Goal: Task Accomplishment & Management: Manage account settings

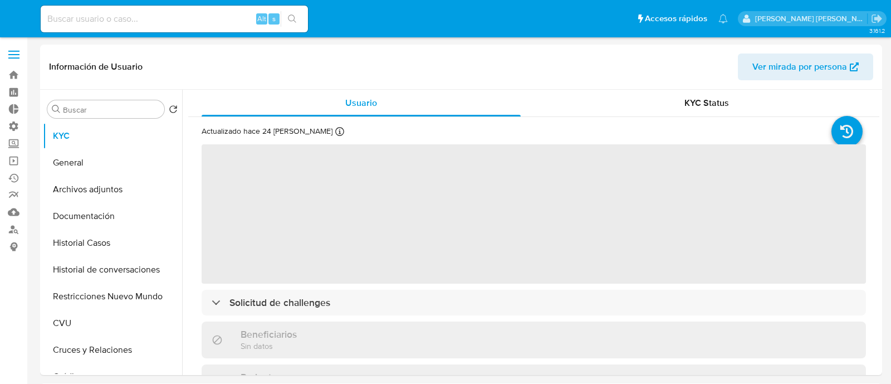
select select "10"
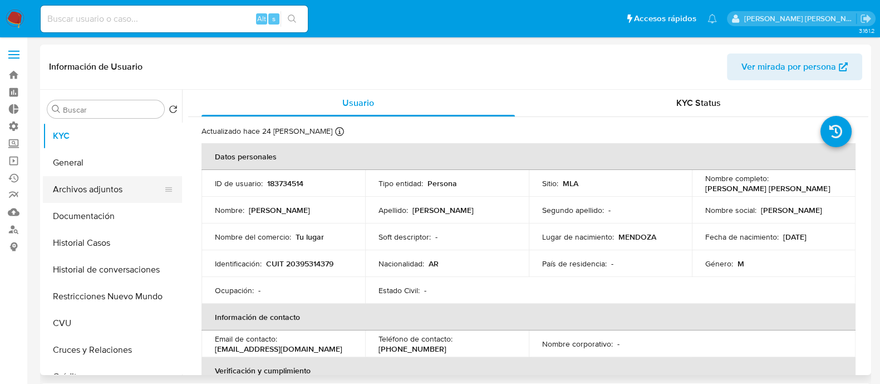
click at [104, 190] on button "Archivos adjuntos" at bounding box center [108, 189] width 130 height 27
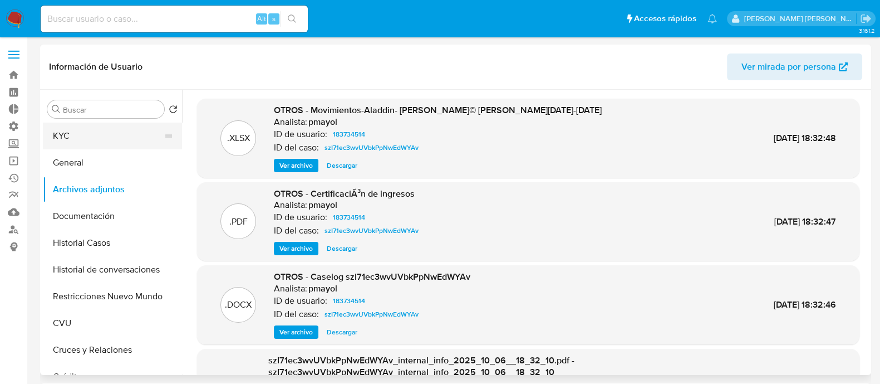
click at [128, 129] on button "KYC" at bounding box center [108, 135] width 130 height 27
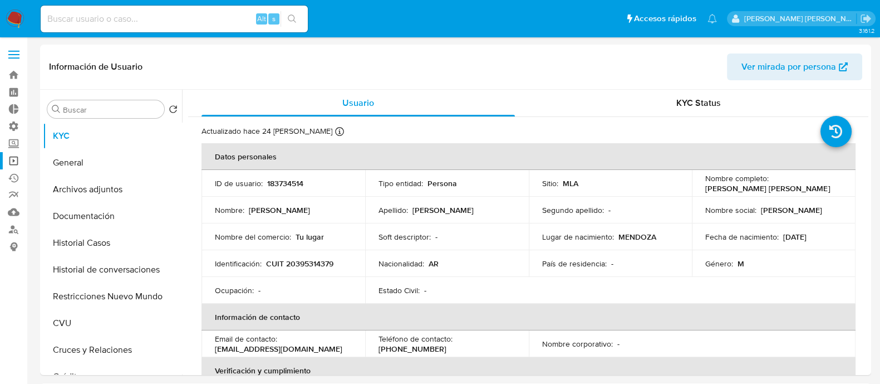
drag, startPoint x: 14, startPoint y: 163, endPoint x: 14, endPoint y: 156, distance: 6.7
click at [14, 163] on link "Operaciones masivas" at bounding box center [66, 160] width 132 height 17
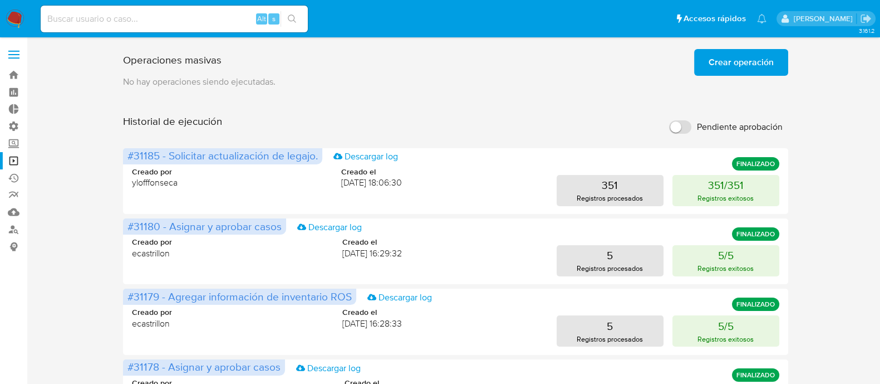
click at [760, 64] on span "Crear operación" at bounding box center [741, 62] width 65 height 24
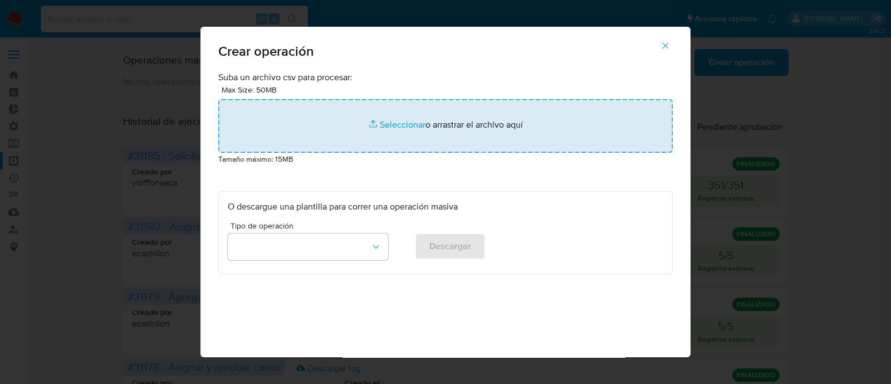
click at [406, 121] on input "file" at bounding box center [445, 125] width 454 height 53
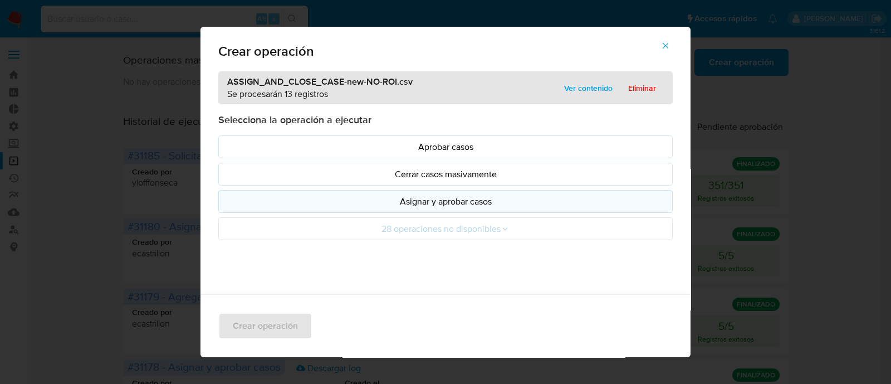
click at [472, 199] on p "Asignar y aprobar casos" at bounding box center [445, 201] width 435 height 13
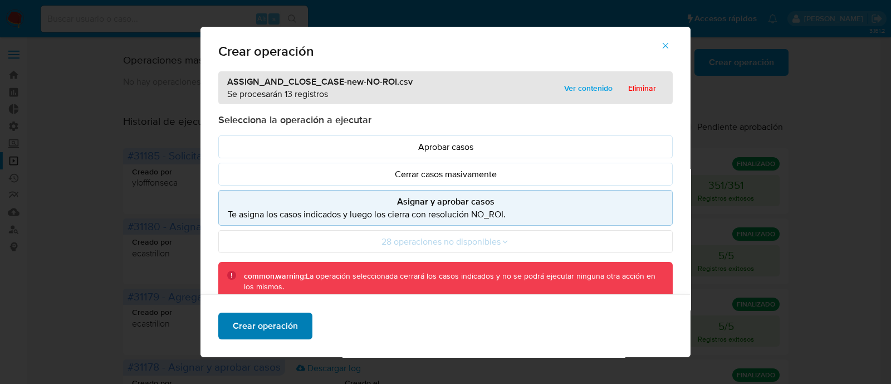
click at [284, 321] on span "Crear operación" at bounding box center [265, 325] width 65 height 24
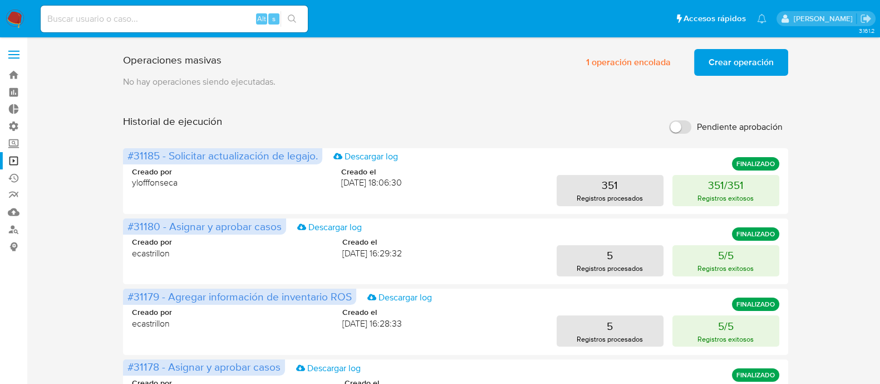
click at [203, 18] on input at bounding box center [174, 19] width 267 height 14
paste input "H8XX50sE3p7ymfX7UJgDAMA2"
type input "H8XX50sE3p7ymfX7UJgDAMA2"
click at [290, 16] on icon "search-icon" at bounding box center [292, 18] width 9 height 9
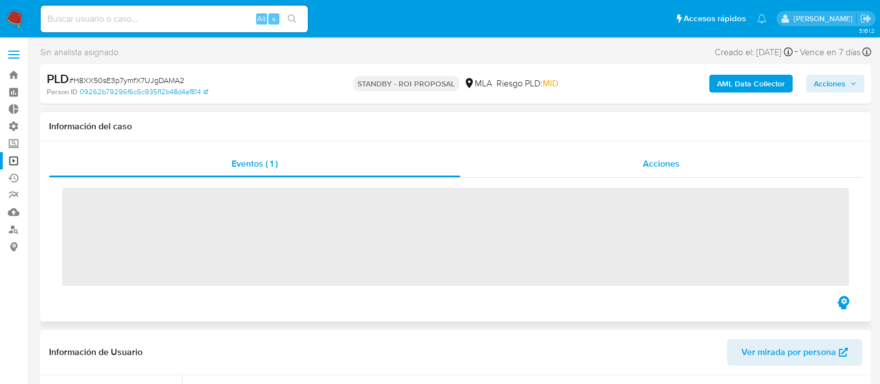
click at [667, 161] on span "Acciones" at bounding box center [661, 163] width 37 height 13
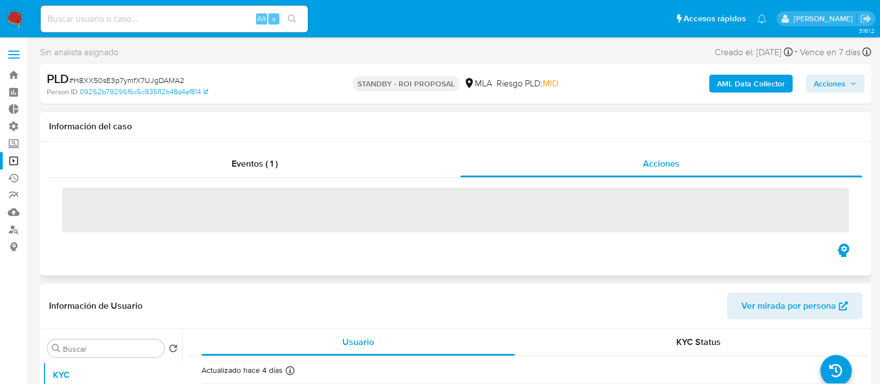
select select "10"
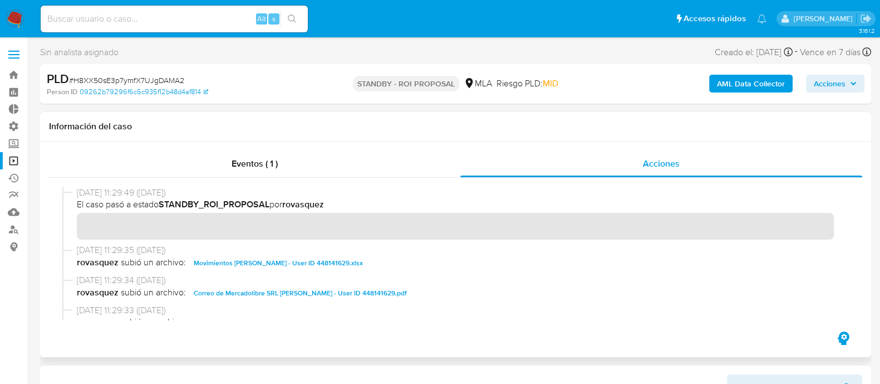
scroll to position [69, 0]
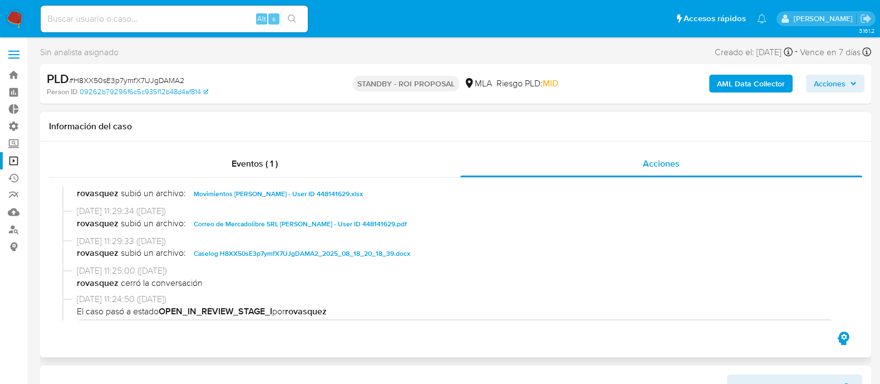
click at [262, 255] on span "Caselog H8XX50sE3p7ymfX7UJgDAMA2_2025_08_18_20_18_39.docx" at bounding box center [302, 253] width 217 height 13
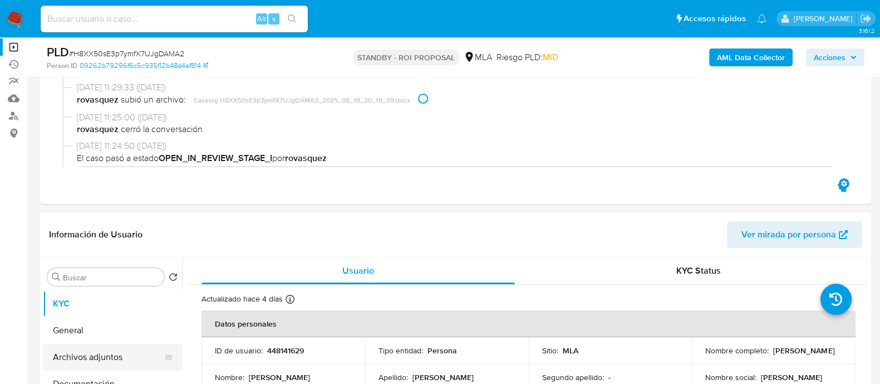
scroll to position [209, 0]
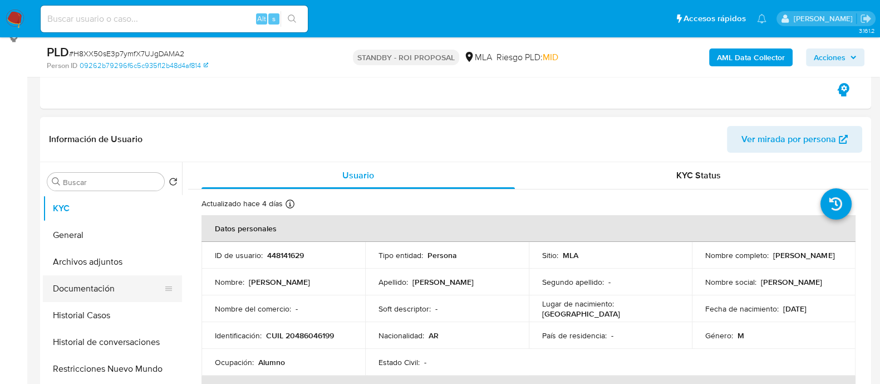
click at [102, 291] on button "Documentación" at bounding box center [108, 288] width 130 height 27
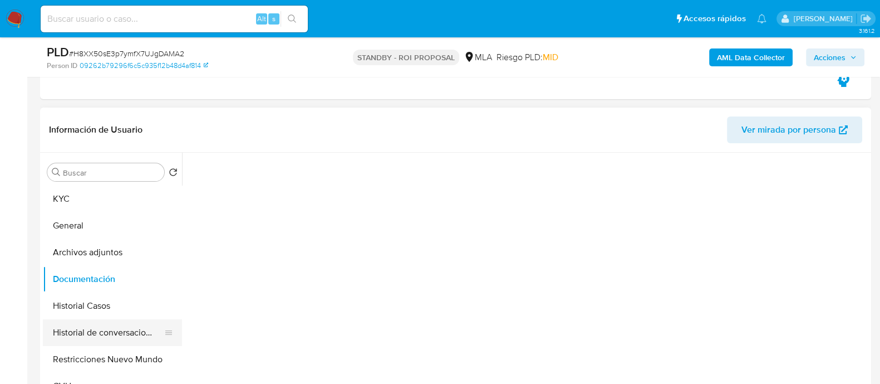
scroll to position [348, 0]
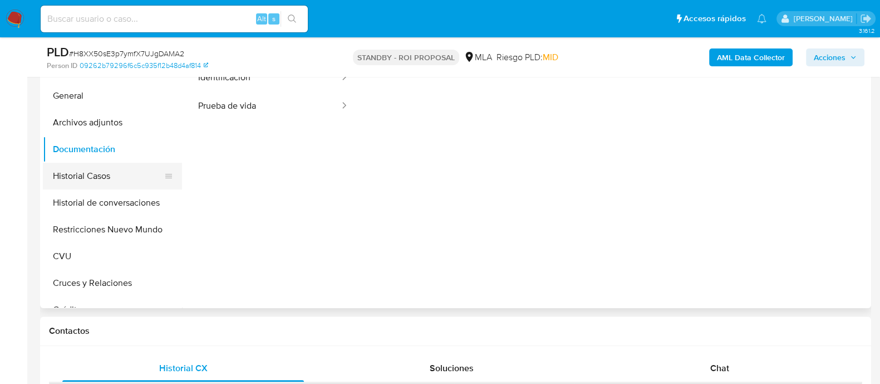
click at [123, 175] on button "Historial Casos" at bounding box center [108, 176] width 130 height 27
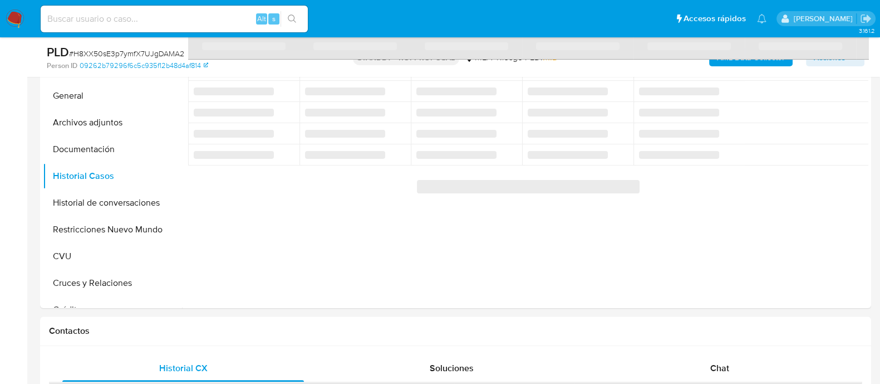
scroll to position [278, 0]
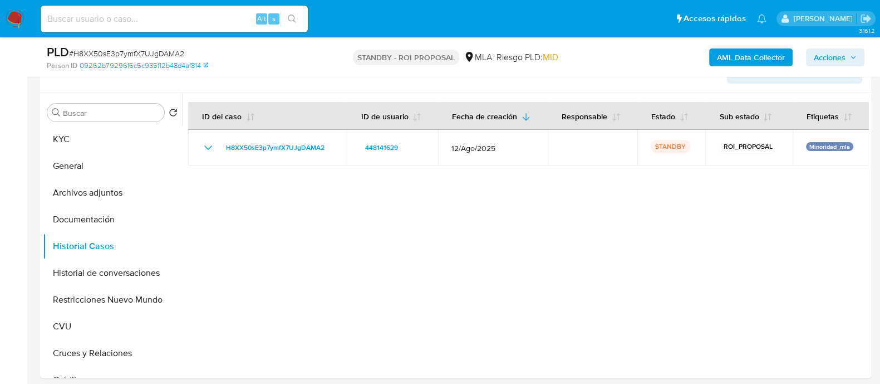
click at [197, 27] on div "Alt s" at bounding box center [174, 19] width 267 height 27
click at [198, 26] on div "Alt s" at bounding box center [174, 19] width 267 height 27
click at [224, 17] on input at bounding box center [174, 19] width 267 height 14
paste input "5SqA4pI8k3UKwVeIYYBW4FgV"
type input "5SqA4pI8k3UKwVeIYYBW4FgV"
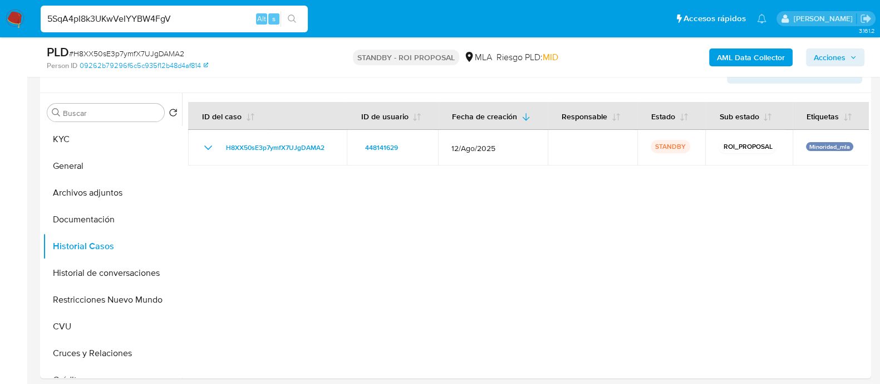
click at [302, 15] on button "search-icon" at bounding box center [292, 19] width 23 height 16
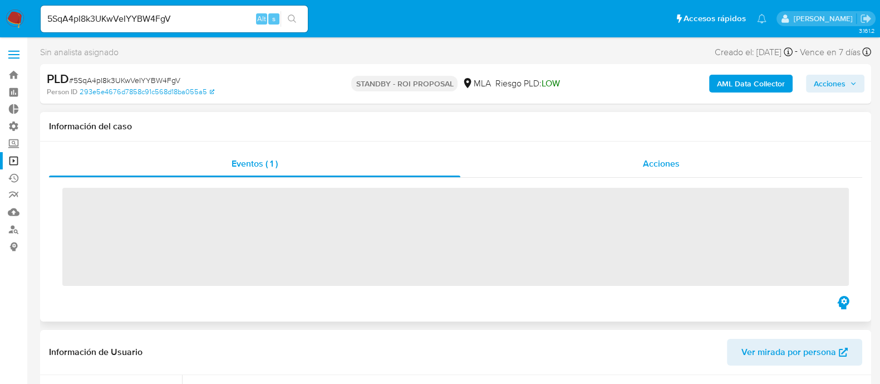
click at [623, 165] on div "Acciones" at bounding box center [661, 163] width 402 height 27
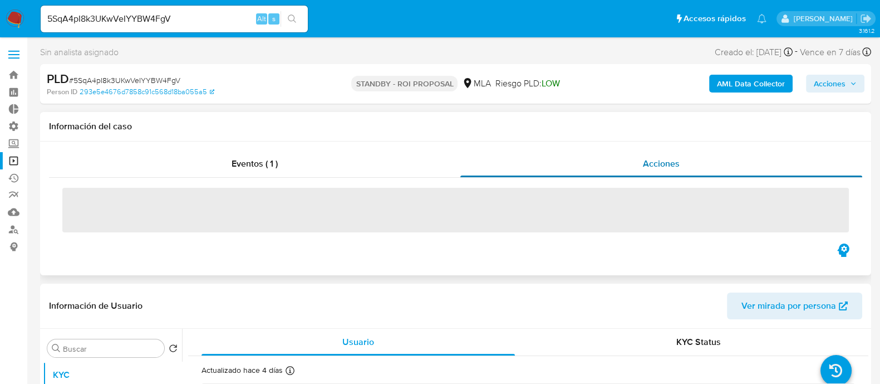
select select "10"
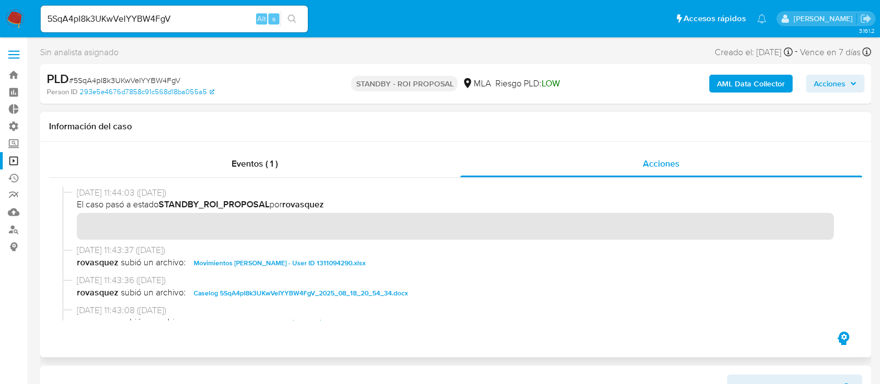
click at [316, 291] on span "Caselog 5SqA4pI8k3UKwVeIYYBW4FgV_2025_08_18_20_54_34.docx" at bounding box center [301, 292] width 214 height 13
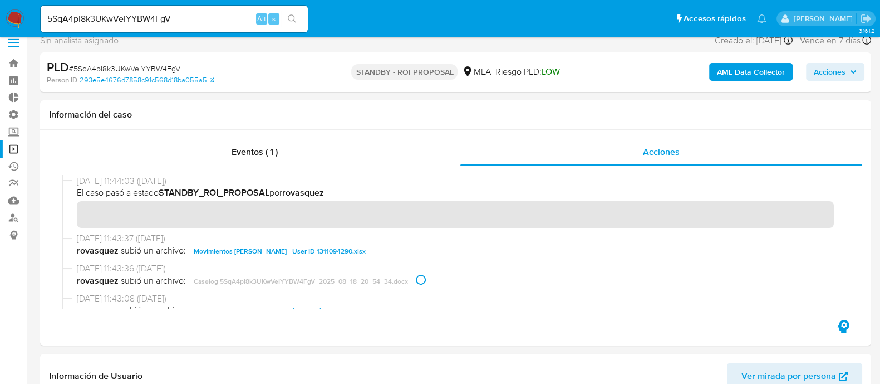
scroll to position [209, 0]
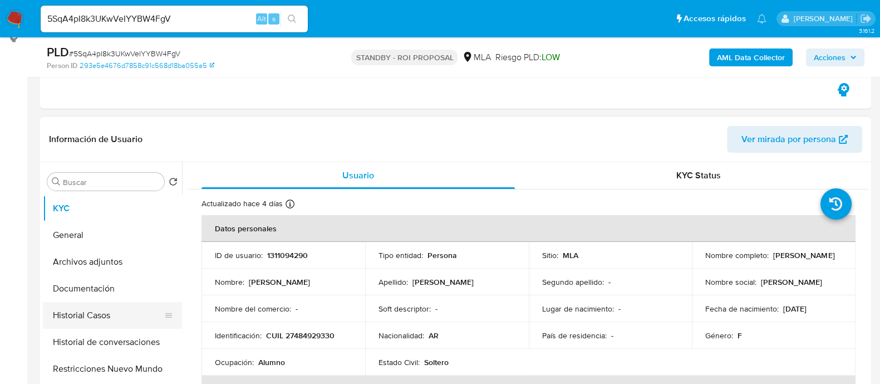
click at [87, 320] on button "Historial Casos" at bounding box center [108, 315] width 130 height 27
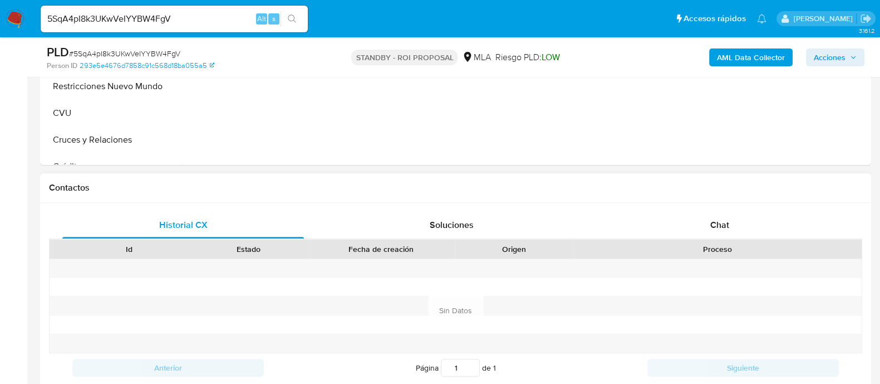
scroll to position [418, 0]
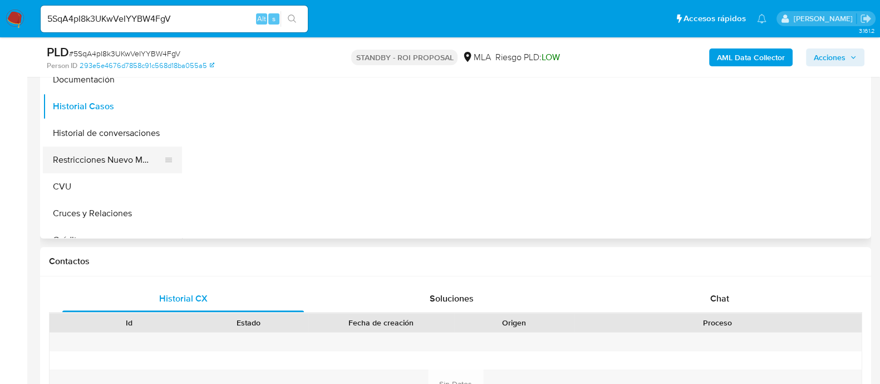
click at [123, 163] on button "Restricciones Nuevo Mundo" at bounding box center [108, 159] width 130 height 27
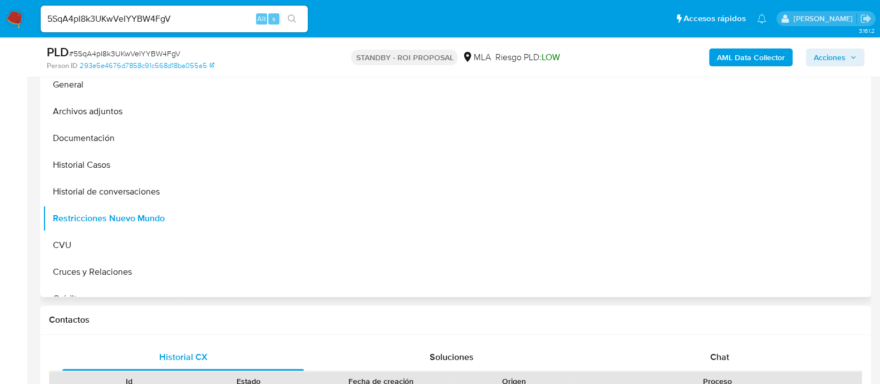
scroll to position [278, 0]
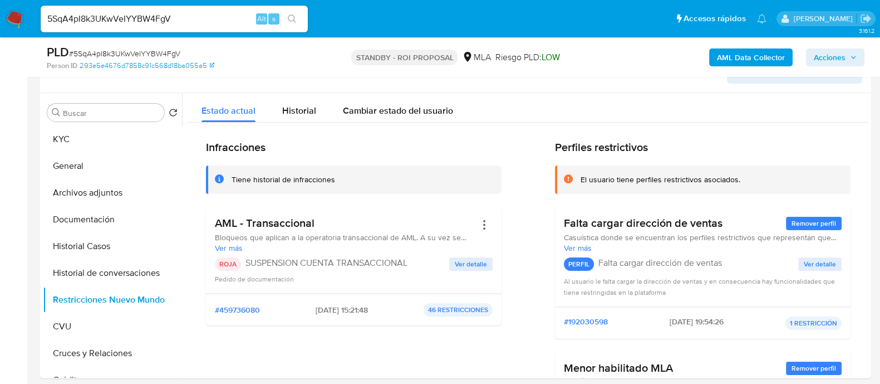
click at [171, 15] on input "5SqA4pI8k3UKwVeIYYBW4FgV" at bounding box center [174, 19] width 267 height 14
click at [174, 12] on input "5SqA4pI8k3UKwVeIYYBW4FgV" at bounding box center [174, 19] width 267 height 14
paste input "bVSElM09aJ0euqiHQebW9h5q"
type input "bVSElM09aJ0euqiHQebW9h5q"
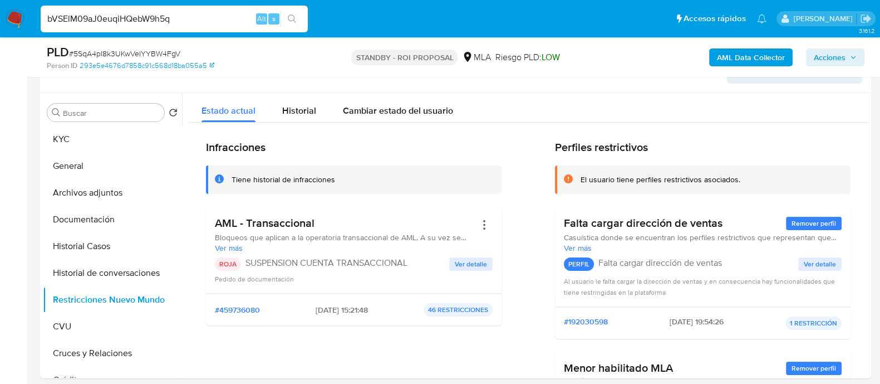
click at [298, 19] on button "search-icon" at bounding box center [292, 19] width 23 height 16
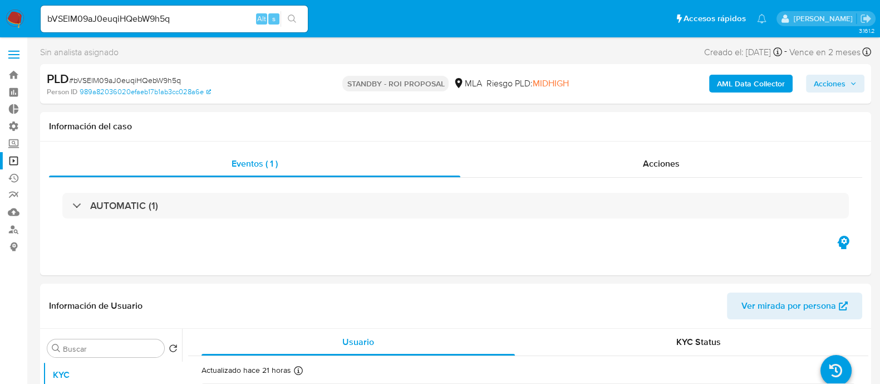
select select "10"
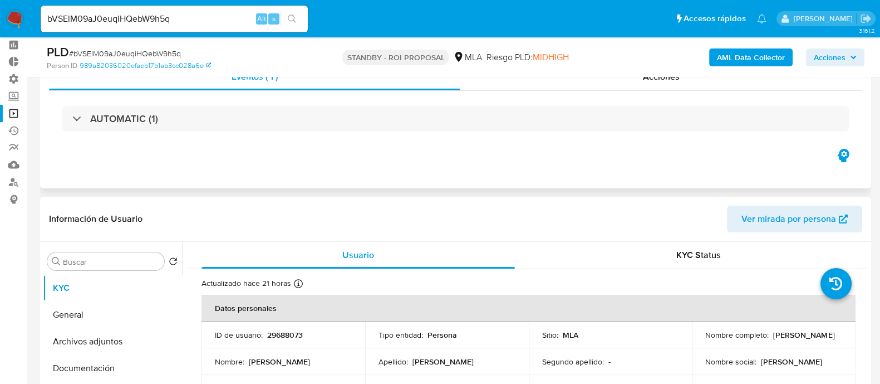
scroll to position [69, 0]
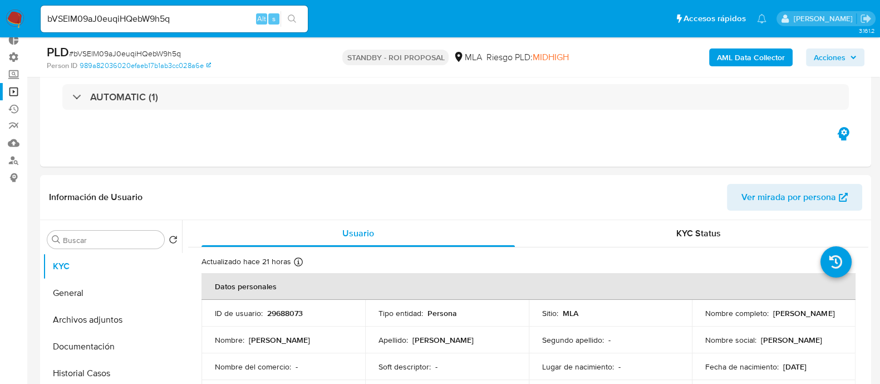
click at [159, 28] on div "bVSElM09aJ0euqiHQebW9h5q Alt s" at bounding box center [174, 19] width 267 height 27
click at [187, 19] on input "bVSElM09aJ0euqiHQebW9h5q" at bounding box center [174, 19] width 267 height 14
paste input "5SqA4pI8k3UKwVeIYYBW4FgV"
type input "5SqA4pI8k3UKwVeIYYBW4FgV"
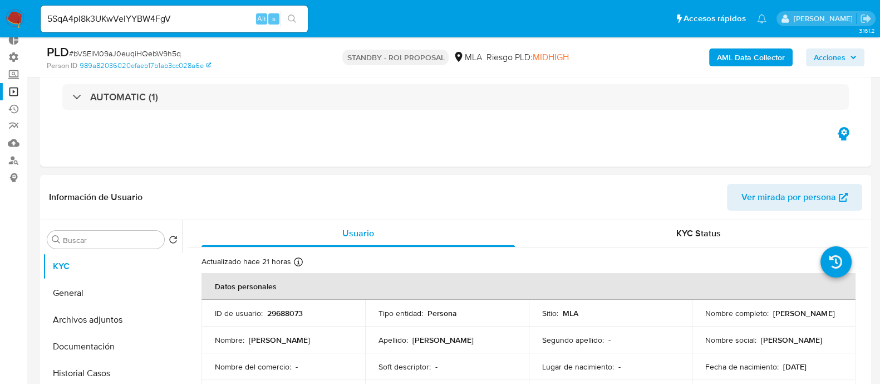
click at [289, 20] on icon "search-icon" at bounding box center [292, 18] width 8 height 8
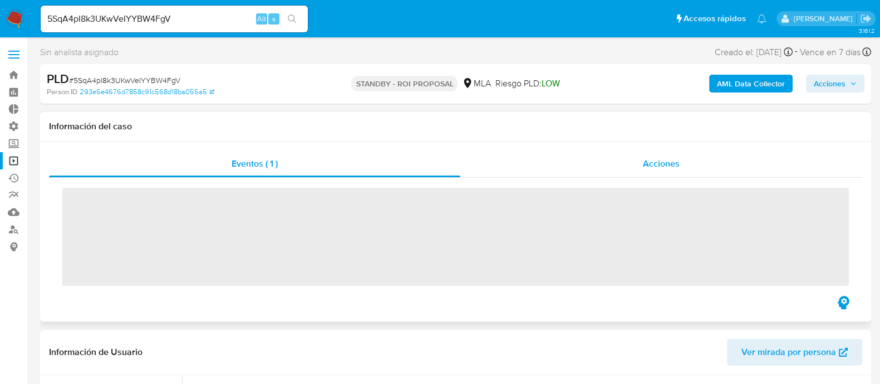
click at [611, 163] on div "Acciones" at bounding box center [661, 163] width 402 height 27
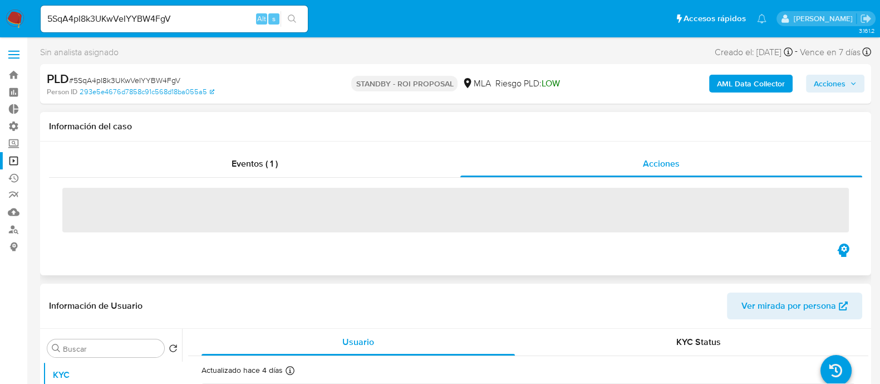
select select "10"
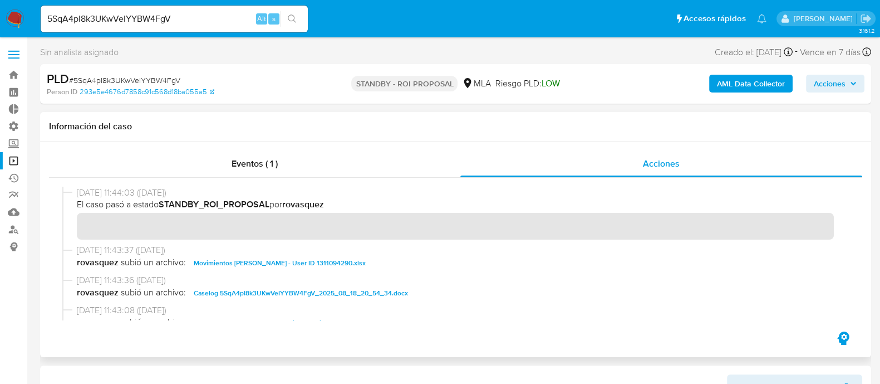
click at [244, 289] on span "Caselog 5SqA4pI8k3UKwVeIYYBW4FgV_2025_08_18_20_54_34.docx" at bounding box center [301, 292] width 214 height 13
click at [203, 15] on input "5SqA4pI8k3UKwVeIYYBW4FgV" at bounding box center [174, 19] width 267 height 14
paste input "bVSElM09aJ0euqiHQebW9h5q"
type input "bVSElM09aJ0euqiHQebW9h5q"
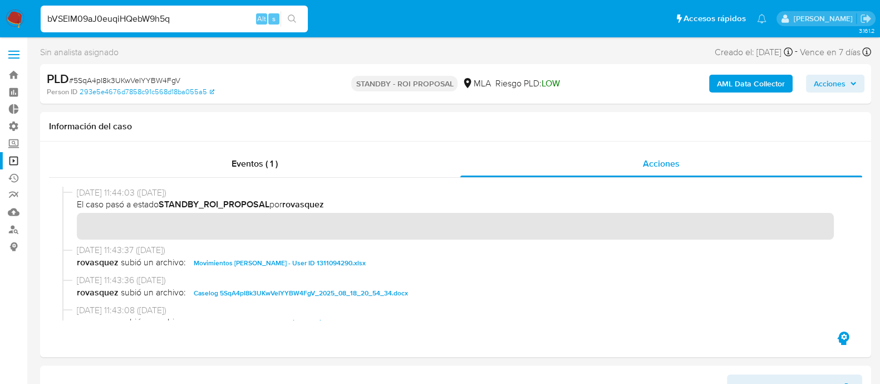
click at [302, 15] on button "search-icon" at bounding box center [292, 19] width 23 height 16
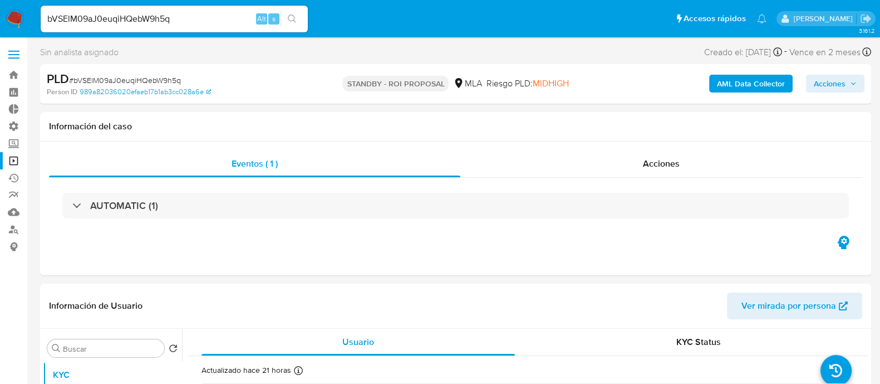
select select "10"
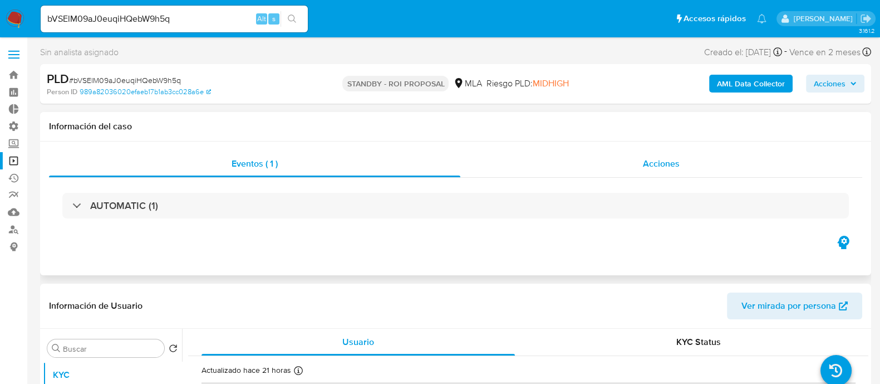
click at [641, 154] on div "Acciones" at bounding box center [661, 163] width 402 height 27
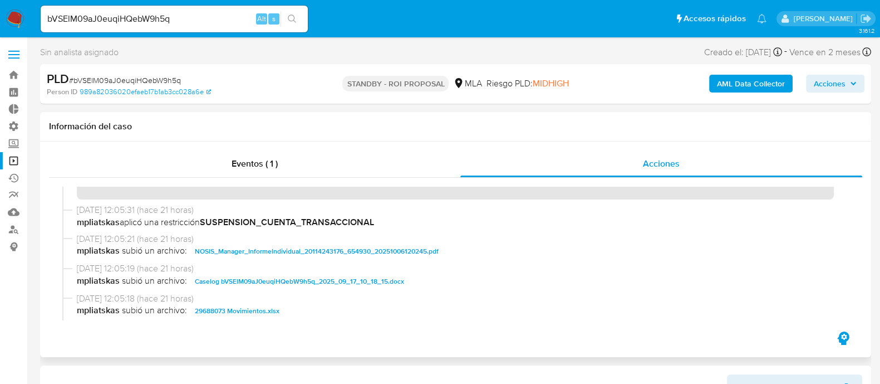
scroll to position [69, 0]
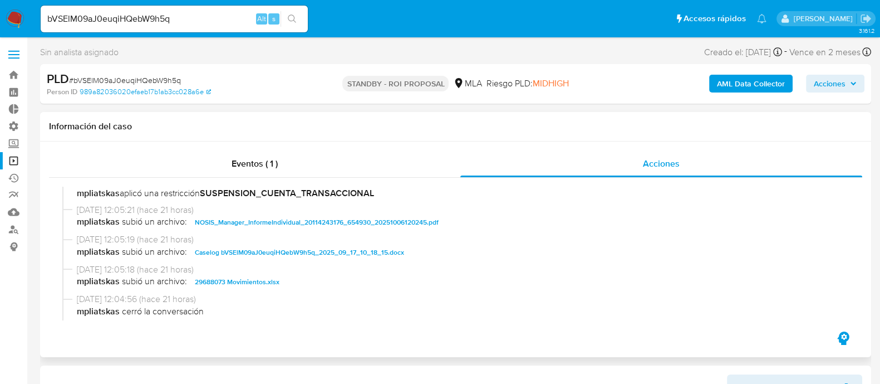
click at [274, 251] on span "Caselog bVSElM09aJ0euqiHQebW9h5q_2025_09_17_10_18_15.docx" at bounding box center [299, 251] width 209 height 13
click at [247, 281] on span "29688073 Movimientos.xlsx" at bounding box center [237, 281] width 85 height 13
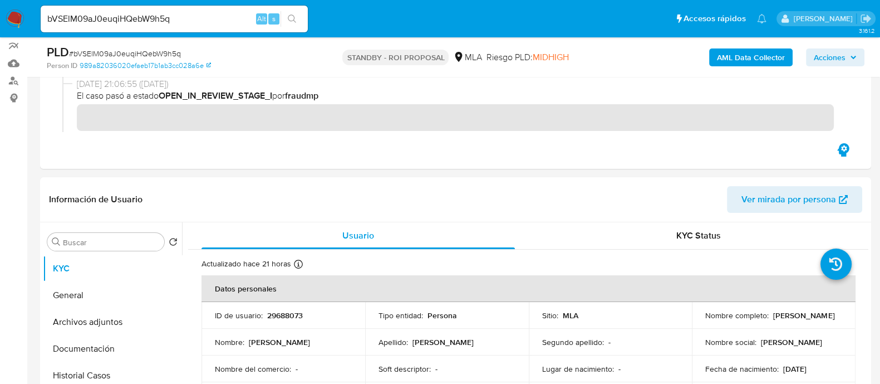
scroll to position [209, 0]
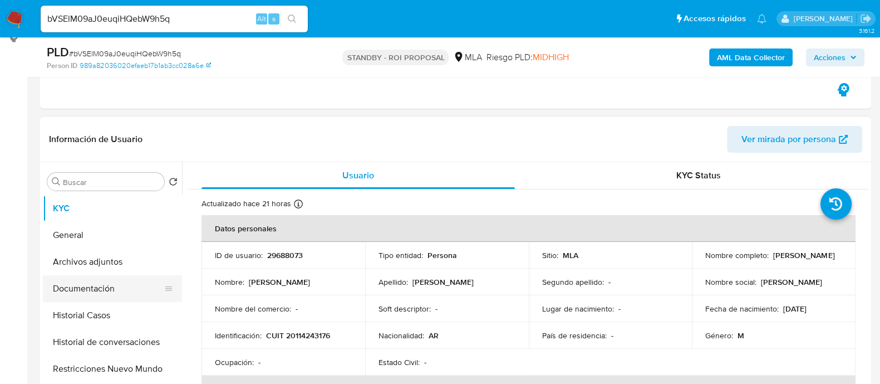
drag, startPoint x: 95, startPoint y: 285, endPoint x: 104, endPoint y: 283, distance: 9.6
click at [95, 285] on button "Documentación" at bounding box center [108, 288] width 130 height 27
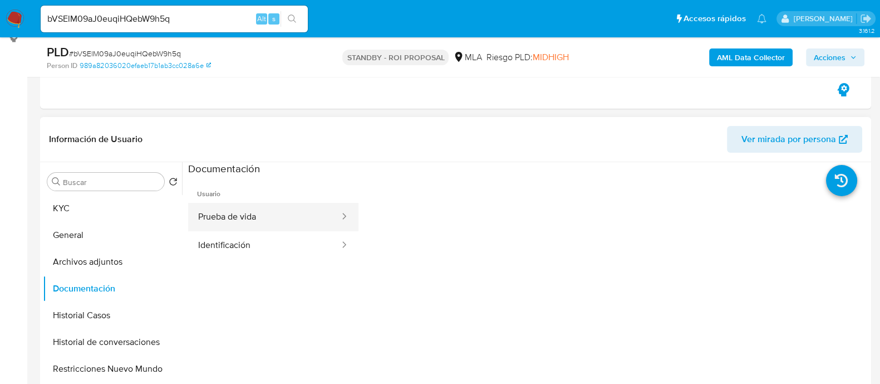
click at [288, 219] on button "Prueba de vida" at bounding box center [264, 217] width 153 height 28
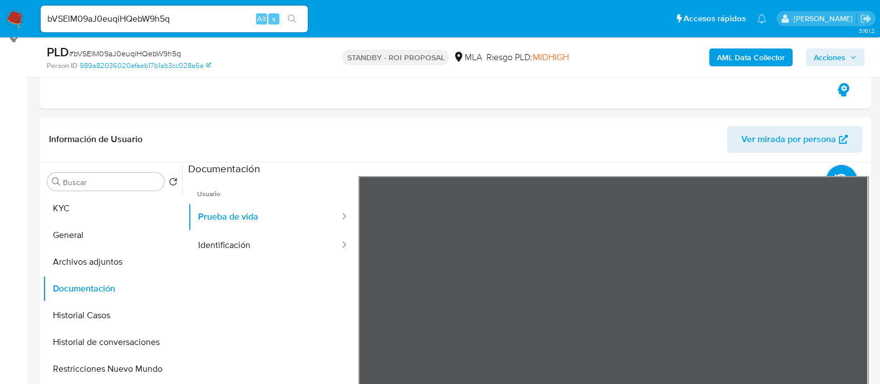
click at [249, 226] on button "Prueba de vida" at bounding box center [264, 217] width 153 height 28
click at [256, 238] on button "Identificación" at bounding box center [264, 245] width 153 height 28
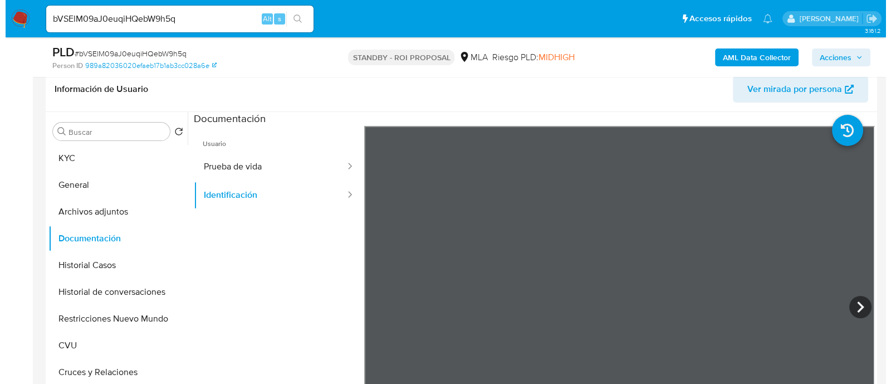
scroll to position [278, 0]
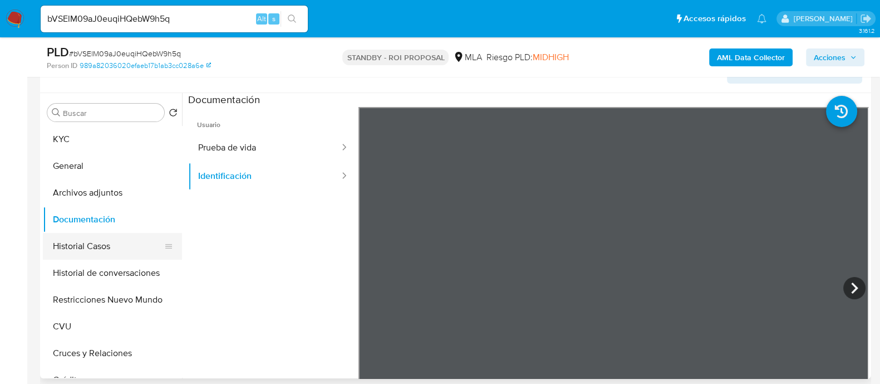
click at [99, 246] on button "Historial Casos" at bounding box center [108, 246] width 130 height 27
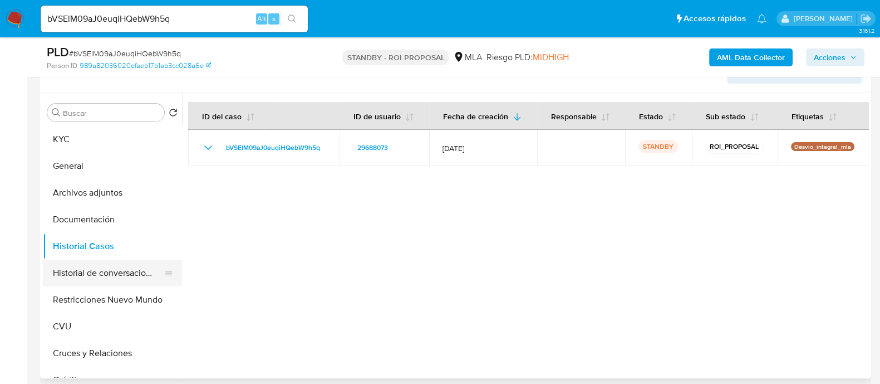
click at [101, 276] on button "Historial de conversaciones" at bounding box center [108, 272] width 130 height 27
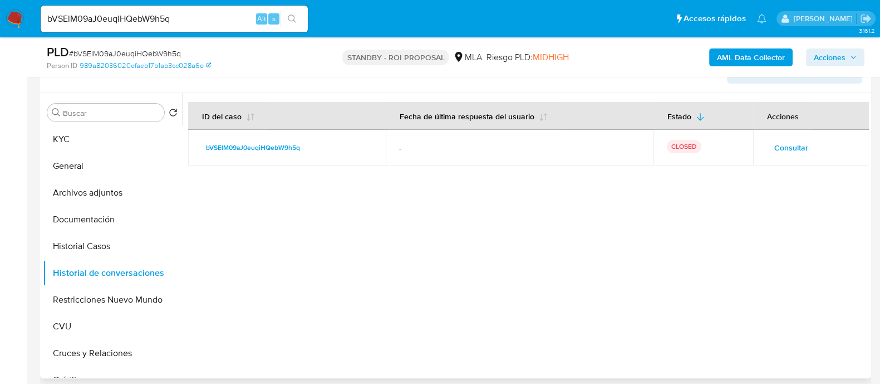
click at [774, 148] on span "Consultar" at bounding box center [791, 148] width 34 height 16
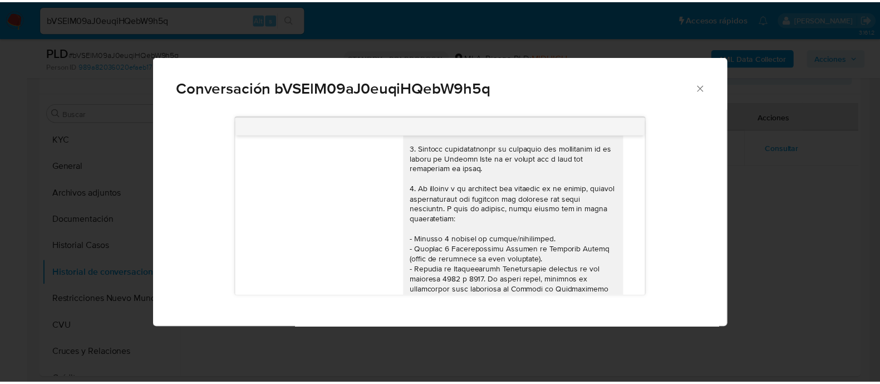
scroll to position [0, 0]
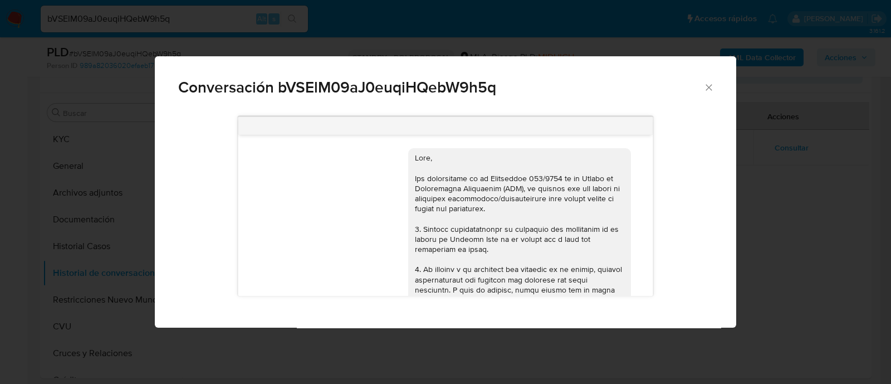
click at [175, 260] on div "17/09/2025 14:23:24 Hola, Esperamos que te encuentres muy bien. Te consultamos …" at bounding box center [445, 218] width 581 height 219
click at [82, 297] on div "Conversación bVSElM09aJ0euqiHQebW9h5q 17/09/2025 14:23:24 Hola, Esperamos que t…" at bounding box center [445, 192] width 891 height 384
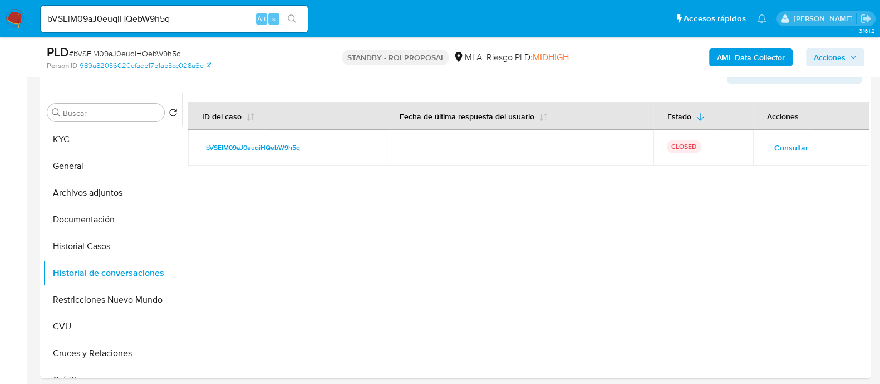
click at [82, 305] on button "Restricciones Nuevo Mundo" at bounding box center [112, 299] width 139 height 27
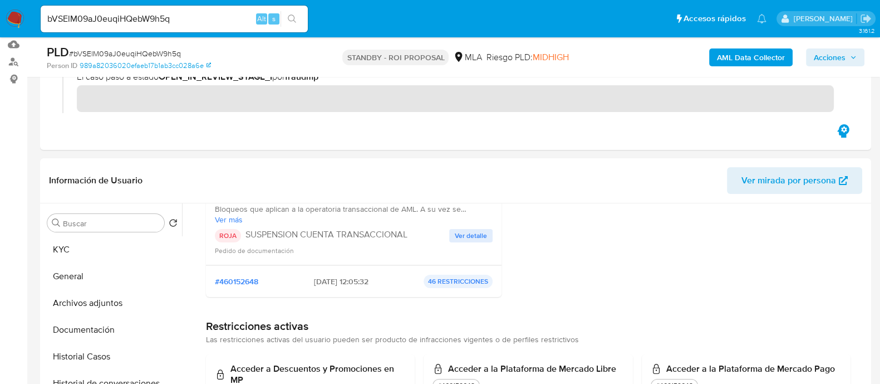
scroll to position [278, 0]
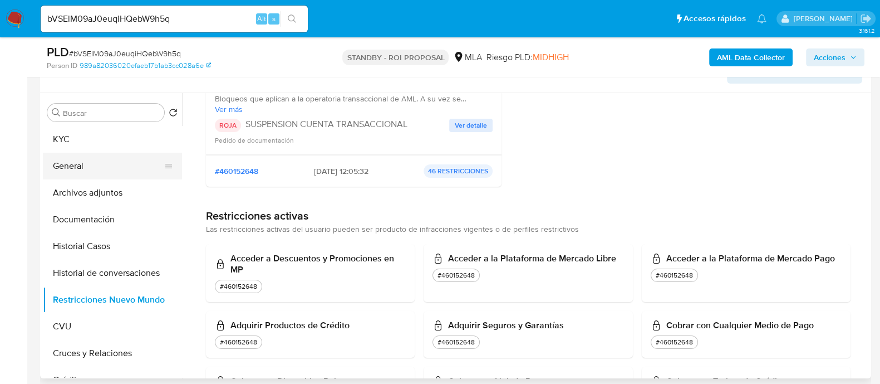
click at [85, 153] on button "General" at bounding box center [108, 166] width 130 height 27
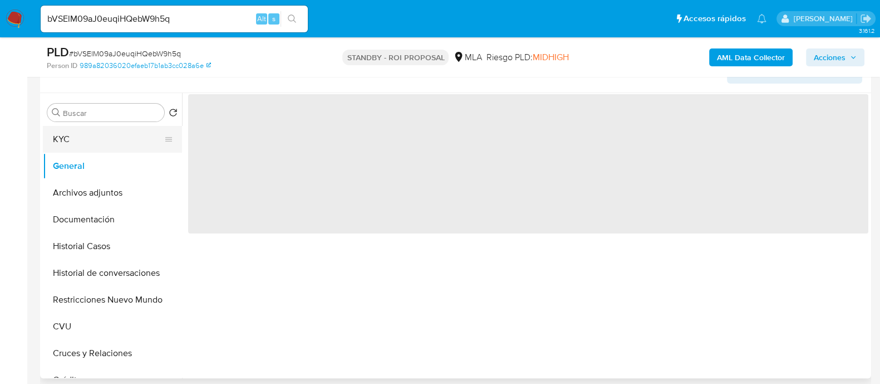
scroll to position [0, 0]
click at [86, 136] on button "KYC" at bounding box center [108, 139] width 130 height 27
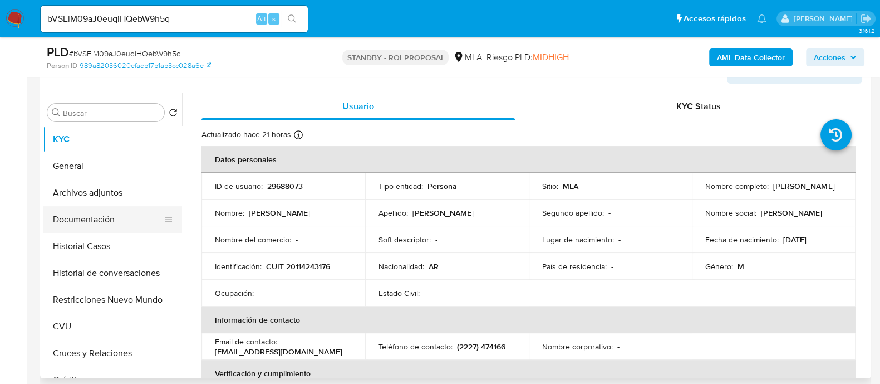
click at [107, 216] on button "Documentación" at bounding box center [108, 219] width 130 height 27
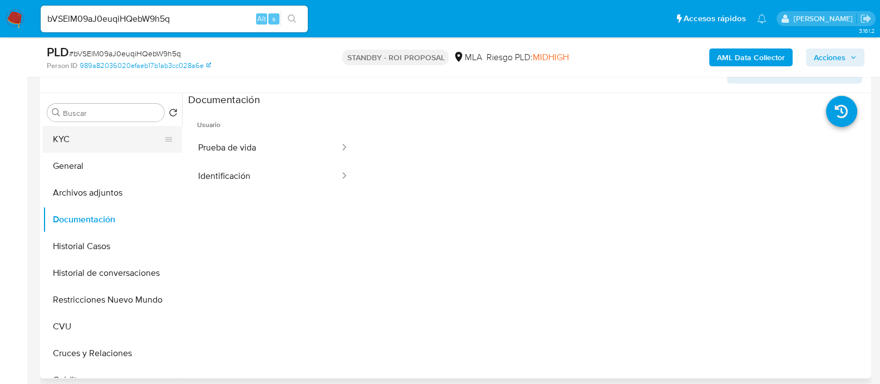
click at [100, 134] on button "KYC" at bounding box center [108, 139] width 130 height 27
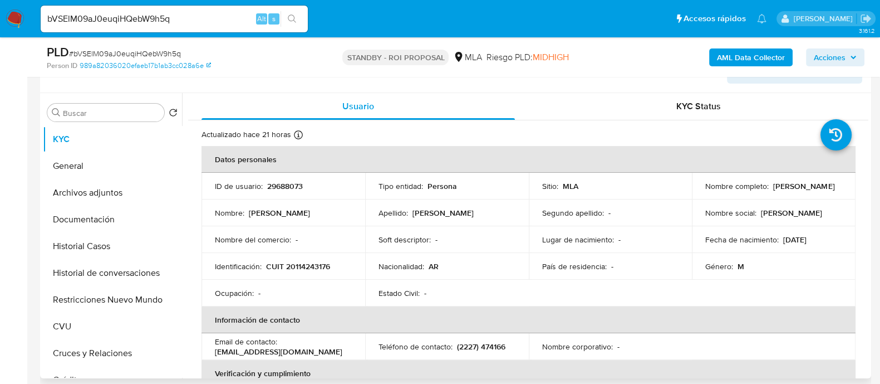
click at [298, 265] on p "CUIT 20114243176" at bounding box center [298, 266] width 64 height 10
copy p "20114243176"
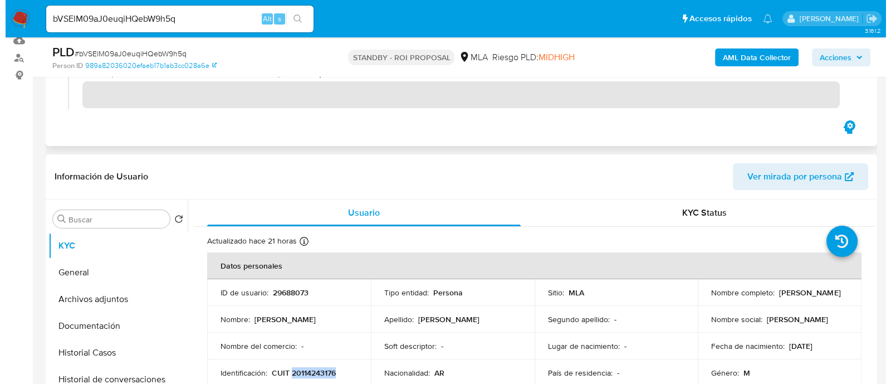
scroll to position [69, 0]
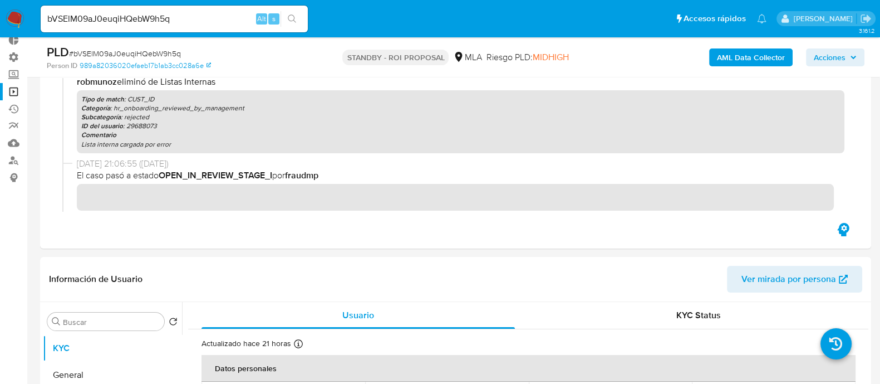
click at [725, 60] on b "AML Data Collector" at bounding box center [751, 57] width 68 height 18
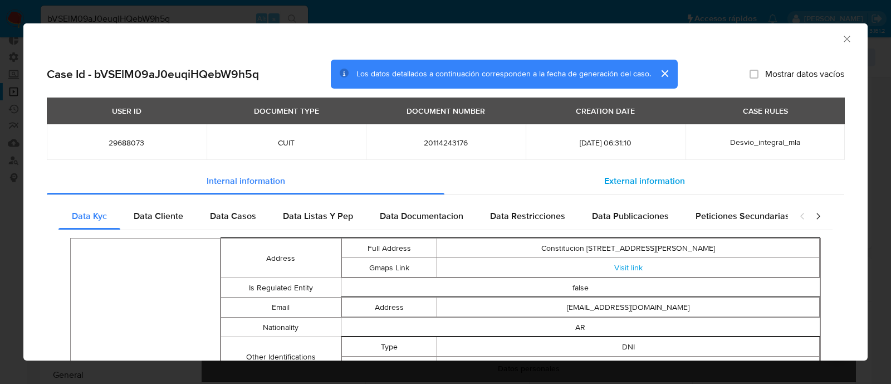
click at [676, 176] on div "External information" at bounding box center [644, 181] width 400 height 27
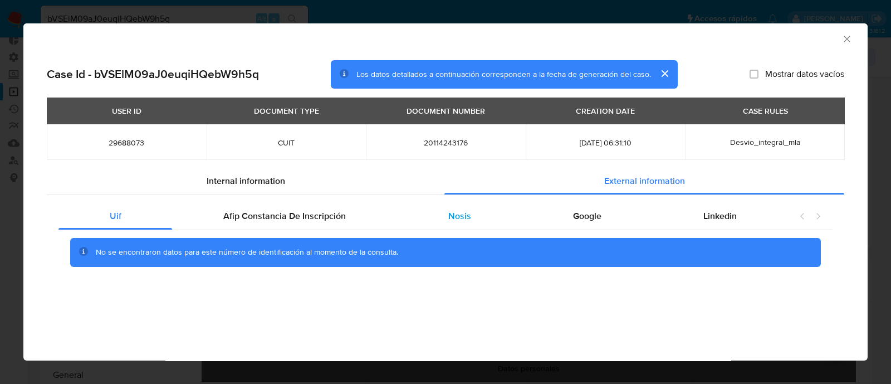
click at [465, 215] on span "Nosis" at bounding box center [459, 215] width 23 height 13
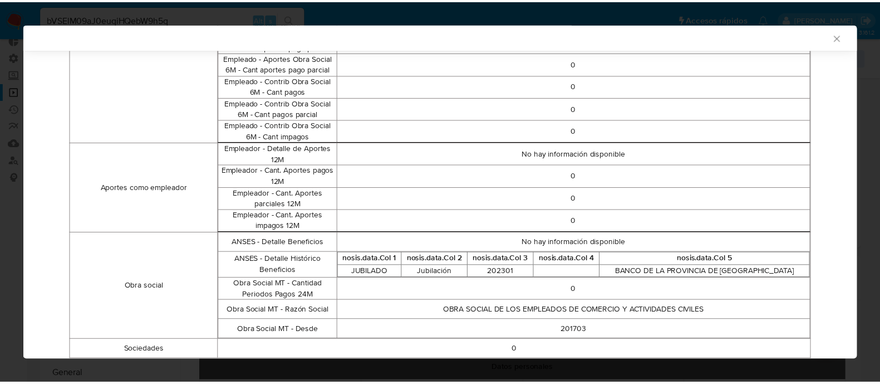
scroll to position [743, 0]
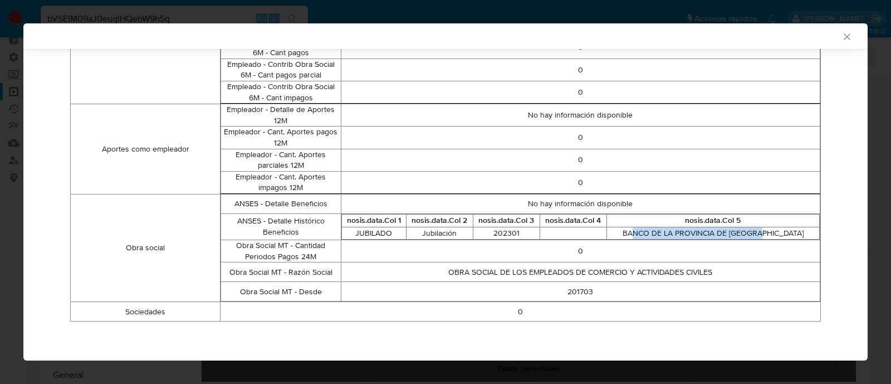
drag, startPoint x: 640, startPoint y: 235, endPoint x: 771, endPoint y: 233, distance: 130.8
click at [771, 233] on td "BANCO DE LA PROVINCIA DE BUENOS AIRES" at bounding box center [712, 233] width 213 height 13
click at [397, 13] on div "AML Data Collector Case Id - bVSElM09aJ0euqiHQebW9h5q Los datos detallados a co…" at bounding box center [445, 192] width 891 height 384
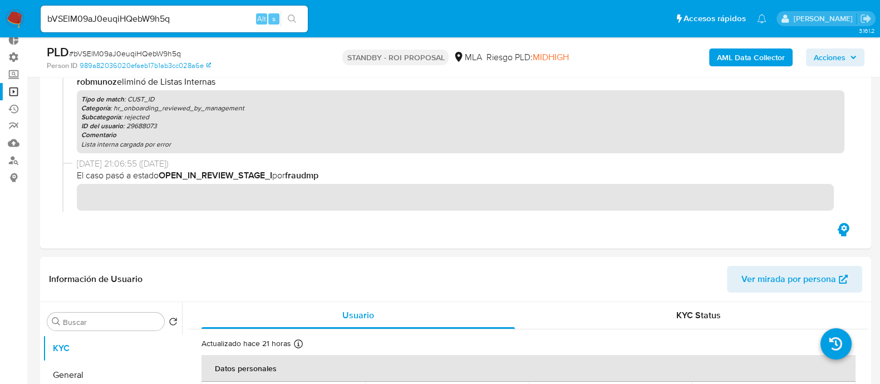
click at [149, 19] on input "bVSElM09aJ0euqiHQebW9h5q" at bounding box center [174, 19] width 267 height 14
paste input "1078937722"
type input "1078937722"
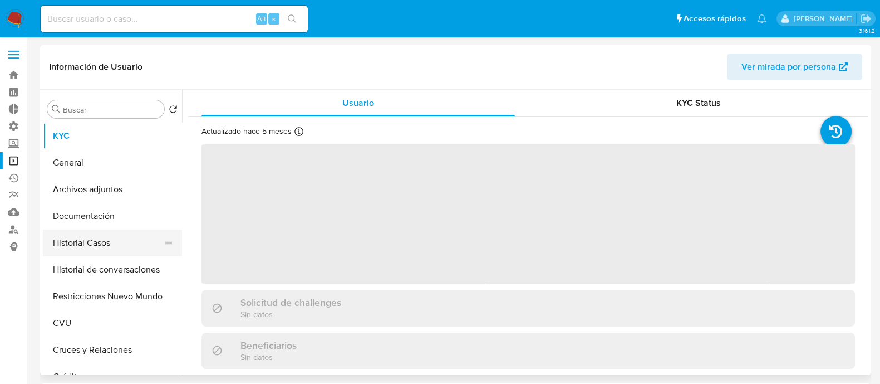
select select "10"
click at [120, 242] on button "Historial Casos" at bounding box center [108, 242] width 130 height 27
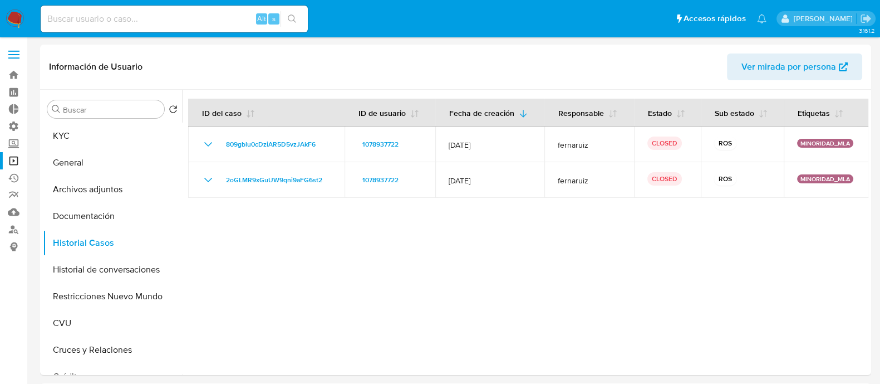
click at [174, 13] on input at bounding box center [174, 19] width 267 height 14
paste input "1442683435"
type input "1442683435"
click at [299, 13] on button "search-icon" at bounding box center [292, 19] width 23 height 16
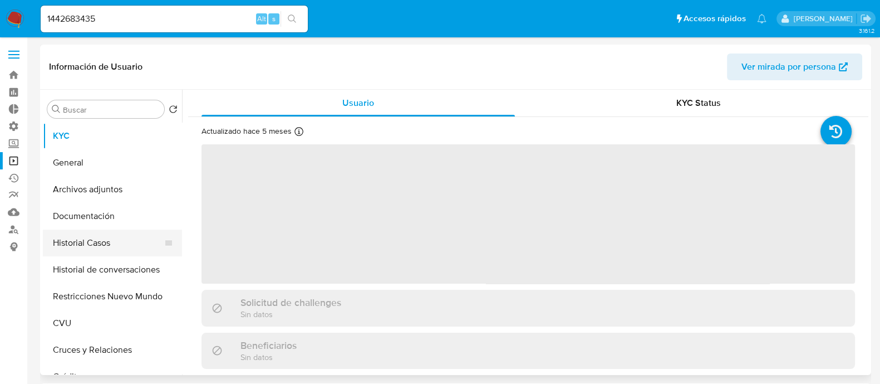
click at [144, 245] on button "Historial Casos" at bounding box center [108, 242] width 130 height 27
select select "10"
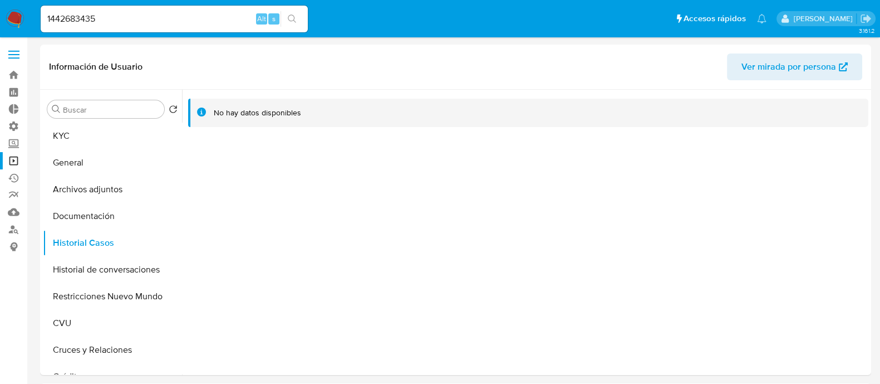
click at [158, 19] on input "1442683435" at bounding box center [174, 19] width 267 height 14
paste input "078937722"
type input "1078937722"
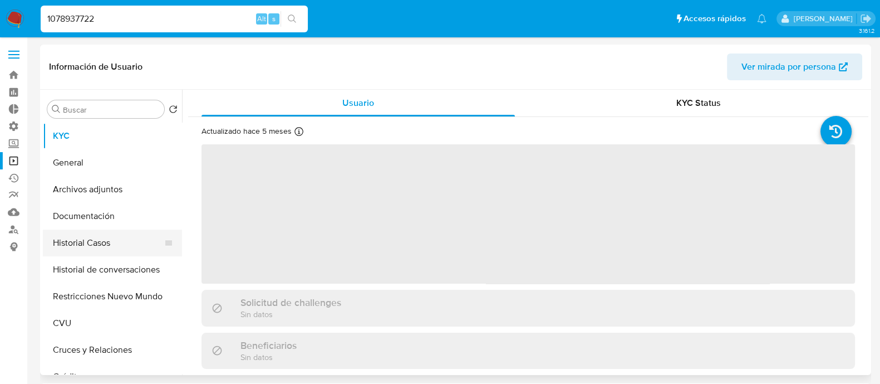
click at [128, 248] on button "Historial Casos" at bounding box center [108, 242] width 130 height 27
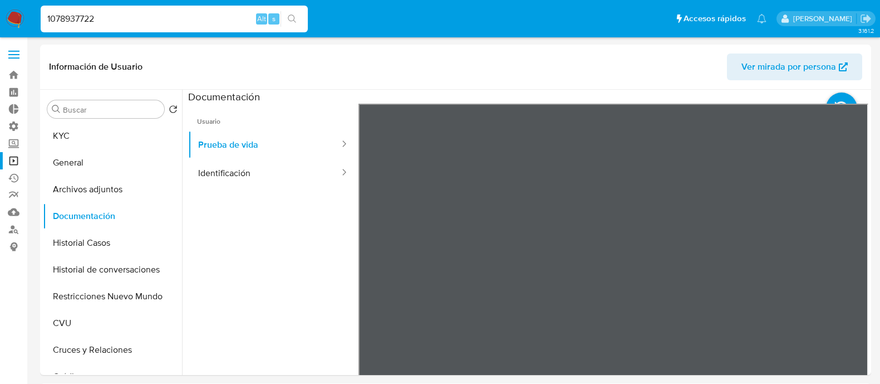
select select "10"
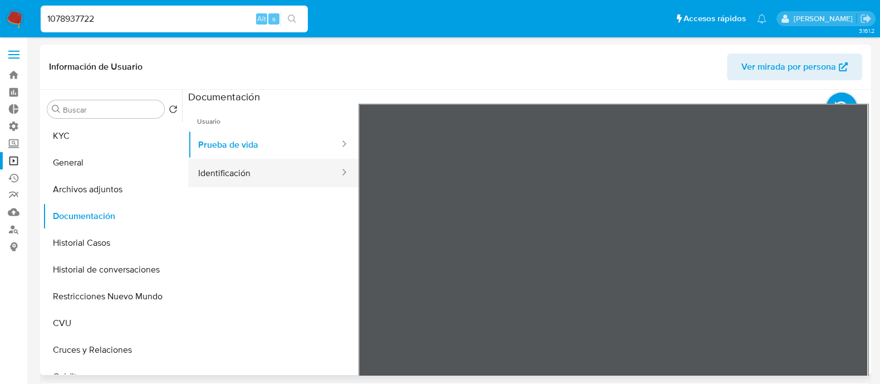
click at [286, 174] on button "Identificación" at bounding box center [264, 173] width 153 height 28
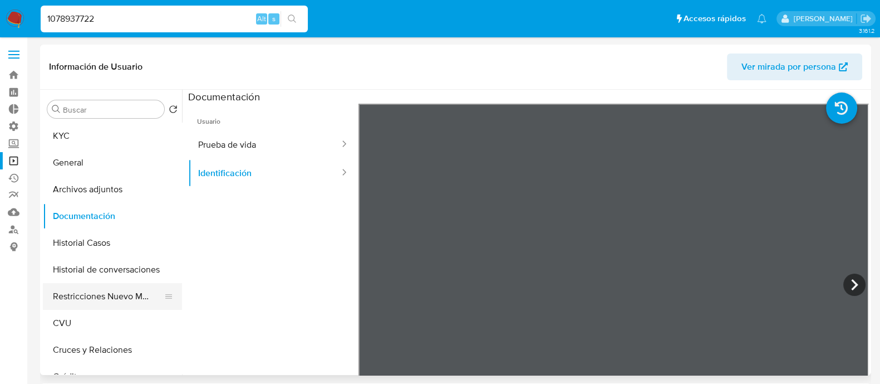
click at [122, 286] on button "Restricciones Nuevo Mundo" at bounding box center [108, 296] width 130 height 27
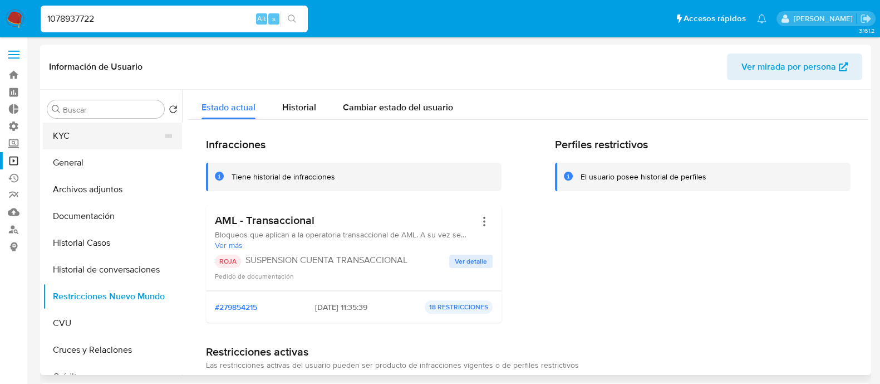
click at [109, 136] on button "KYC" at bounding box center [108, 135] width 130 height 27
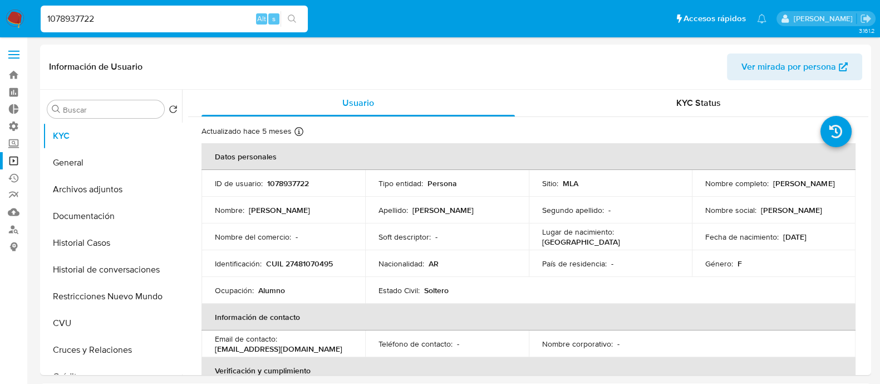
click at [184, 18] on input "1078937722" at bounding box center [174, 19] width 267 height 14
paste input "HqkBtxXsDxLHORDgLmsHDF5I"
type input "HqkBtxXsDxLHORDgLmsHDF5I"
click at [289, 17] on icon "search-icon" at bounding box center [292, 18] width 9 height 9
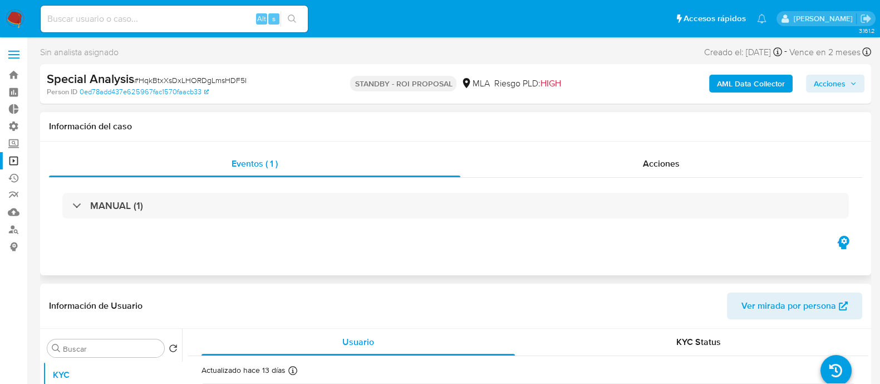
select select "10"
click at [635, 163] on div "Acciones" at bounding box center [661, 163] width 402 height 27
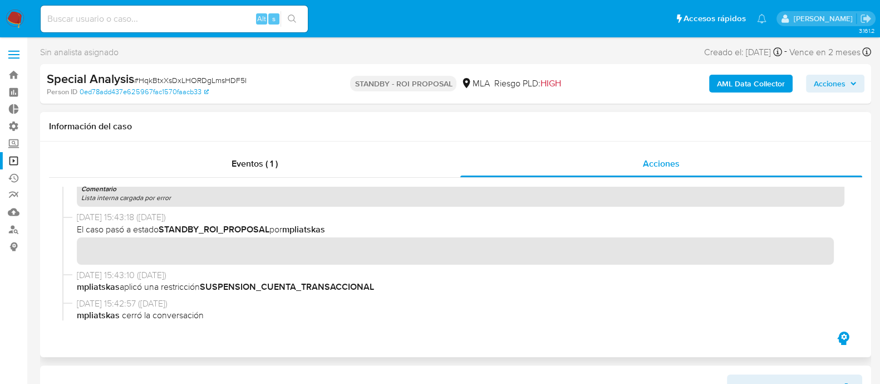
scroll to position [209, 0]
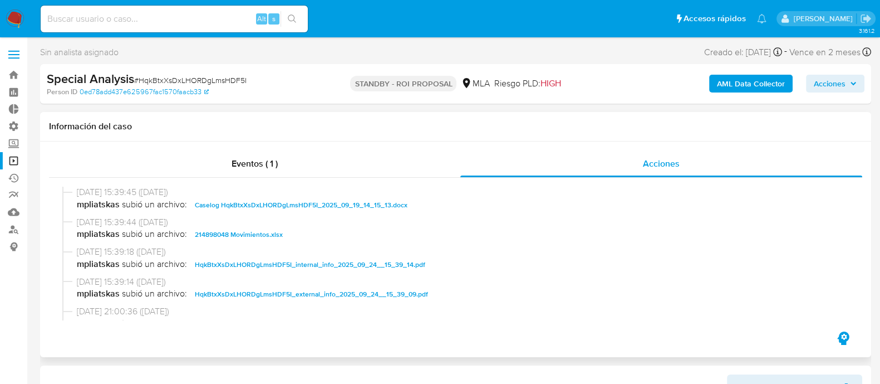
click at [275, 232] on span "214898048 Movimientos.xlsx" at bounding box center [239, 234] width 88 height 13
click at [284, 208] on span "Caselog HqkBtxXsDxLHORDgLmsHDF5I_2025_09_19_14_15_13.docx" at bounding box center [301, 204] width 213 height 13
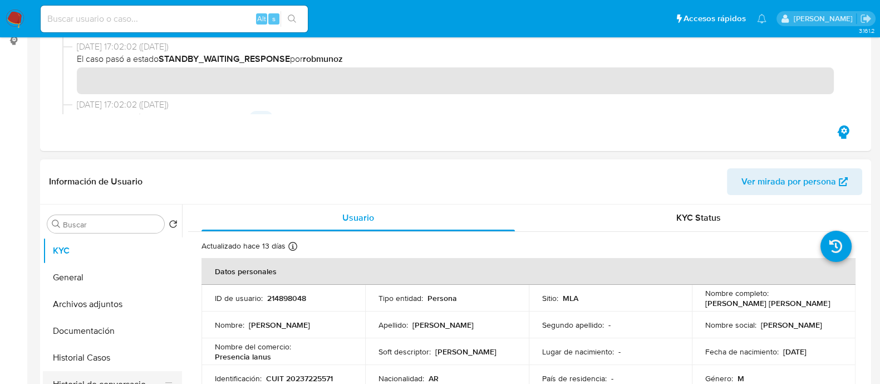
scroll to position [278, 0]
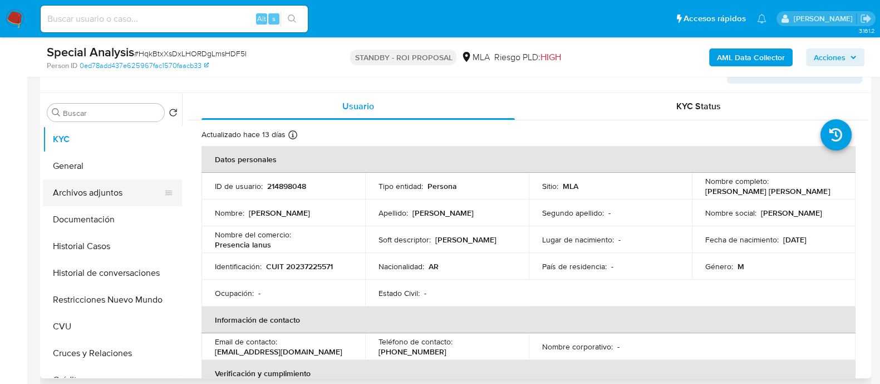
click at [135, 196] on button "Archivos adjuntos" at bounding box center [108, 192] width 130 height 27
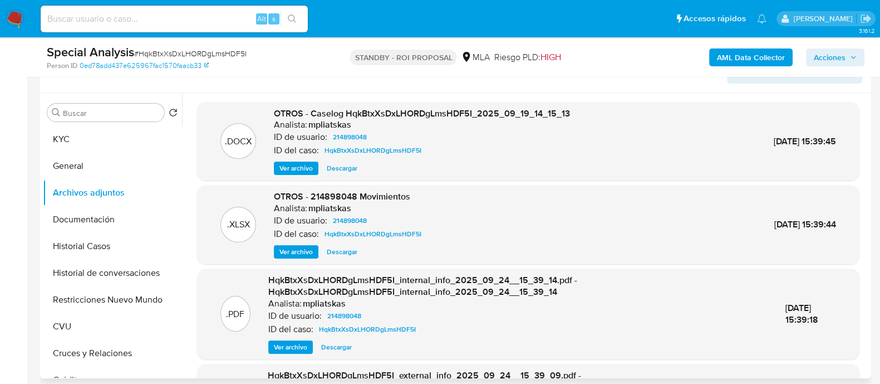
click at [350, 249] on span "Descargar" at bounding box center [342, 251] width 31 height 11
click at [106, 220] on button "Documentación" at bounding box center [108, 219] width 130 height 27
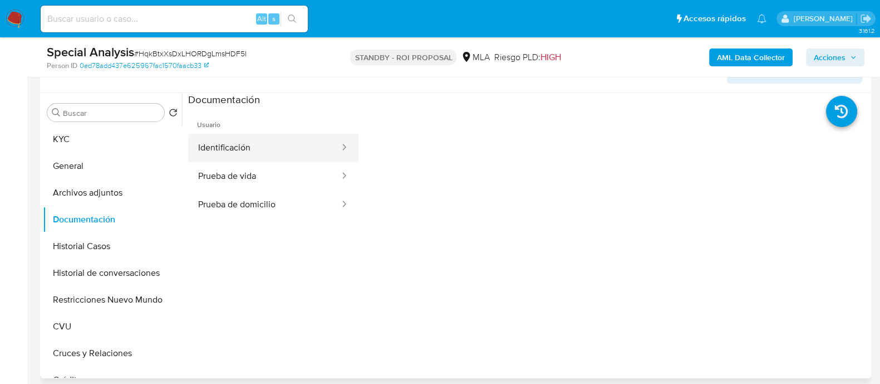
click at [263, 140] on button "Identificación" at bounding box center [264, 148] width 153 height 28
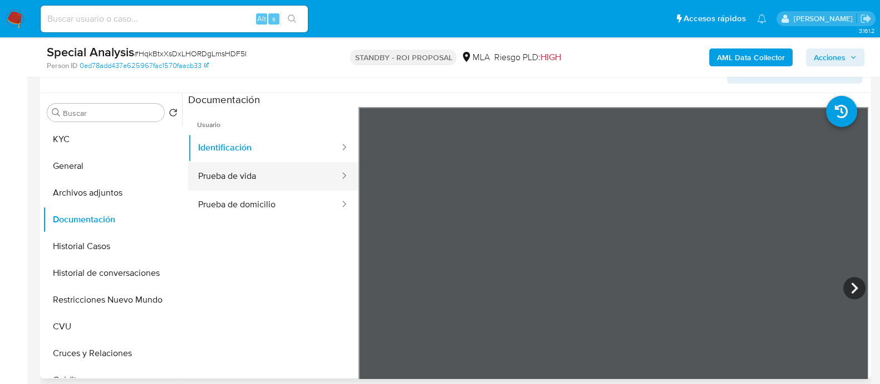
click at [332, 174] on div at bounding box center [341, 176] width 18 height 13
click at [232, 160] on ul "Identificación Prueba de vida Prueba de domicilio" at bounding box center [273, 176] width 170 height 85
click at [235, 179] on button "Prueba de vida" at bounding box center [264, 176] width 153 height 28
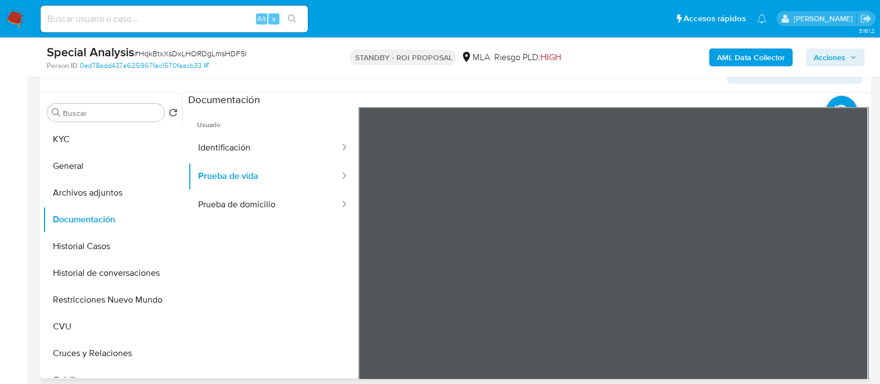
click at [359, 184] on div at bounding box center [614, 289] width 510 height 365
click at [268, 189] on ul "Identificación Prueba de vida Prueba de domicilio" at bounding box center [273, 176] width 170 height 85
click at [119, 299] on button "Restricciones Nuevo Mundo" at bounding box center [108, 299] width 130 height 27
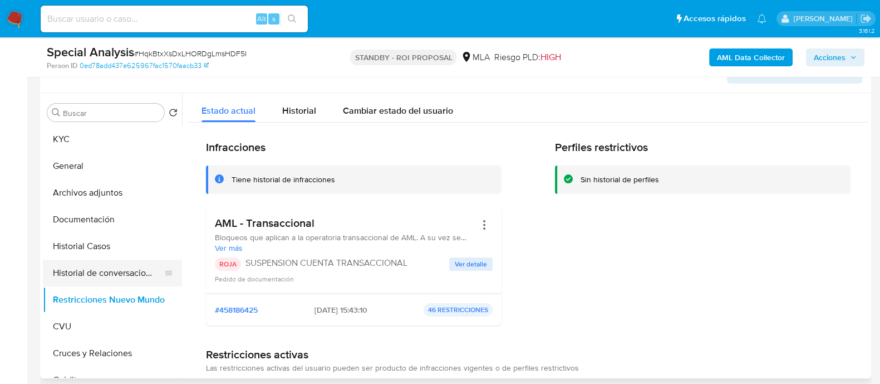
click at [116, 266] on button "Historial de conversaciones" at bounding box center [108, 272] width 130 height 27
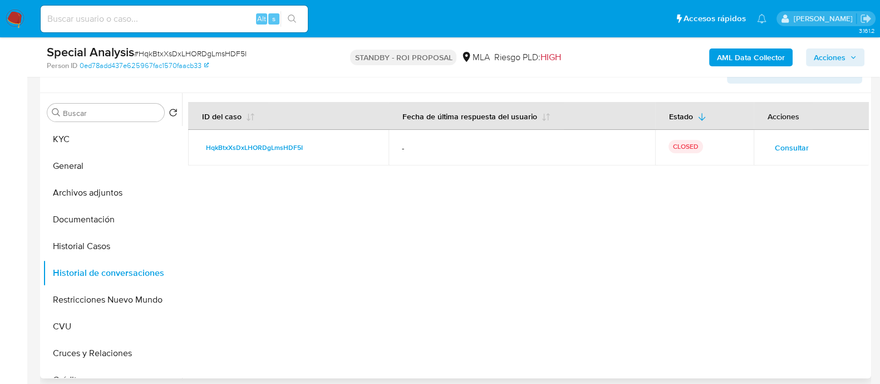
click at [767, 139] on button "Consultar" at bounding box center [792, 148] width 50 height 18
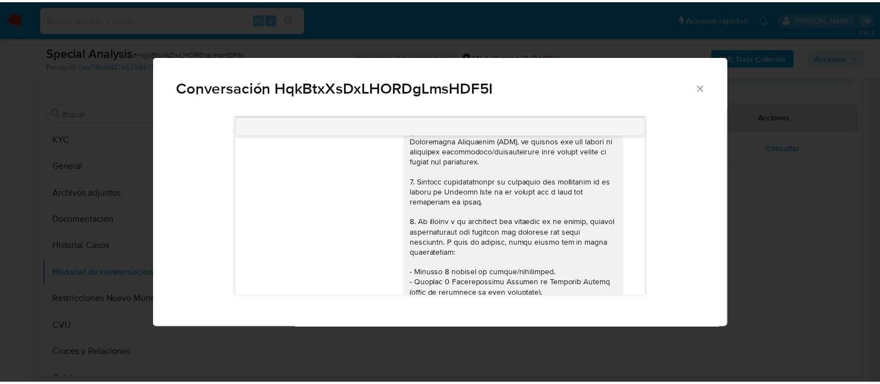
scroll to position [0, 0]
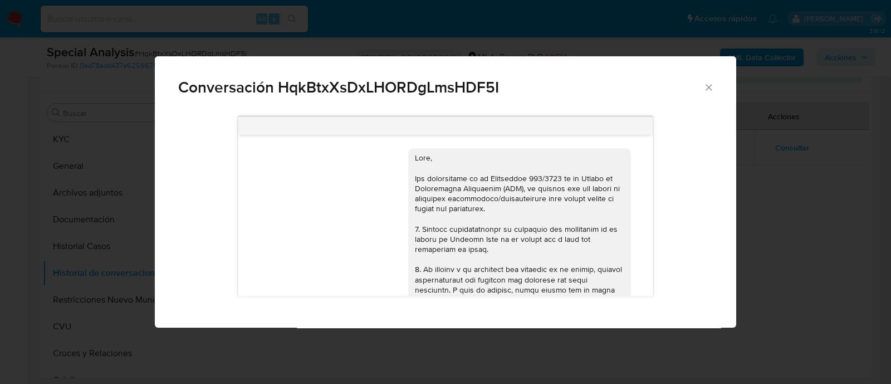
click at [755, 218] on div "Conversación HqkBtxXsDxLHORDgLmsHDF5I 17/09/2025 14:48:43 Hola, Esperamos que t…" at bounding box center [445, 192] width 891 height 384
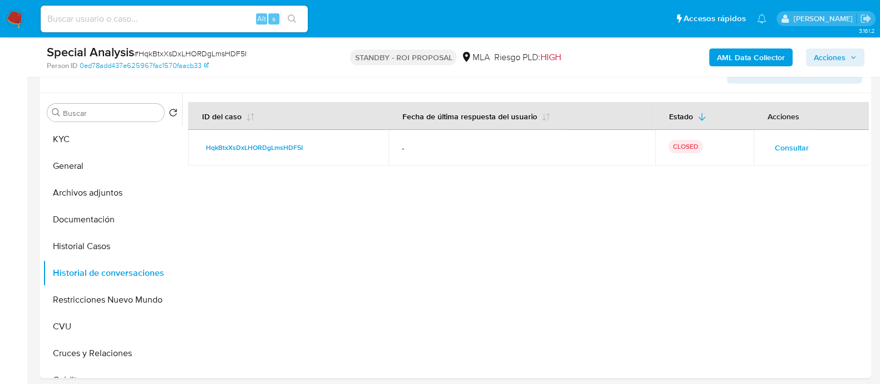
click at [85, 22] on input at bounding box center [174, 19] width 267 height 14
paste input "222843149"
type input "222843149"
click at [296, 18] on icon "search-icon" at bounding box center [292, 18] width 9 height 9
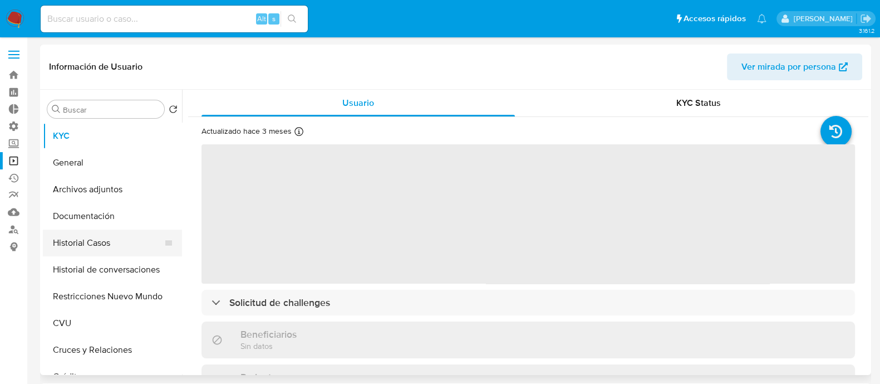
click at [146, 247] on button "Historial Casos" at bounding box center [108, 242] width 130 height 27
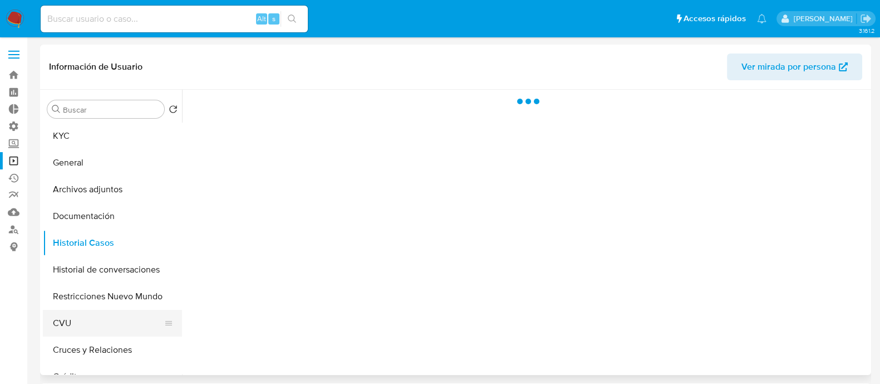
select select "10"
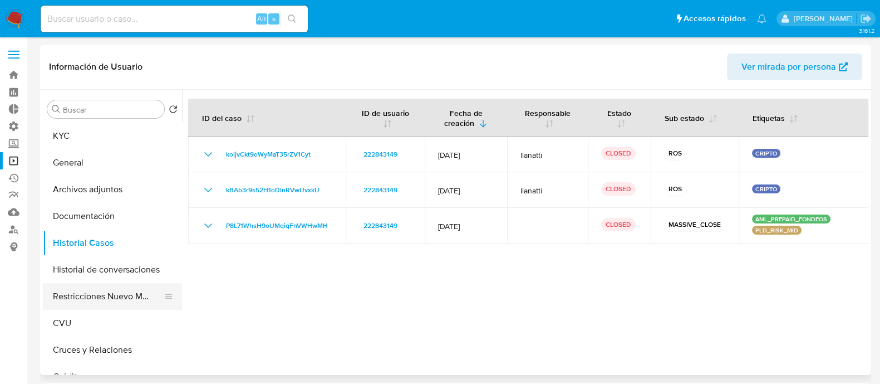
click at [103, 292] on button "Restricciones Nuevo Mundo" at bounding box center [108, 296] width 130 height 27
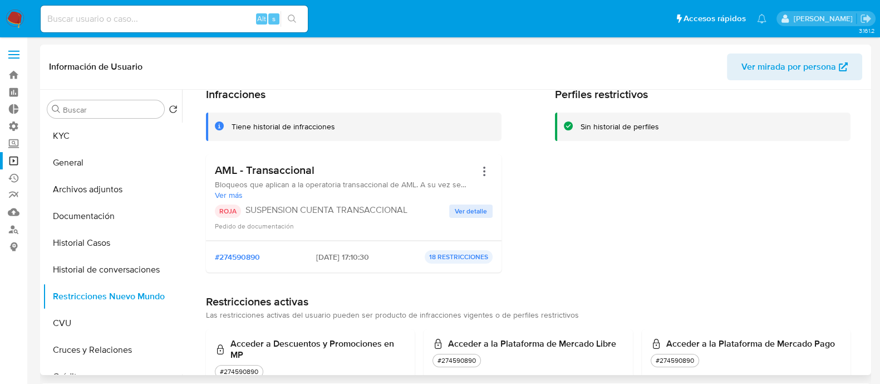
scroll to position [139, 0]
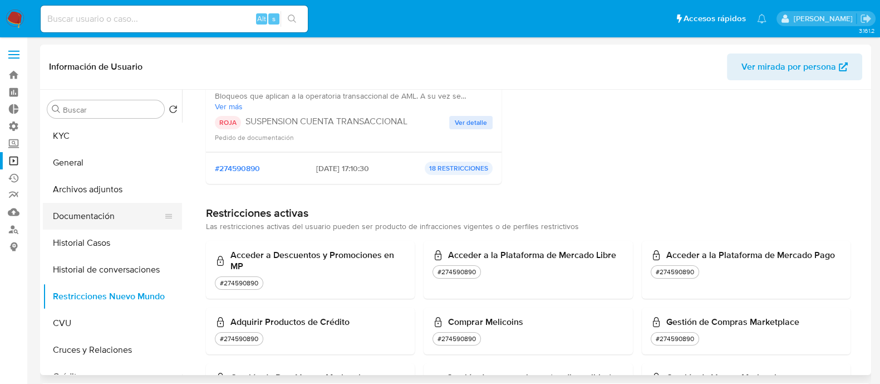
click at [117, 209] on button "Documentación" at bounding box center [108, 216] width 130 height 27
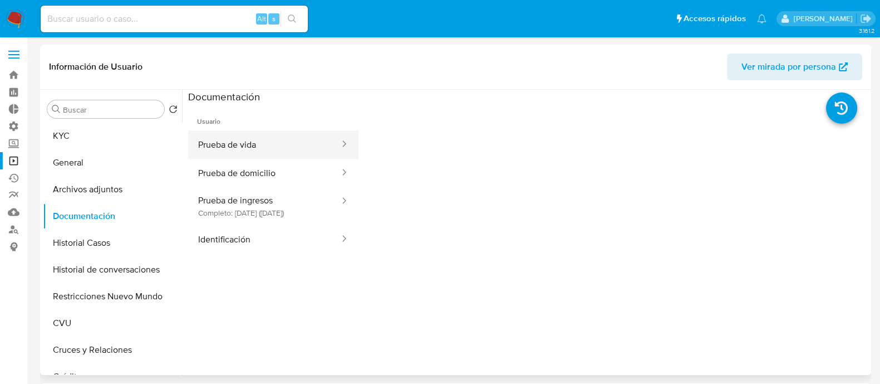
click at [261, 138] on button "Prueba de vida" at bounding box center [264, 144] width 153 height 28
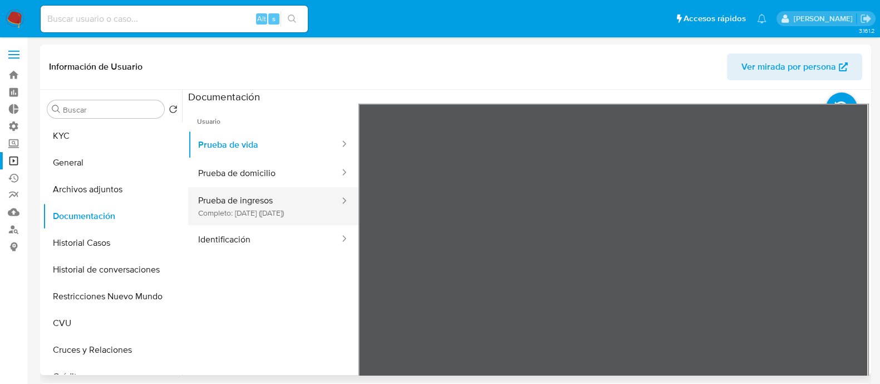
click at [282, 216] on button "Prueba de ingresos Completo: 02/11/2022 (hace 3 años)" at bounding box center [264, 206] width 153 height 38
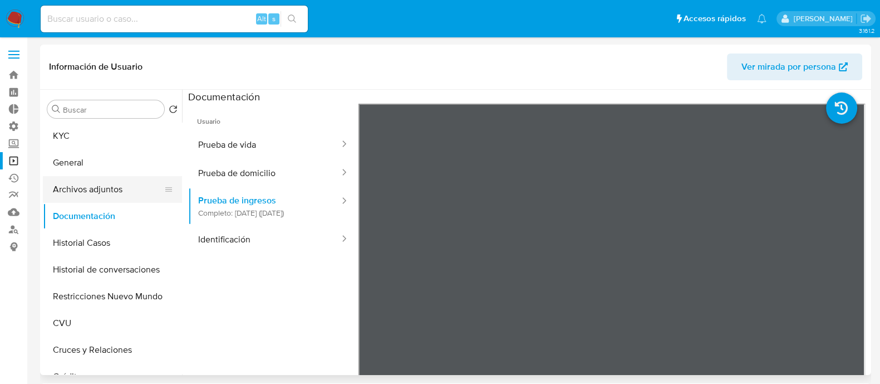
click at [153, 191] on button "Archivos adjuntos" at bounding box center [108, 189] width 130 height 27
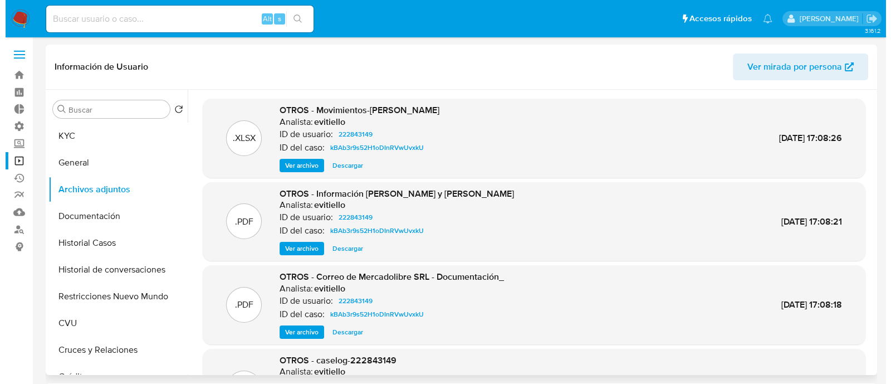
scroll to position [94, 0]
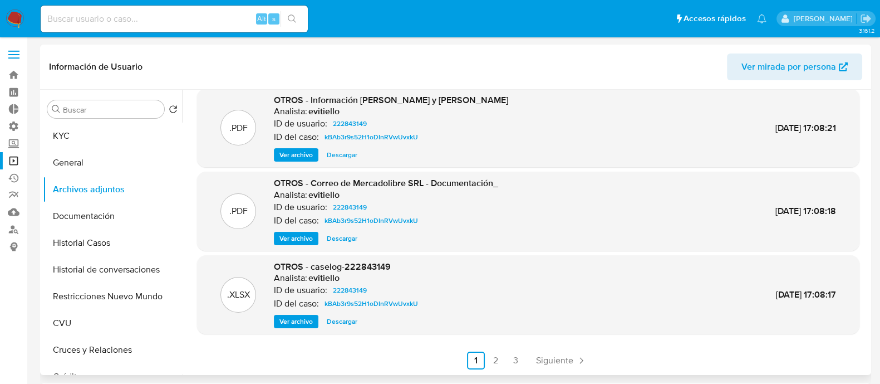
click at [305, 318] on span "Ver archivo" at bounding box center [295, 321] width 33 height 11
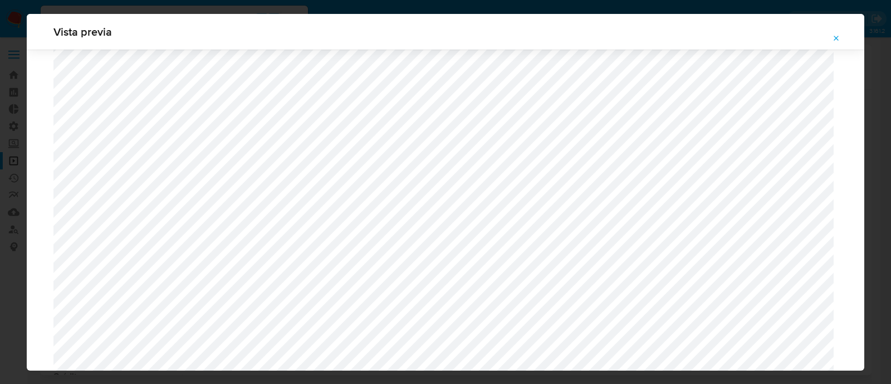
scroll to position [1161, 0]
click at [838, 36] on icon "Attachment preview" at bounding box center [836, 38] width 9 height 9
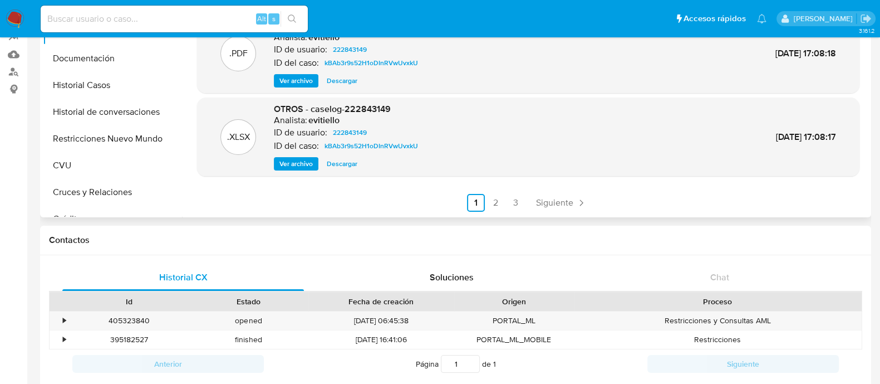
scroll to position [0, 0]
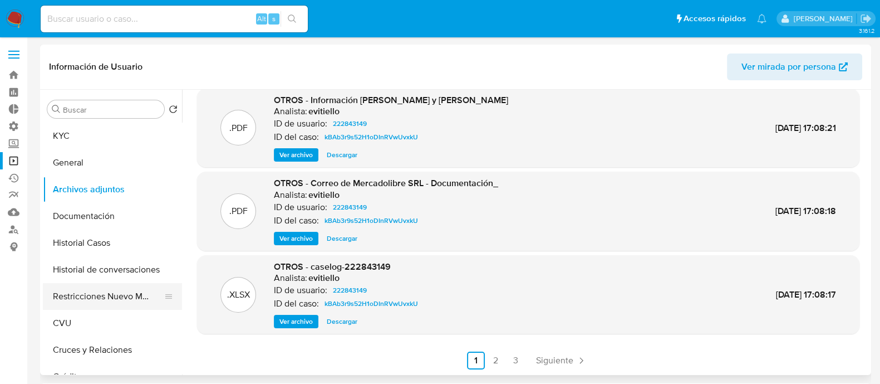
click at [111, 301] on button "Restricciones Nuevo Mundo" at bounding box center [108, 296] width 130 height 27
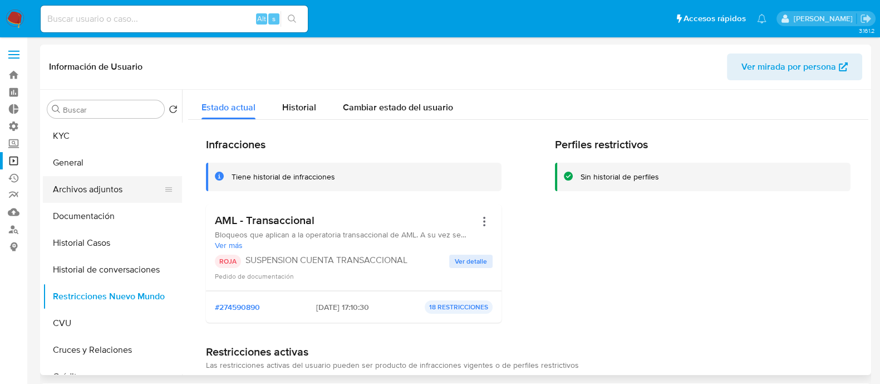
click at [128, 181] on button "Archivos adjuntos" at bounding box center [108, 189] width 130 height 27
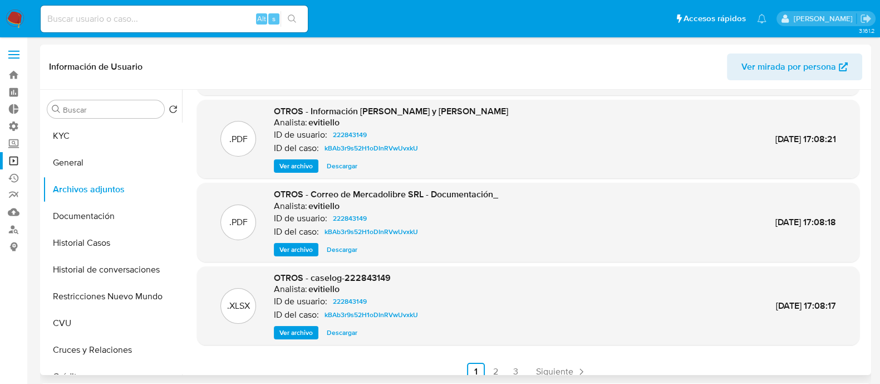
scroll to position [94, 0]
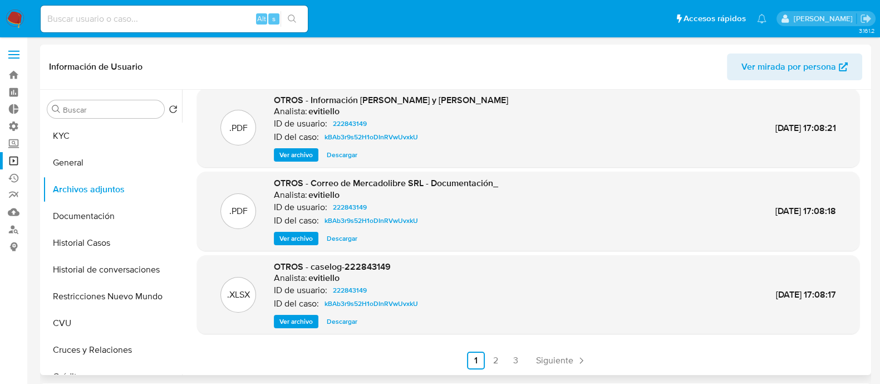
click at [350, 316] on span "Descargar" at bounding box center [342, 321] width 31 height 11
click at [501, 362] on link "2" at bounding box center [496, 360] width 18 height 18
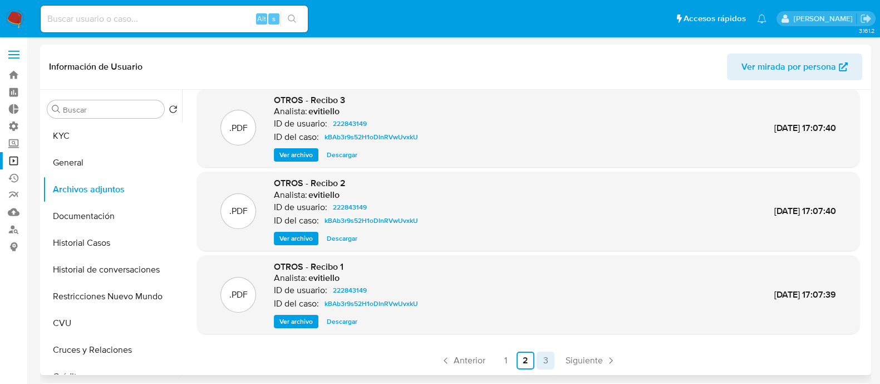
click at [546, 359] on link "3" at bounding box center [546, 360] width 18 height 18
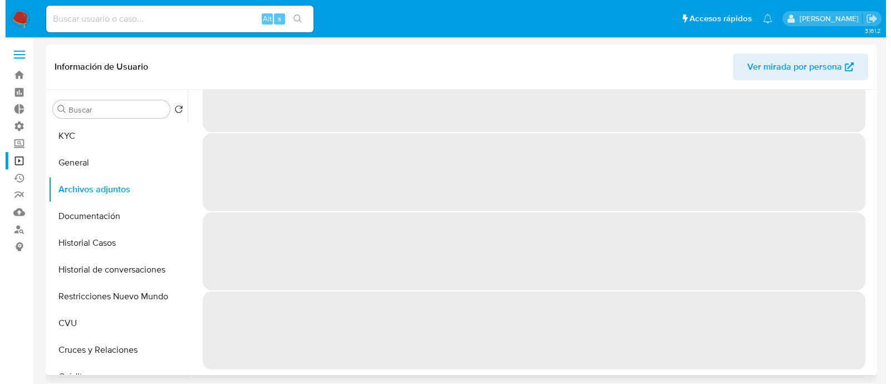
scroll to position [0, 0]
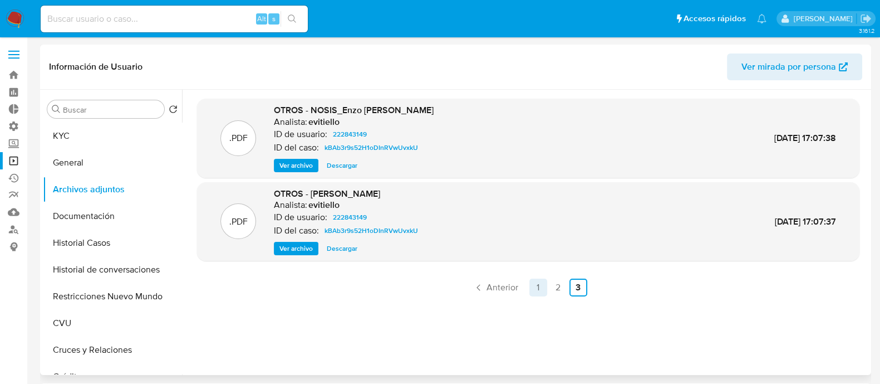
click at [529, 289] on link "1" at bounding box center [538, 287] width 18 height 18
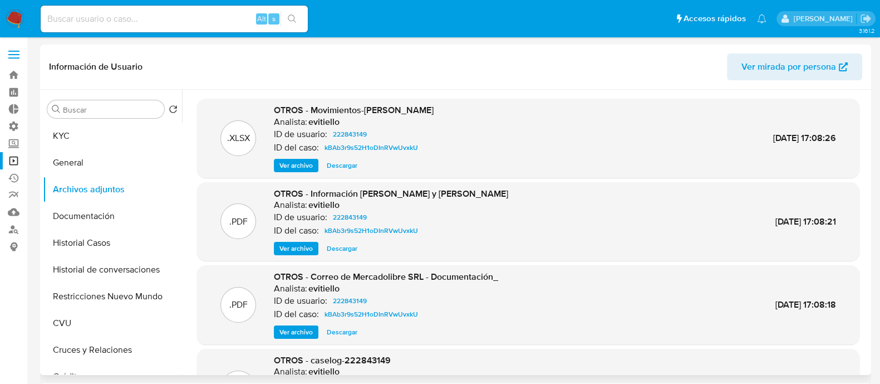
click at [347, 175] on div ".XLSX OTROS - Movimientos-Enzo German Sanchez Analista: evitiello ID de usuario…" at bounding box center [528, 138] width 662 height 79
click at [351, 160] on span "Descargar" at bounding box center [342, 165] width 31 height 11
click at [142, 262] on button "Historial de conversaciones" at bounding box center [108, 269] width 130 height 27
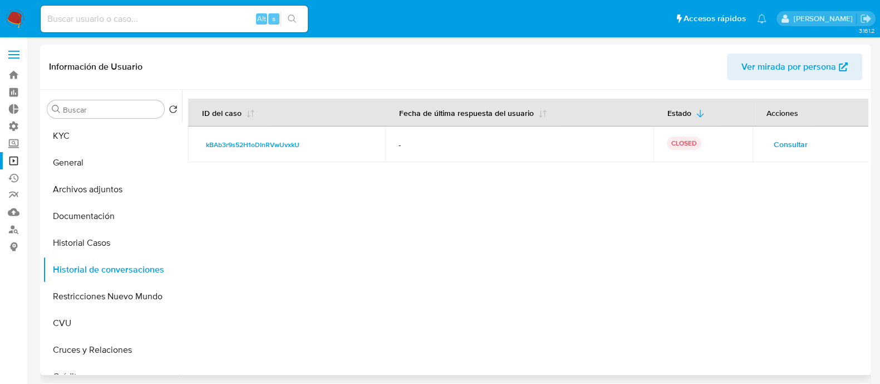
click at [790, 137] on span "Consultar" at bounding box center [791, 144] width 34 height 16
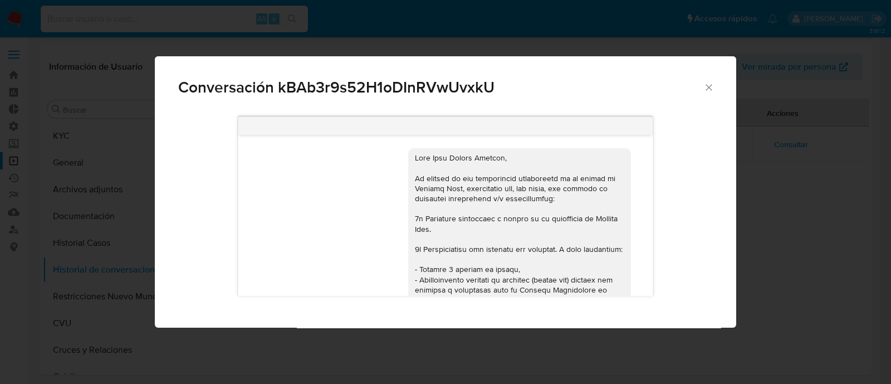
click at [112, 230] on div "Conversación kBAb3r9s52H1oDInRVwUvxkU 08/05/2023 13:57:28 Hola Enzo, esperamos …" at bounding box center [445, 192] width 891 height 384
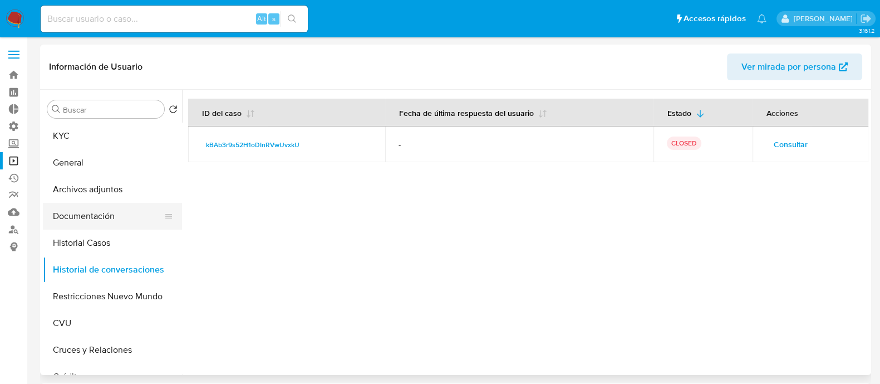
click at [109, 220] on button "Documentación" at bounding box center [108, 216] width 130 height 27
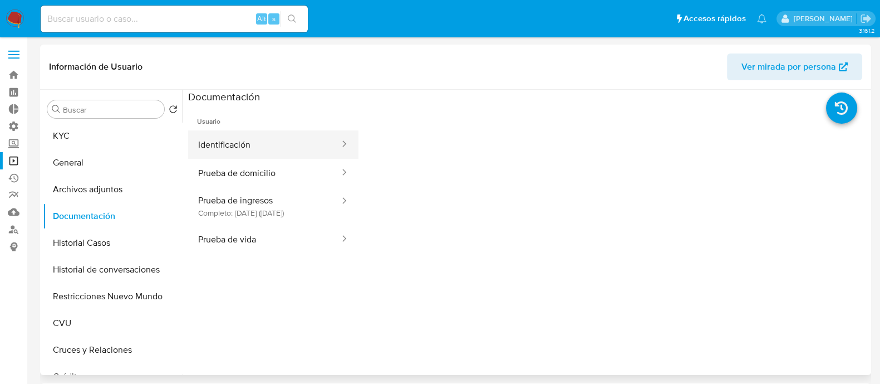
click at [279, 146] on button "Identificación" at bounding box center [264, 144] width 153 height 28
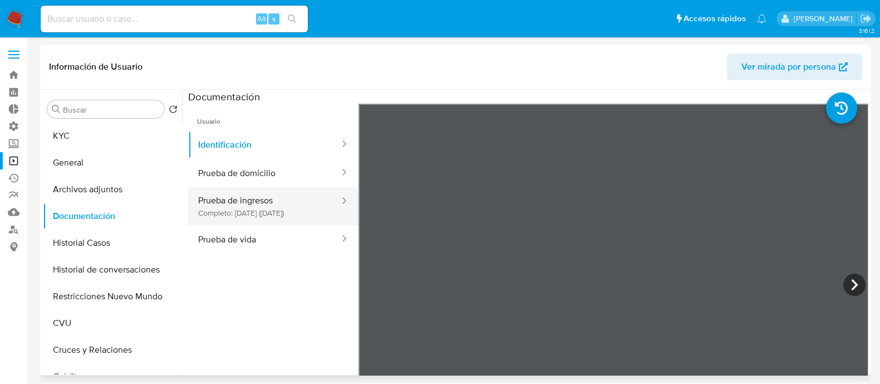
click at [263, 189] on button "Prueba de ingresos Completo: 02/11/2022 (hace 3 años)" at bounding box center [264, 206] width 153 height 38
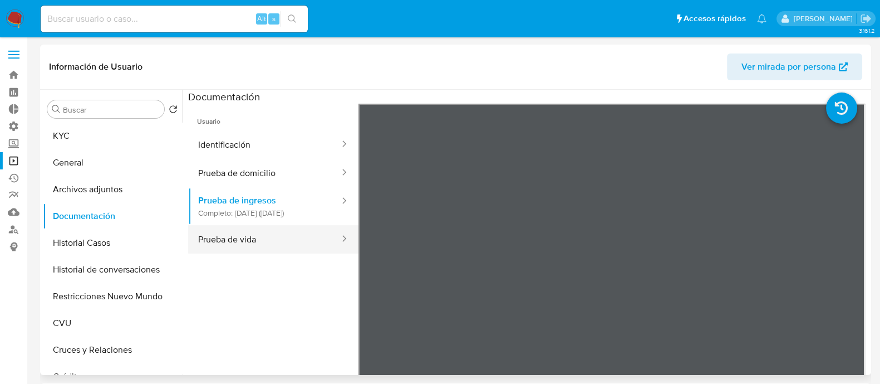
click at [269, 249] on button "Prueba de vida" at bounding box center [264, 239] width 153 height 28
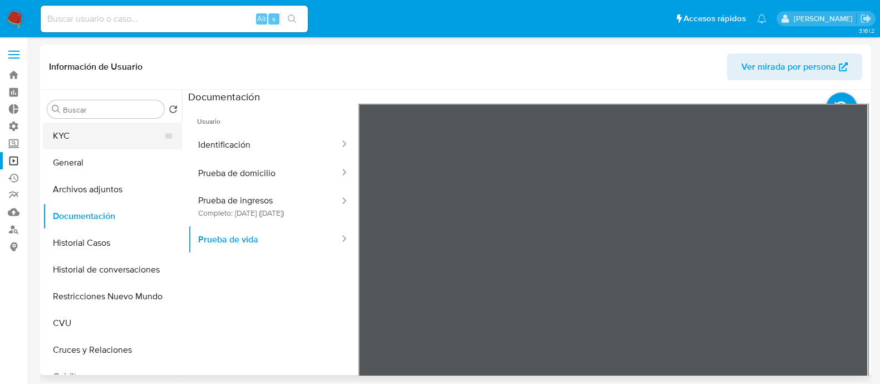
click at [106, 132] on button "KYC" at bounding box center [108, 135] width 130 height 27
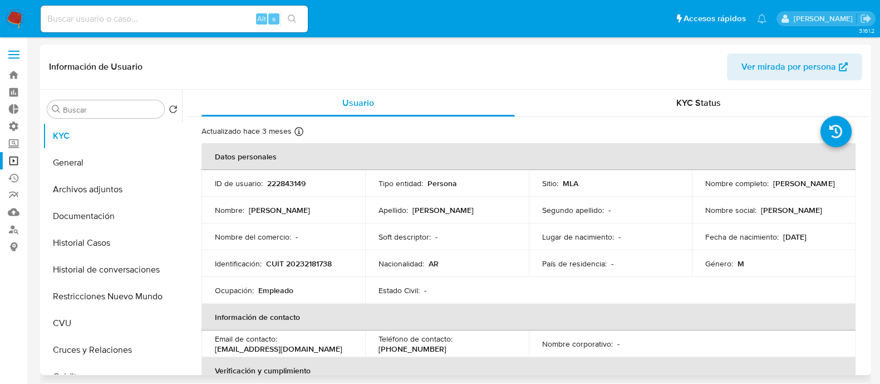
click at [327, 263] on p "CUIT 20232181738" at bounding box center [299, 263] width 66 height 10
copy p "20232181738"
click at [128, 222] on button "Documentación" at bounding box center [108, 216] width 130 height 27
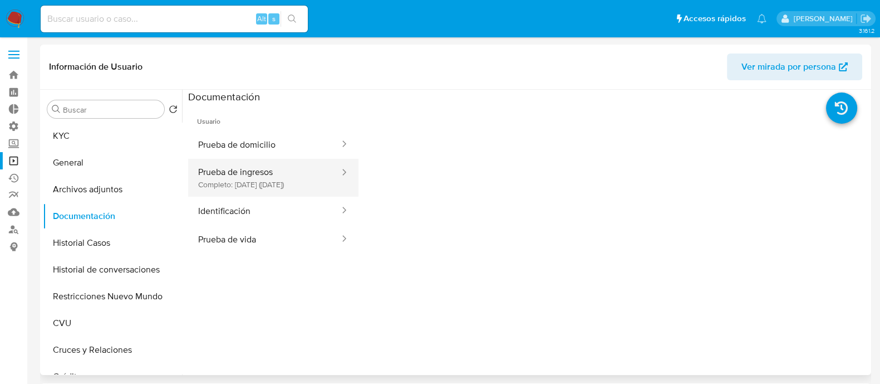
click at [282, 182] on button "Prueba de ingresos Completo: 02/11/2022 (hace 3 años)" at bounding box center [264, 178] width 153 height 38
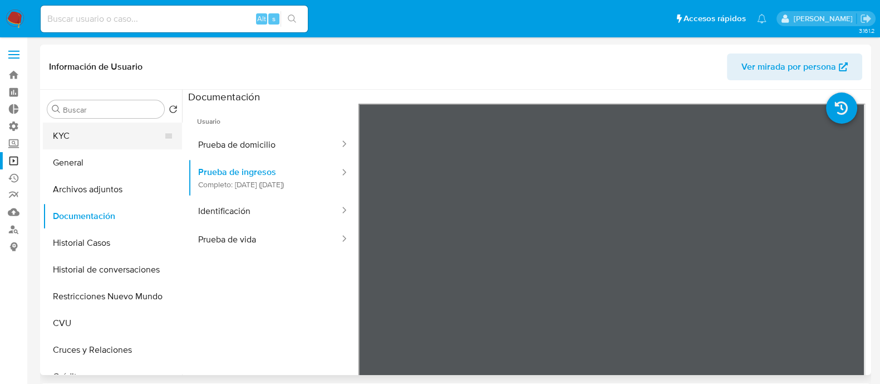
click at [106, 135] on button "KYC" at bounding box center [108, 135] width 130 height 27
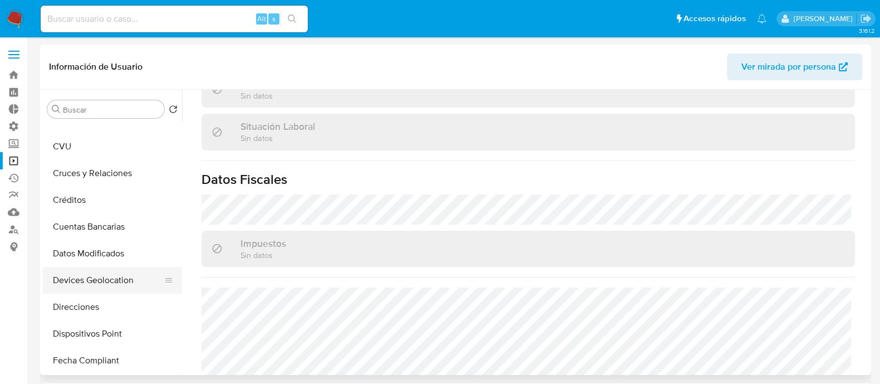
scroll to position [209, 0]
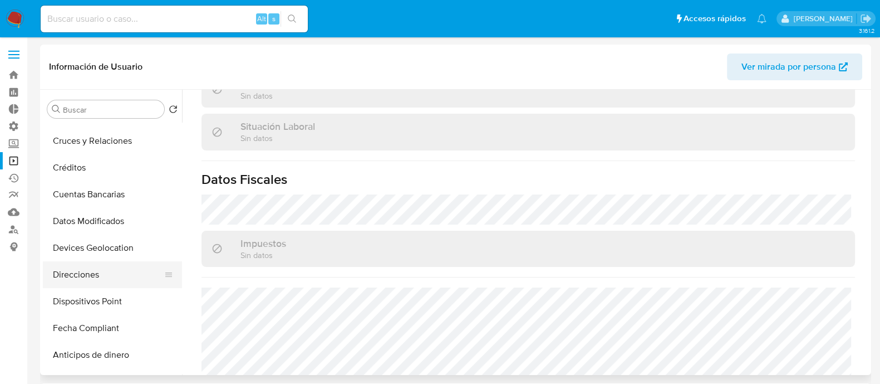
click at [109, 276] on button "Direcciones" at bounding box center [108, 274] width 130 height 27
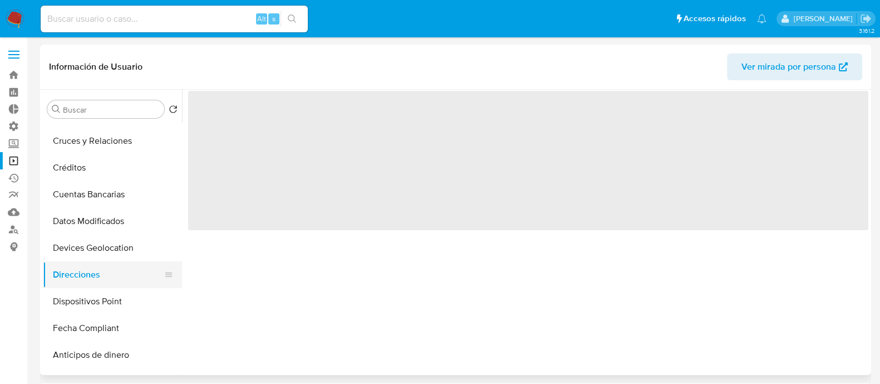
scroll to position [0, 0]
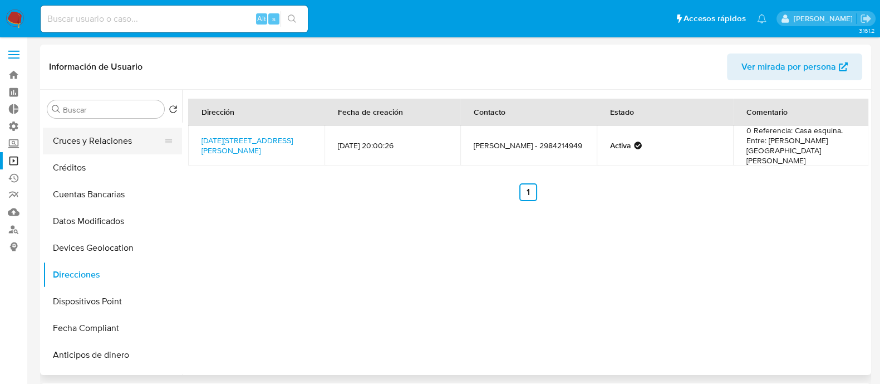
drag, startPoint x: 62, startPoint y: 138, endPoint x: 77, endPoint y: 143, distance: 16.6
click at [61, 138] on button "Cruces y Relaciones" at bounding box center [108, 140] width 130 height 27
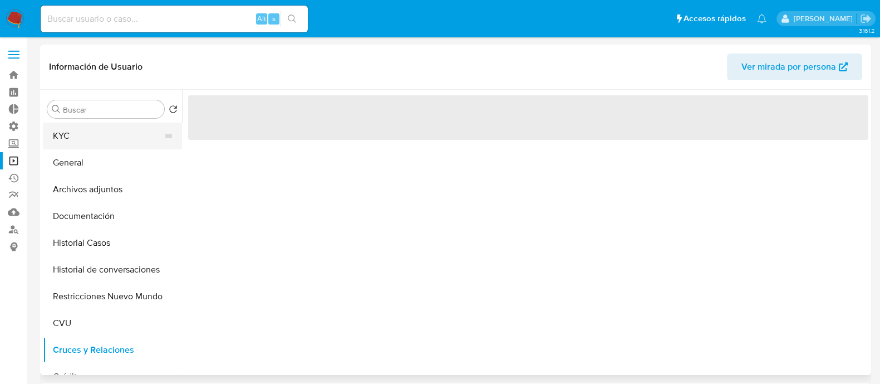
click at [97, 137] on button "KYC" at bounding box center [108, 135] width 130 height 27
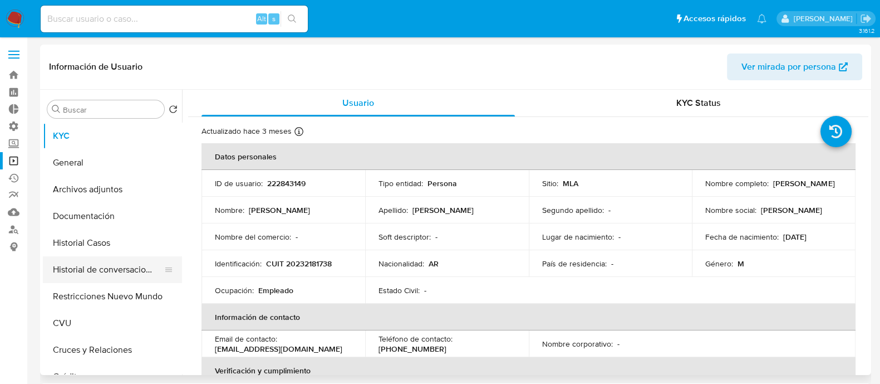
click at [103, 263] on button "Historial de conversaciones" at bounding box center [108, 269] width 130 height 27
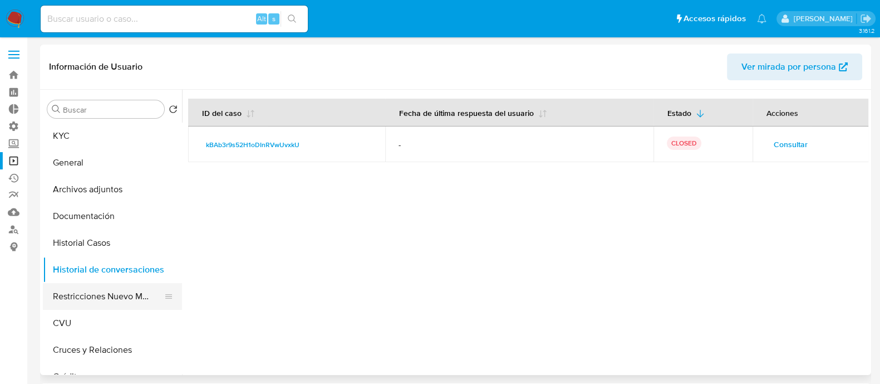
click at [111, 293] on button "Restricciones Nuevo Mundo" at bounding box center [108, 296] width 130 height 27
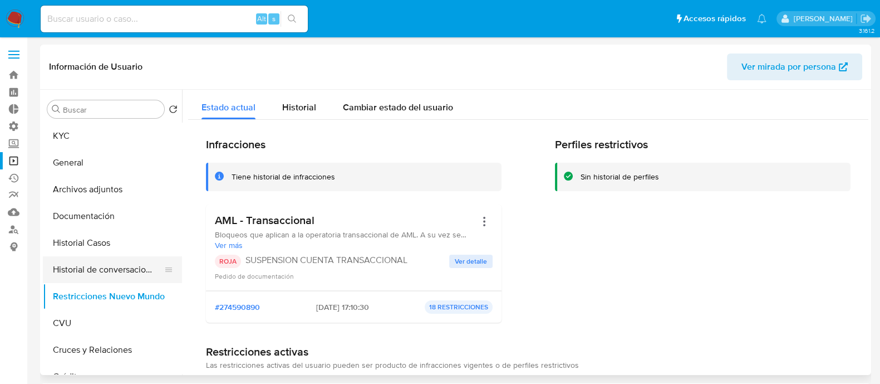
click at [109, 269] on button "Historial de conversaciones" at bounding box center [108, 269] width 130 height 27
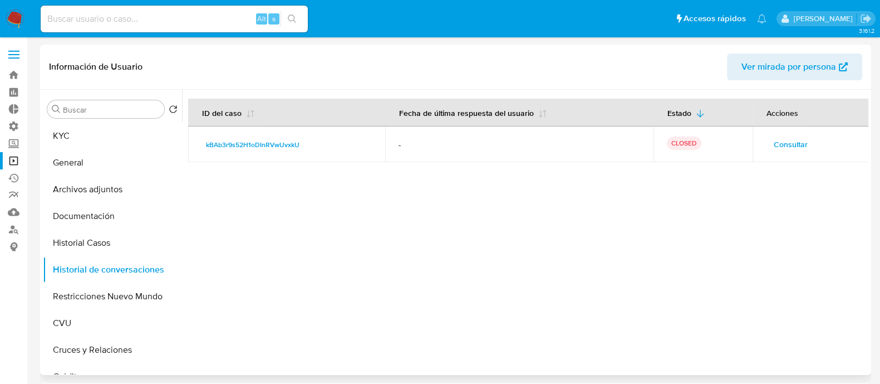
click at [814, 139] on div "Consultar" at bounding box center [811, 144] width 90 height 18
click at [798, 139] on span "Consultar" at bounding box center [791, 144] width 34 height 16
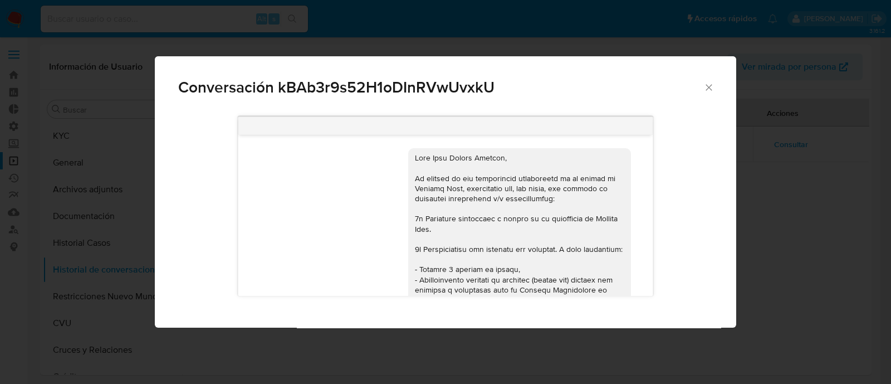
click at [125, 210] on div "Conversación kBAb3r9s52H1oDInRVwUvxkU 08/05/2023 13:57:28 Hola Enzo, esperamos …" at bounding box center [445, 192] width 891 height 384
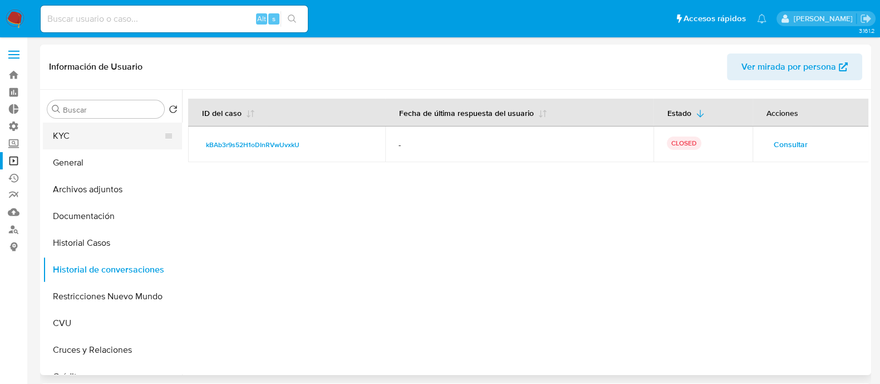
click at [110, 141] on button "KYC" at bounding box center [108, 135] width 130 height 27
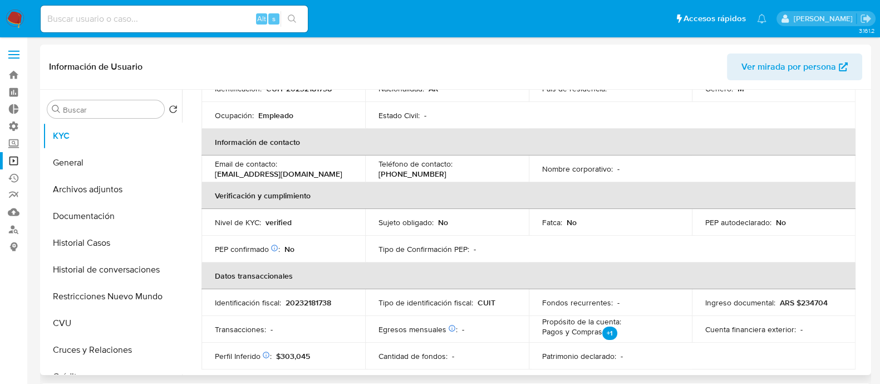
scroll to position [139, 0]
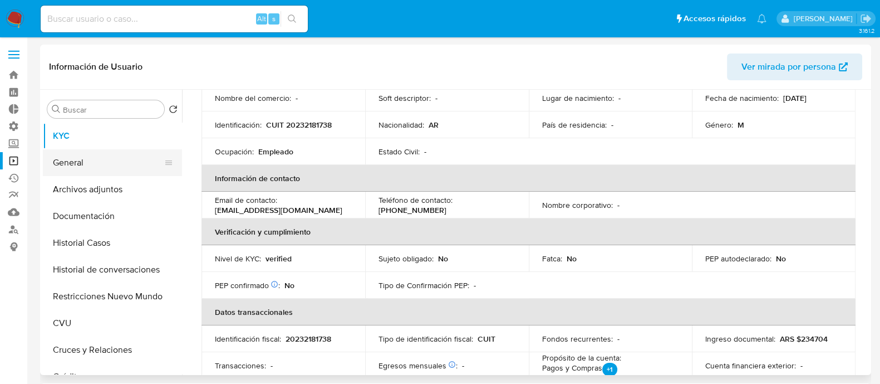
click at [58, 159] on button "General" at bounding box center [108, 162] width 130 height 27
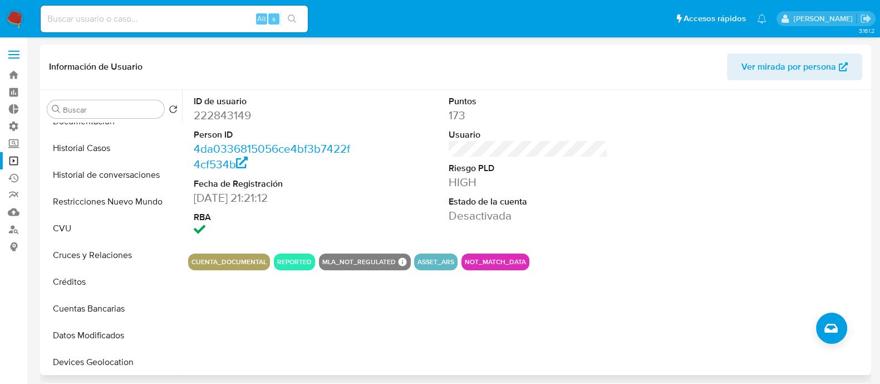
scroll to position [90, 0]
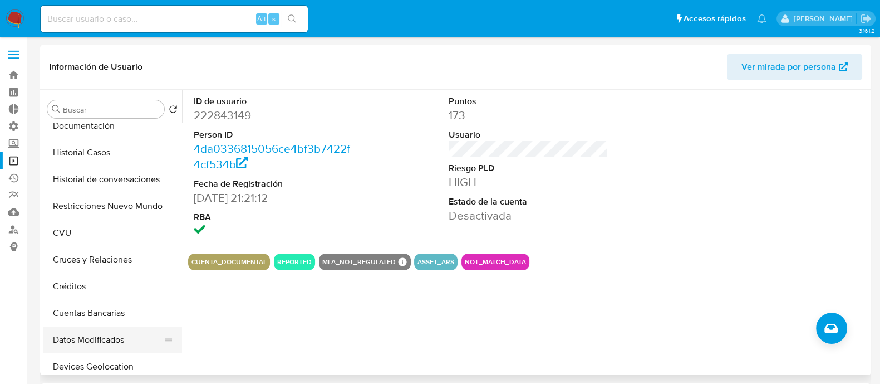
click at [111, 332] on button "Datos Modificados" at bounding box center [108, 339] width 130 height 27
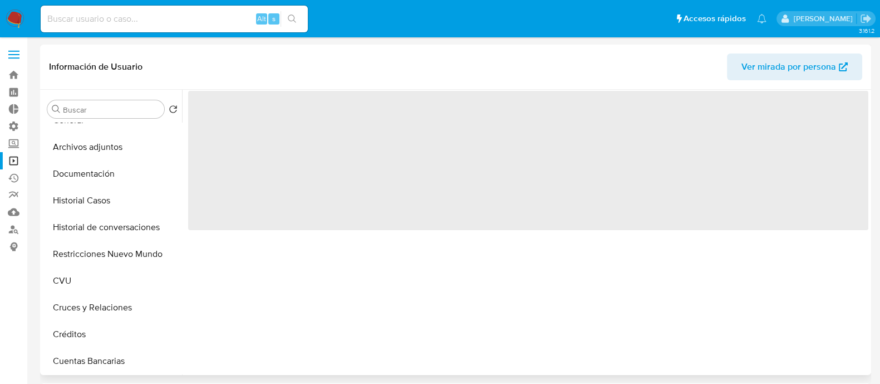
scroll to position [21, 0]
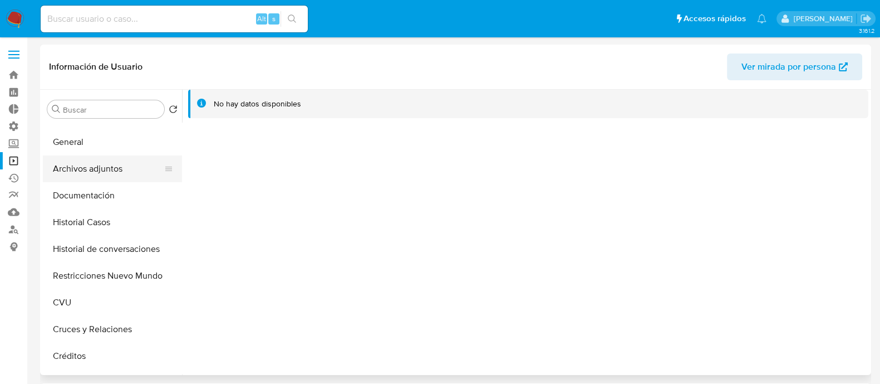
click at [96, 174] on button "Archivos adjuntos" at bounding box center [108, 168] width 130 height 27
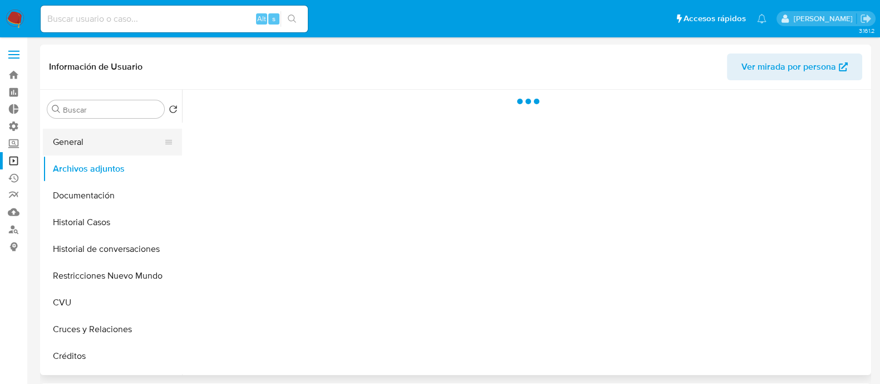
click at [100, 139] on button "General" at bounding box center [108, 142] width 130 height 27
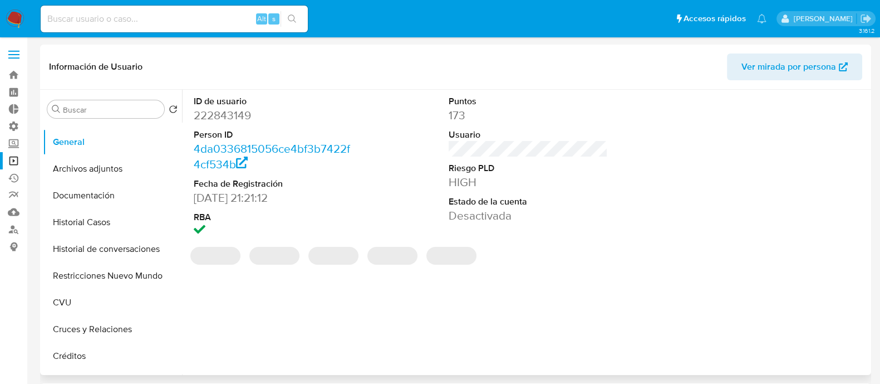
click at [232, 108] on dd "222843149" at bounding box center [273, 115] width 159 height 16
click at [233, 108] on dd "222843149" at bounding box center [273, 115] width 159 height 16
copy dd "222843149"
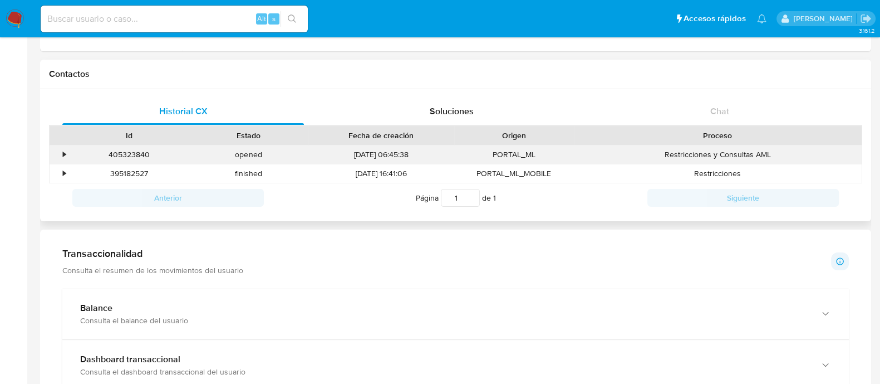
scroll to position [278, 0]
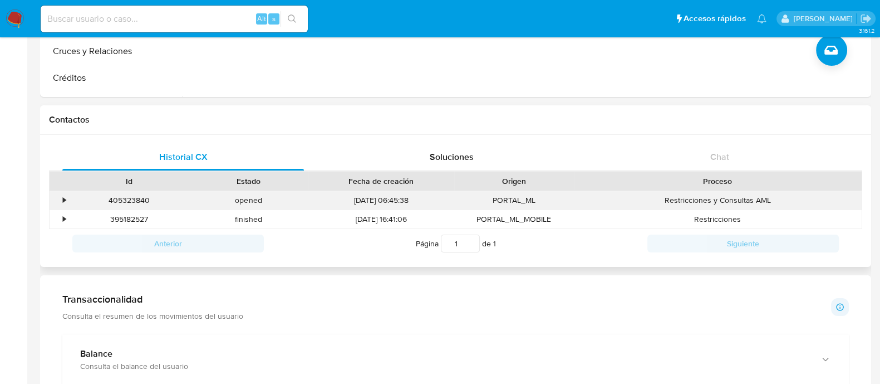
click at [122, 194] on div "405323840" at bounding box center [129, 200] width 120 height 18
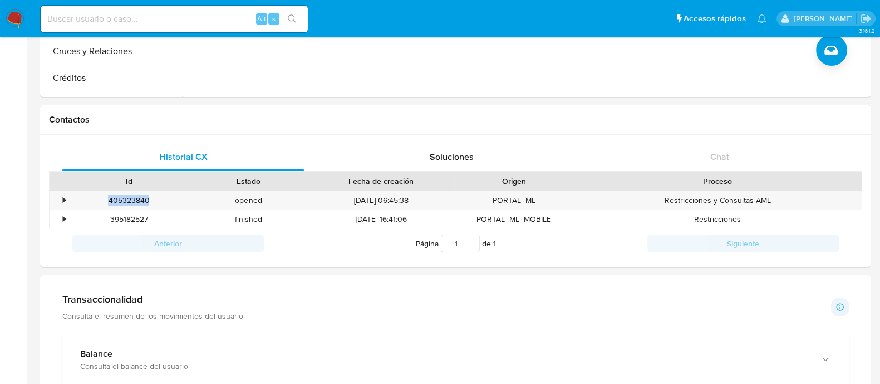
copy div "405323840"
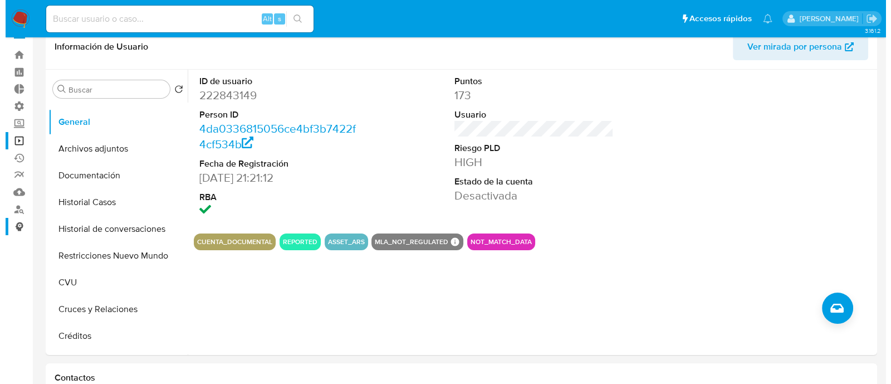
scroll to position [0, 0]
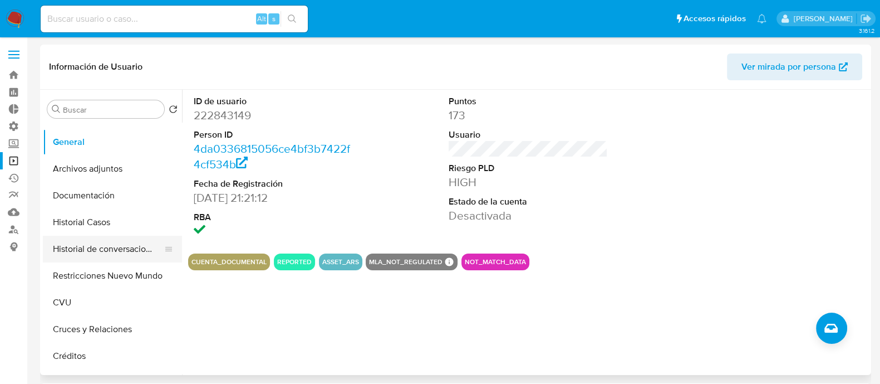
click at [94, 249] on button "Historial de conversaciones" at bounding box center [108, 248] width 130 height 27
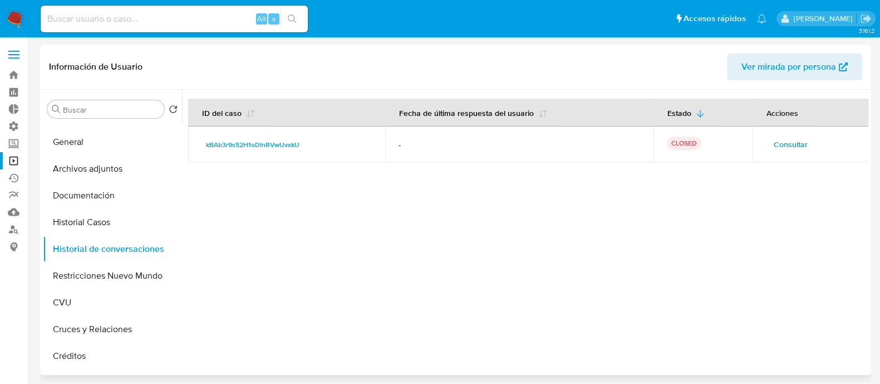
click at [792, 140] on span "Consultar" at bounding box center [791, 144] width 34 height 16
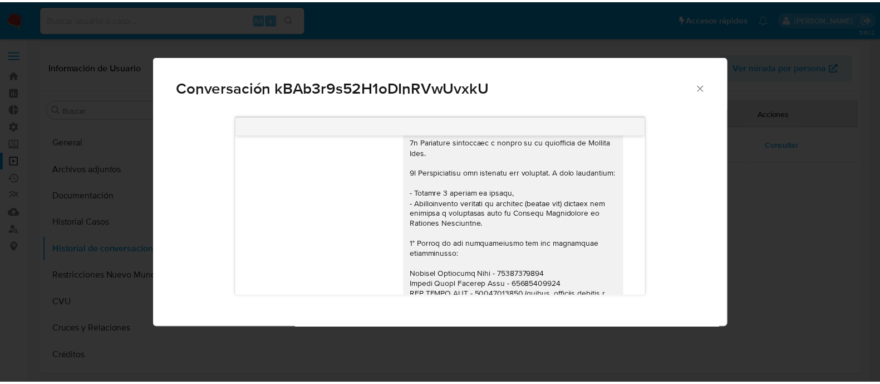
scroll to position [139, 0]
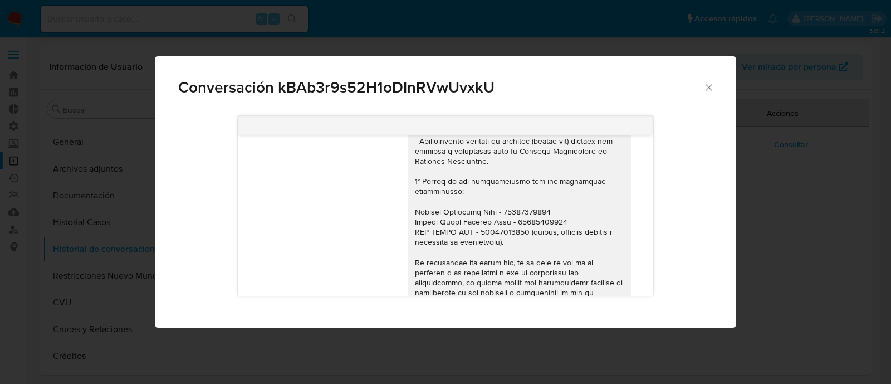
click at [773, 213] on div "Conversación kBAb3r9s52H1oDInRVwUvxkU 08/05/2023 13:57:28 Hola Enzo, esperamos …" at bounding box center [445, 192] width 891 height 384
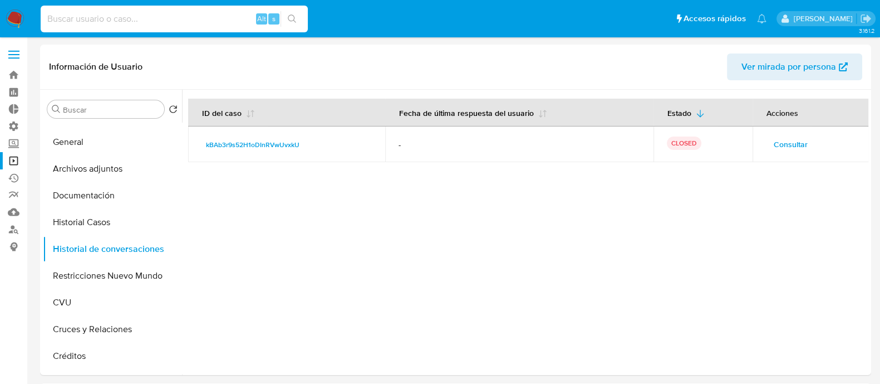
click at [188, 19] on input at bounding box center [174, 19] width 267 height 14
paste input "HqkBtxXsDxLHORDgLmsHDF5I"
type input "HqkBtxXsDxLHORDgLmsHDF5I"
click at [296, 14] on icon "search-icon" at bounding box center [292, 18] width 9 height 9
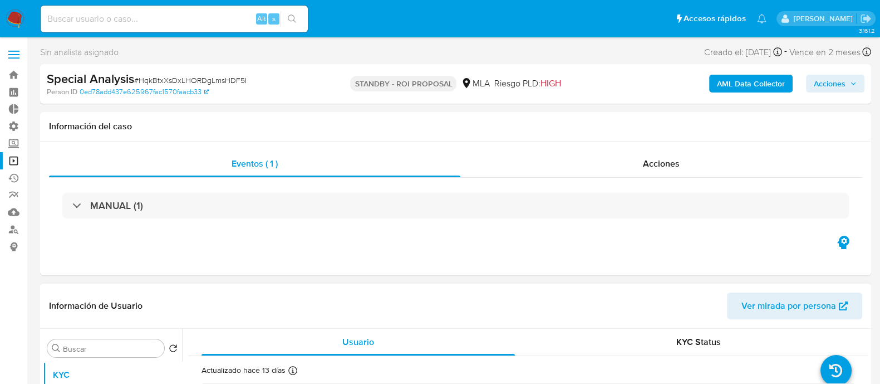
select select "10"
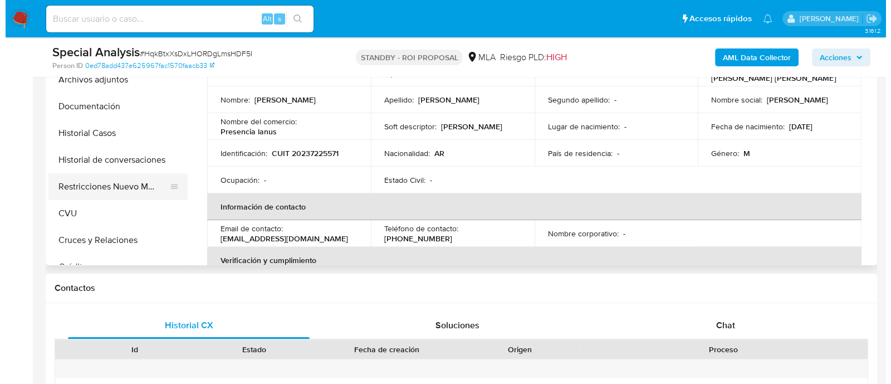
scroll to position [209, 0]
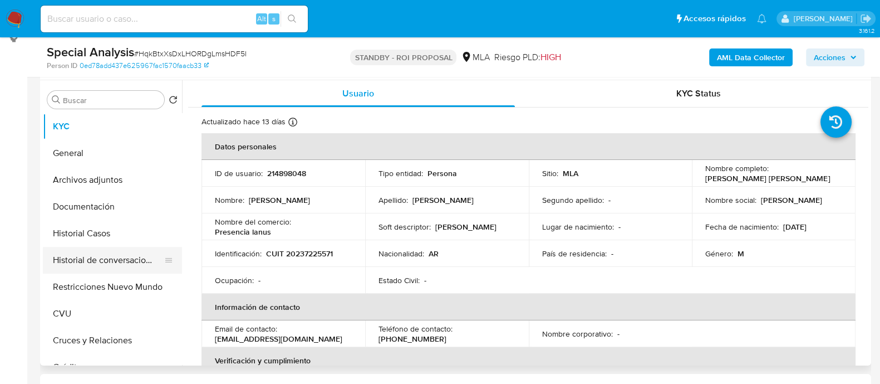
click at [129, 264] on button "Historial de conversaciones" at bounding box center [108, 260] width 130 height 27
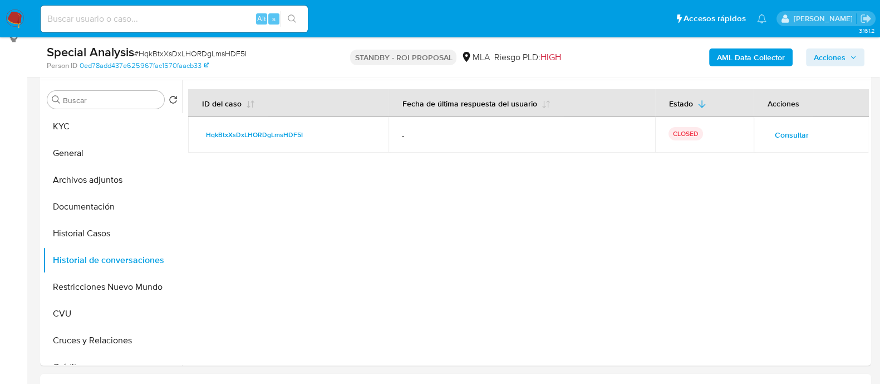
click at [777, 131] on span "Consultar" at bounding box center [792, 135] width 34 height 16
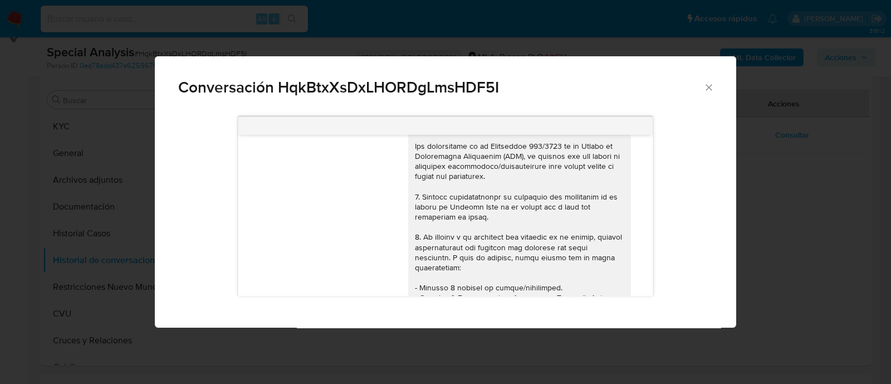
scroll to position [0, 0]
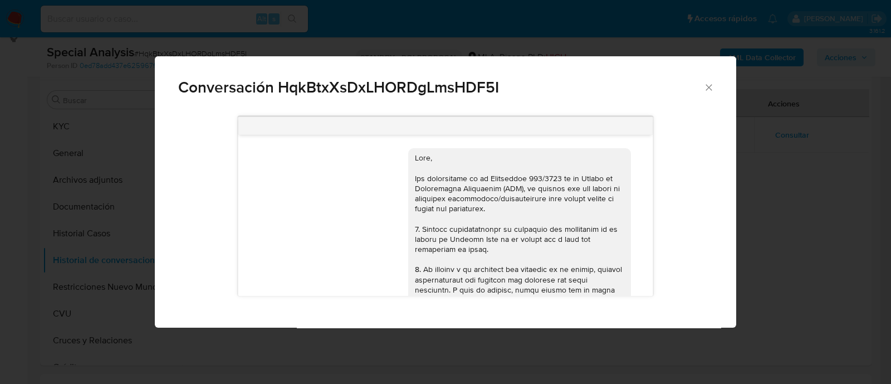
click at [131, 171] on div "Conversación HqkBtxXsDxLHORDgLmsHDF5I 17/09/2025 14:48:43 Hola, Esperamos que t…" at bounding box center [445, 192] width 891 height 384
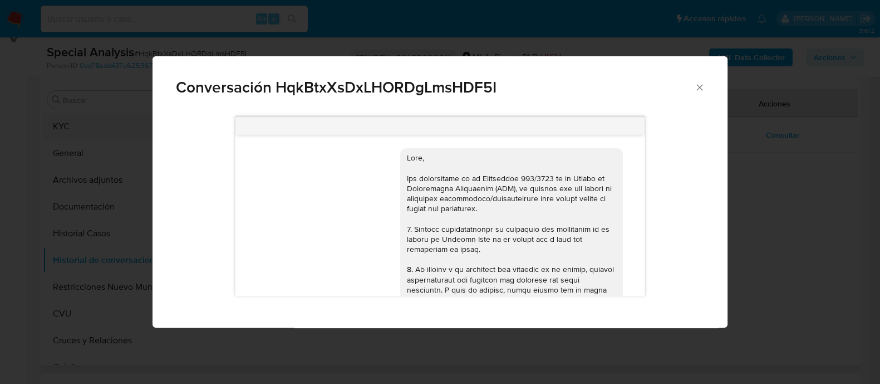
click at [70, 126] on button "KYC" at bounding box center [108, 126] width 130 height 27
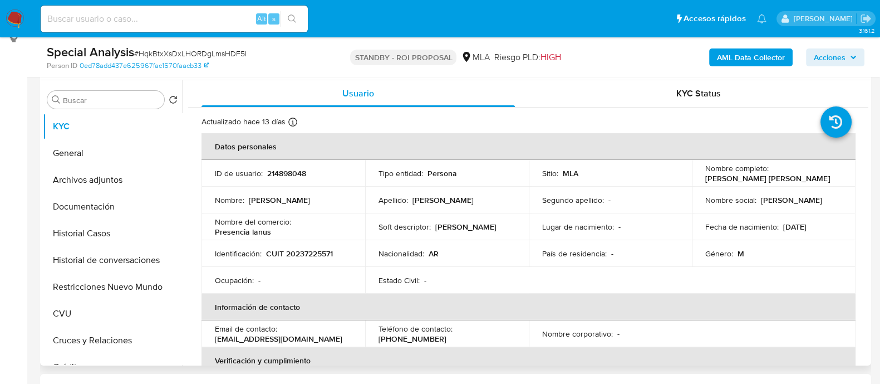
click at [310, 256] on p "CUIT 20237225571" at bounding box center [299, 253] width 67 height 10
copy p "20237225571"
click at [744, 55] on b "AML Data Collector" at bounding box center [751, 57] width 68 height 18
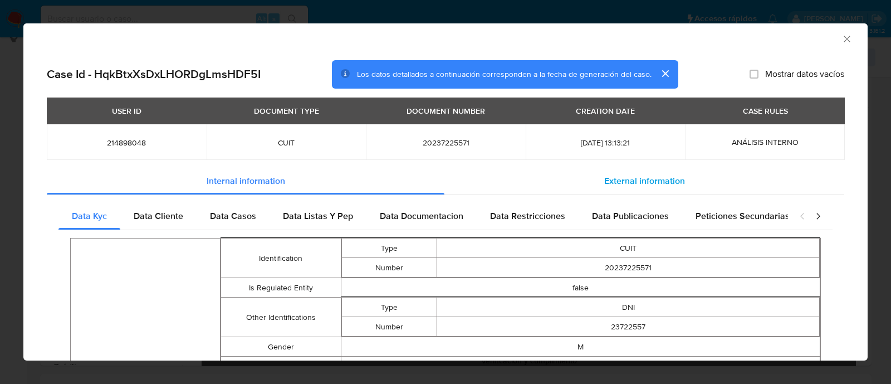
click at [634, 184] on span "External information" at bounding box center [644, 180] width 81 height 13
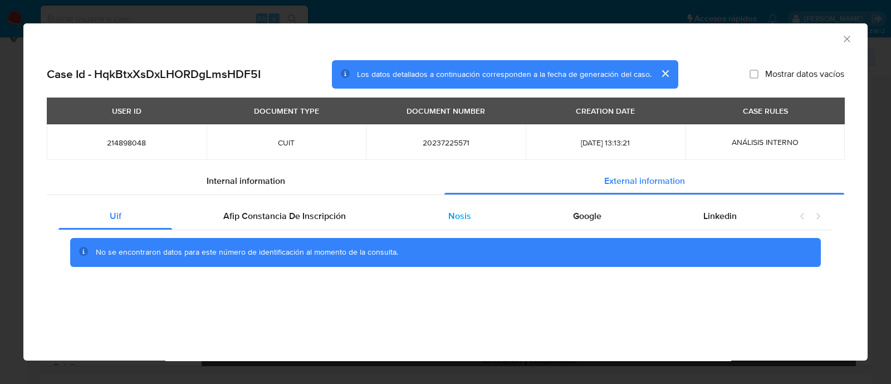
click at [460, 223] on div "Nosis" at bounding box center [459, 216] width 125 height 27
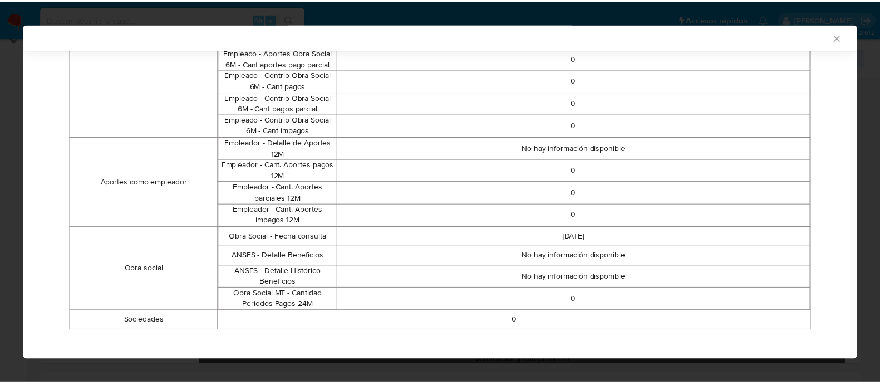
scroll to position [720, 0]
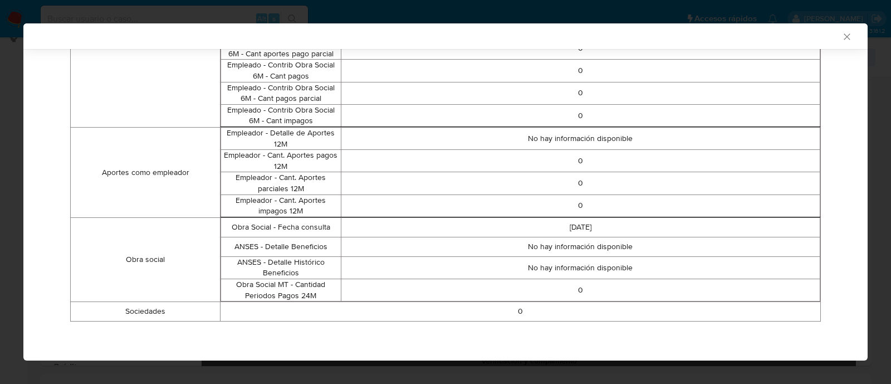
click at [841, 40] on icon "Cerrar ventana" at bounding box center [846, 36] width 11 height 11
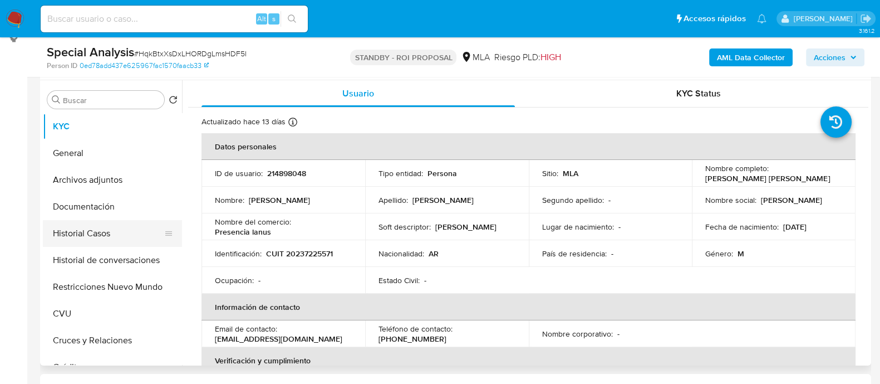
click at [121, 229] on button "Historial Casos" at bounding box center [108, 233] width 130 height 27
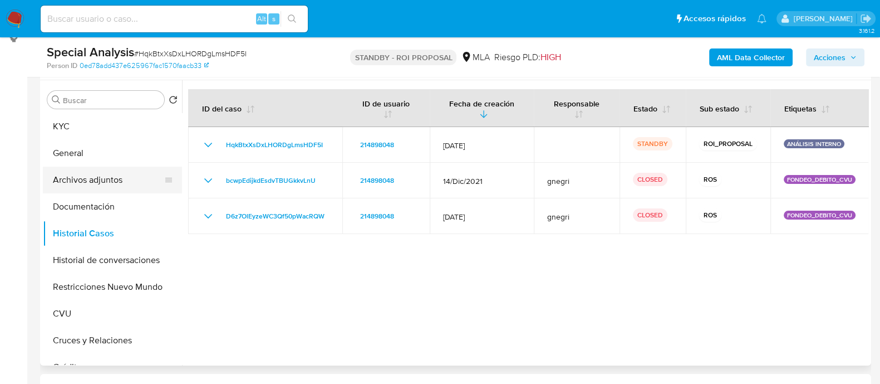
click at [122, 188] on button "Archivos adjuntos" at bounding box center [108, 179] width 130 height 27
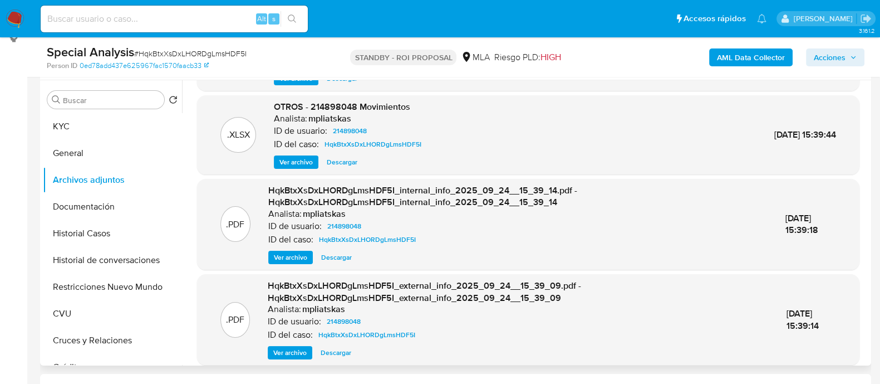
scroll to position [117, 0]
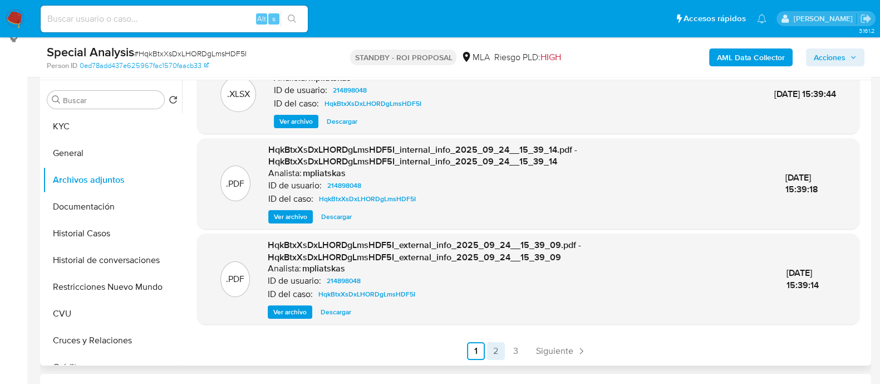
click at [495, 353] on link "2" at bounding box center [496, 351] width 18 height 18
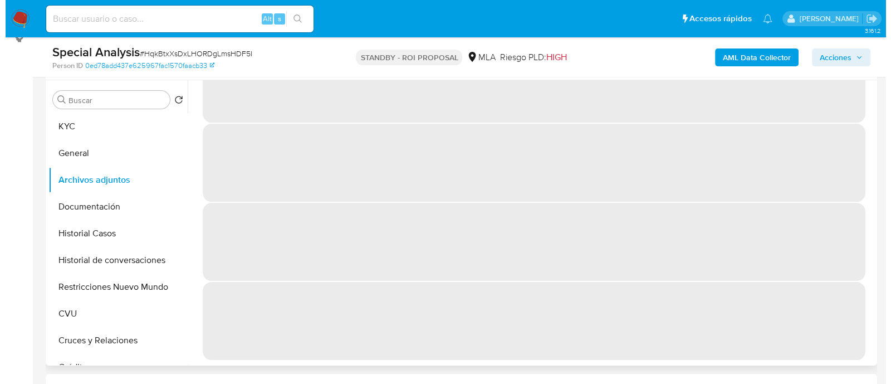
scroll to position [0, 0]
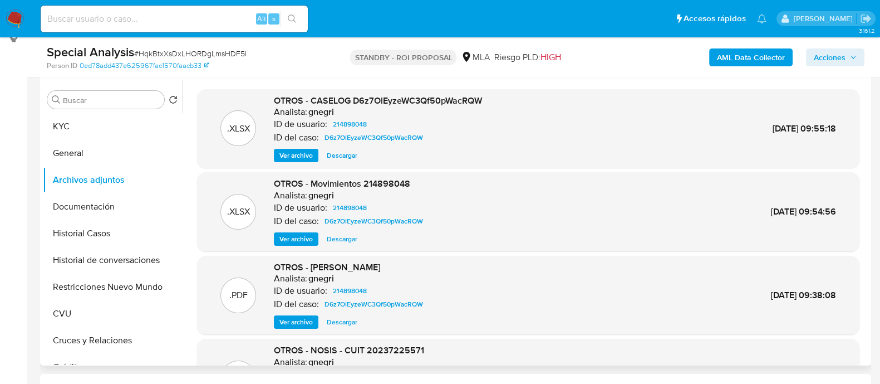
click at [289, 151] on span "Ver archivo" at bounding box center [295, 155] width 33 height 11
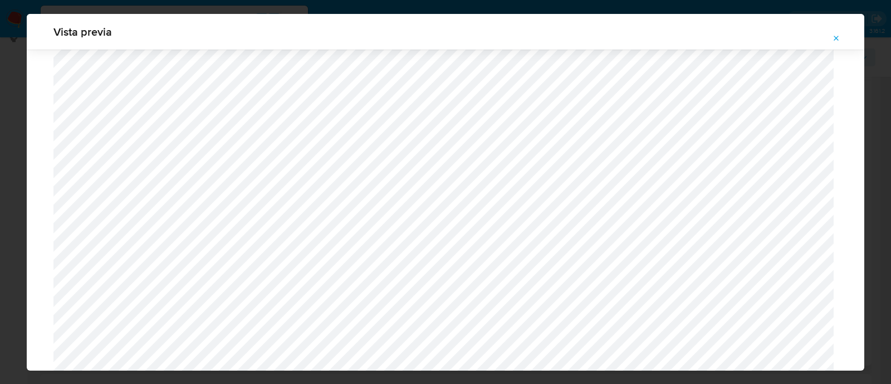
scroll to position [882, 0]
click at [13, 141] on div "Vista previa" at bounding box center [445, 192] width 891 height 384
click at [840, 40] on icon "Attachment preview" at bounding box center [836, 38] width 9 height 9
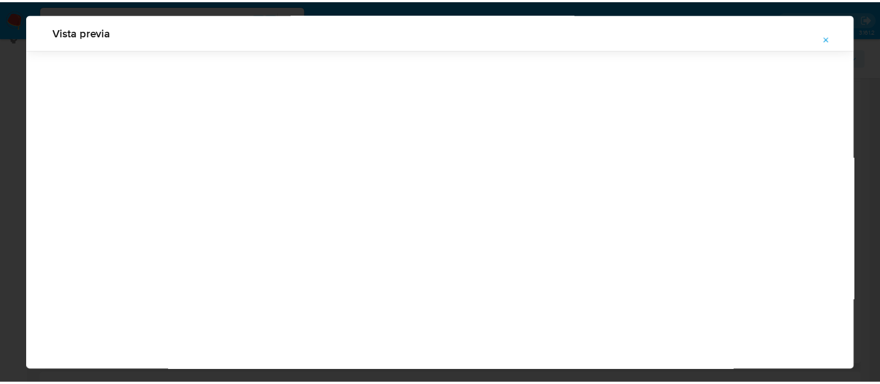
scroll to position [36, 0]
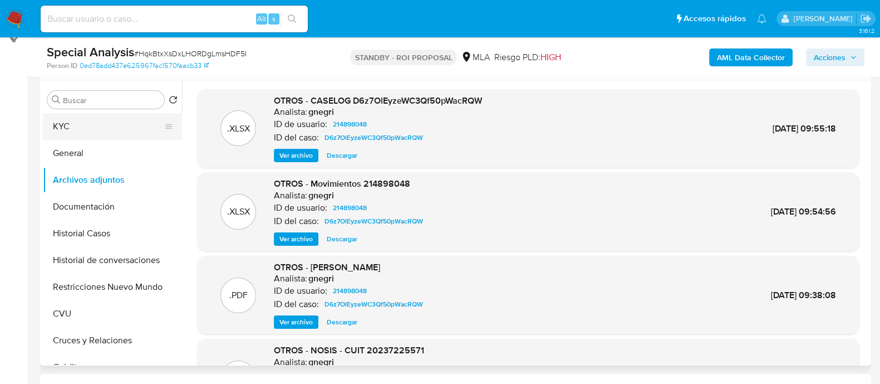
click at [134, 137] on button "KYC" at bounding box center [108, 126] width 130 height 27
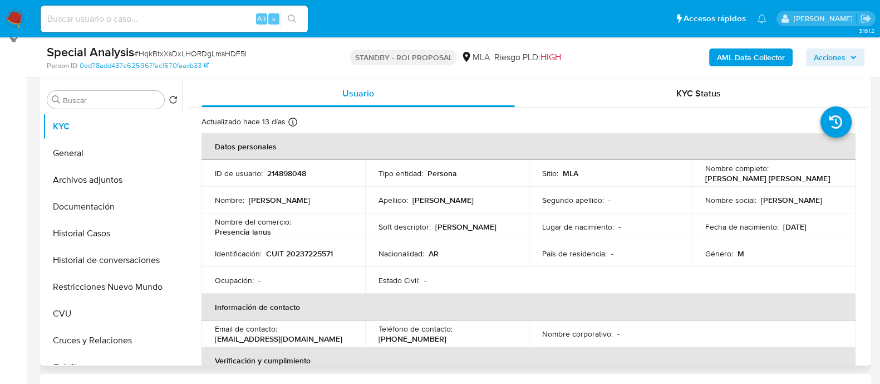
click at [310, 243] on td "Identificación : CUIT 20237225571" at bounding box center [284, 253] width 164 height 27
click at [309, 245] on td "Identificación : CUIT 20237225571" at bounding box center [284, 253] width 164 height 27
click at [309, 258] on td "Identificación : CUIT 20237225571" at bounding box center [284, 253] width 164 height 27
click at [310, 254] on p "CUIT 20237225571" at bounding box center [299, 253] width 67 height 10
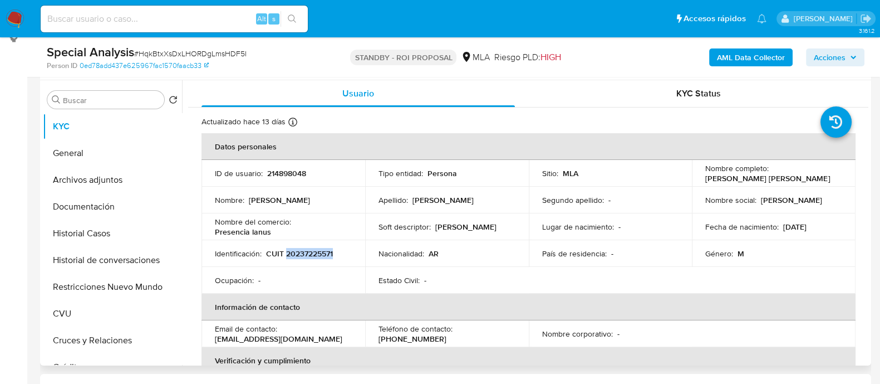
click at [310, 254] on p "CUIT 20237225571" at bounding box center [299, 253] width 67 height 10
copy p "20237225571"
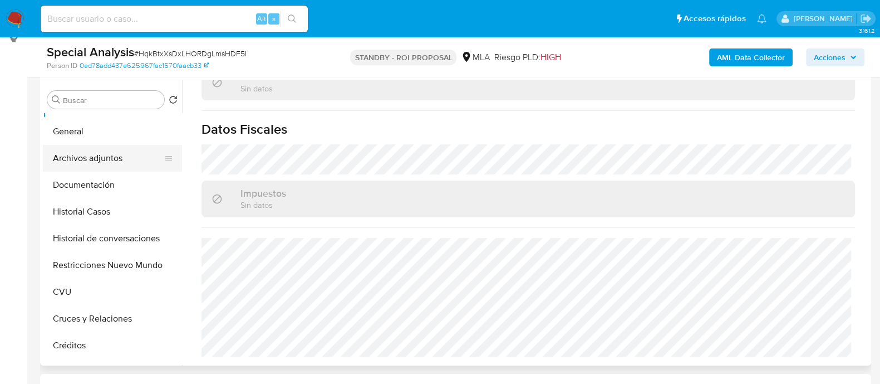
scroll to position [0, 0]
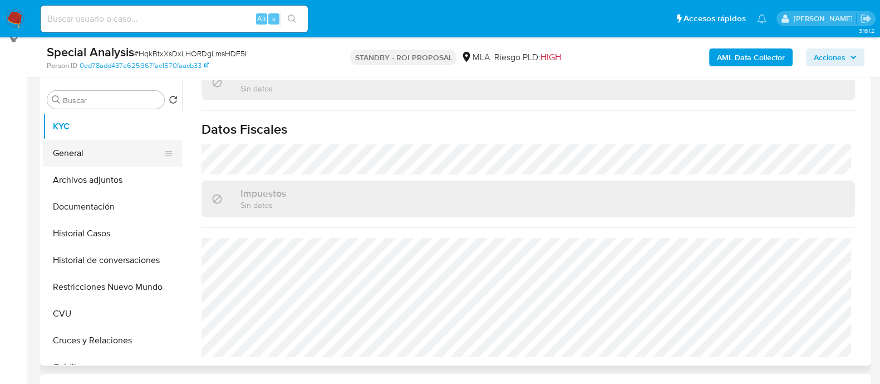
click at [96, 146] on button "General" at bounding box center [108, 153] width 130 height 27
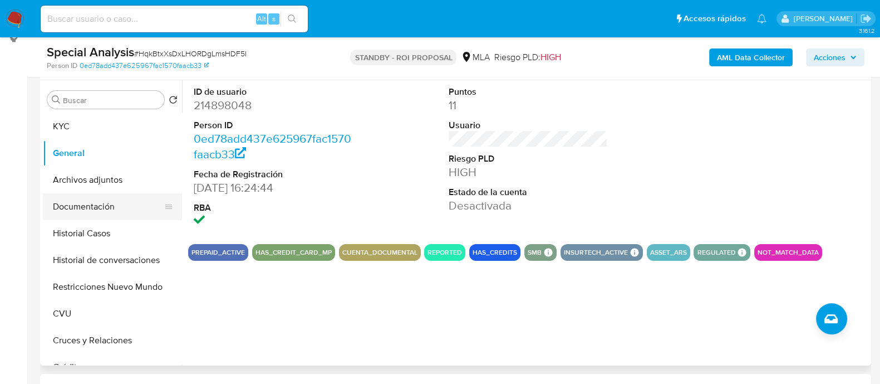
click at [118, 205] on button "Documentación" at bounding box center [108, 206] width 130 height 27
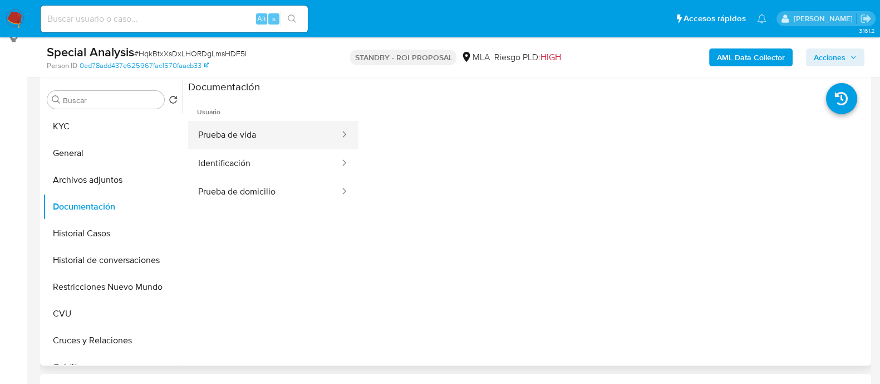
click at [271, 131] on button "Prueba de vida" at bounding box center [264, 135] width 153 height 28
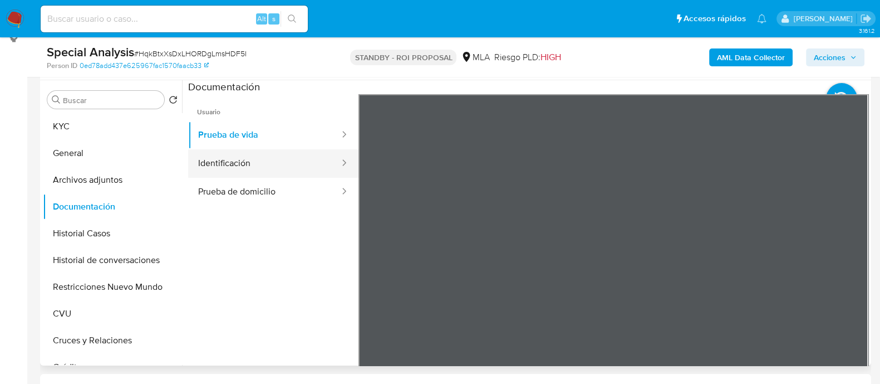
click at [274, 173] on button "Identificación" at bounding box center [264, 163] width 153 height 28
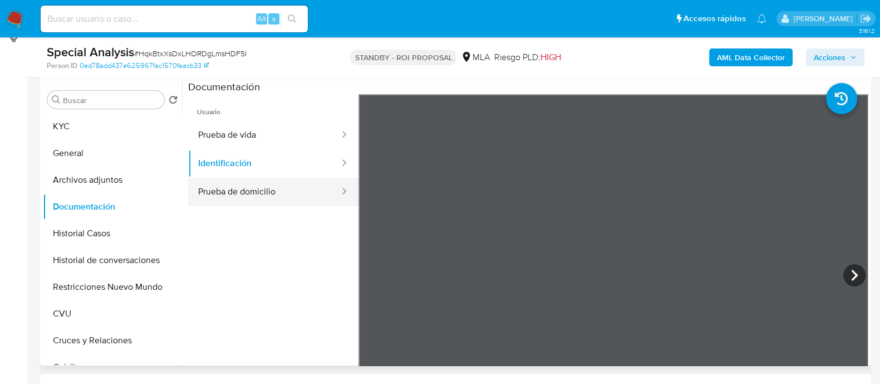
click at [276, 179] on button "Prueba de domicilio" at bounding box center [264, 192] width 153 height 28
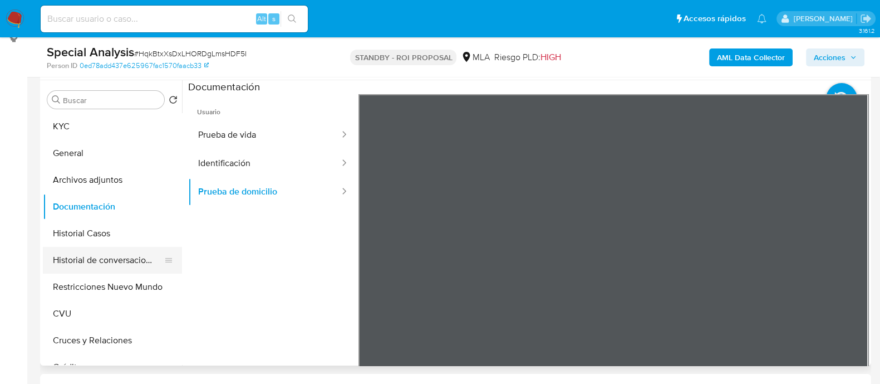
click at [114, 259] on button "Historial de conversaciones" at bounding box center [108, 260] width 130 height 27
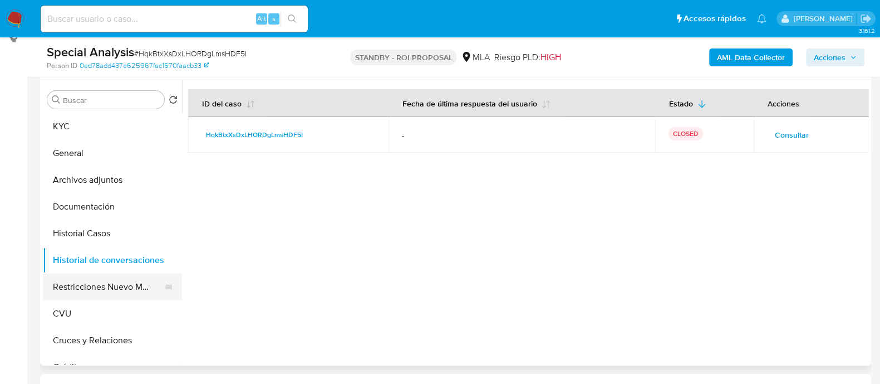
click at [114, 284] on button "Restricciones Nuevo Mundo" at bounding box center [108, 286] width 130 height 27
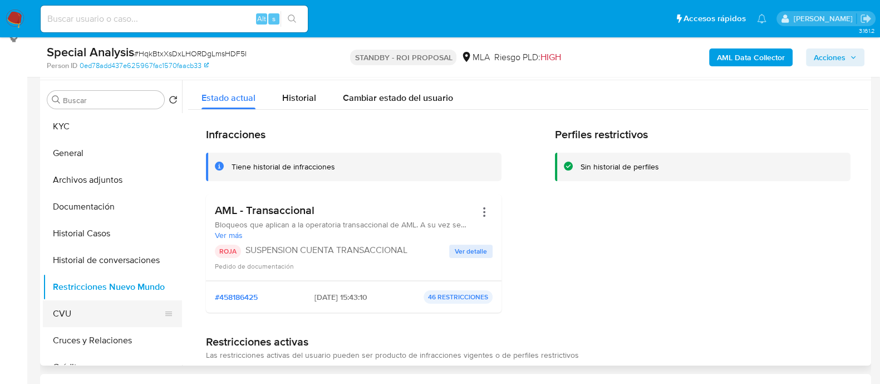
click at [116, 309] on button "CVU" at bounding box center [108, 313] width 130 height 27
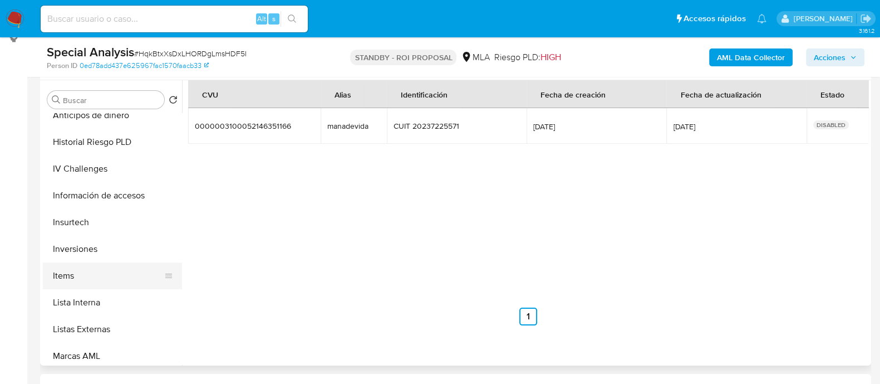
scroll to position [438, 0]
click at [117, 304] on button "Lista Interna" at bounding box center [108, 302] width 130 height 27
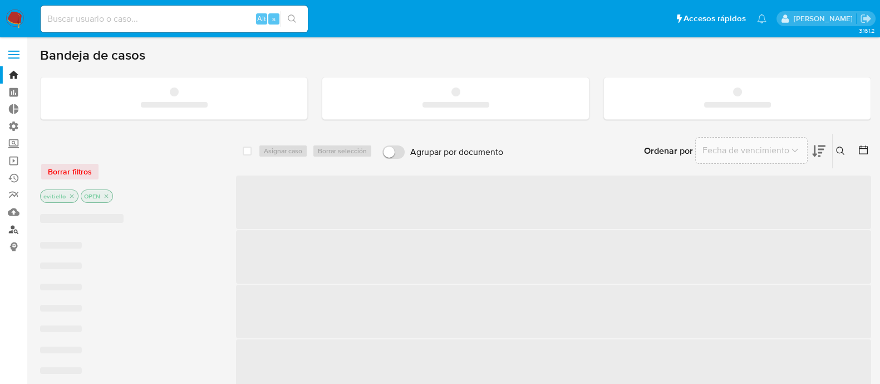
click at [11, 230] on link "Buscador de personas" at bounding box center [66, 228] width 132 height 17
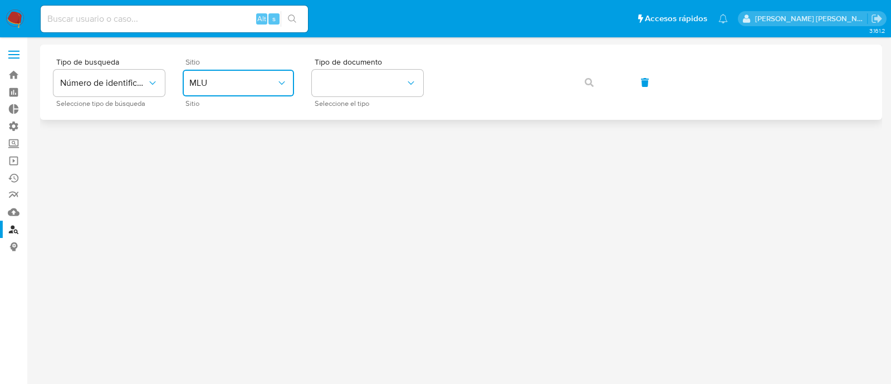
click at [223, 86] on span "MLU" at bounding box center [232, 82] width 87 height 11
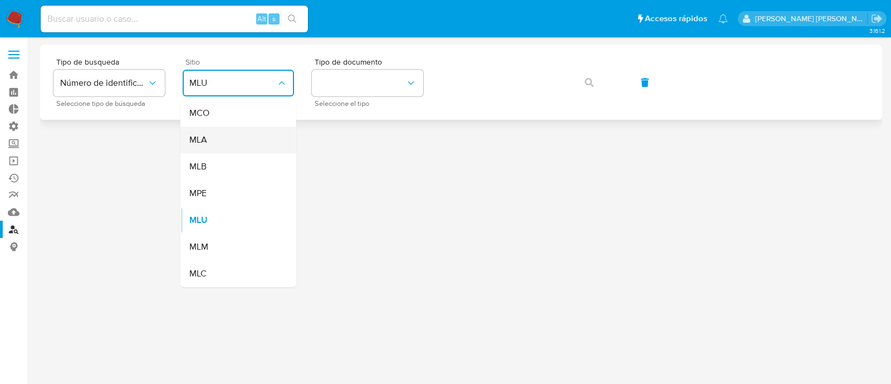
click at [231, 138] on div "MLA" at bounding box center [234, 139] width 91 height 27
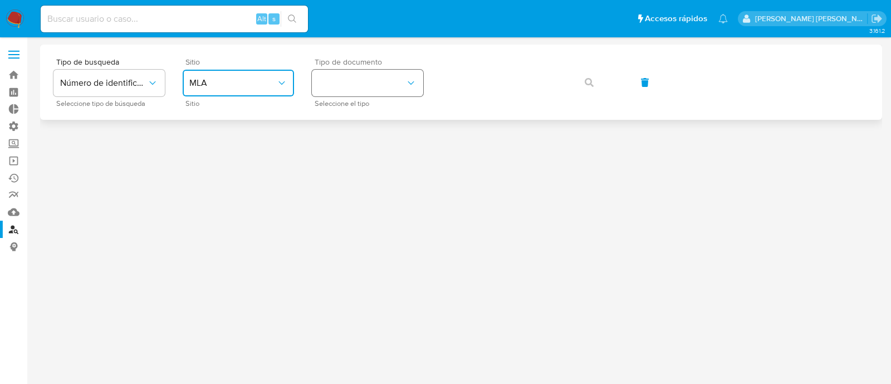
click at [349, 85] on button "identificationType" at bounding box center [367, 83] width 111 height 27
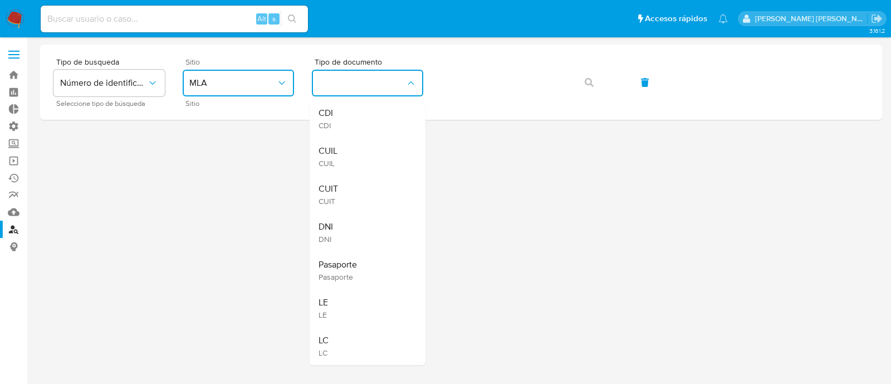
drag, startPoint x: 361, startPoint y: 193, endPoint x: 418, endPoint y: 143, distance: 75.7
click at [362, 191] on div "CUIT CUIT" at bounding box center [363, 194] width 91 height 38
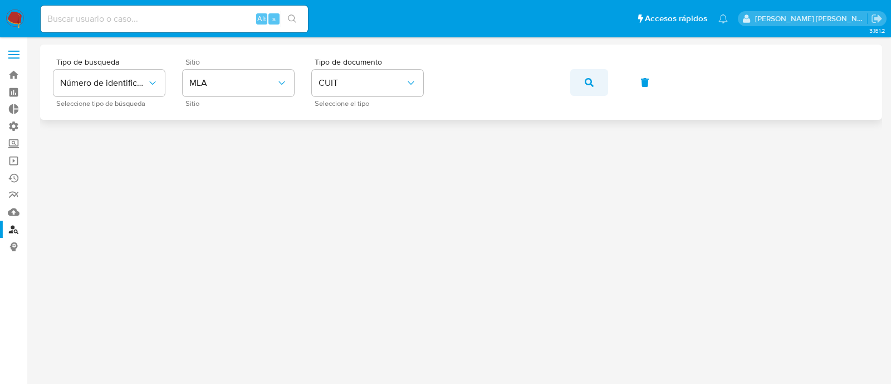
click at [582, 76] on button "button" at bounding box center [589, 82] width 38 height 27
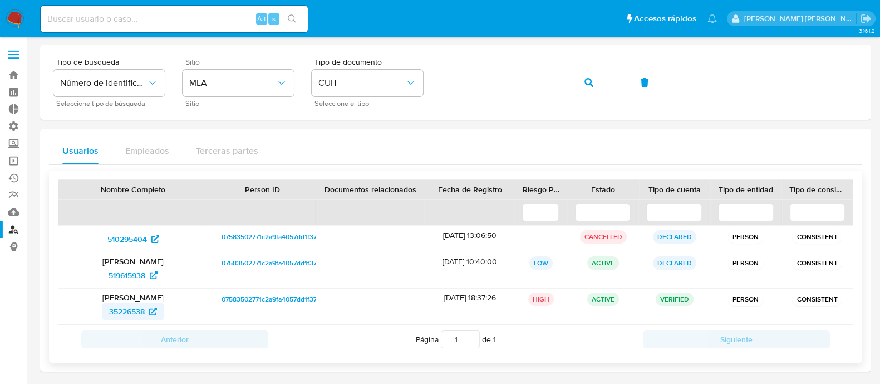
click at [147, 305] on span "35226538" at bounding box center [133, 311] width 48 height 18
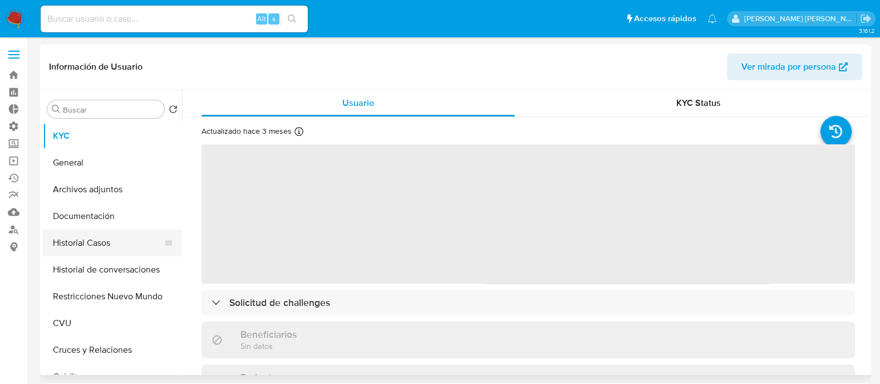
click at [133, 249] on button "Historial Casos" at bounding box center [108, 242] width 130 height 27
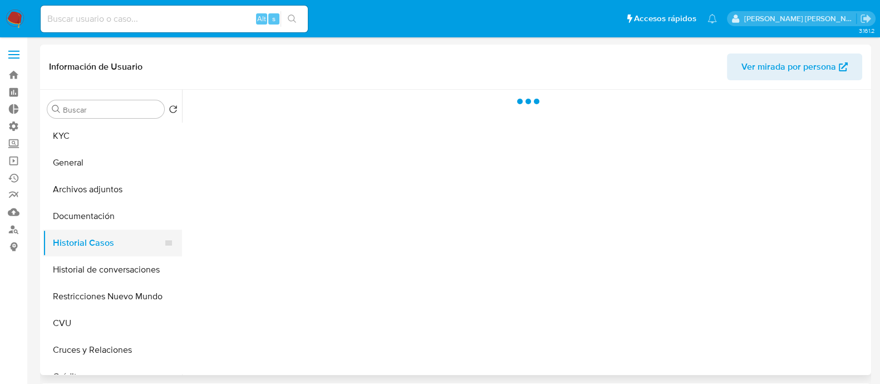
select select "10"
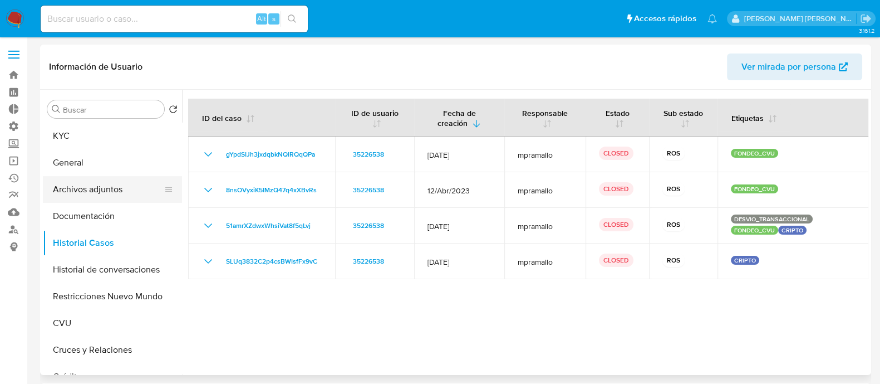
click at [150, 194] on button "Archivos adjuntos" at bounding box center [108, 189] width 130 height 27
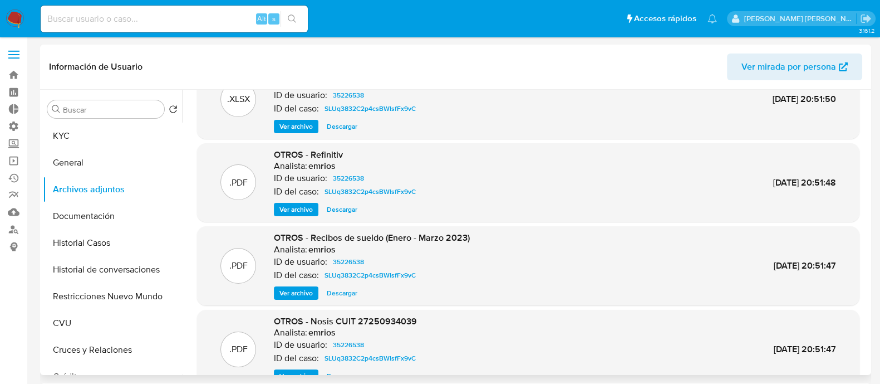
scroll to position [94, 0]
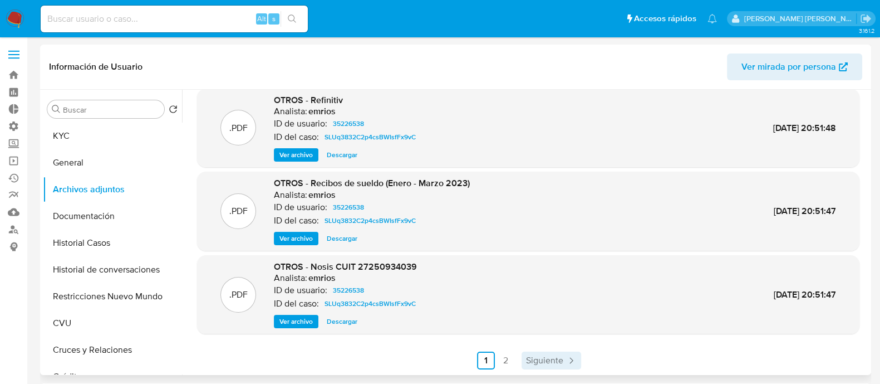
click at [558, 361] on span "Siguiente" at bounding box center [544, 360] width 37 height 9
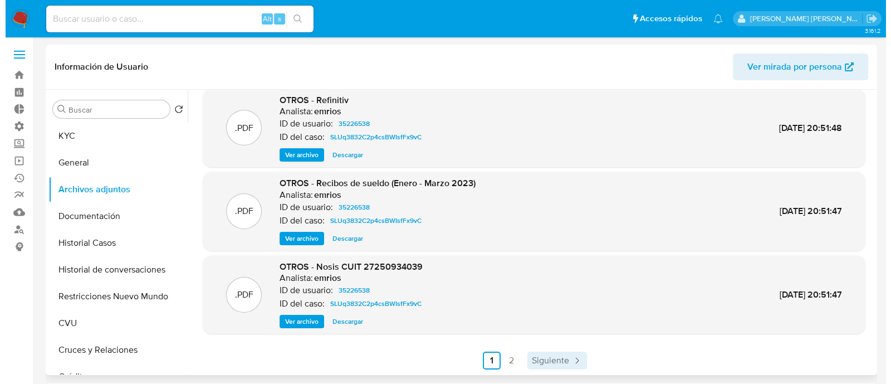
scroll to position [0, 0]
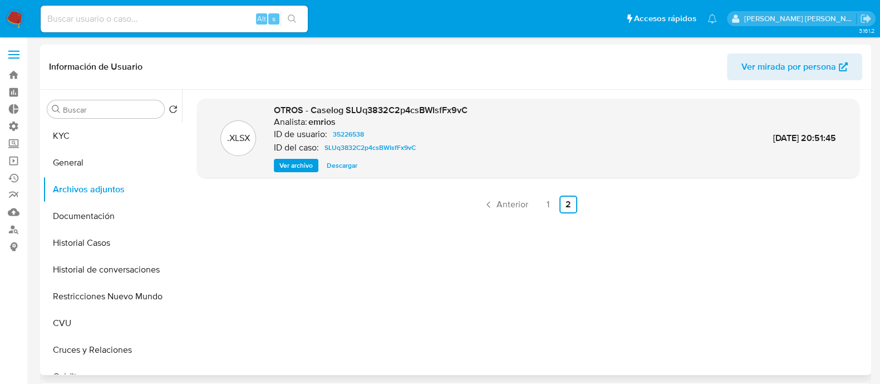
click at [303, 160] on span "Ver archivo" at bounding box center [295, 165] width 33 height 11
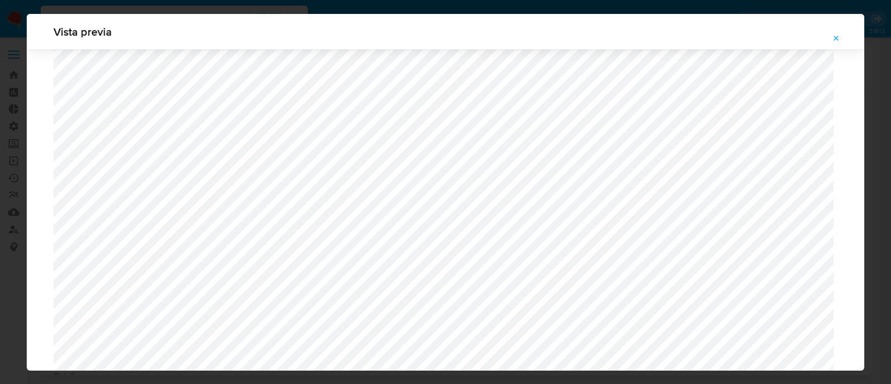
scroll to position [1091, 0]
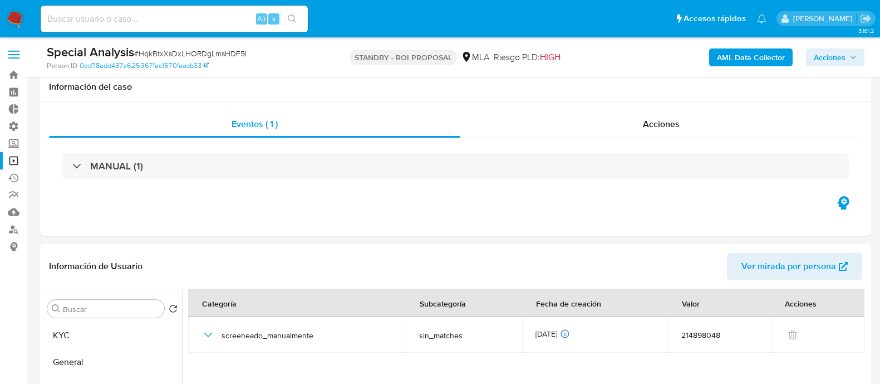
select select "10"
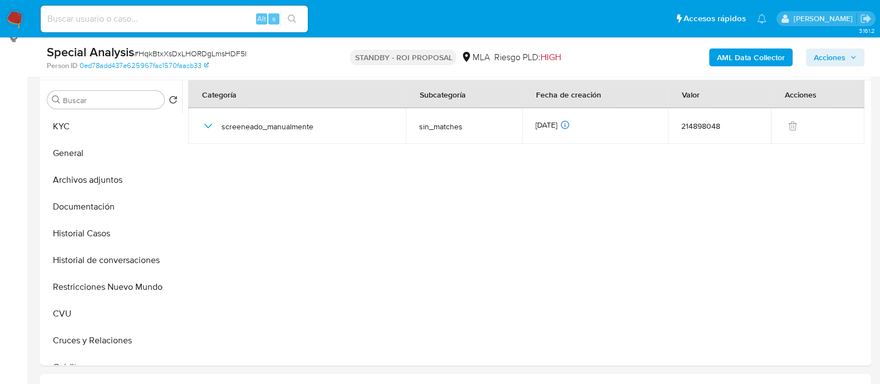
scroll to position [438, 0]
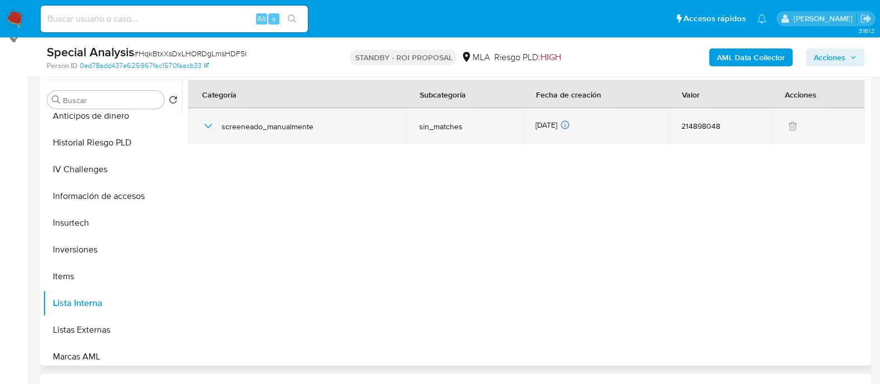
click at [207, 129] on icon "button" at bounding box center [208, 125] width 13 height 13
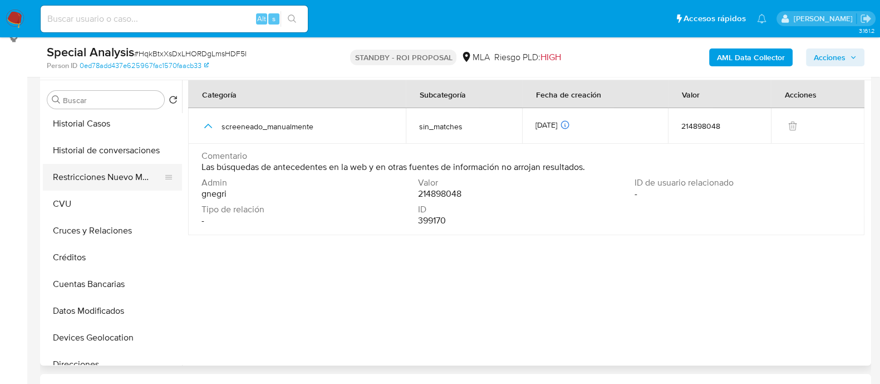
scroll to position [21, 0]
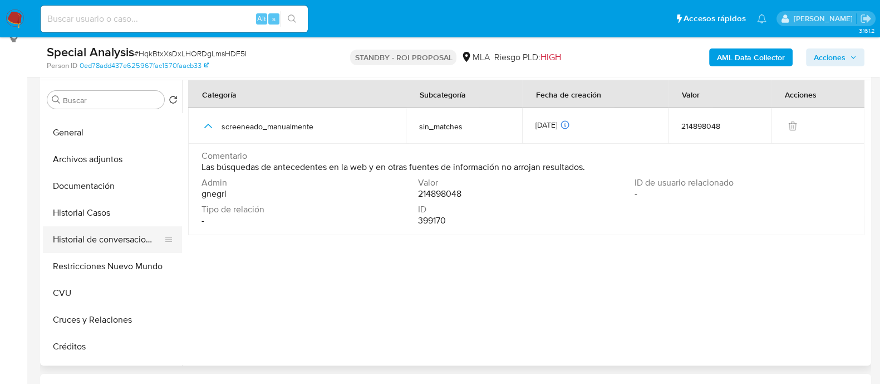
click at [112, 239] on button "Historial de conversaciones" at bounding box center [108, 239] width 130 height 27
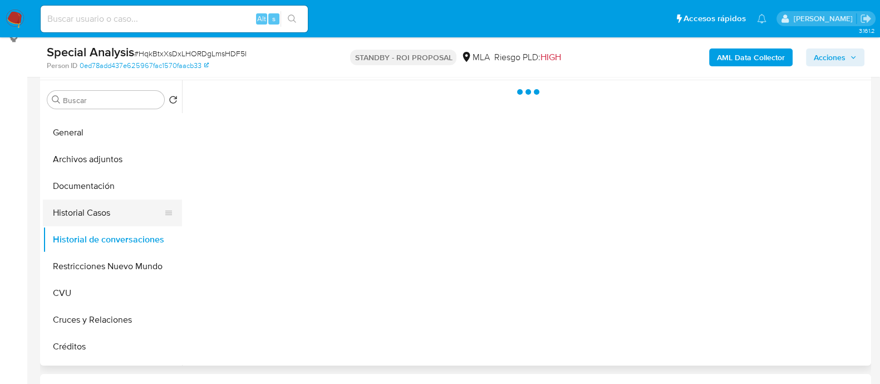
click at [113, 211] on button "Historial Casos" at bounding box center [108, 212] width 130 height 27
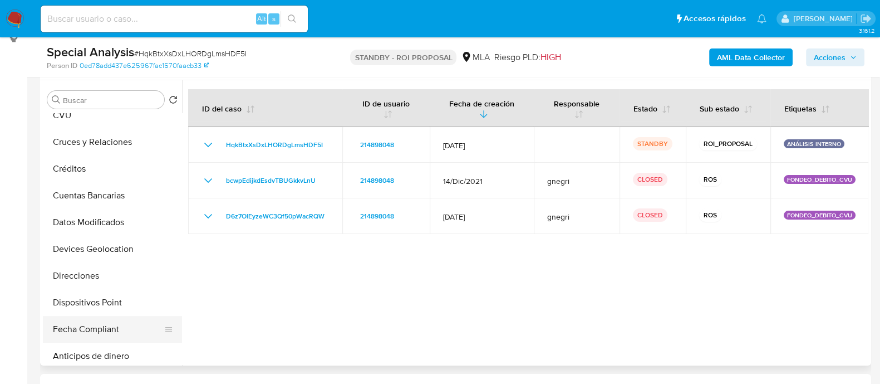
scroll to position [160, 0]
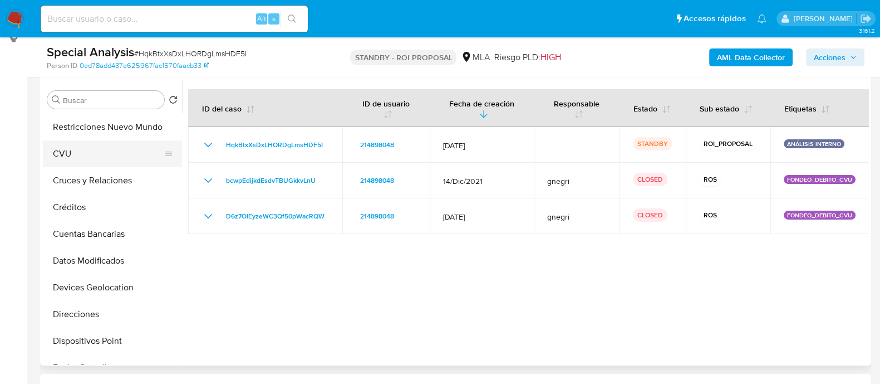
click at [106, 146] on button "CVU" at bounding box center [108, 153] width 130 height 27
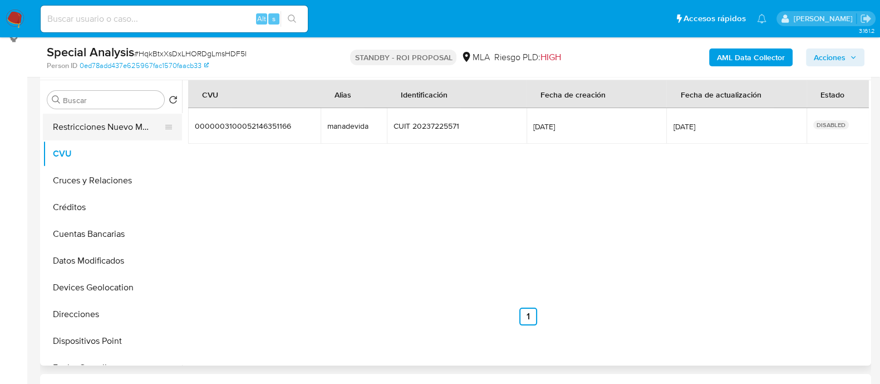
drag, startPoint x: 293, startPoint y: 124, endPoint x: 163, endPoint y: 124, distance: 130.8
click at [163, 124] on div "Buscar Volver al orden por defecto KYC General Archivos adjuntos Documentación …" at bounding box center [456, 222] width 826 height 285
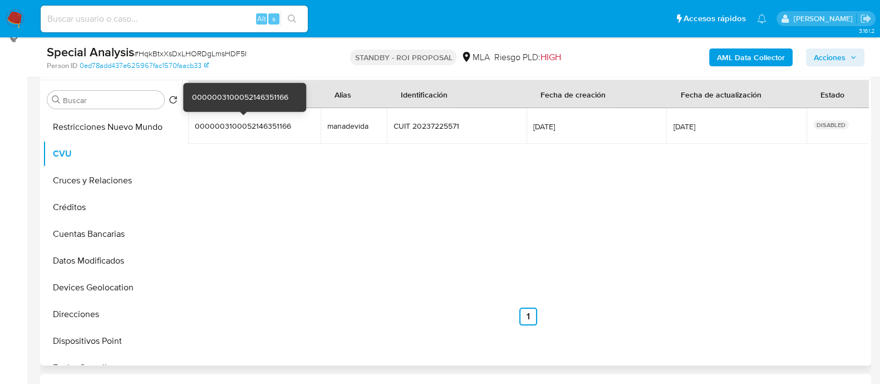
click at [240, 121] on div "0000003100052146351166" at bounding box center [244, 126] width 98 height 10
click at [242, 127] on div "0000003100052146351166" at bounding box center [244, 126] width 98 height 10
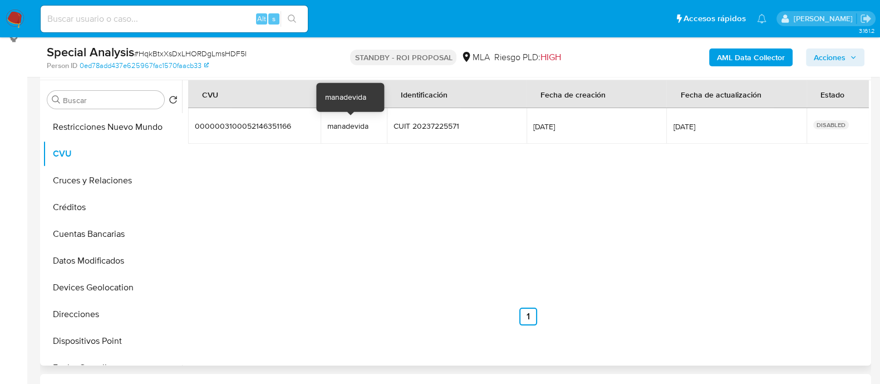
click at [362, 124] on div "manadevida" at bounding box center [353, 126] width 52 height 10
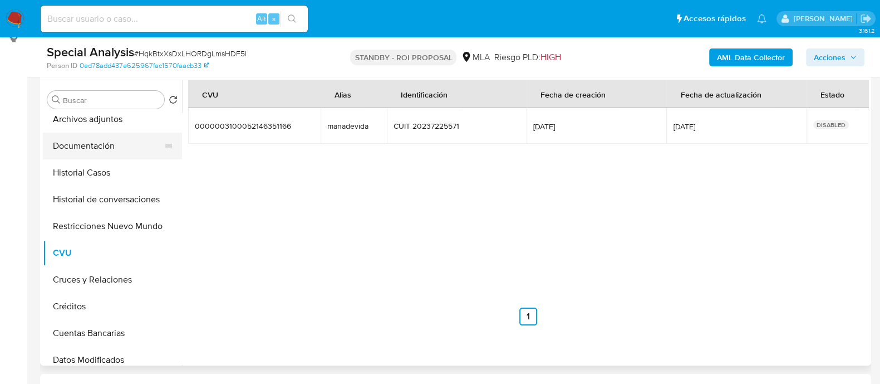
scroll to position [0, 0]
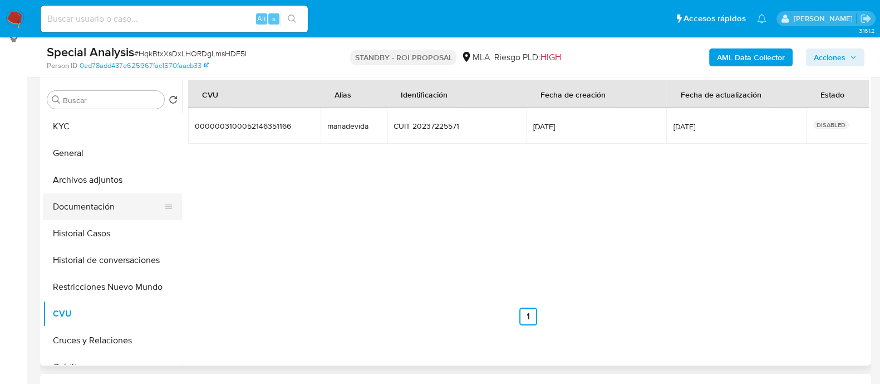
click at [129, 204] on button "Documentación" at bounding box center [108, 206] width 130 height 27
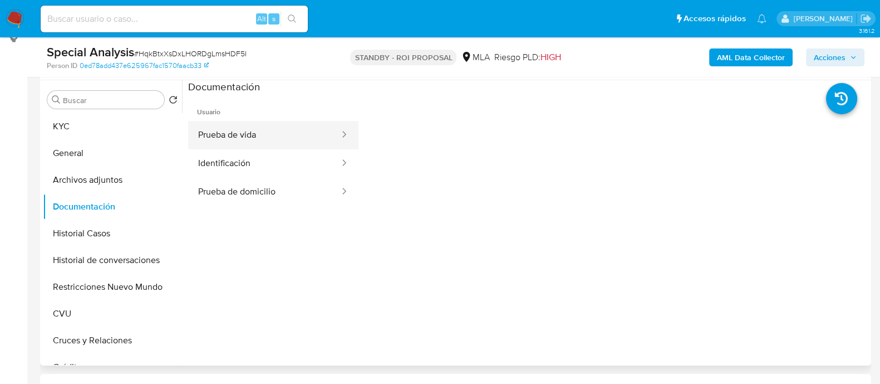
click at [264, 135] on button "Prueba de vida" at bounding box center [264, 135] width 153 height 28
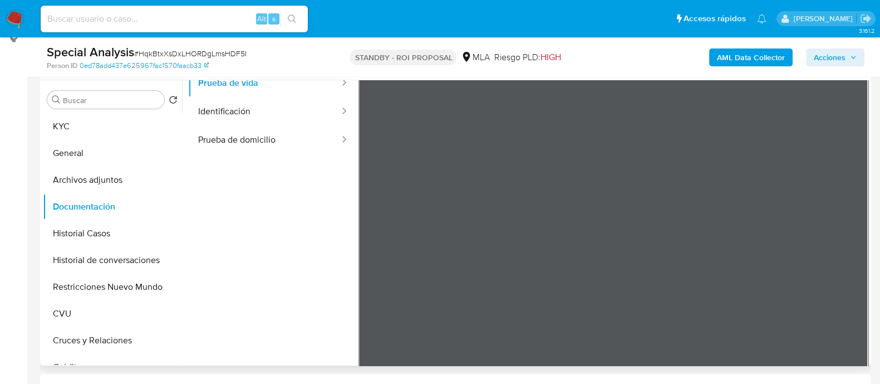
scroll to position [94, 0]
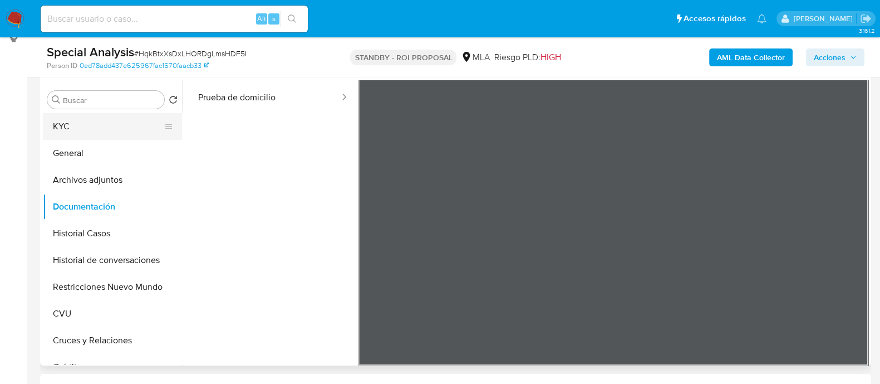
click at [108, 130] on button "KYC" at bounding box center [108, 126] width 130 height 27
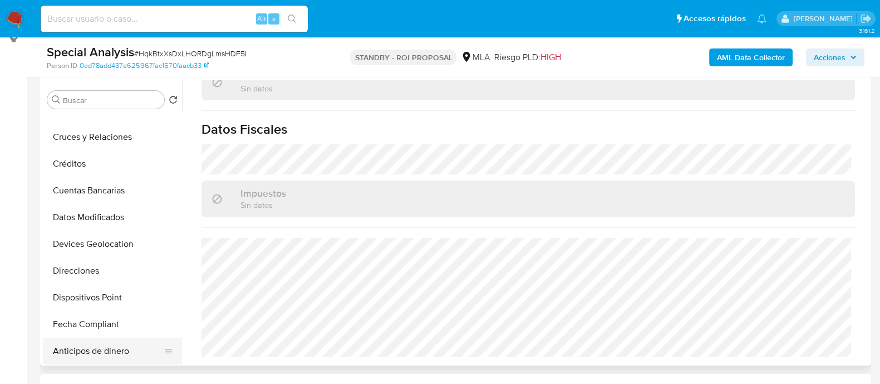
scroll to position [278, 0]
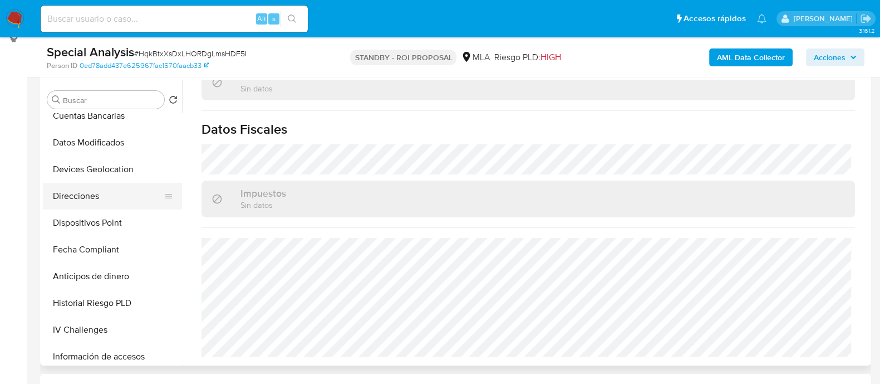
click at [115, 199] on button "Direcciones" at bounding box center [108, 196] width 130 height 27
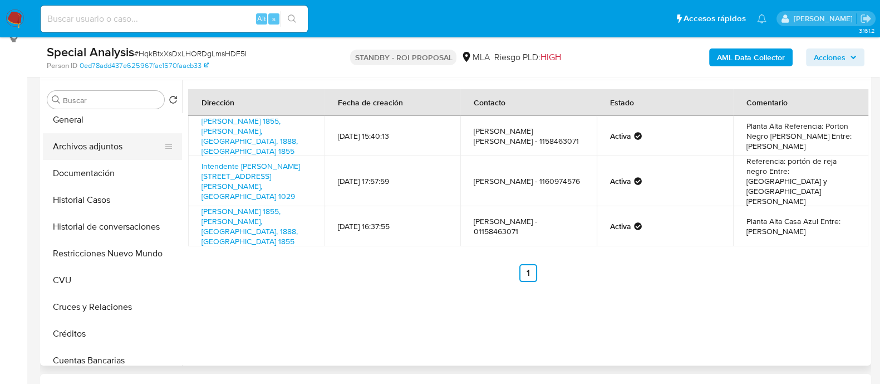
scroll to position [0, 0]
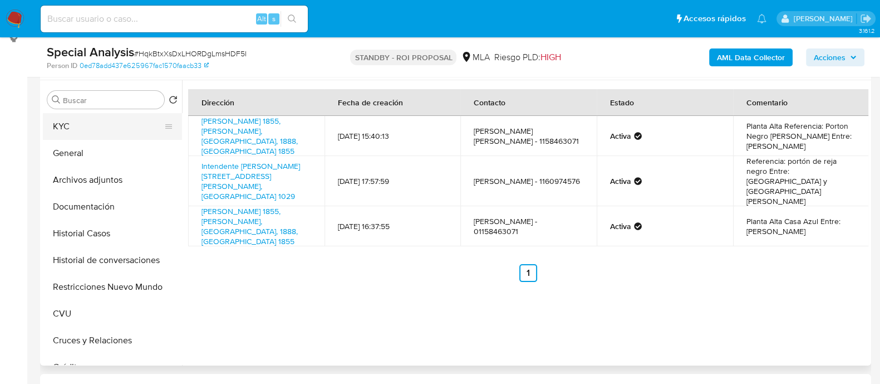
click at [101, 124] on button "KYC" at bounding box center [108, 126] width 130 height 27
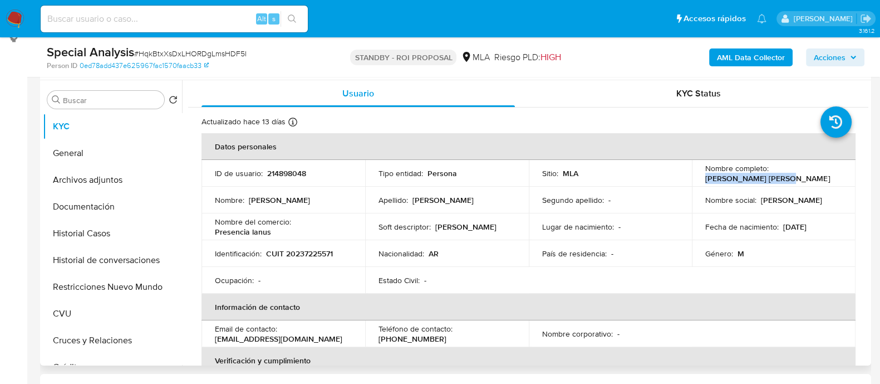
drag, startPoint x: 797, startPoint y: 180, endPoint x: 697, endPoint y: 180, distance: 99.6
click at [697, 180] on td "Nombre completo : Miguel Angel Sanchez" at bounding box center [774, 173] width 164 height 27
copy p "Miguel Angel Sanchez"
click at [132, 19] on input at bounding box center [174, 19] width 267 height 14
paste input "593815521"
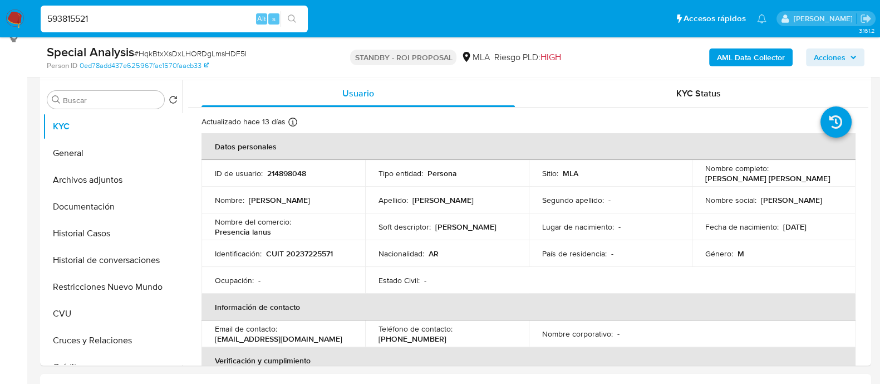
type input "593815521"
click at [299, 18] on button "search-icon" at bounding box center [292, 19] width 23 height 16
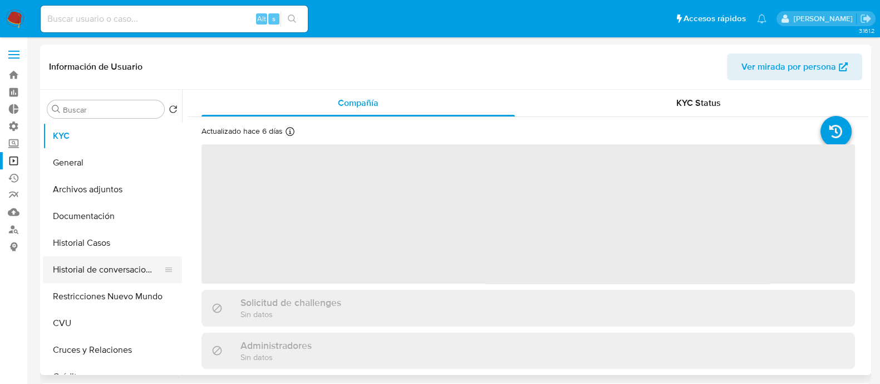
select select "10"
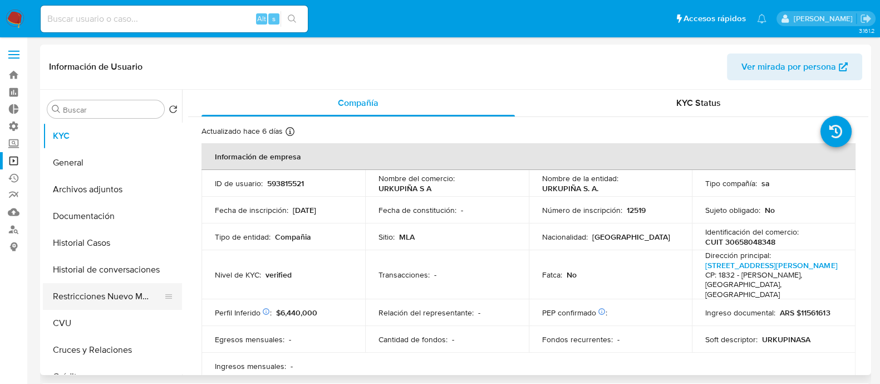
click at [115, 289] on button "Restricciones Nuevo Mundo" at bounding box center [108, 296] width 130 height 27
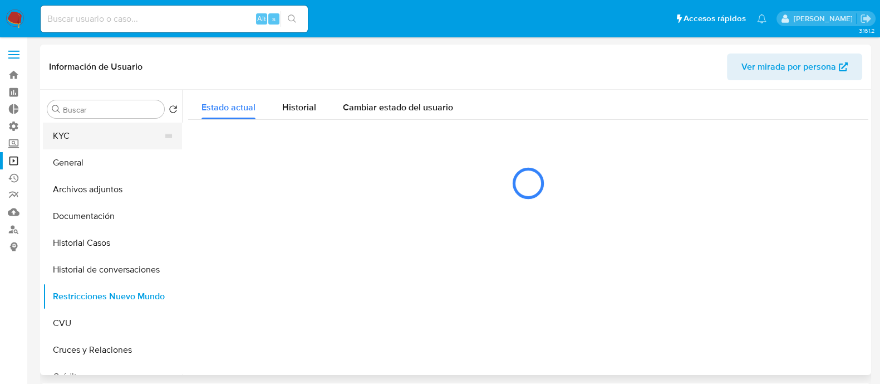
click at [117, 135] on button "KYC" at bounding box center [108, 135] width 130 height 27
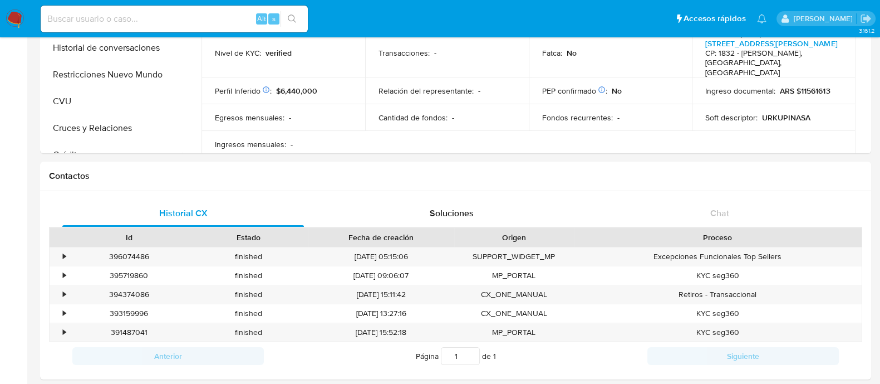
scroll to position [69, 0]
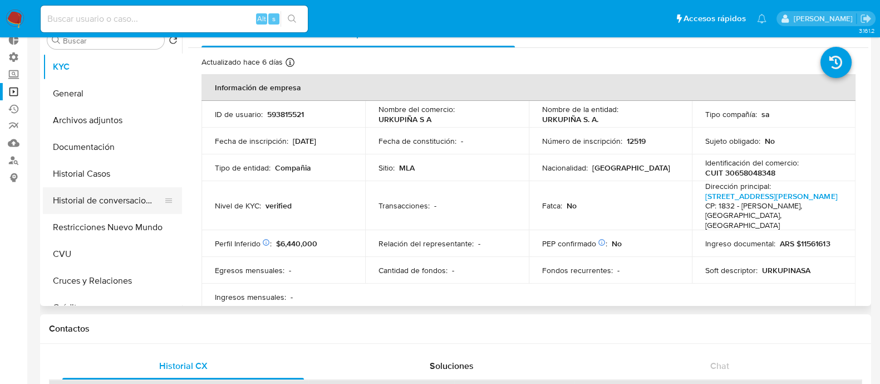
click at [144, 189] on button "Historial de conversaciones" at bounding box center [108, 200] width 130 height 27
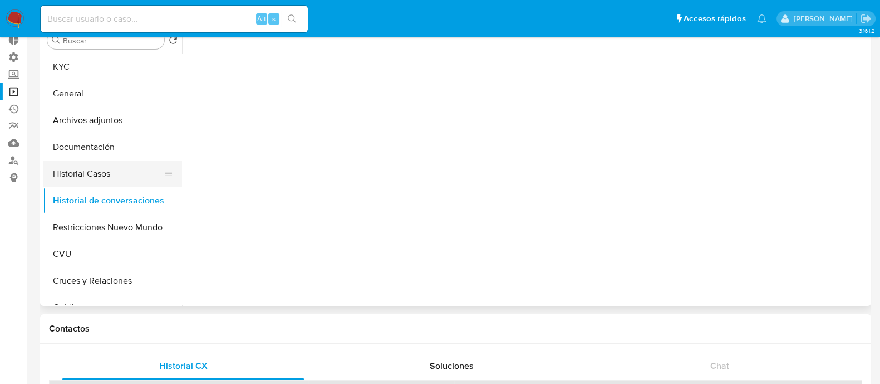
click at [145, 183] on button "Historial Casos" at bounding box center [108, 173] width 130 height 27
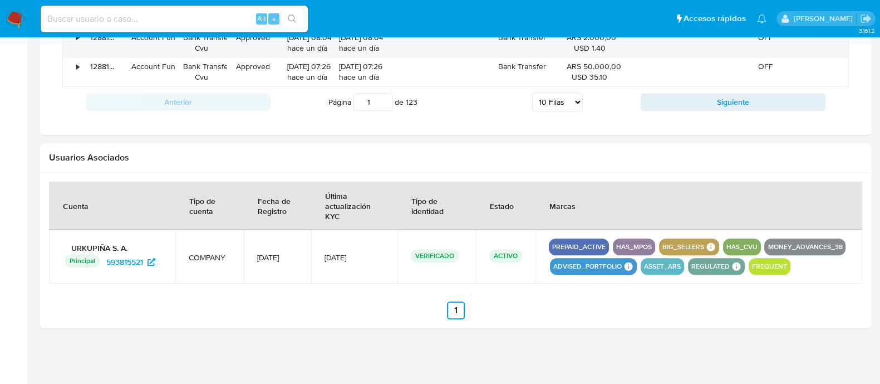
scroll to position [1114, 0]
click at [14, 19] on img at bounding box center [15, 18] width 19 height 19
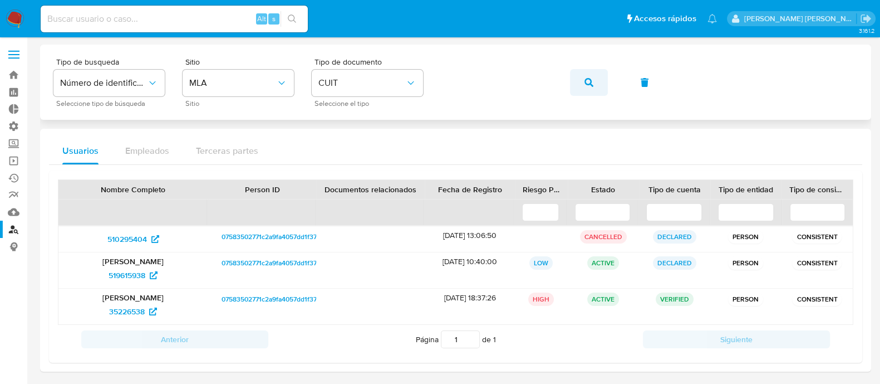
click at [578, 77] on button "button" at bounding box center [589, 82] width 38 height 27
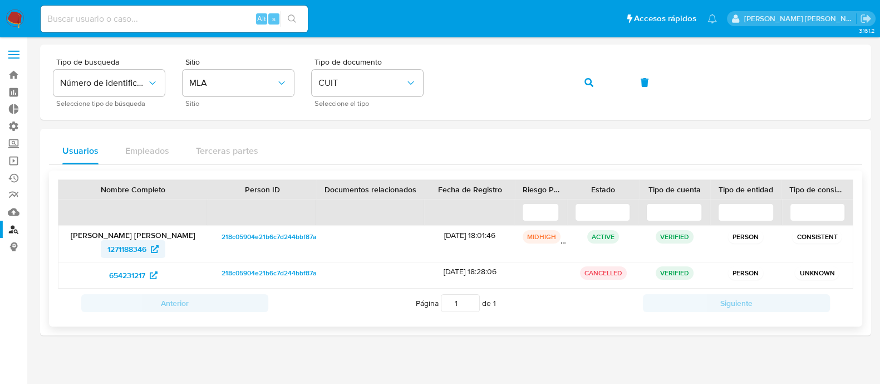
click at [148, 248] on span "1271188346" at bounding box center [132, 249] width 51 height 18
click at [601, 77] on button "button" at bounding box center [589, 82] width 38 height 27
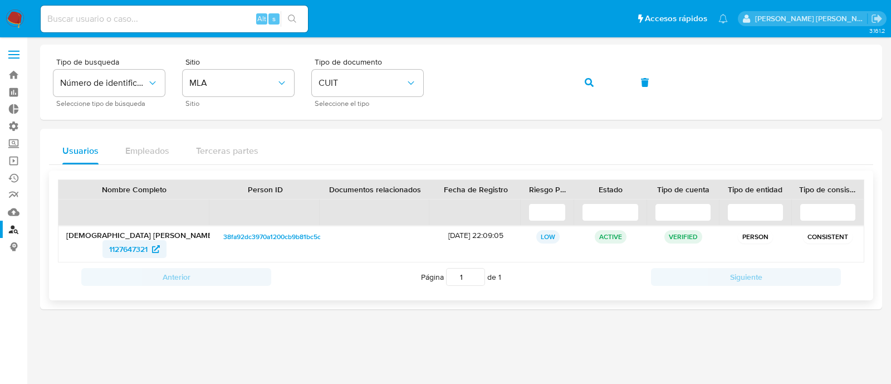
click at [154, 254] on span "1127647321" at bounding box center [134, 249] width 51 height 18
click at [601, 79] on button "button" at bounding box center [589, 82] width 38 height 27
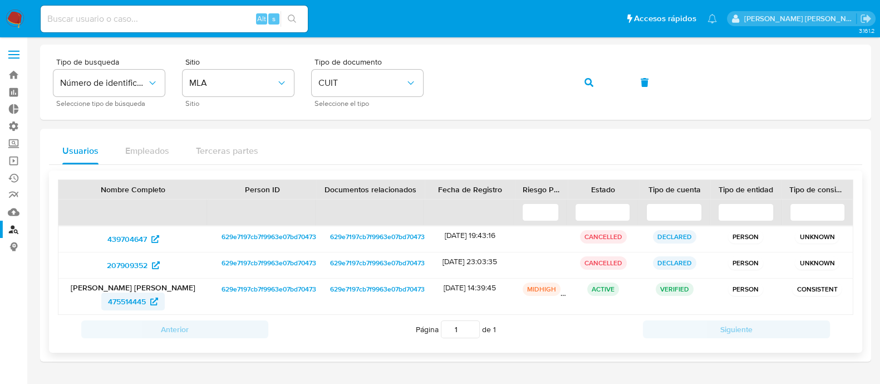
click at [134, 296] on span "475514445" at bounding box center [127, 301] width 38 height 18
click at [569, 71] on div "Tipo de busqueda Número de identificación Seleccione tipo de búsqueda Sitio MLA…" at bounding box center [455, 82] width 804 height 48
click at [583, 76] on button "button" at bounding box center [589, 82] width 38 height 27
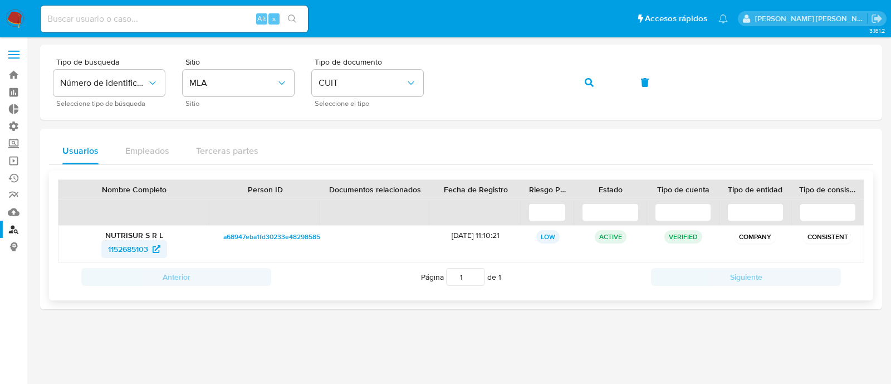
click at [149, 245] on span "1152685103" at bounding box center [134, 249] width 52 height 18
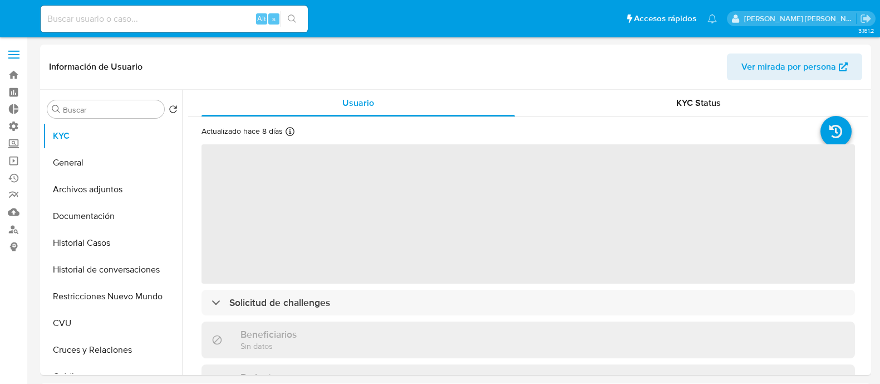
select select "10"
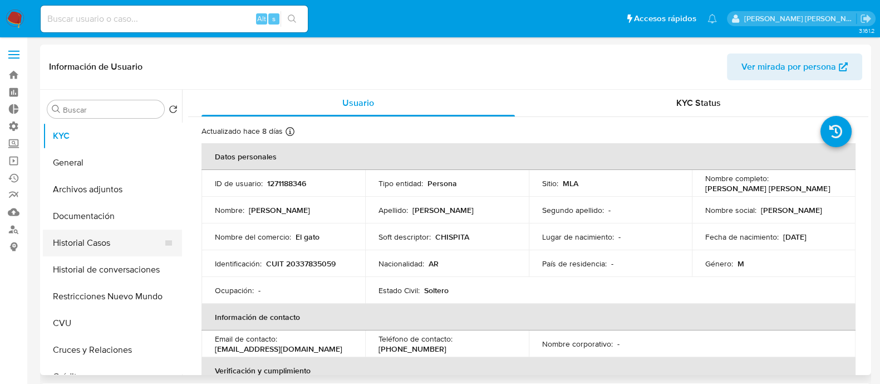
click at [143, 242] on button "Historial Casos" at bounding box center [108, 242] width 130 height 27
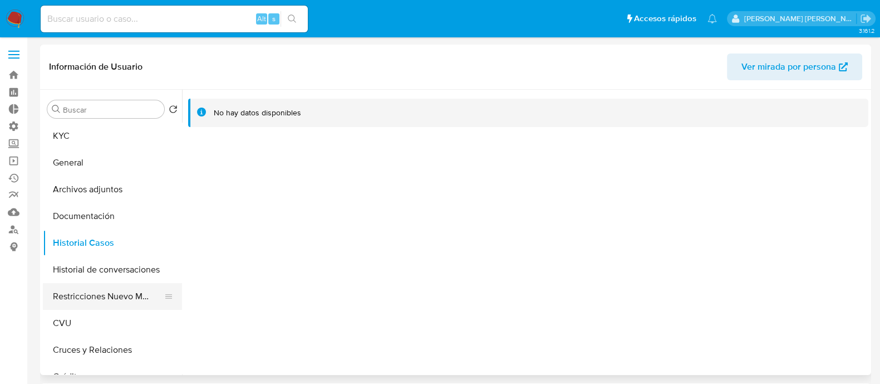
click at [126, 292] on button "Restricciones Nuevo Mundo" at bounding box center [108, 296] width 130 height 27
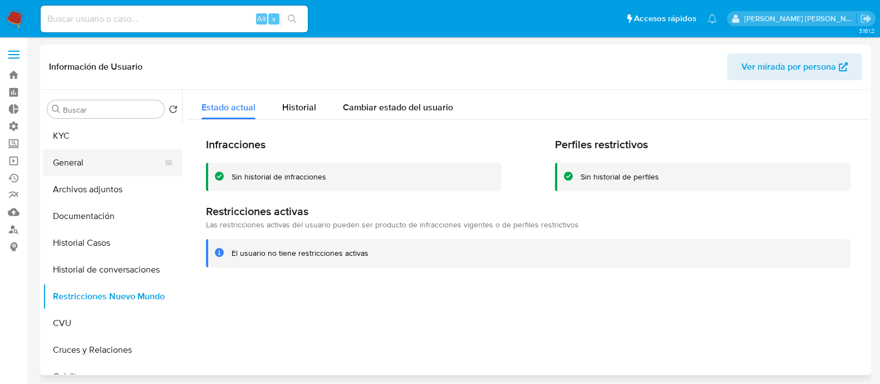
click at [132, 156] on button "General" at bounding box center [108, 162] width 130 height 27
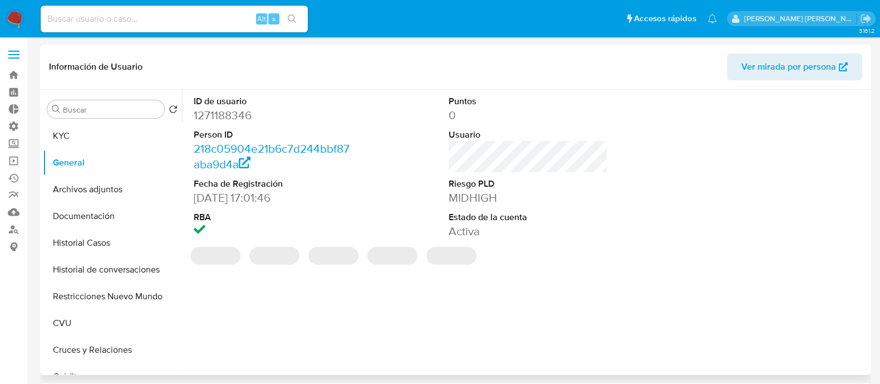
click at [239, 115] on dd "1271188346" at bounding box center [273, 115] width 159 height 16
copy dd "1271188346"
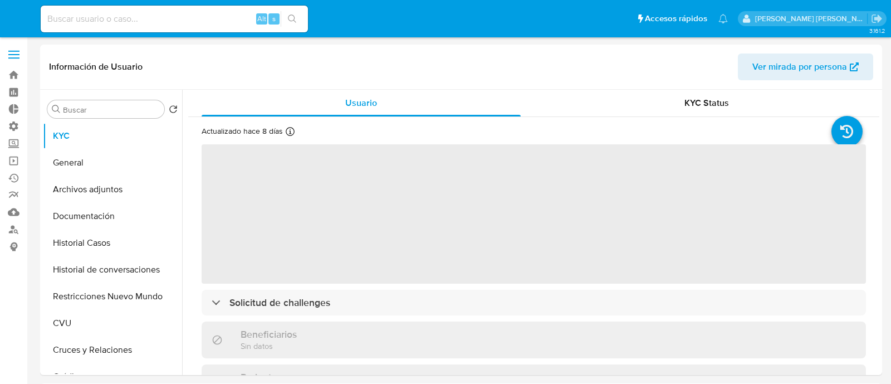
select select "10"
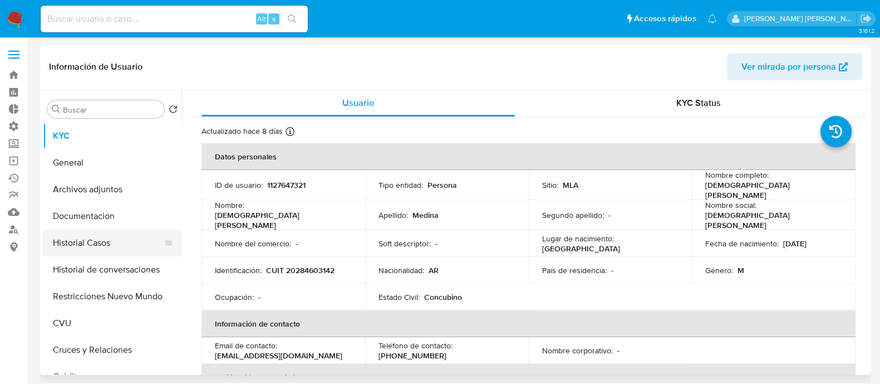
click at [122, 248] on button "Historial Casos" at bounding box center [108, 242] width 130 height 27
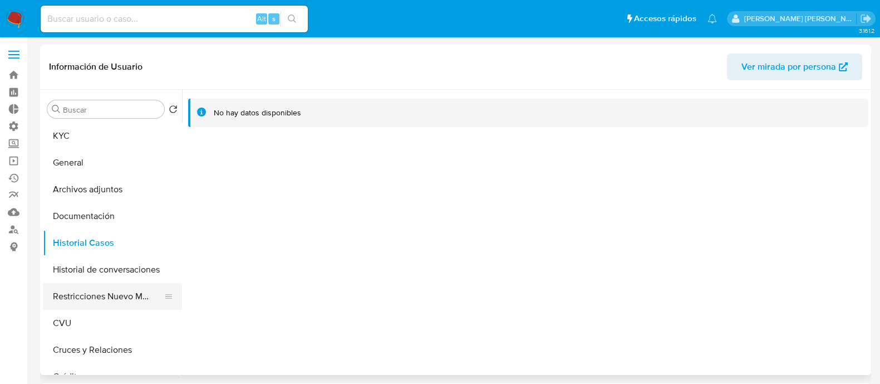
click at [67, 302] on button "Restricciones Nuevo Mundo" at bounding box center [108, 296] width 130 height 27
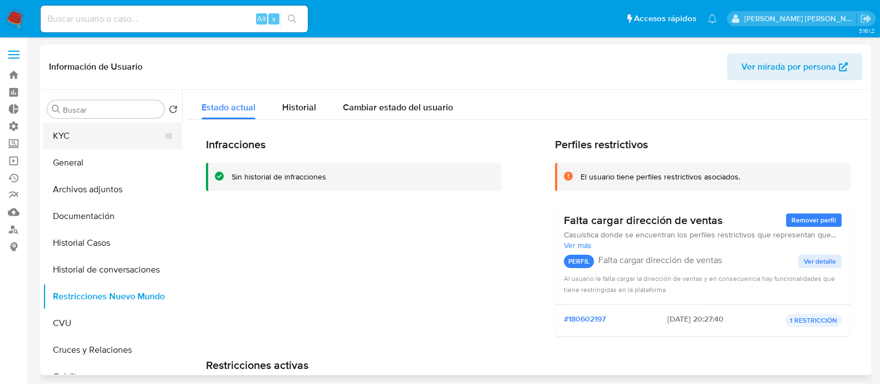
click at [126, 127] on button "KYC" at bounding box center [108, 135] width 130 height 27
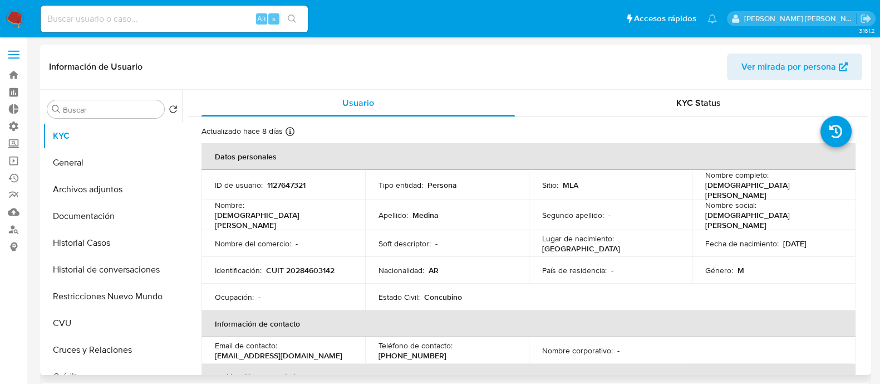
click at [286, 180] on p "1127647321" at bounding box center [286, 185] width 38 height 10
copy p "1127647321"
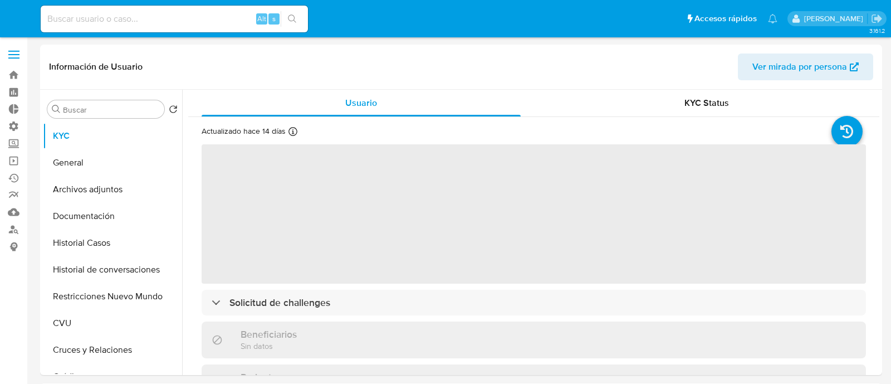
select select "10"
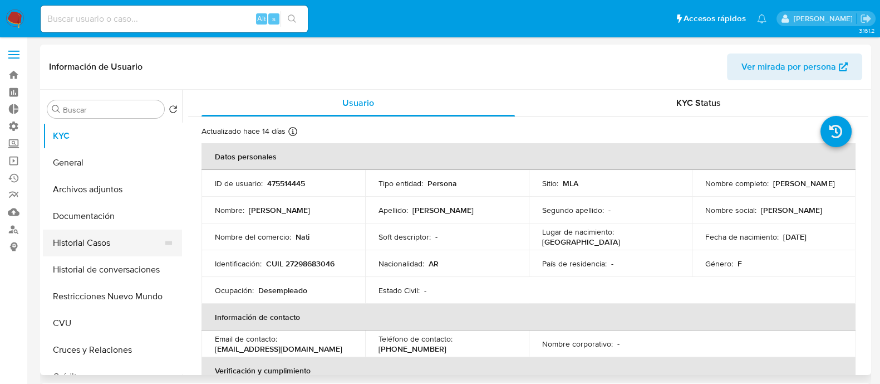
click at [132, 246] on button "Historial Casos" at bounding box center [108, 242] width 130 height 27
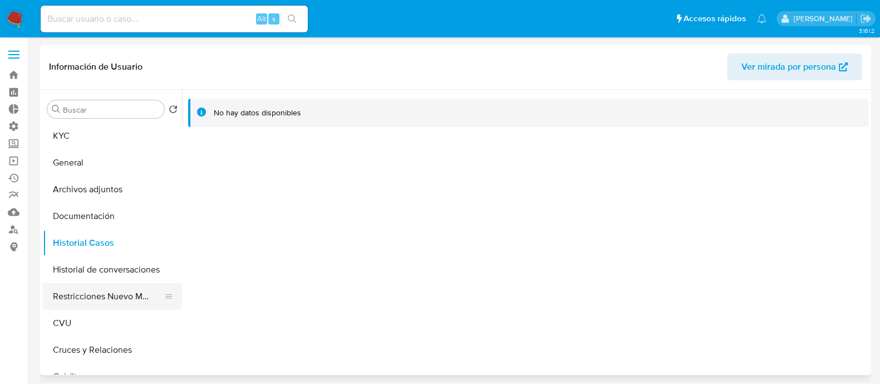
click at [102, 305] on button "Restricciones Nuevo Mundo" at bounding box center [108, 296] width 130 height 27
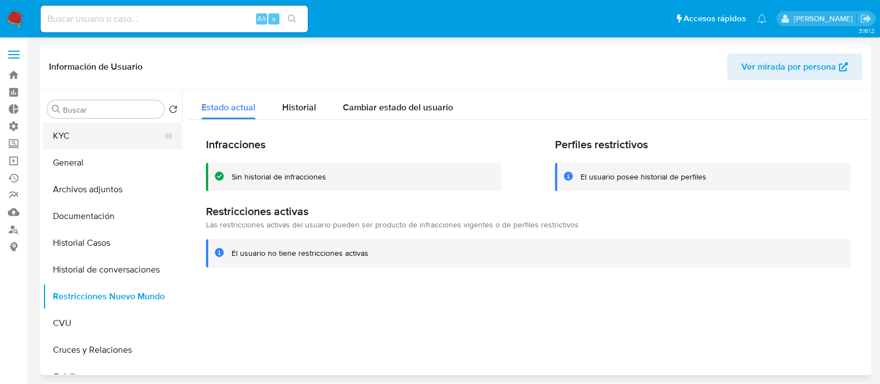
click at [82, 138] on button "KYC" at bounding box center [108, 135] width 130 height 27
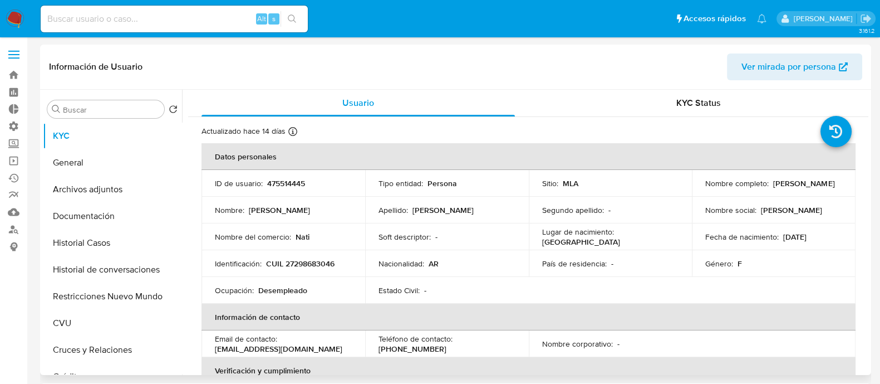
click at [274, 183] on p "475514445" at bounding box center [286, 183] width 38 height 10
click at [273, 183] on p "475514445" at bounding box center [286, 183] width 38 height 10
copy p "475514445"
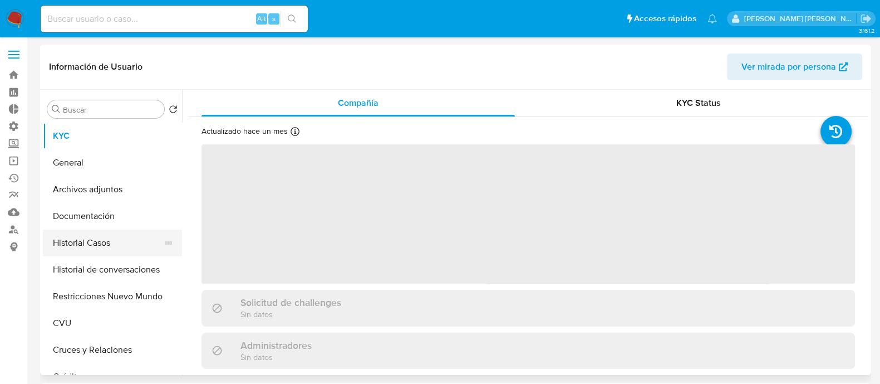
click at [140, 245] on button "Historial Casos" at bounding box center [108, 242] width 130 height 27
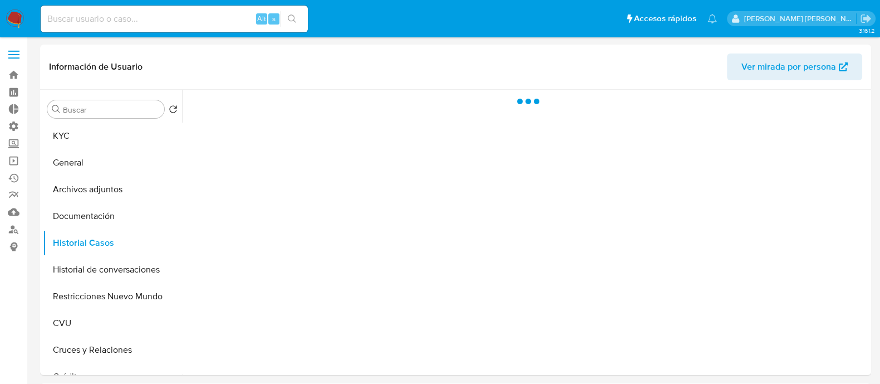
select select "10"
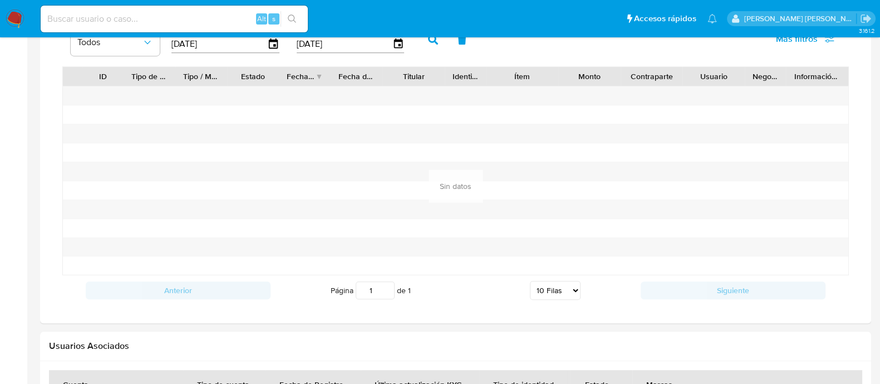
scroll to position [609, 0]
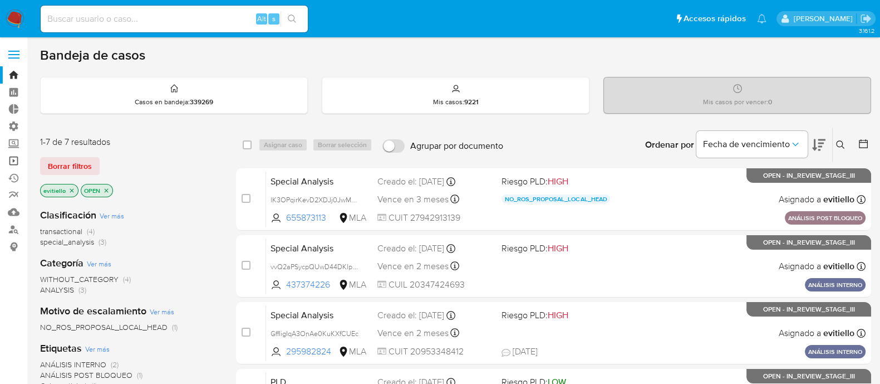
click at [12, 162] on link "Operaciones masivas" at bounding box center [66, 160] width 132 height 17
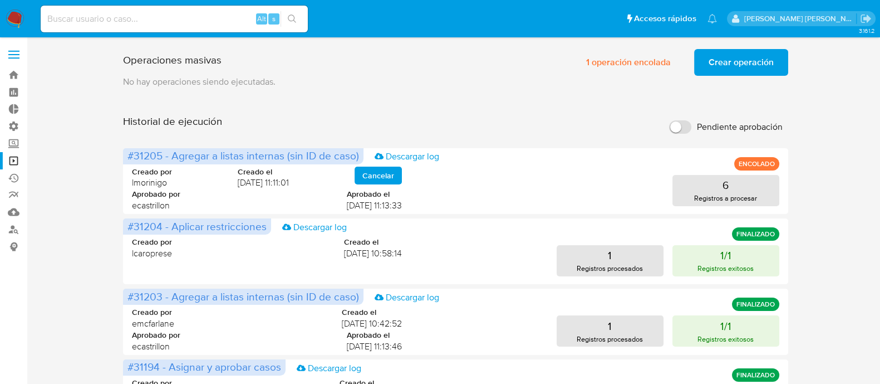
click at [684, 126] on input "Pendiente aprobación" at bounding box center [680, 126] width 22 height 13
checkbox input "true"
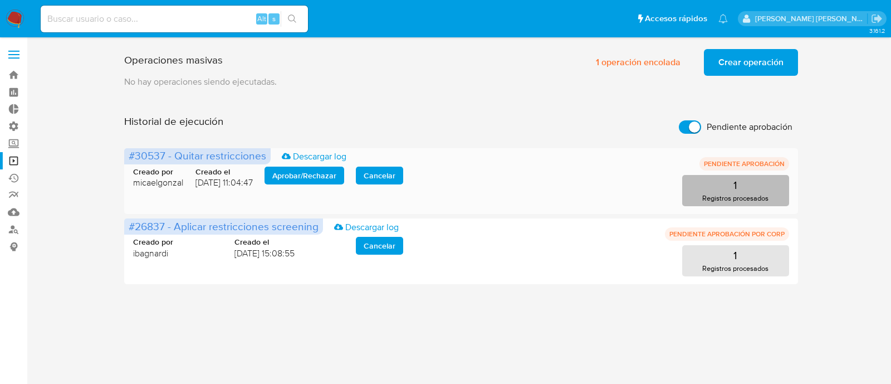
click at [729, 191] on button "1 Registros procesados" at bounding box center [735, 190] width 107 height 31
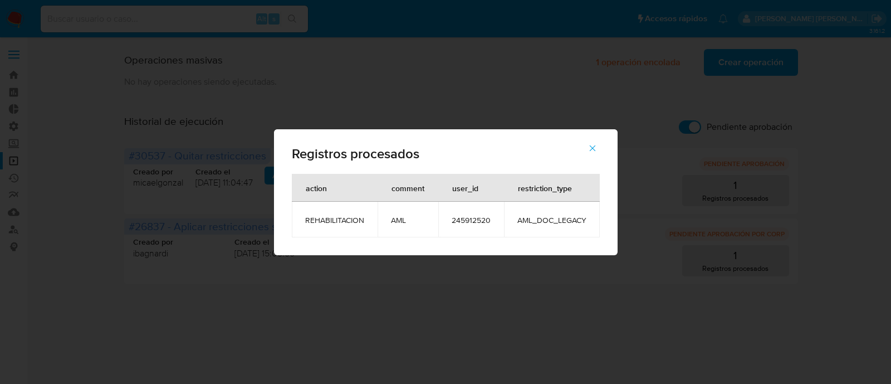
click at [476, 220] on span "245912520" at bounding box center [470, 220] width 39 height 10
click at [596, 155] on span "button" at bounding box center [592, 148] width 10 height 24
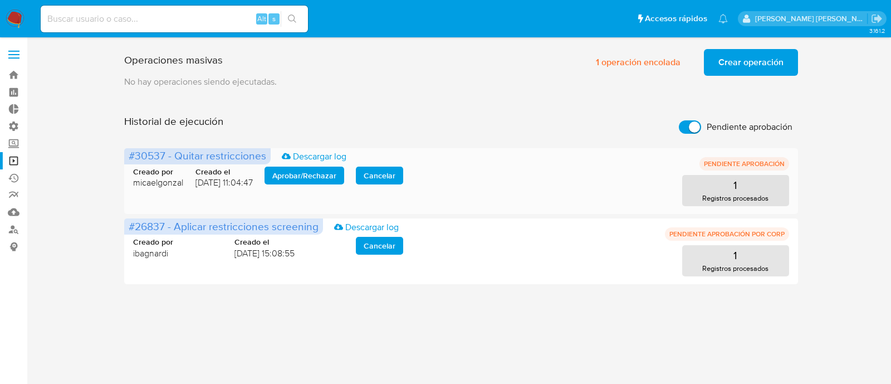
click at [306, 176] on span "Aprobar / Rechazar" at bounding box center [304, 176] width 64 height 16
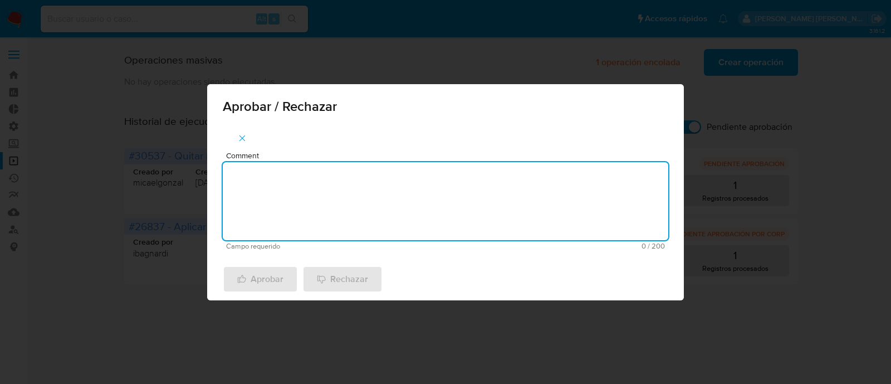
click at [288, 209] on textarea "Comment" at bounding box center [445, 201] width 445 height 78
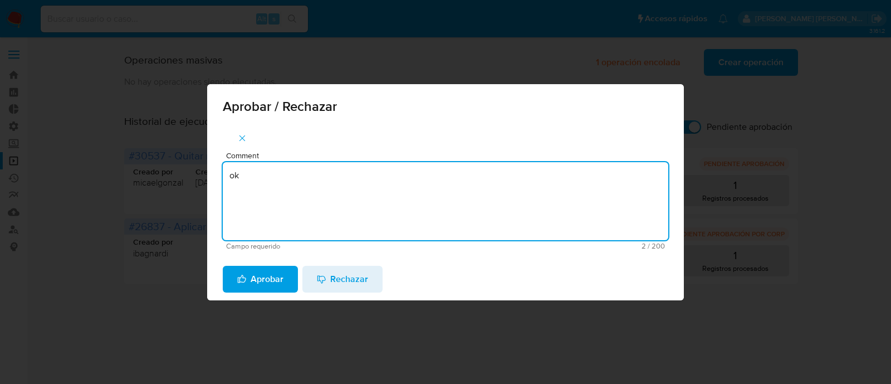
type textarea "ok"
click at [263, 281] on span "Aprobar" at bounding box center [260, 279] width 46 height 24
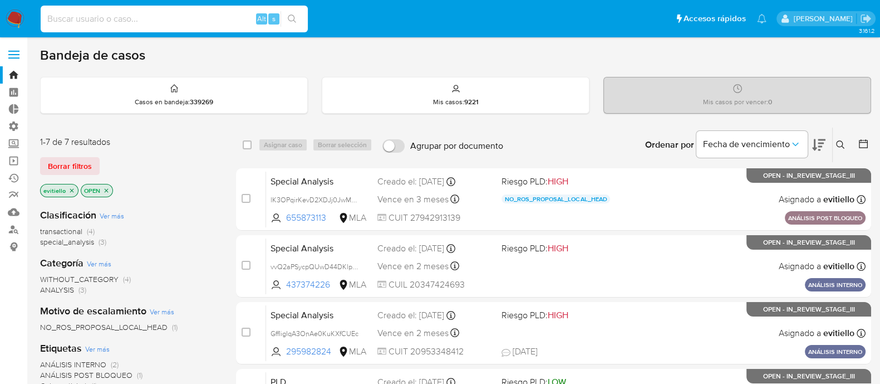
click at [154, 14] on input at bounding box center [174, 19] width 267 height 14
paste input "245912520"
type input "245912520"
click at [294, 21] on icon "search-icon" at bounding box center [292, 18] width 9 height 9
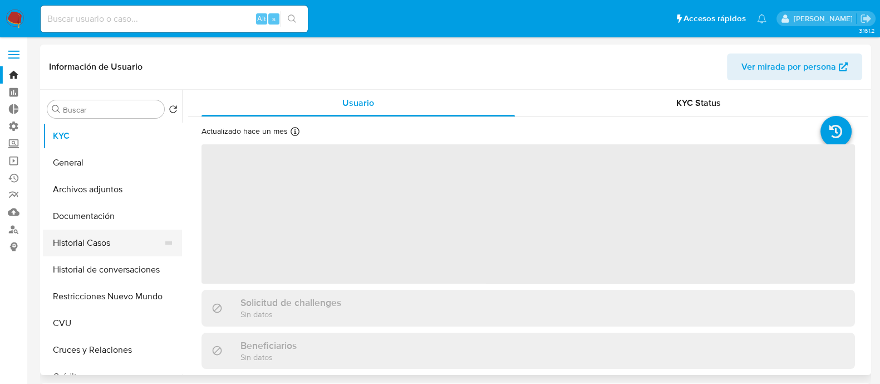
click at [125, 239] on button "Historial Casos" at bounding box center [108, 242] width 130 height 27
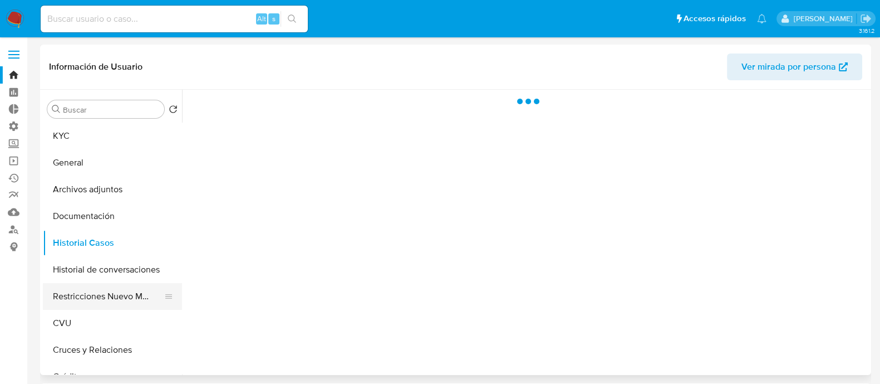
select select "10"
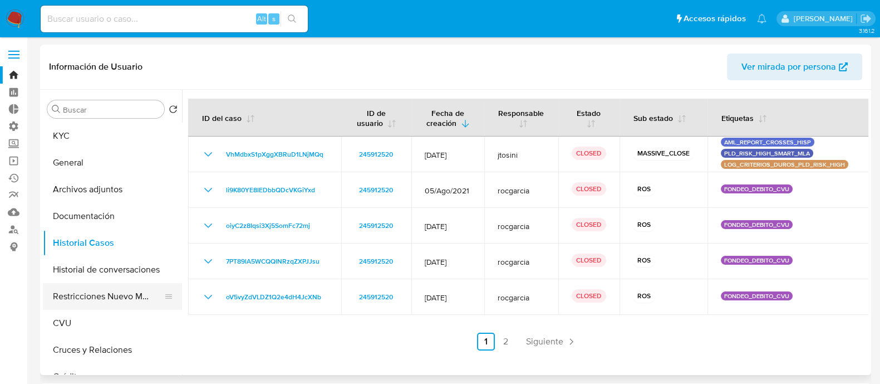
click at [121, 294] on button "Restricciones Nuevo Mundo" at bounding box center [108, 296] width 130 height 27
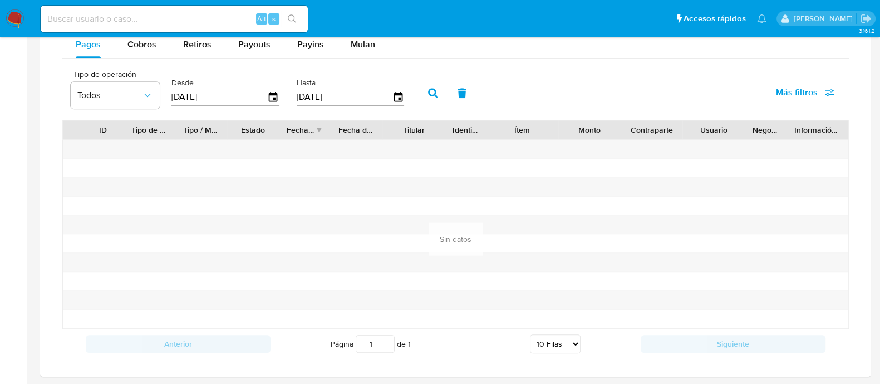
scroll to position [455, 0]
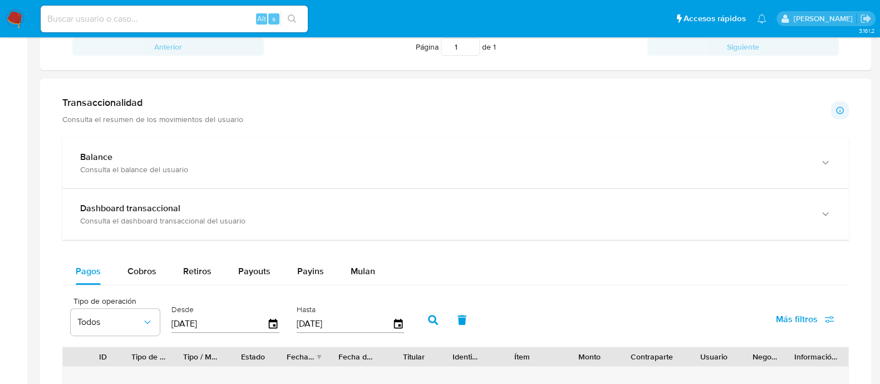
drag, startPoint x: 686, startPoint y: 149, endPoint x: 730, endPoint y: 125, distance: 49.9
click at [730, 125] on div "Transaccionalidad Consulta el resumen de los movimientos del usuario Informació…" at bounding box center [455, 340] width 813 height 507
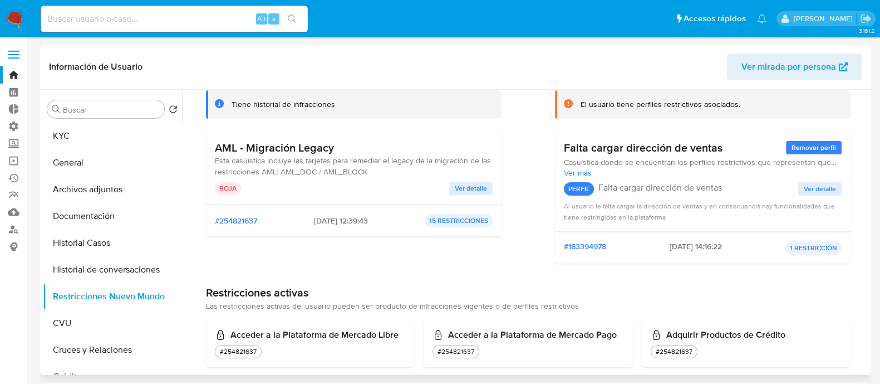
scroll to position [3, 0]
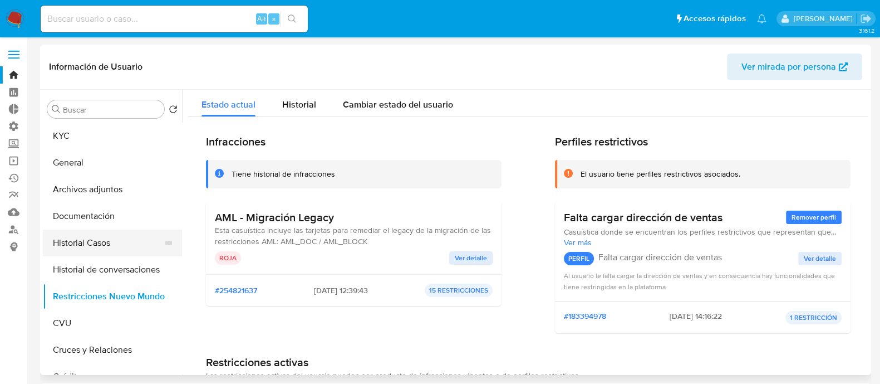
click at [123, 241] on button "Historial Casos" at bounding box center [108, 242] width 130 height 27
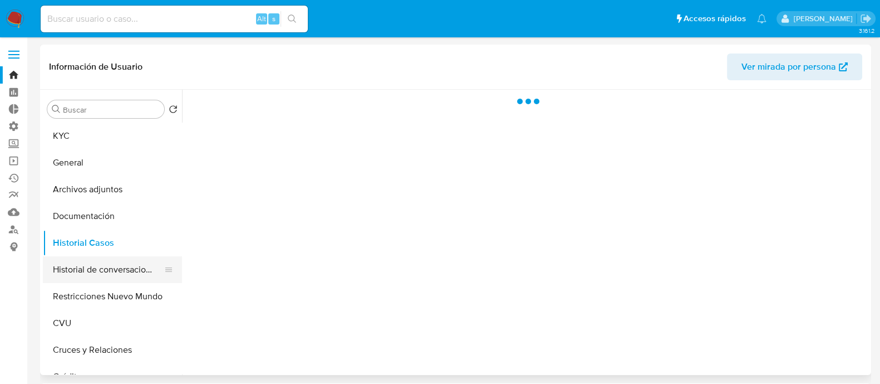
scroll to position [0, 0]
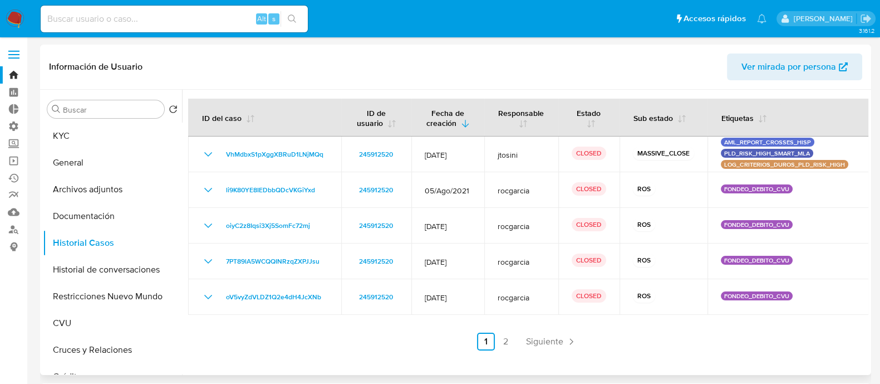
click at [529, 331] on div "ID del caso ID de usuario Fecha de creación Responsable Estado Sub estado Etiqu…" at bounding box center [528, 225] width 680 height 252
click at [534, 338] on span "Siguiente" at bounding box center [544, 341] width 37 height 9
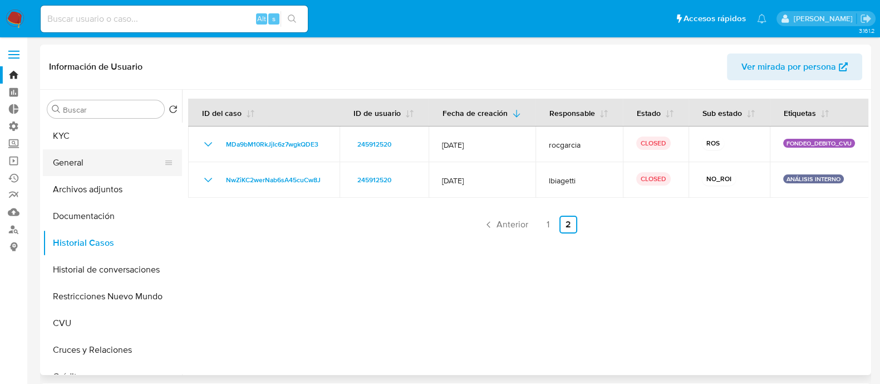
click at [131, 163] on button "General" at bounding box center [108, 162] width 130 height 27
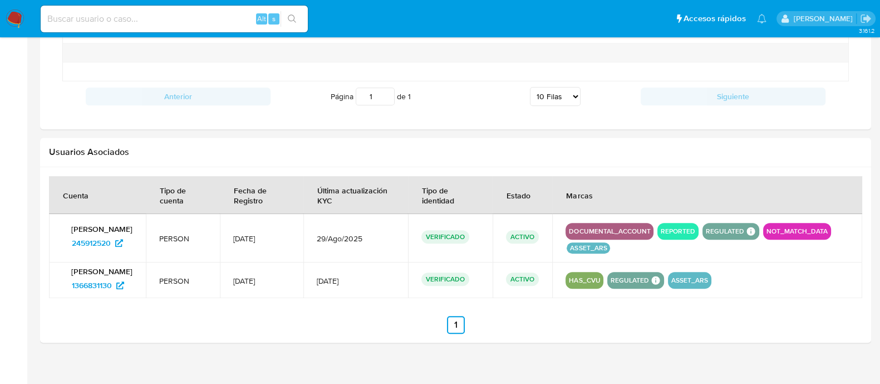
scroll to position [942, 0]
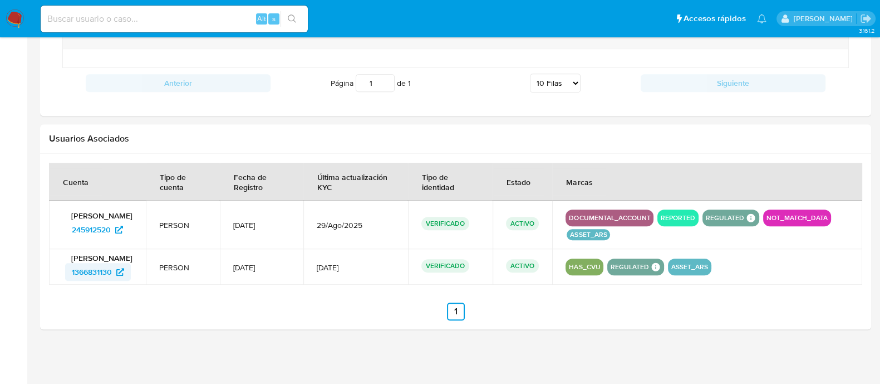
click at [114, 271] on span "1366831130" at bounding box center [98, 272] width 52 height 18
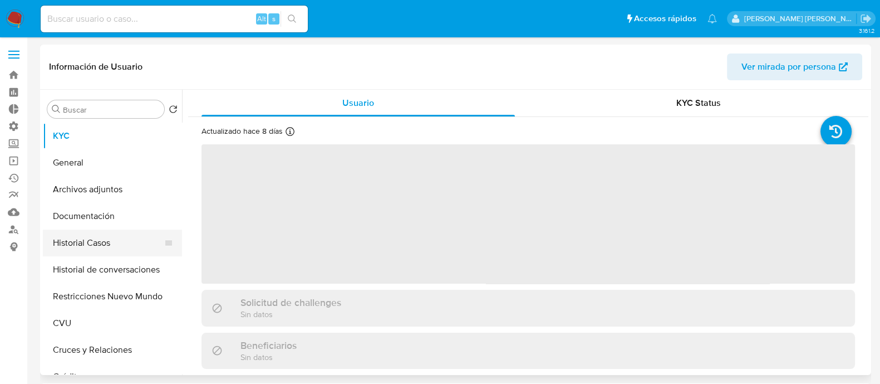
click at [135, 243] on button "Historial Casos" at bounding box center [108, 242] width 130 height 27
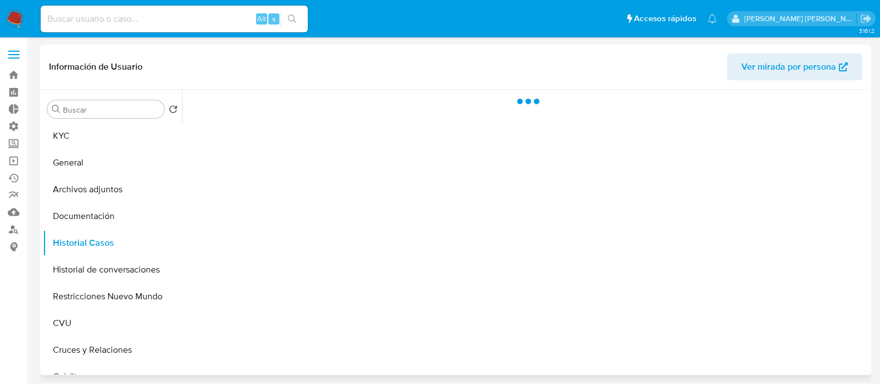
select select "10"
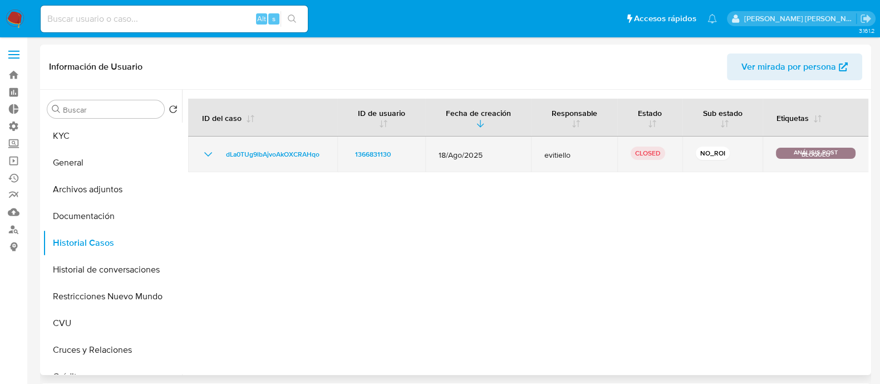
click at [204, 153] on icon "Mostrar/Ocultar" at bounding box center [208, 154] width 13 height 13
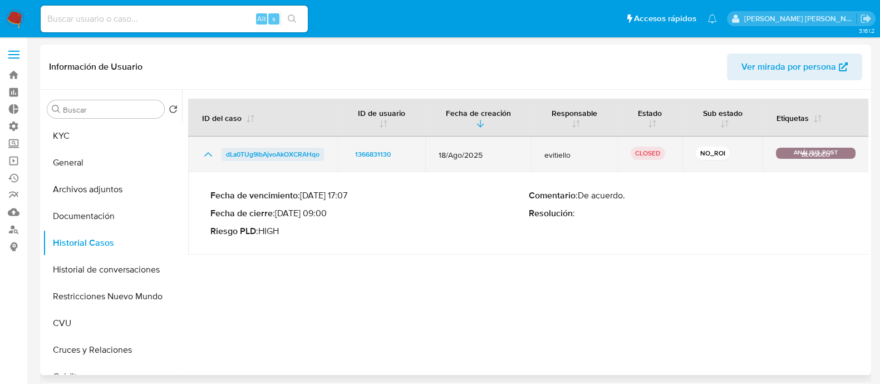
click at [253, 152] on span "dLa0TUg9lbAjvoAkOXCRAHqo" at bounding box center [273, 154] width 94 height 13
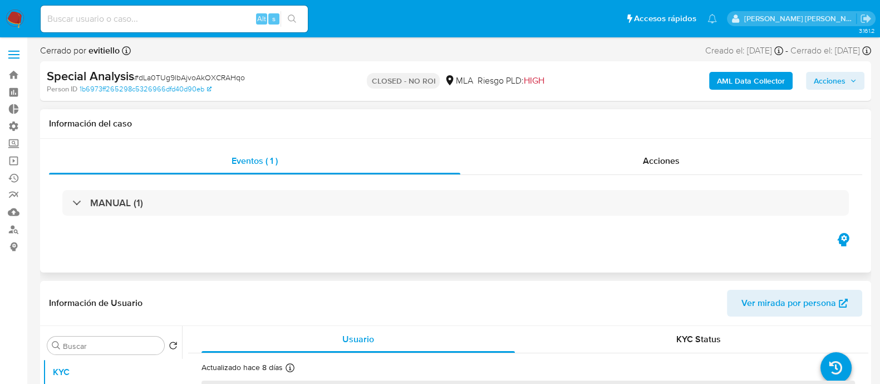
click at [743, 175] on div "MANUAL (1)" at bounding box center [455, 203] width 813 height 56
select select "10"
click at [740, 157] on div "Acciones" at bounding box center [661, 161] width 402 height 27
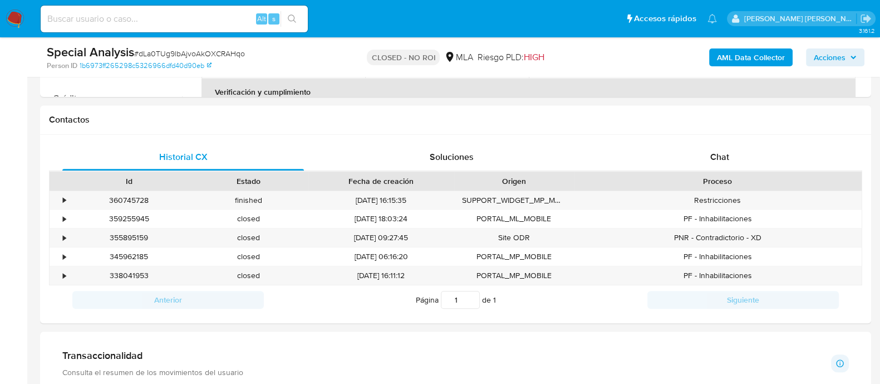
scroll to position [348, 0]
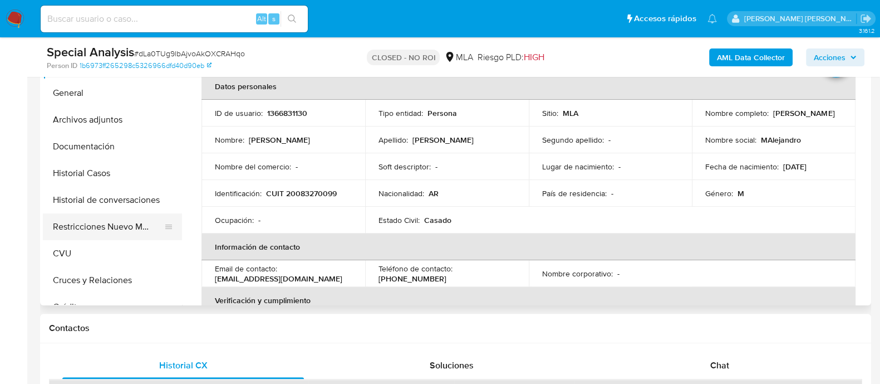
click at [114, 231] on button "Restricciones Nuevo Mundo" at bounding box center [108, 226] width 130 height 27
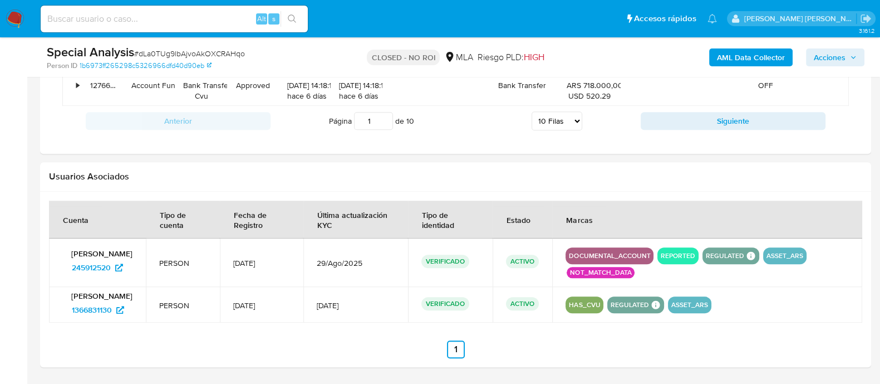
scroll to position [1401, 0]
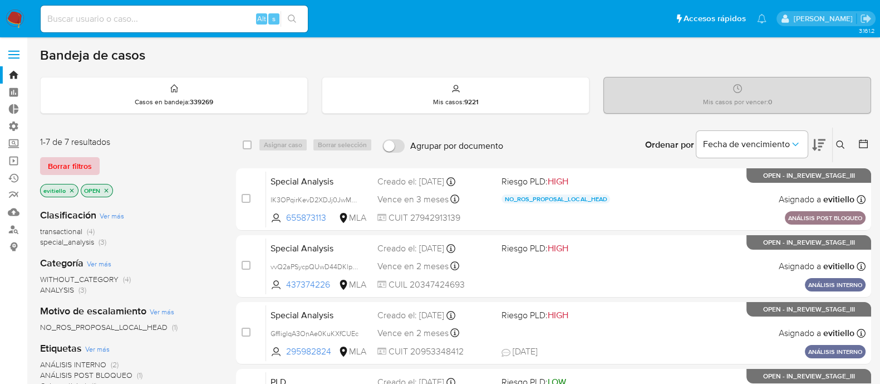
click at [92, 165] on button "Borrar filtros" at bounding box center [70, 166] width 60 height 18
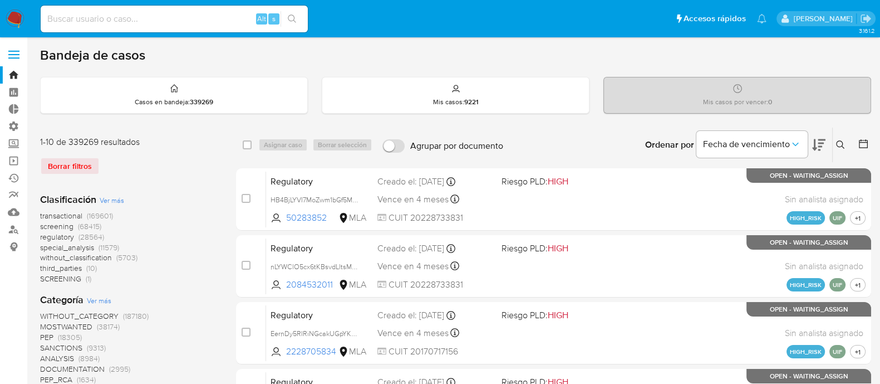
click at [838, 145] on icon at bounding box center [840, 144] width 9 height 9
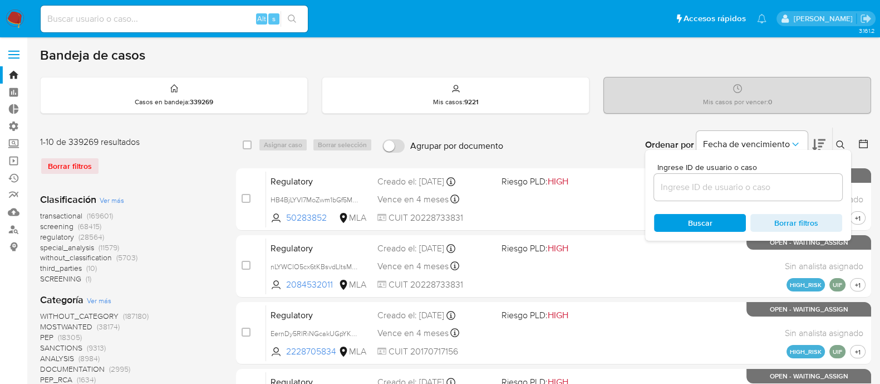
drag, startPoint x: 782, startPoint y: 195, endPoint x: 779, endPoint y: 176, distance: 18.6
click at [779, 193] on div at bounding box center [748, 187] width 188 height 27
click at [779, 176] on div at bounding box center [748, 187] width 188 height 27
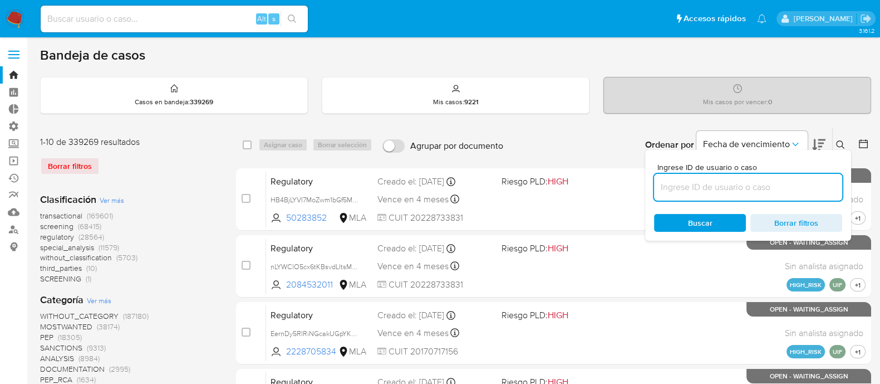
click at [778, 185] on input at bounding box center [748, 187] width 188 height 14
paste input "HqkBtxXsDxLHORDgLmsHDF5I"
type input "HqkBtxXsDxLHORDgLmsHDF5I"
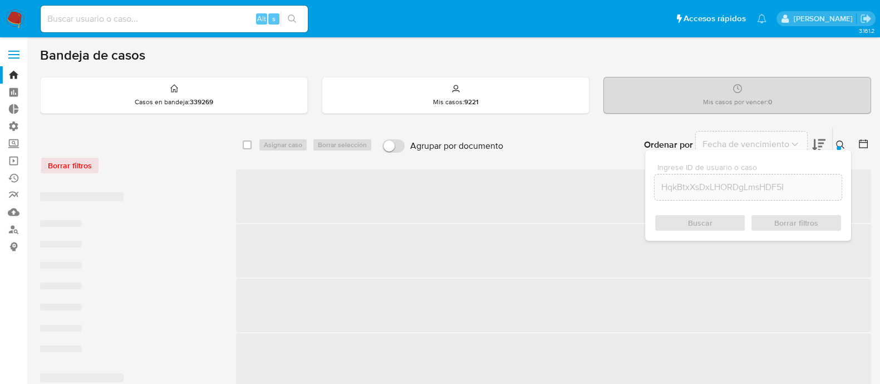
click at [840, 141] on icon at bounding box center [840, 144] width 9 height 9
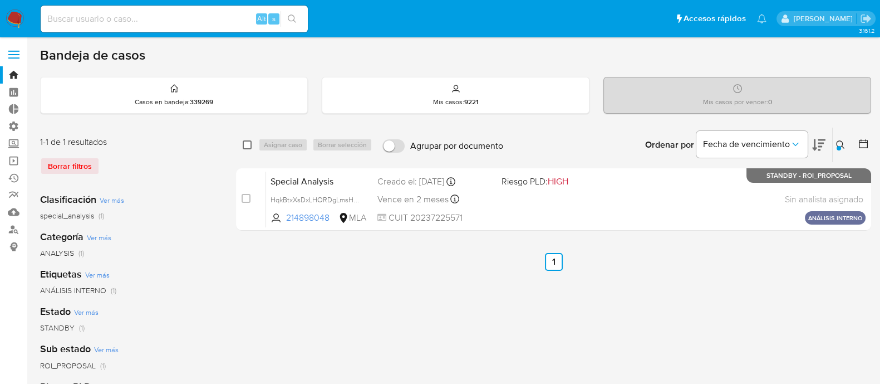
click at [248, 146] on input "checkbox" at bounding box center [247, 144] width 9 height 9
checkbox input "true"
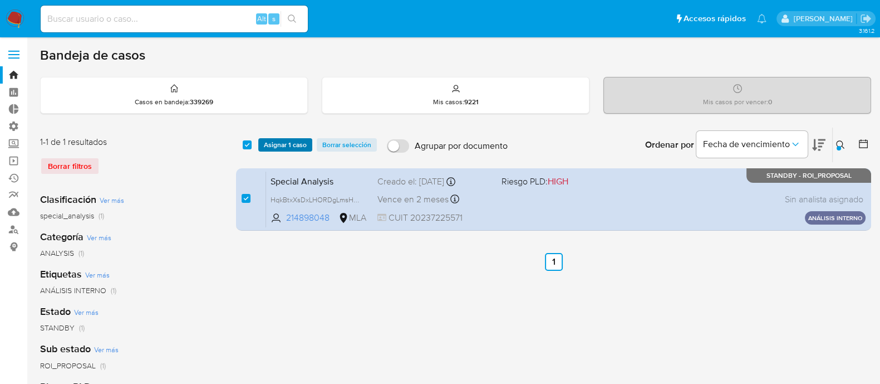
click at [273, 143] on span "Asignar 1 caso" at bounding box center [285, 144] width 43 height 11
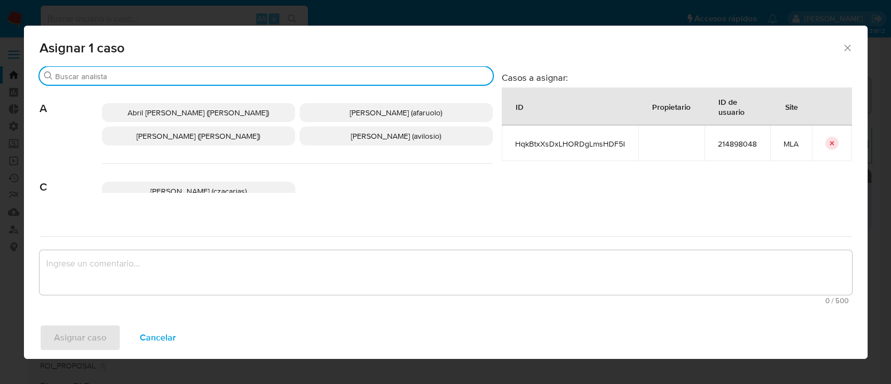
click at [114, 75] on input "Buscar" at bounding box center [271, 76] width 433 height 10
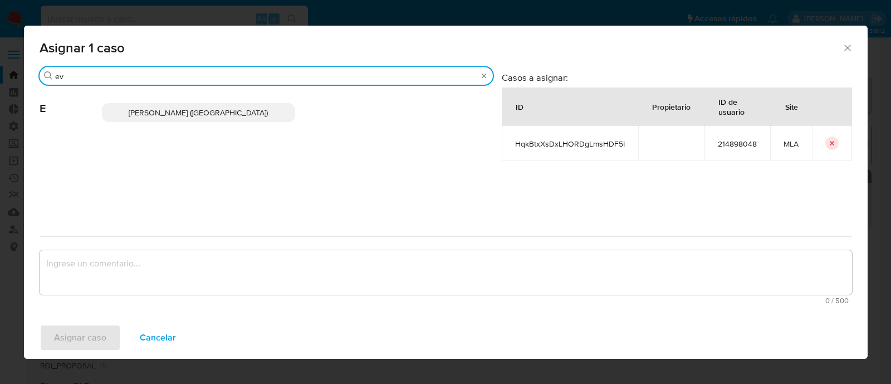
type input "ev"
click at [158, 106] on p "[PERSON_NAME] ([GEOGRAPHIC_DATA])" at bounding box center [198, 112] width 193 height 19
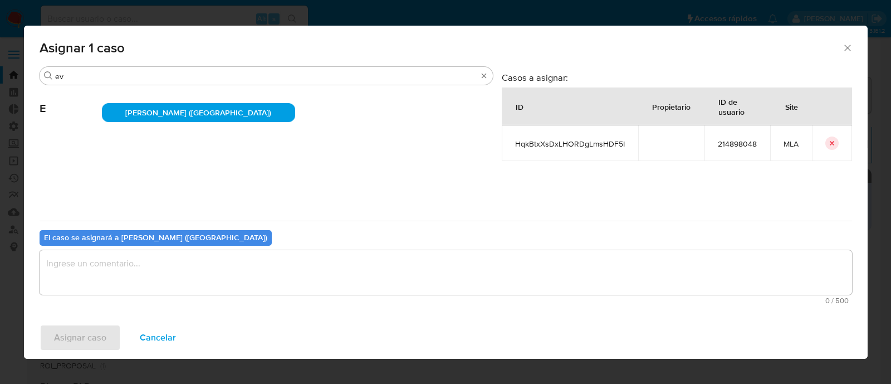
click at [131, 272] on textarea "assign-modal" at bounding box center [446, 272] width 812 height 45
click at [90, 327] on span "Asignar caso" at bounding box center [80, 337] width 52 height 24
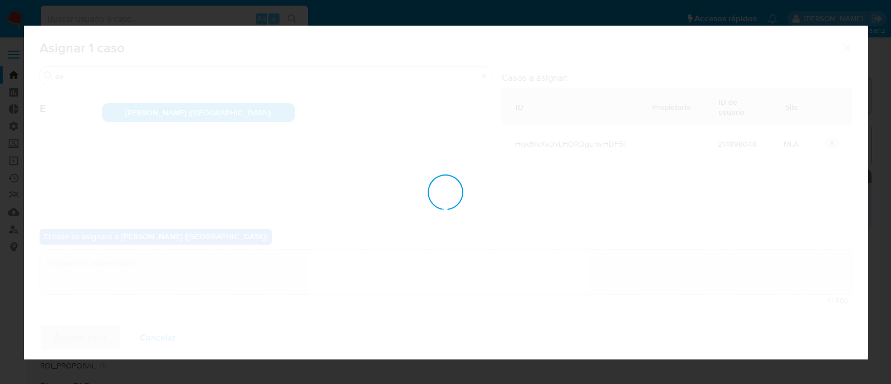
checkbox input "false"
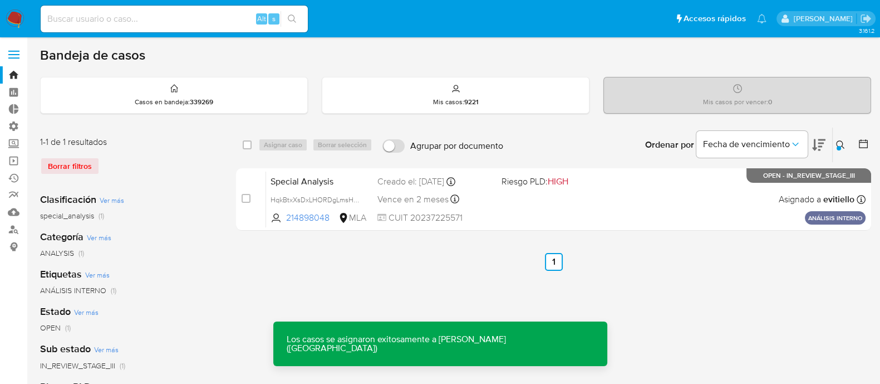
click at [451, 191] on div "Vence en 2 meses Vence el [DATE] 10:13:21" at bounding box center [434, 198] width 115 height 15
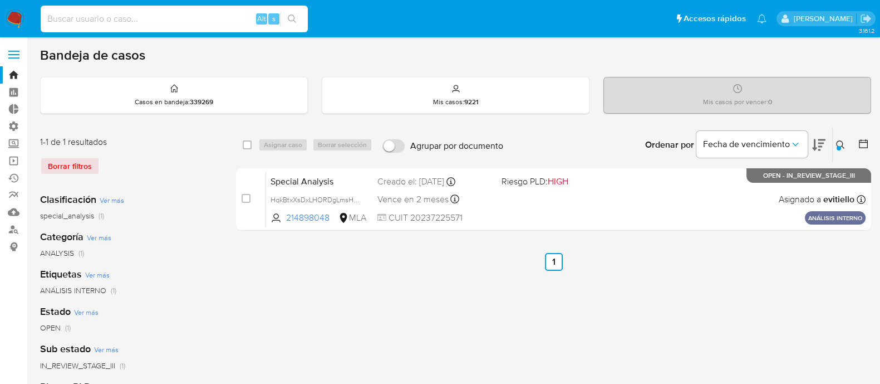
click at [158, 15] on input at bounding box center [174, 19] width 267 height 14
paste input "BzTFlxwXcWFZJtDoOHtMSH5l"
type input "BzTFlxwXcWFZJtDoOHtMSH5l"
click at [295, 20] on icon "search-icon" at bounding box center [292, 18] width 9 height 9
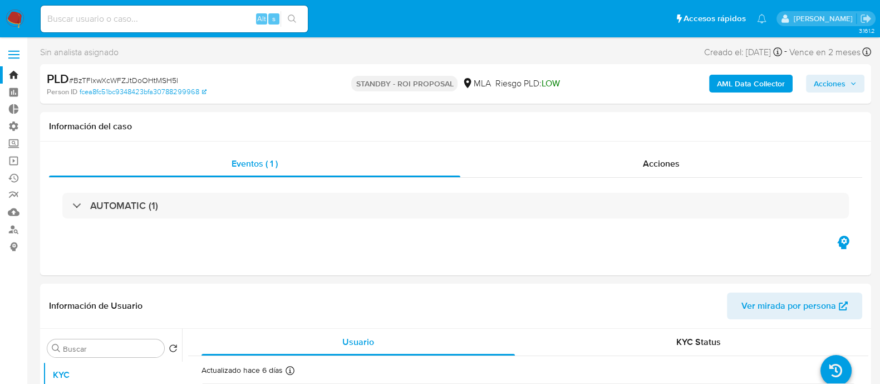
select select "10"
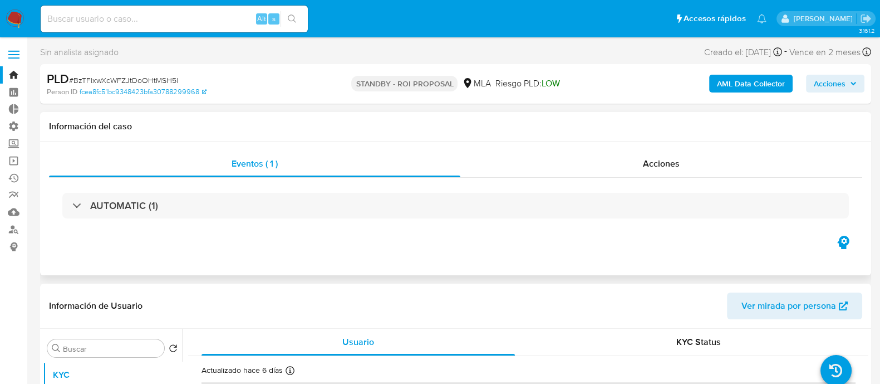
click at [657, 147] on div "Eventos ( 1 ) Acciones AUTOMATIC (1)" at bounding box center [455, 208] width 831 height 134
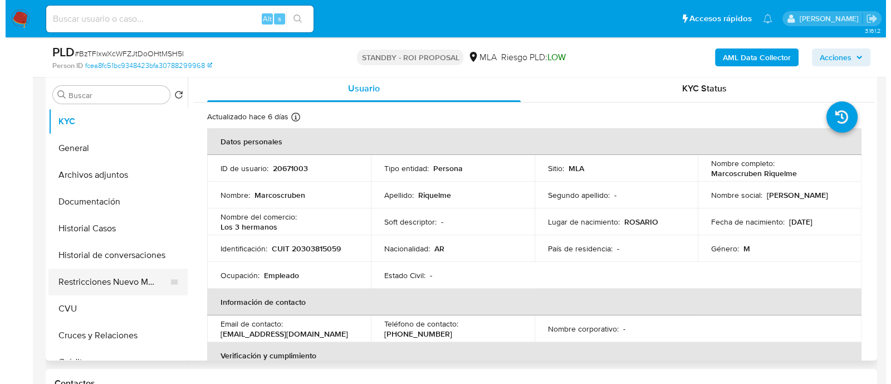
scroll to position [209, 0]
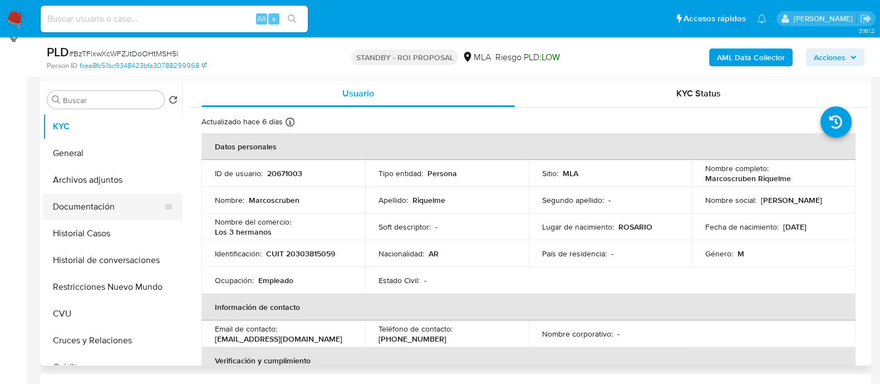
click at [133, 218] on button "Documentación" at bounding box center [108, 206] width 130 height 27
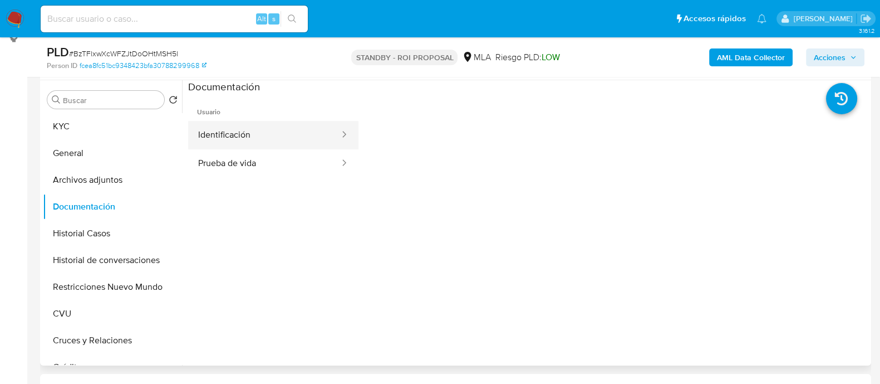
click at [309, 128] on button "Identificación" at bounding box center [264, 135] width 153 height 28
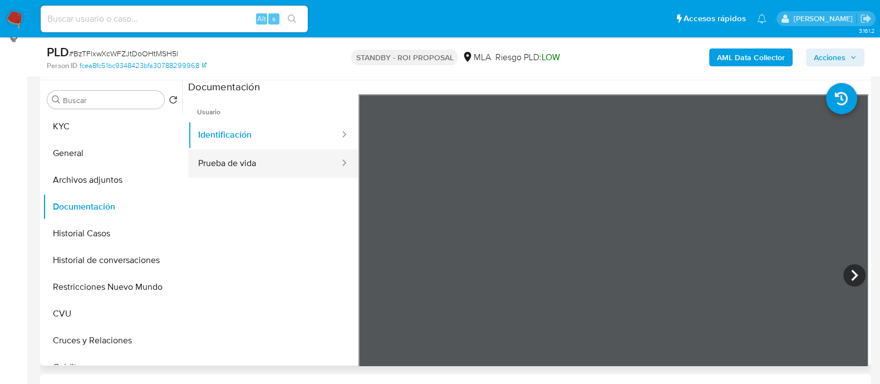
click at [274, 149] on button "Prueba de vida" at bounding box center [264, 163] width 153 height 28
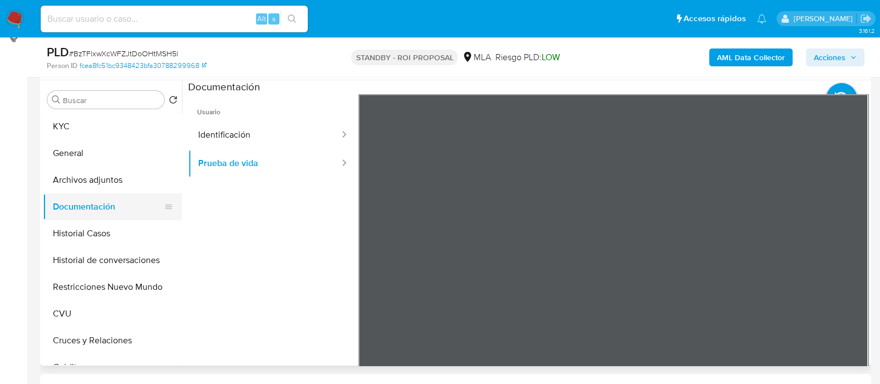
click at [109, 204] on button "Documentación" at bounding box center [108, 206] width 130 height 27
click at [95, 241] on button "Historial Casos" at bounding box center [108, 233] width 130 height 27
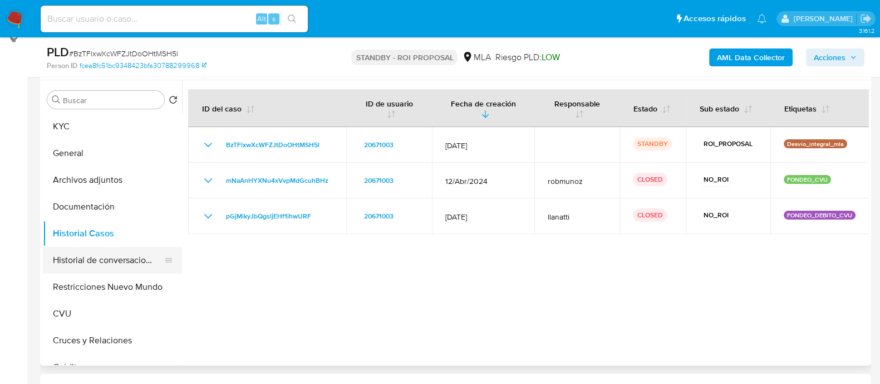
click at [117, 262] on button "Historial de conversaciones" at bounding box center [108, 260] width 130 height 27
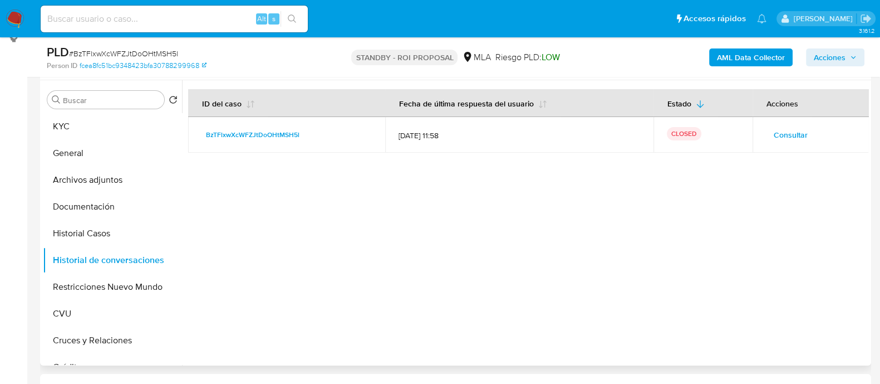
click at [828, 135] on div "Consultar" at bounding box center [811, 135] width 90 height 18
click at [812, 135] on div "Consultar" at bounding box center [811, 135] width 90 height 18
click at [807, 138] on button "Consultar" at bounding box center [791, 135] width 50 height 18
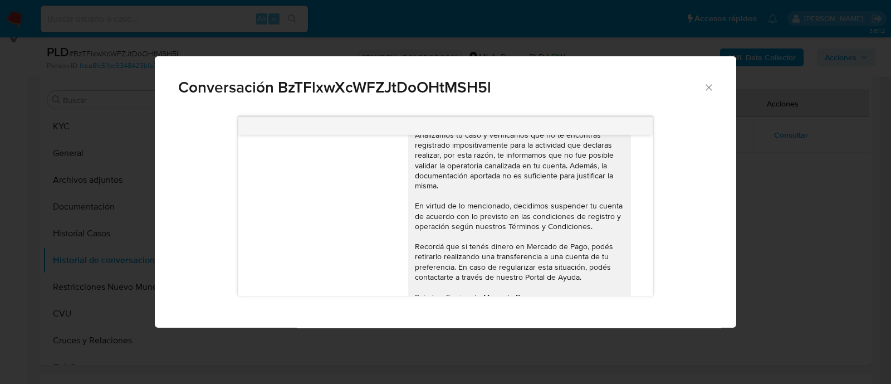
scroll to position [1042, 0]
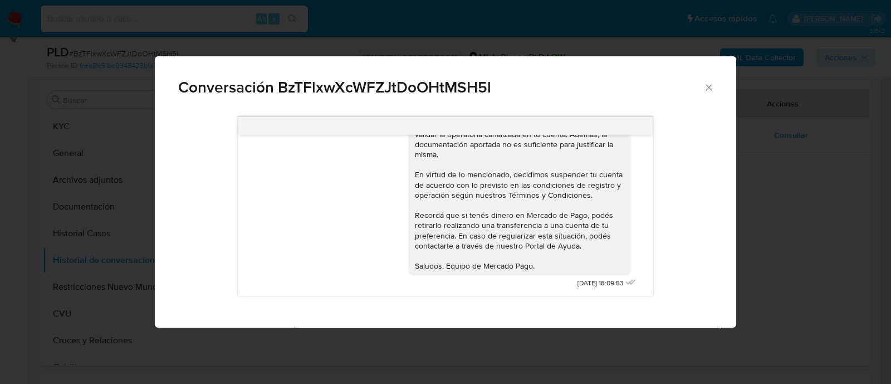
click at [702, 189] on div "[DATE] 14:28:59 JPG JPG melifile178638370346159188.jpg [DATE] 14:58:37 Buen día…" at bounding box center [445, 206] width 534 height 195
click at [779, 168] on div "Conversación BzTFlxwXcWFZJtDoOHtMSH5l [DATE] 14:28:59 JPG JPG melifile178638370…" at bounding box center [445, 192] width 891 height 384
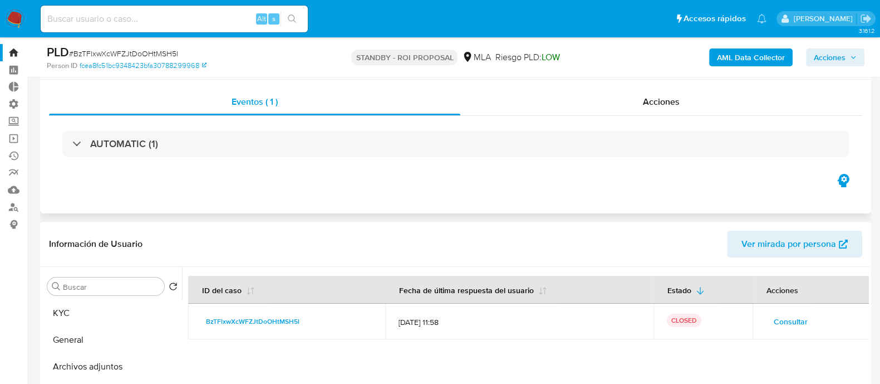
scroll to position [0, 0]
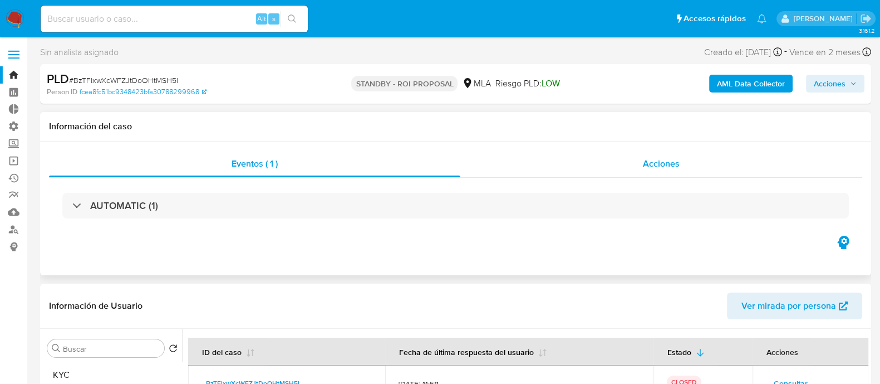
click at [645, 155] on div "Acciones" at bounding box center [661, 163] width 402 height 27
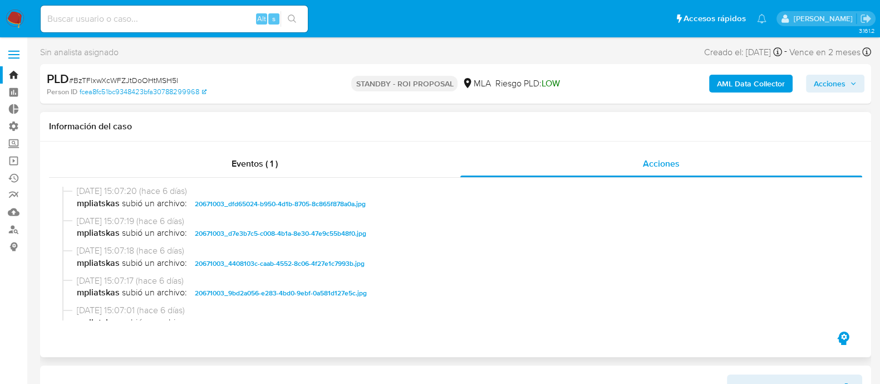
scroll to position [556, 0]
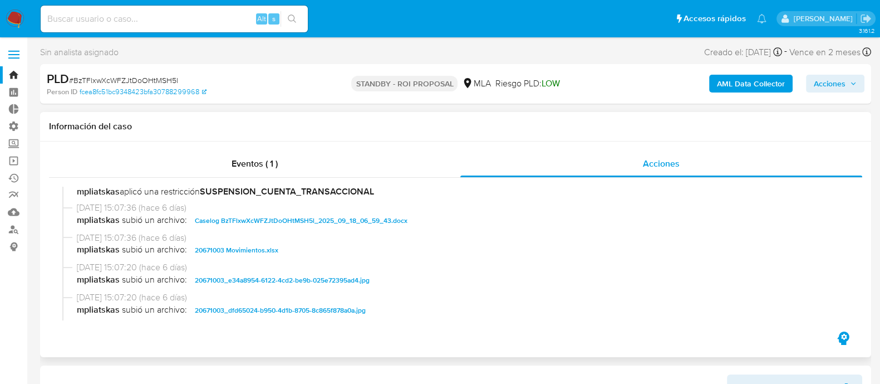
click at [279, 222] on span "Caselog BzTFlxwXcWFZJtDoOHtMSH5l_2025_09_18_06_59_43.docx" at bounding box center [301, 220] width 213 height 13
click at [263, 249] on span "20671003 Movimientos.xlsx" at bounding box center [237, 249] width 84 height 13
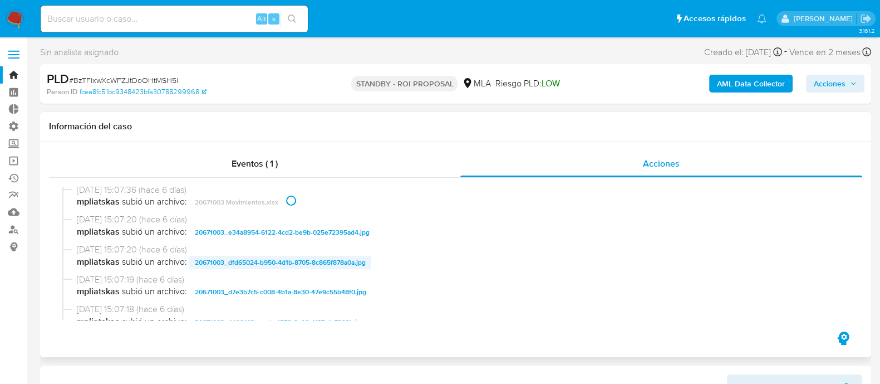
scroll to position [626, 0]
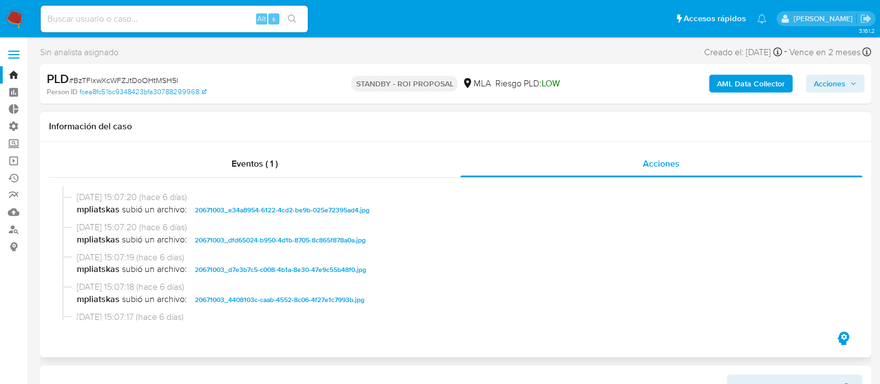
click at [351, 209] on span "20671003_e34a8954-6122-4cd2-be9b-025e72395ad4.jpg" at bounding box center [282, 209] width 175 height 13
click at [351, 240] on span "20671003_dfd65024-b950-4d1b-8705-8c865f878a0a.jpg" at bounding box center [280, 239] width 171 height 13
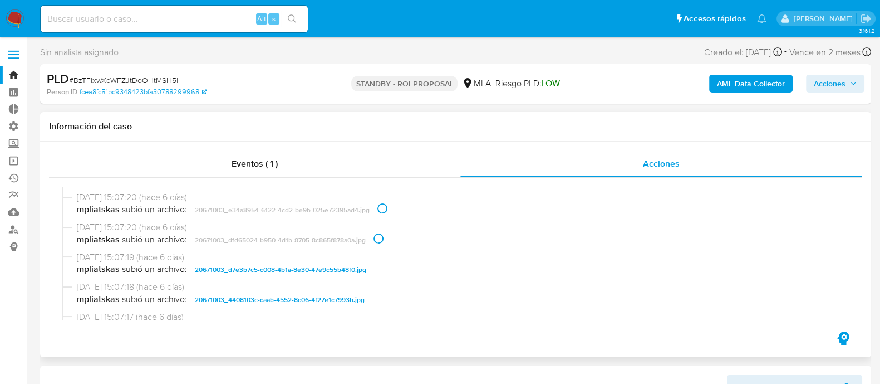
click at [348, 268] on span "20671003_d7e3b7c5-c008-4b1a-8e30-47e9c55b48f0.jpg" at bounding box center [280, 269] width 171 height 13
click at [340, 303] on span "20671003_4408103c-caab-4552-8c06-4f27e1c7993b.jpg" at bounding box center [280, 299] width 170 height 13
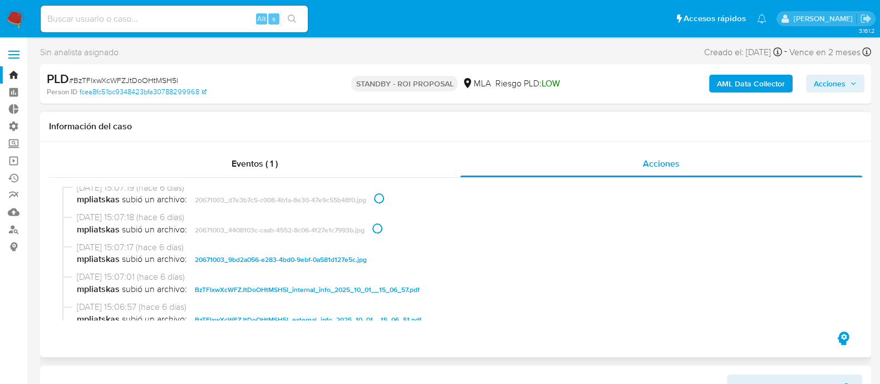
click at [356, 260] on span "20671003_9bd2a056-e283-4bd0-9ebf-0a581d127e5c.jpg" at bounding box center [281, 259] width 172 height 13
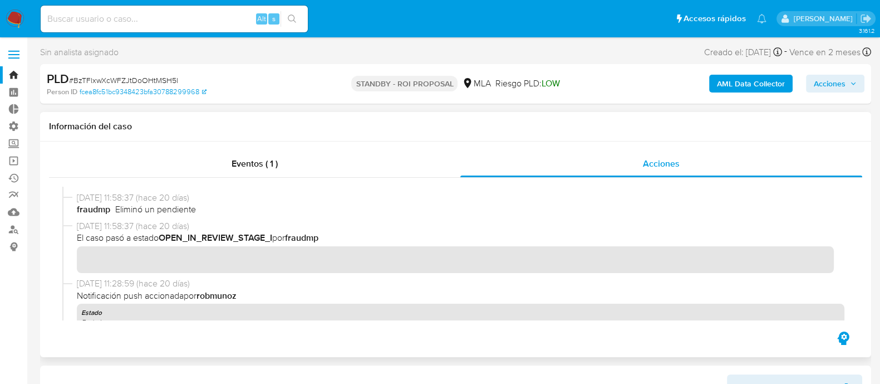
scroll to position [974, 0]
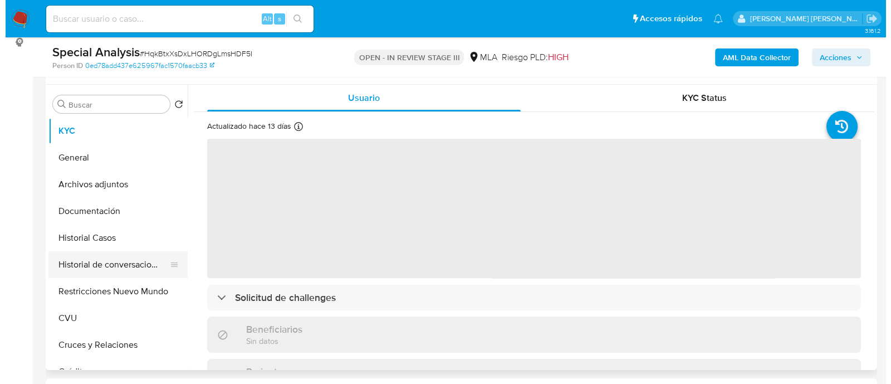
scroll to position [209, 0]
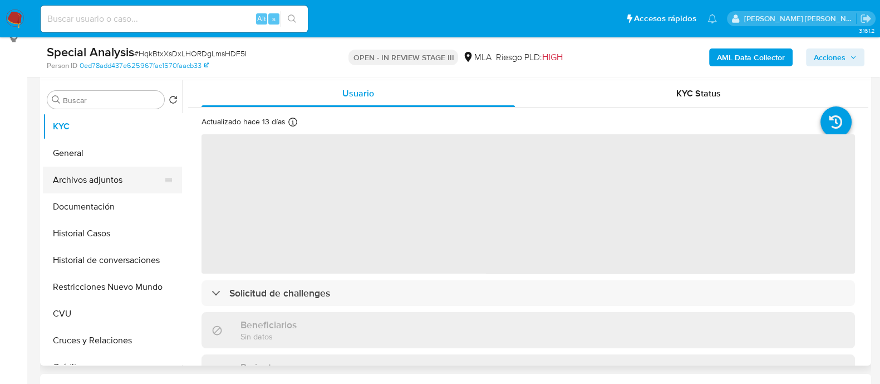
click at [109, 173] on button "Archivos adjuntos" at bounding box center [108, 179] width 130 height 27
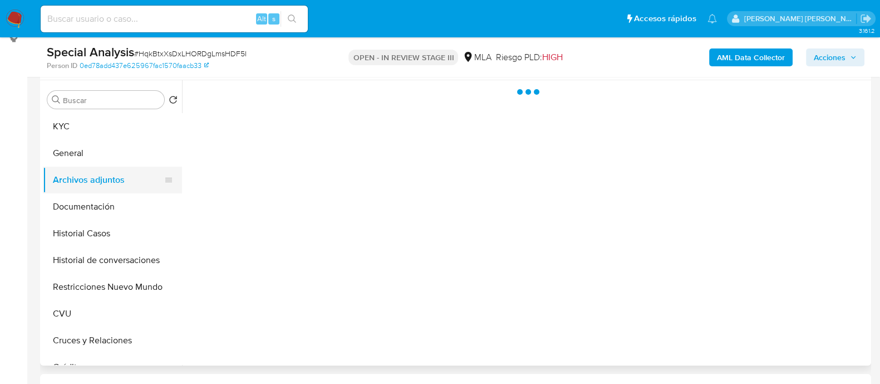
select select "10"
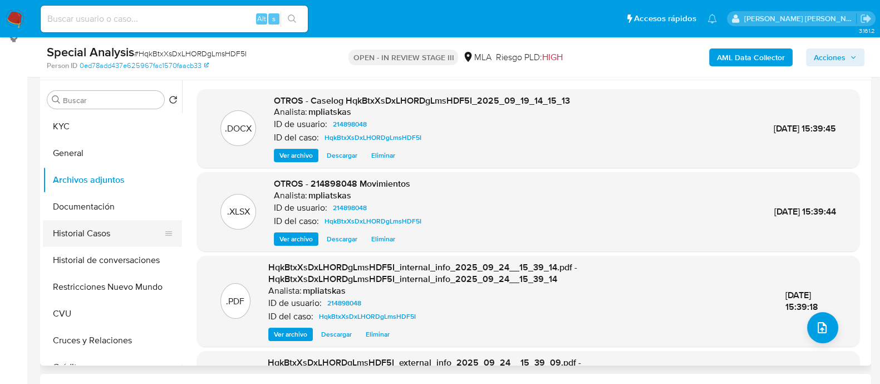
click at [107, 242] on button "Historial Casos" at bounding box center [108, 233] width 130 height 27
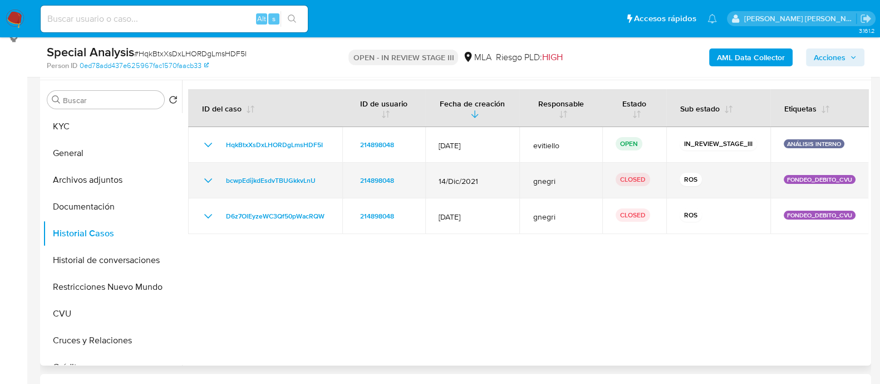
click at [207, 188] on td "bcwpEdijkdEsdvTBUGkkvLnU" at bounding box center [265, 181] width 154 height 36
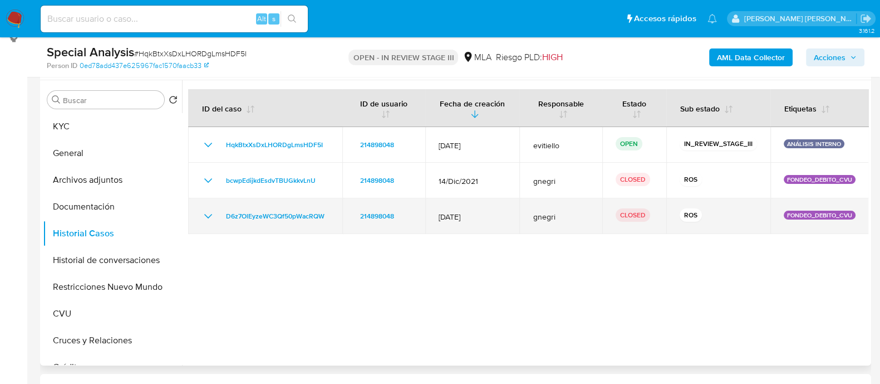
click at [205, 218] on icon "Mostrar/Ocultar" at bounding box center [208, 215] width 13 height 13
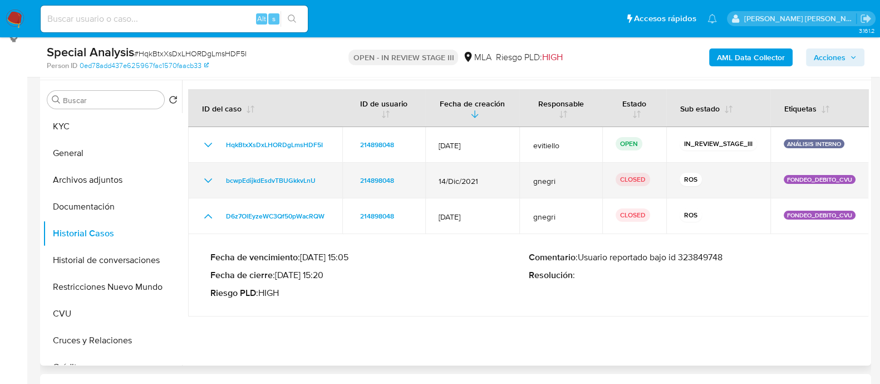
click at [207, 177] on icon "Mostrar/Ocultar" at bounding box center [208, 180] width 13 height 13
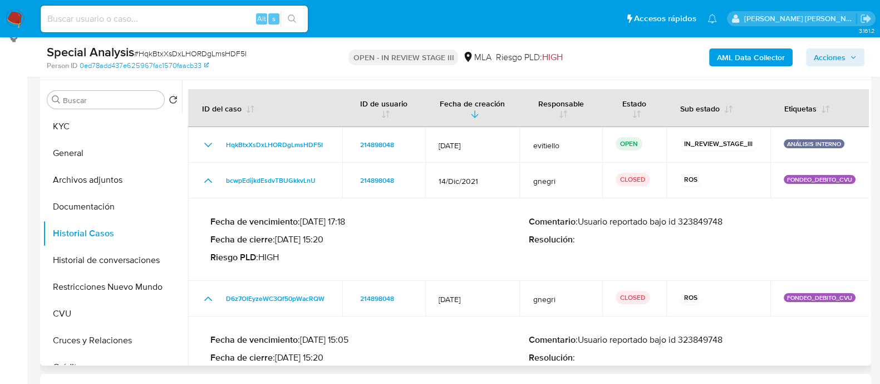
click at [694, 217] on p "Comentario : Usuario reportado bajo id 323849748" at bounding box center [688, 221] width 318 height 11
click at [696, 221] on p "Comentario : Usuario reportado bajo id 323849748" at bounding box center [688, 221] width 318 height 11
click at [114, 174] on button "Archivos adjuntos" at bounding box center [108, 179] width 130 height 27
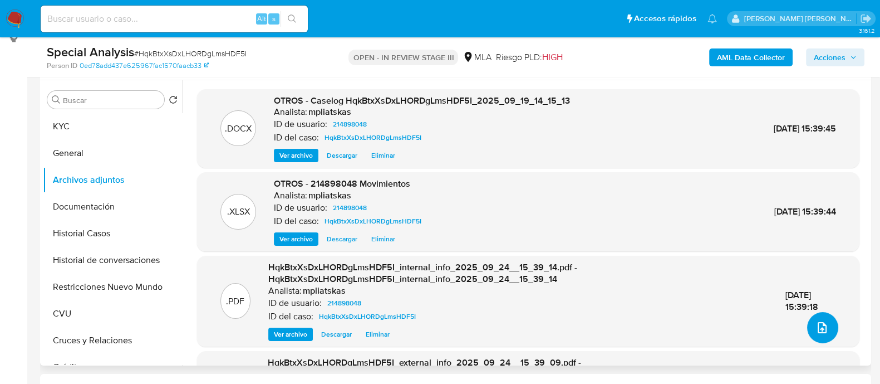
click at [818, 327] on icon "upload-file" at bounding box center [822, 327] width 9 height 11
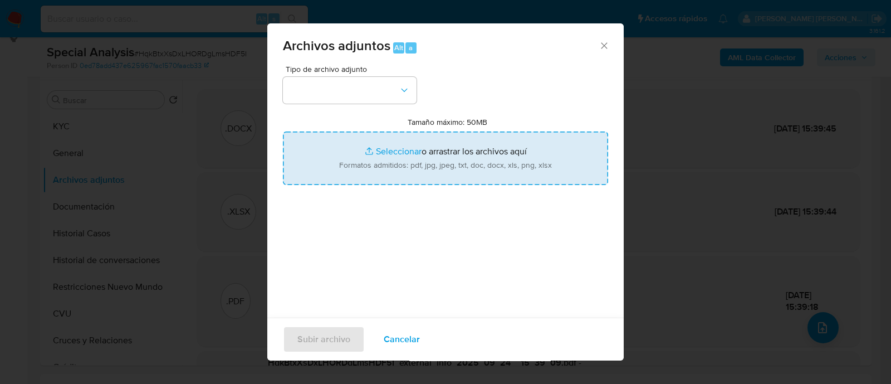
click at [437, 160] on input "Tamaño máximo: 50MB Seleccionar archivos" at bounding box center [445, 157] width 325 height 53
type input "C:\fakepath\v2Caselog HqkBtxXsDxLHORDgLmsHDF5I_2025_09_19_14_15_13.docx"
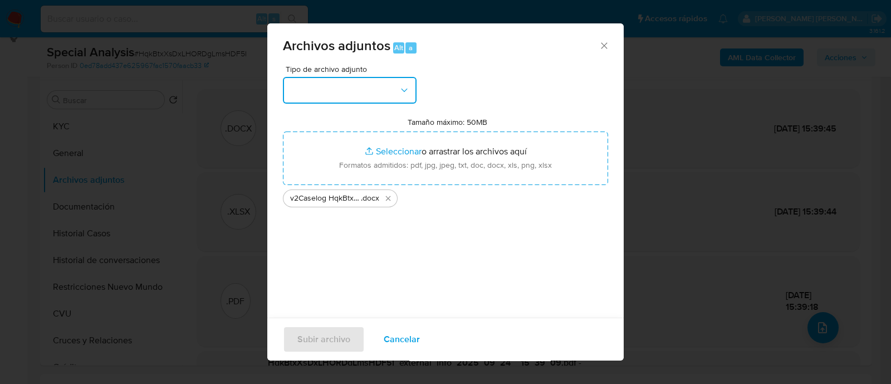
click at [335, 94] on button "button" at bounding box center [350, 90] width 134 height 27
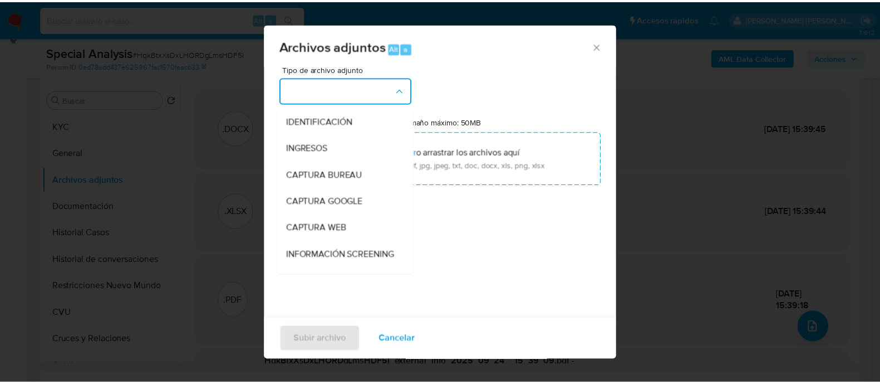
scroll to position [139, 0]
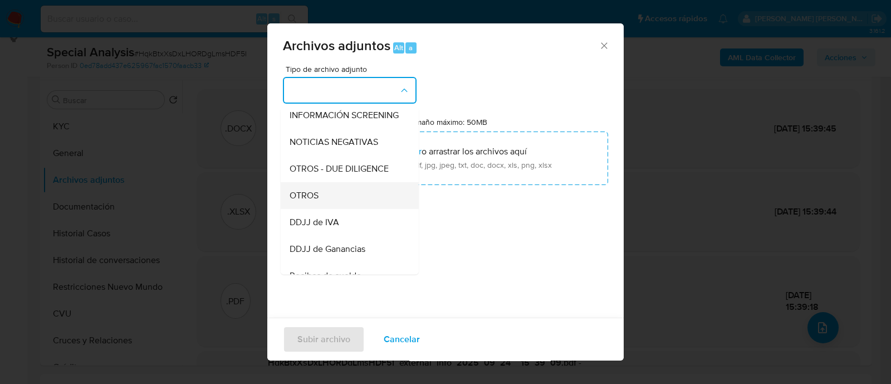
click at [335, 202] on div "OTROS" at bounding box center [346, 195] width 114 height 27
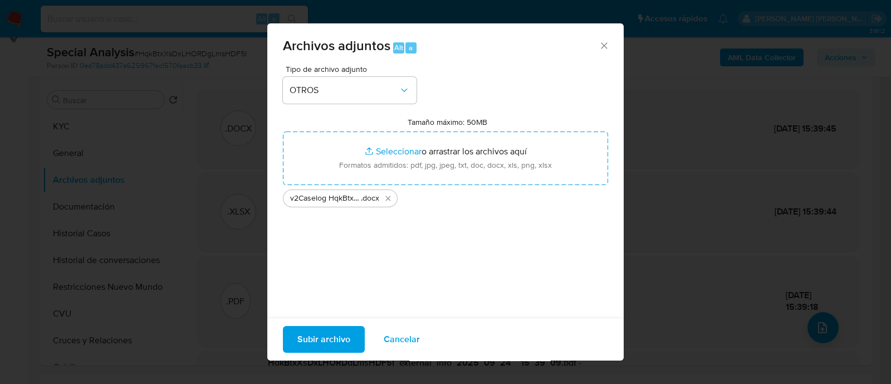
click at [326, 340] on span "Subir archivo" at bounding box center [323, 339] width 53 height 24
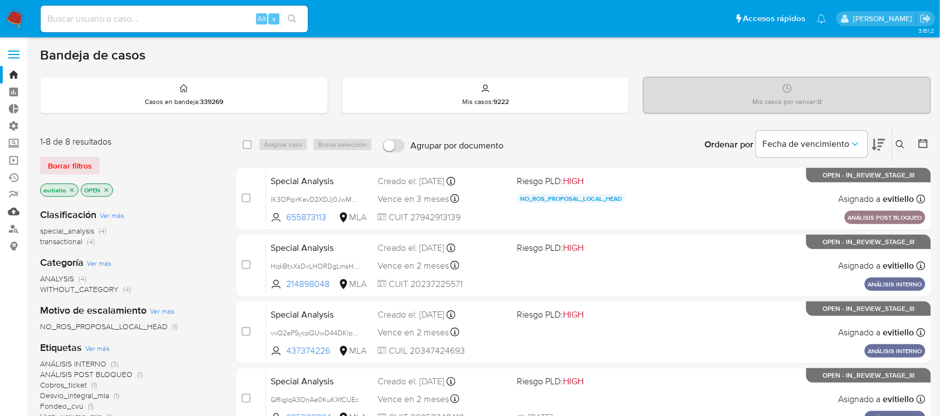
click at [12, 213] on link "Mulan" at bounding box center [66, 211] width 132 height 17
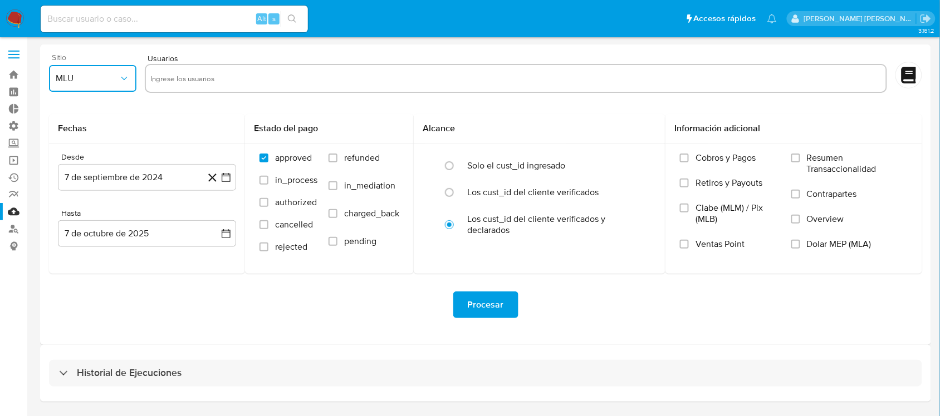
click at [102, 81] on span "MLU" at bounding box center [87, 78] width 63 height 11
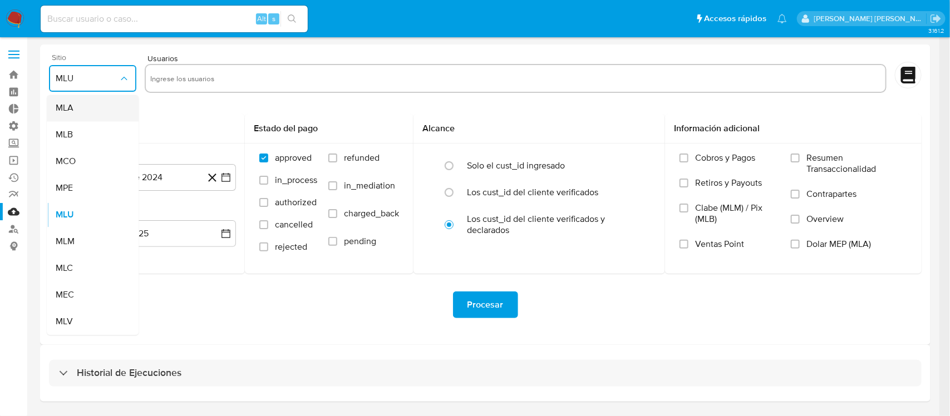
click at [99, 106] on div "MLA" at bounding box center [89, 108] width 67 height 27
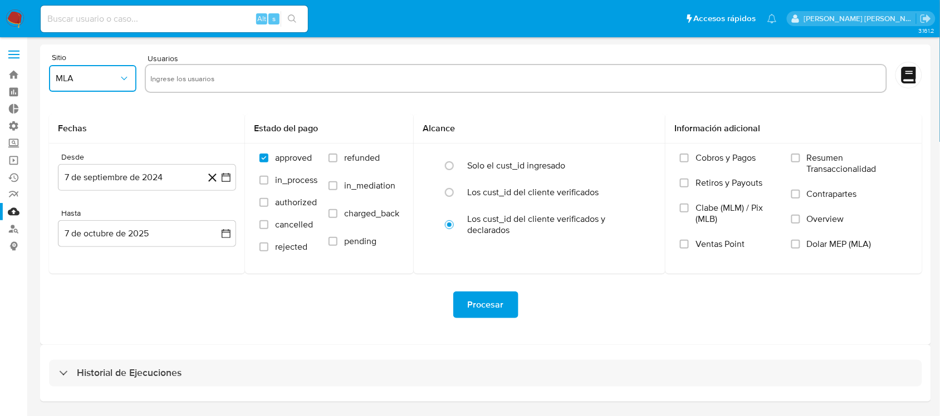
click at [184, 74] on input "text" at bounding box center [515, 79] width 731 height 18
type input "1271188346"
click at [264, 73] on input "text" at bounding box center [550, 79] width 662 height 18
paste input "1127647321"
type input "1127647321"
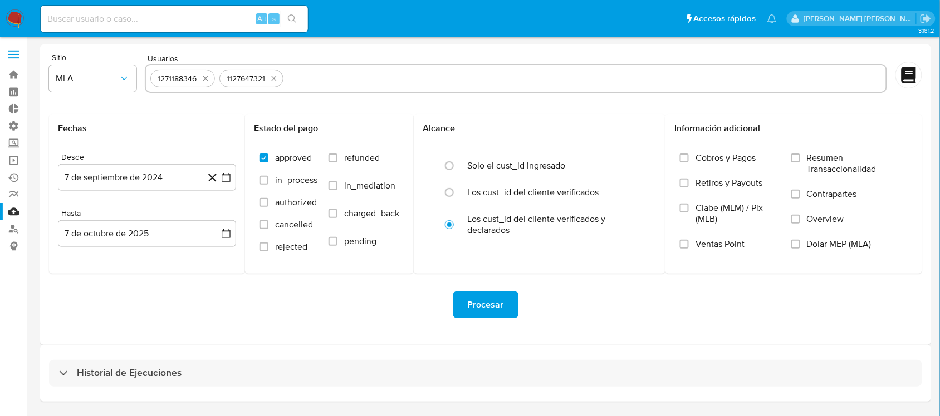
click at [336, 84] on input "text" at bounding box center [584, 79] width 593 height 18
paste input "475514445"
type input "475514445"
click at [229, 181] on icon "button" at bounding box center [225, 177] width 11 height 11
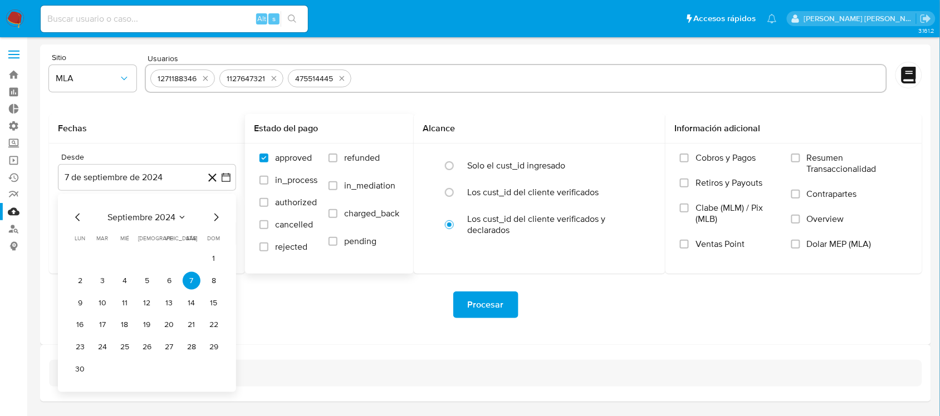
click at [245, 202] on div "approved in_process authorized cancelled rejected refunded in_mediation charged…" at bounding box center [329, 208] width 169 height 129
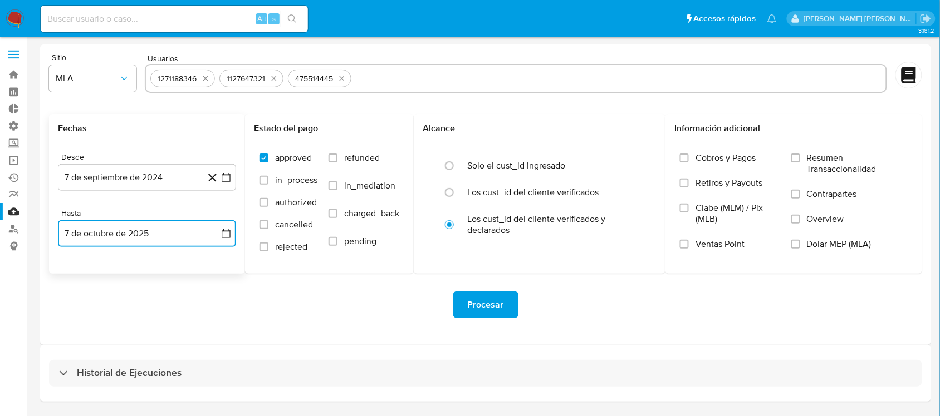
click at [220, 232] on icon "button" at bounding box center [225, 233] width 11 height 11
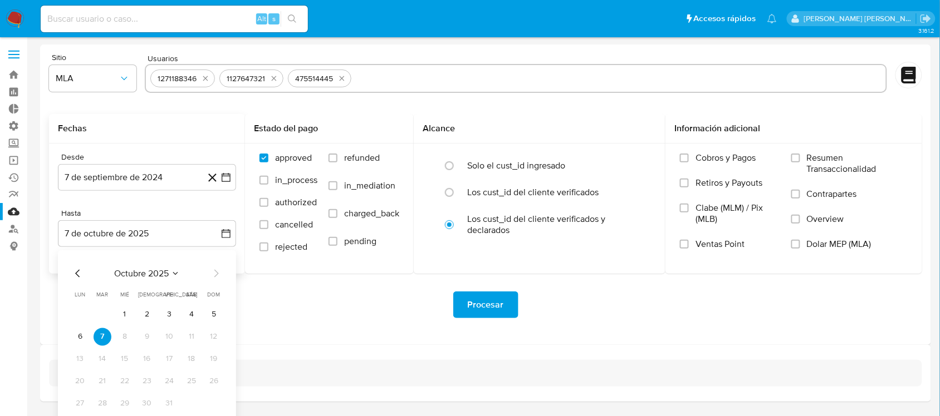
click at [68, 271] on div "octubre 2025 octubre 2025 lun lunes mar martes mié miércoles jue jueves vie vie…" at bounding box center [147, 339] width 178 height 176
click at [73, 274] on icon "Mes anterior" at bounding box center [77, 273] width 13 height 13
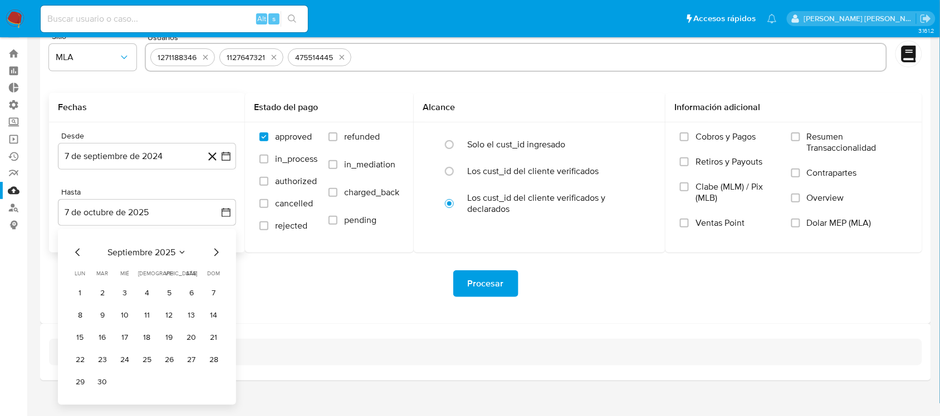
scroll to position [32, 0]
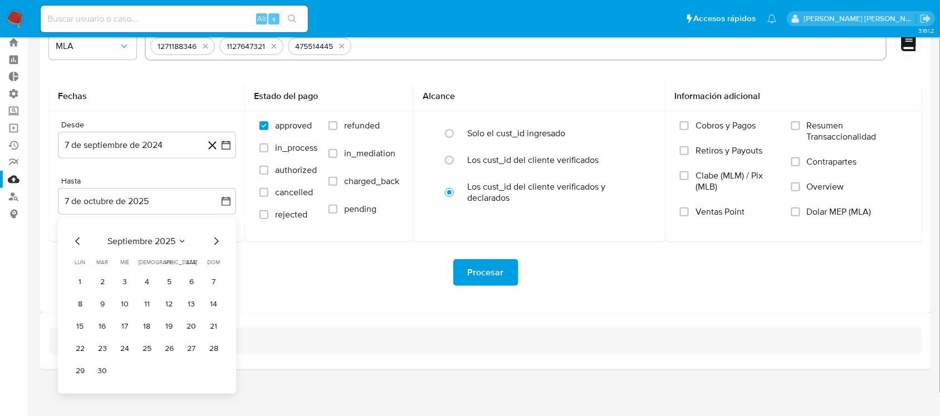
click at [101, 374] on button "30" at bounding box center [103, 372] width 18 height 18
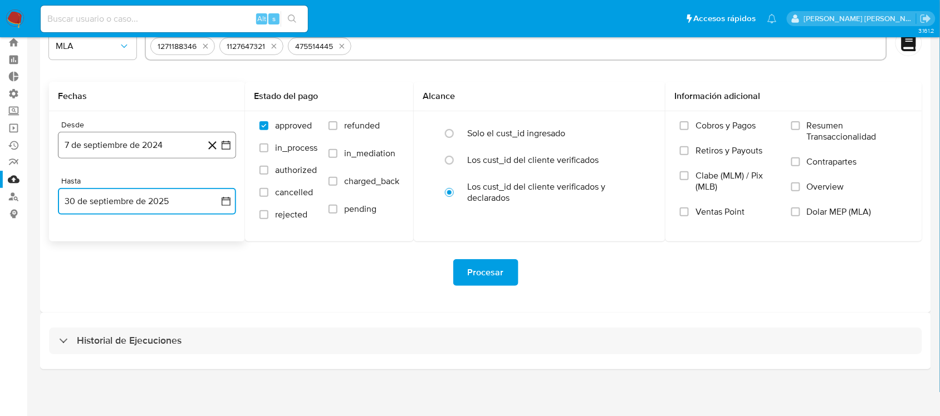
click at [154, 132] on button "7 de septiembre de 2024" at bounding box center [147, 145] width 178 height 27
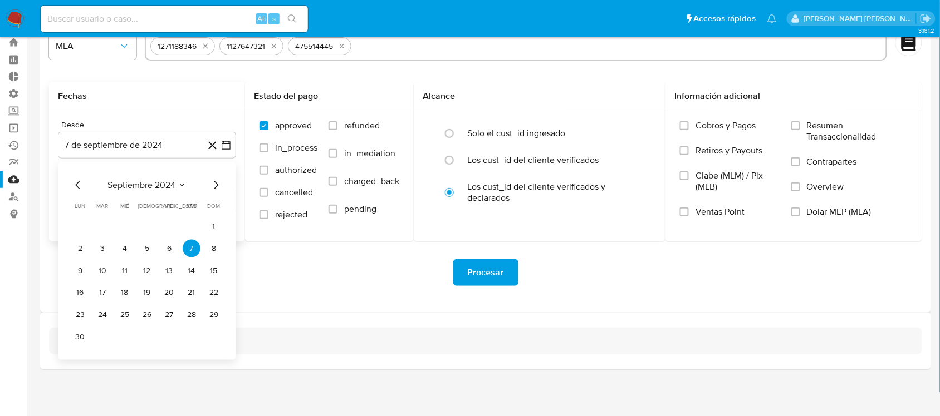
click at [76, 184] on icon "Mes anterior" at bounding box center [77, 185] width 4 height 8
click at [213, 184] on icon "Mes siguiente" at bounding box center [215, 185] width 13 height 13
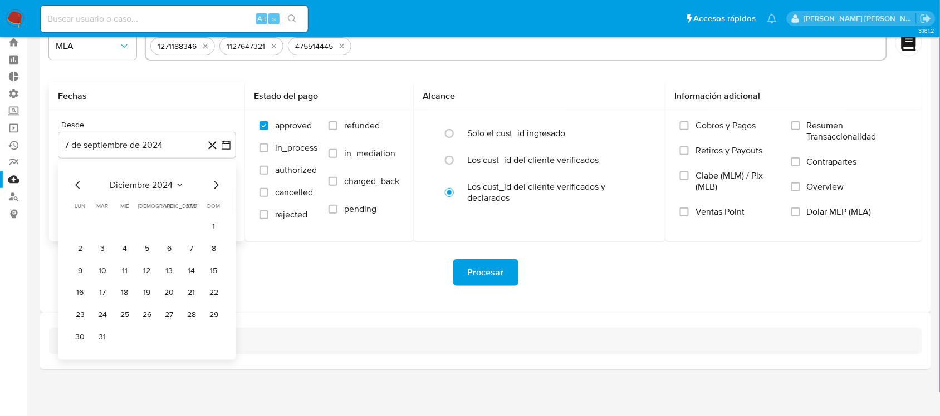
click at [213, 184] on icon "Mes siguiente" at bounding box center [215, 185] width 13 height 13
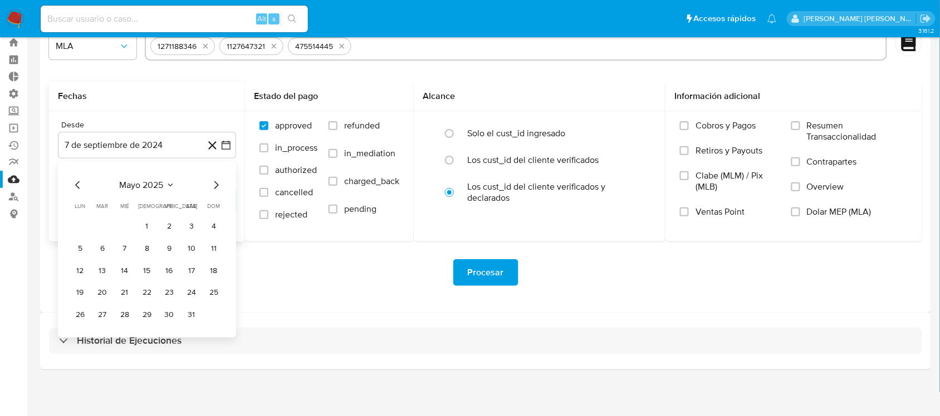
click at [213, 184] on icon "Mes siguiente" at bounding box center [215, 185] width 13 height 13
click at [79, 180] on icon "Mes anterior" at bounding box center [77, 185] width 13 height 13
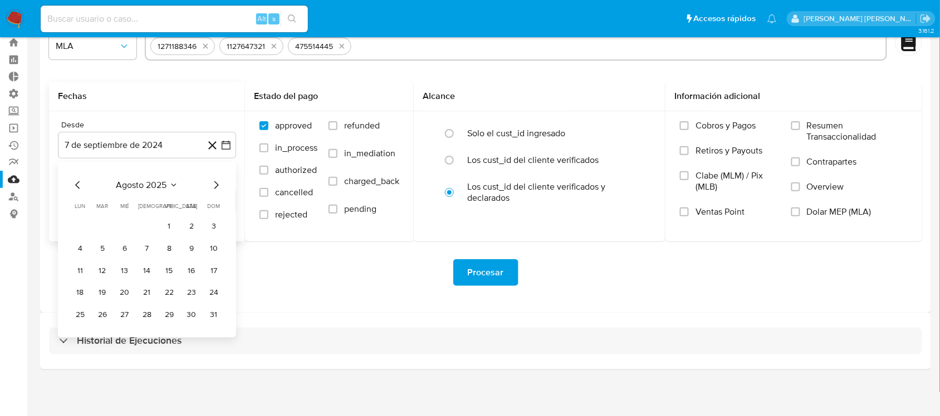
click at [79, 180] on icon "Mes anterior" at bounding box center [77, 185] width 13 height 13
click at [213, 227] on button "1" at bounding box center [214, 227] width 18 height 18
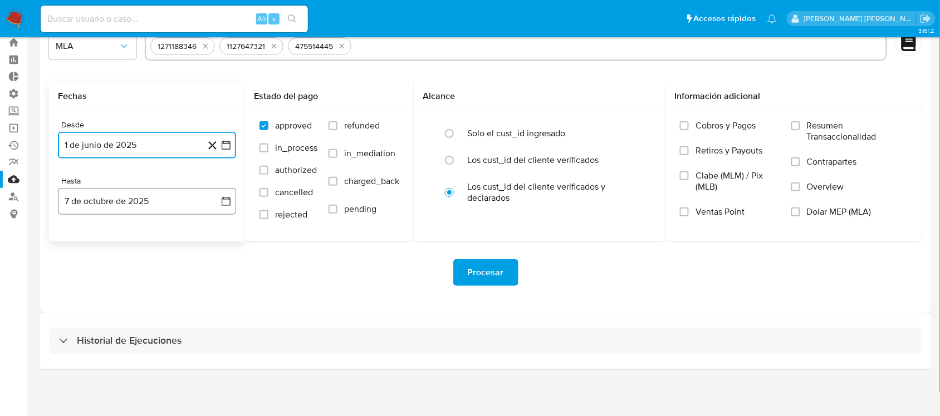
click at [223, 196] on icon "button" at bounding box center [225, 201] width 11 height 11
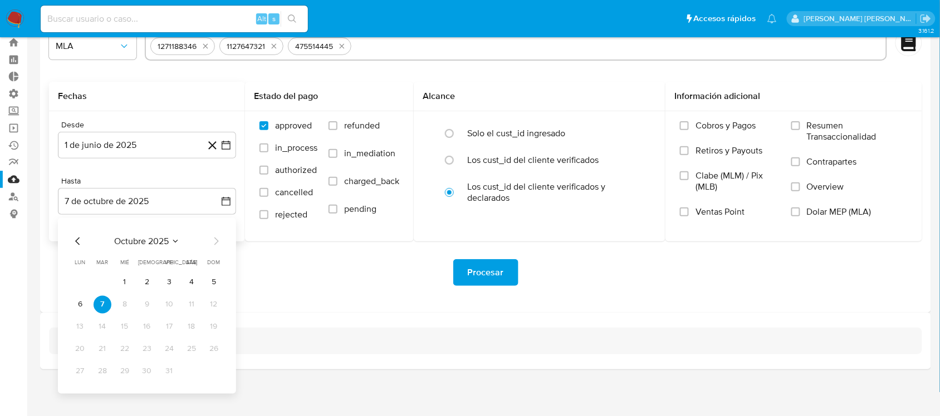
click at [68, 243] on div "octubre 2025 octubre 2025 lun lunes mar martes mié miércoles jue jueves vie vie…" at bounding box center [147, 306] width 178 height 176
click at [76, 243] on icon "Mes anterior" at bounding box center [77, 241] width 13 height 13
click at [96, 373] on button "30" at bounding box center [103, 372] width 18 height 18
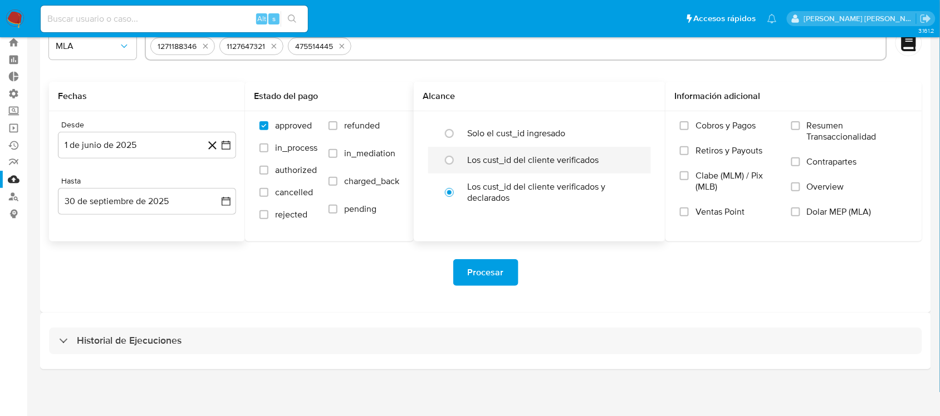
click at [507, 155] on label "Los cust_id del cliente verificados" at bounding box center [532, 160] width 131 height 11
click at [458, 154] on input "radio" at bounding box center [449, 160] width 18 height 18
radio input "true"
click at [482, 274] on span "Procesar" at bounding box center [486, 273] width 36 height 24
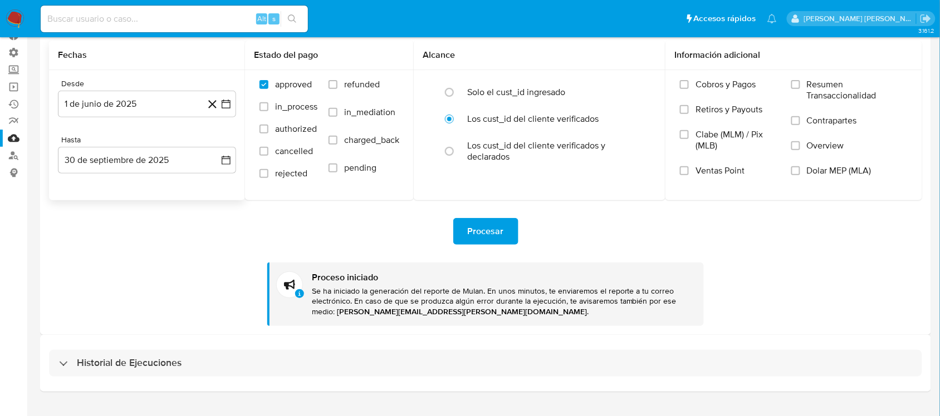
scroll to position [96, 0]
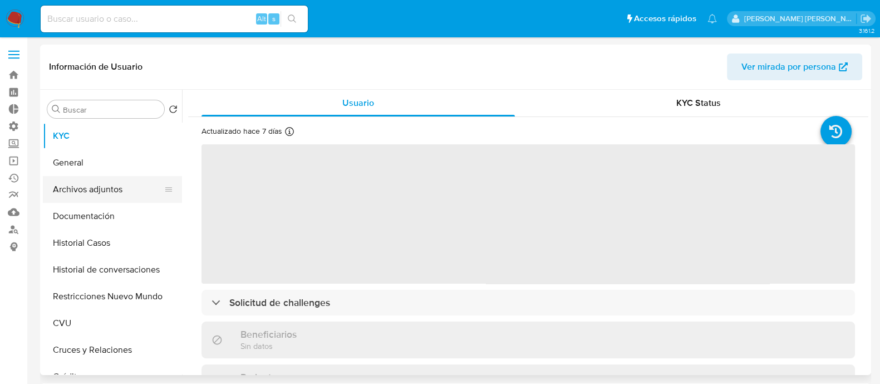
select select "10"
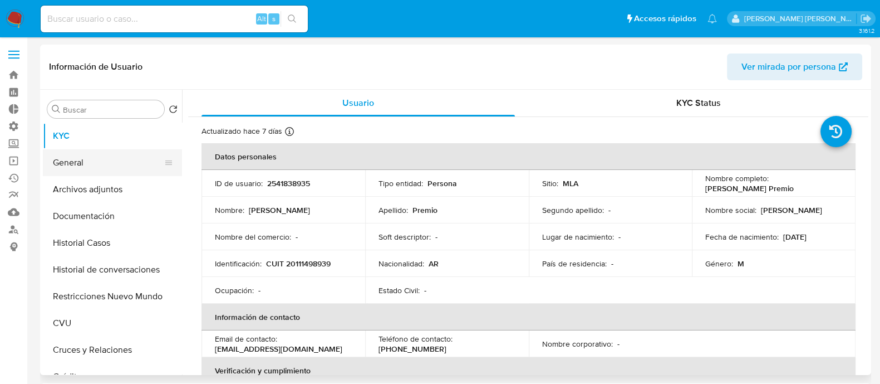
click at [119, 164] on button "General" at bounding box center [108, 162] width 130 height 27
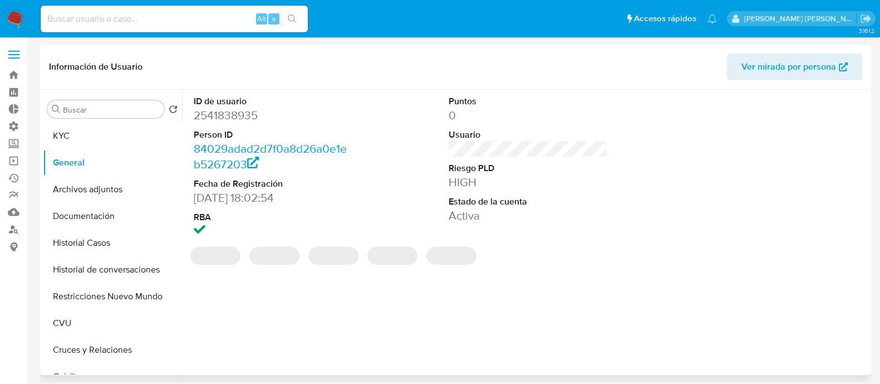
click at [233, 116] on dd "2541838935" at bounding box center [273, 115] width 159 height 16
copy dd "2541838935"
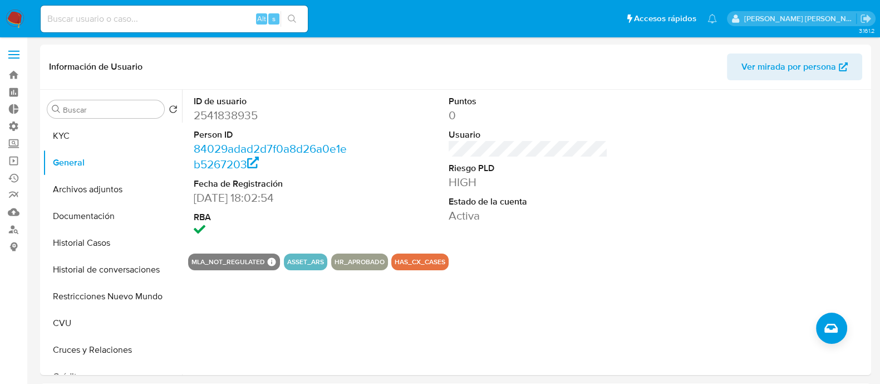
click at [191, 14] on input at bounding box center [174, 19] width 267 height 14
paste input "475514445"
type input "475514445"
click at [293, 16] on icon "search-icon" at bounding box center [292, 18] width 9 height 9
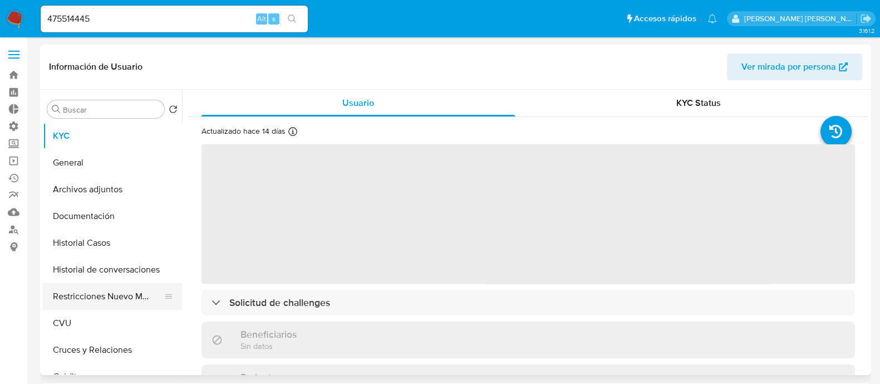
click at [114, 293] on button "Restricciones Nuevo Mundo" at bounding box center [108, 296] width 130 height 27
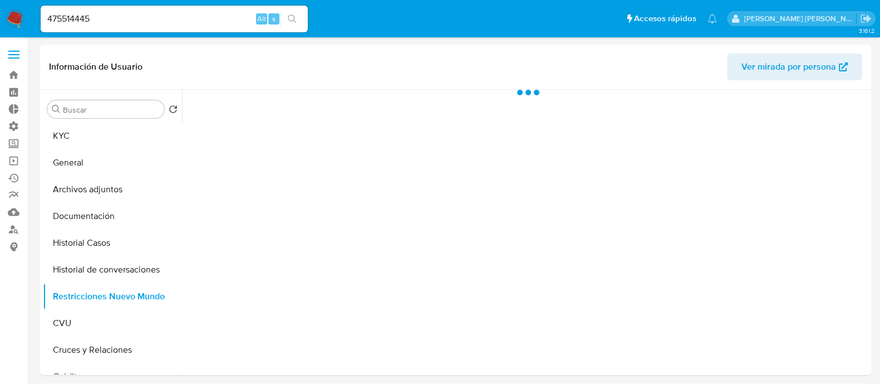
select select "10"
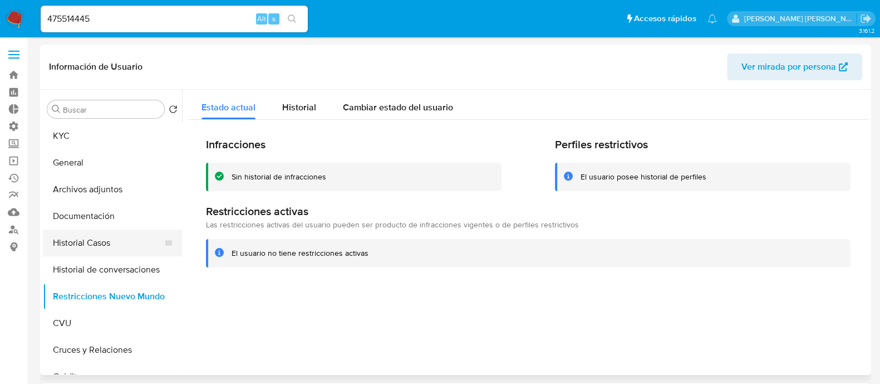
click at [137, 243] on button "Historial Casos" at bounding box center [108, 242] width 130 height 27
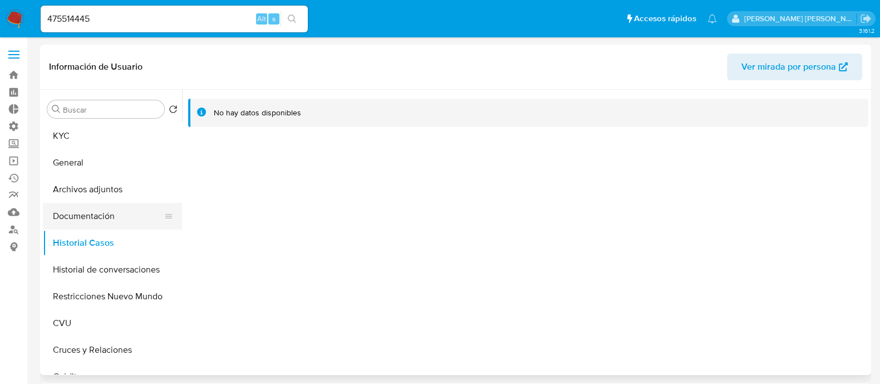
click at [127, 224] on button "Documentación" at bounding box center [108, 216] width 130 height 27
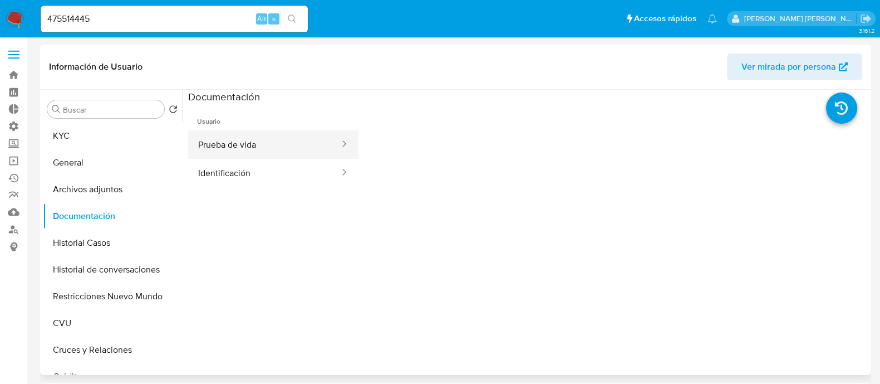
click at [277, 141] on button "Prueba de vida" at bounding box center [264, 144] width 153 height 28
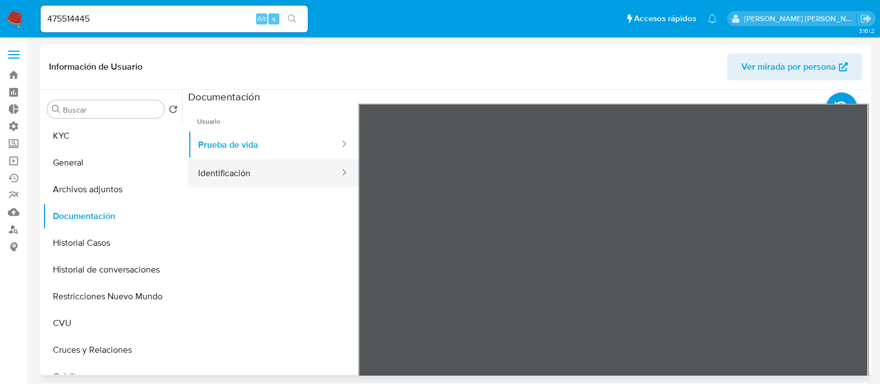
click at [313, 173] on button "Identificación" at bounding box center [264, 173] width 153 height 28
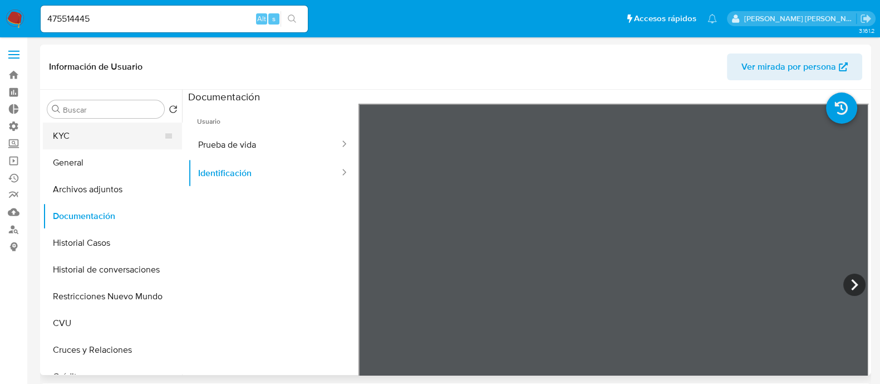
click at [105, 133] on button "KYC" at bounding box center [108, 135] width 130 height 27
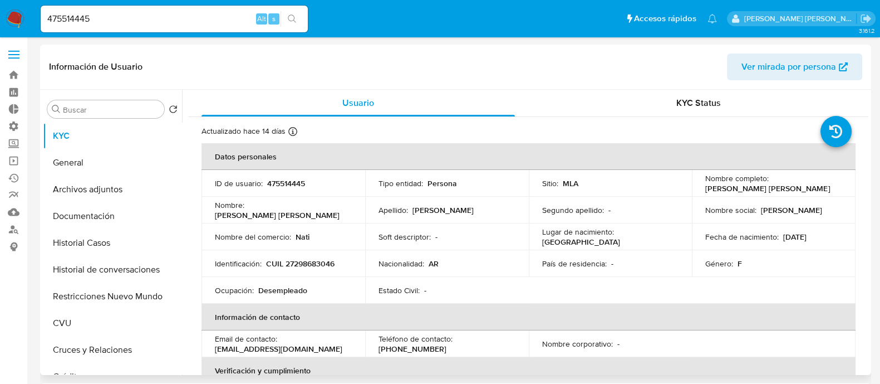
click at [315, 261] on p "CUIL 27298683046" at bounding box center [300, 263] width 68 height 10
copy p "27298683046"
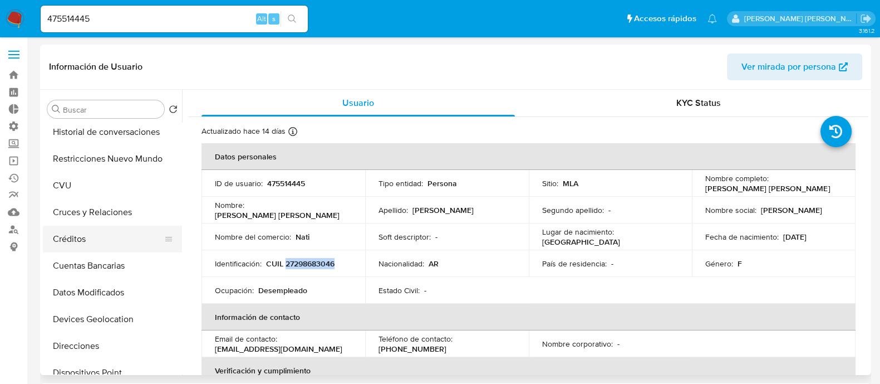
scroll to position [139, 0]
click at [97, 190] on button "CVU" at bounding box center [108, 184] width 130 height 27
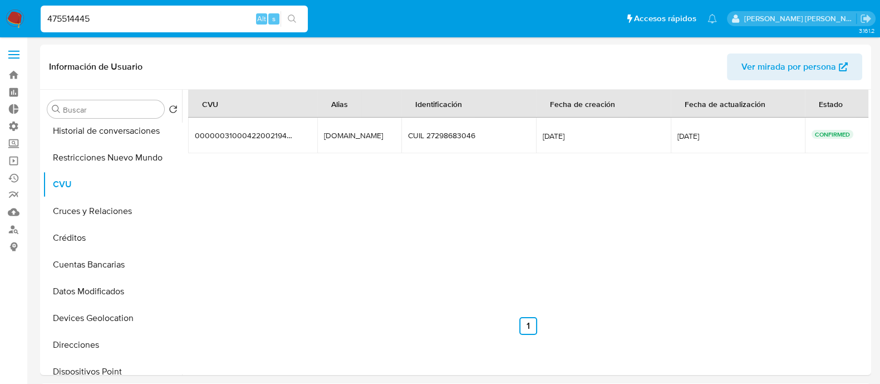
click at [104, 21] on input "475514445" at bounding box center [174, 19] width 267 height 14
paste input "1127647321"
type input "1127647321"
click at [296, 18] on icon "search-icon" at bounding box center [292, 18] width 9 height 9
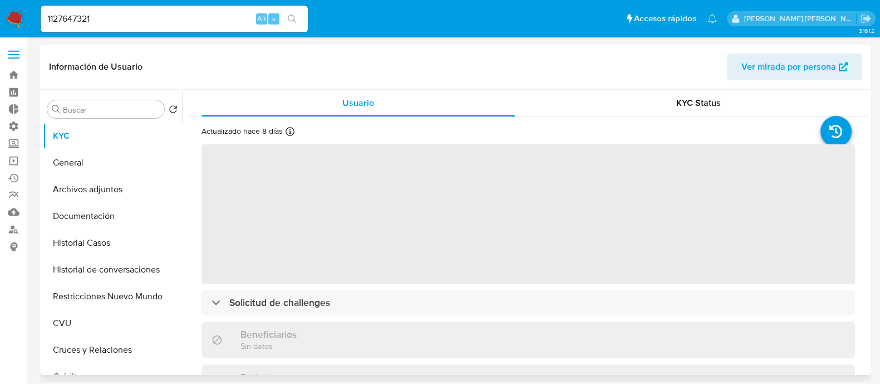
select select "10"
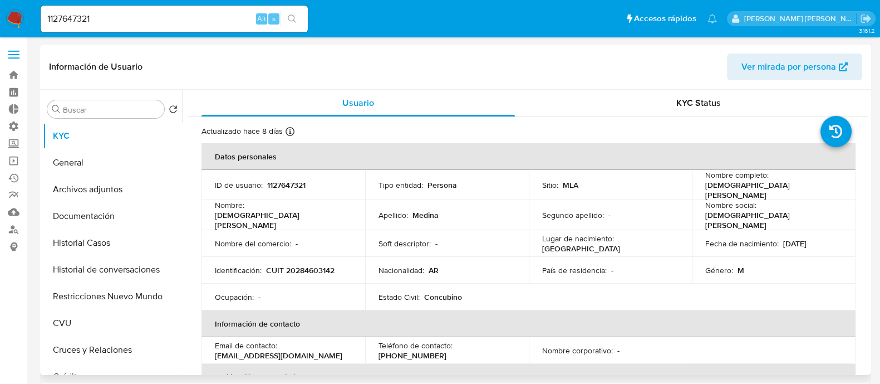
click at [294, 265] on p "CUIT 20284603142" at bounding box center [300, 270] width 68 height 10
copy p "20284603142"
click at [182, 19] on input "1127647321" at bounding box center [174, 19] width 267 height 14
click at [181, 19] on input "1127647321" at bounding box center [174, 19] width 267 height 14
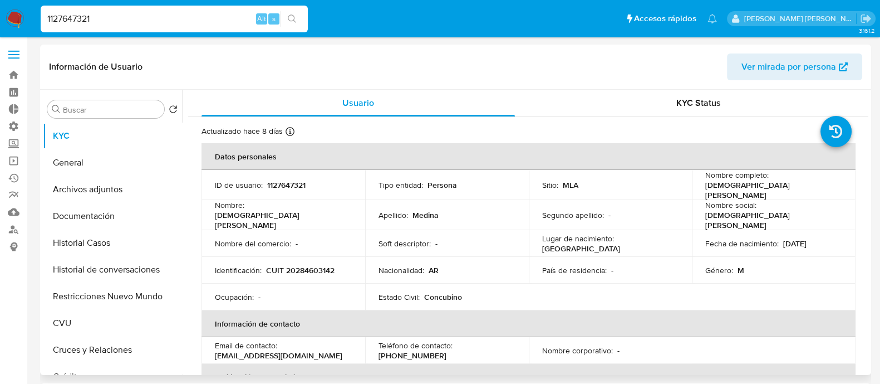
paste input "271188346"
type input "1271188346"
click at [295, 17] on icon "search-icon" at bounding box center [292, 18] width 9 height 9
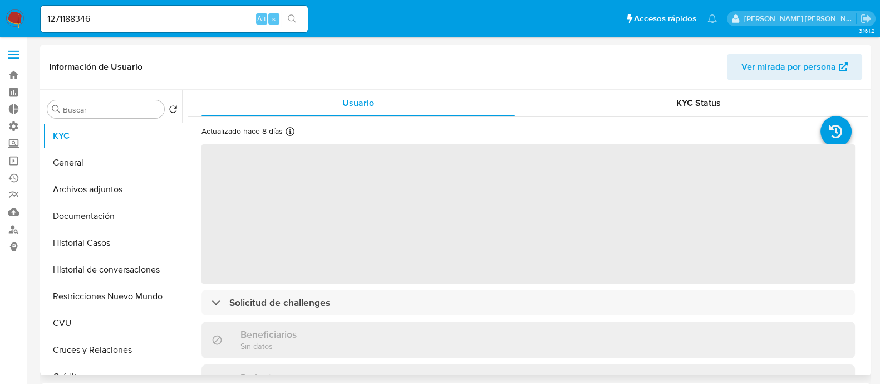
select select "10"
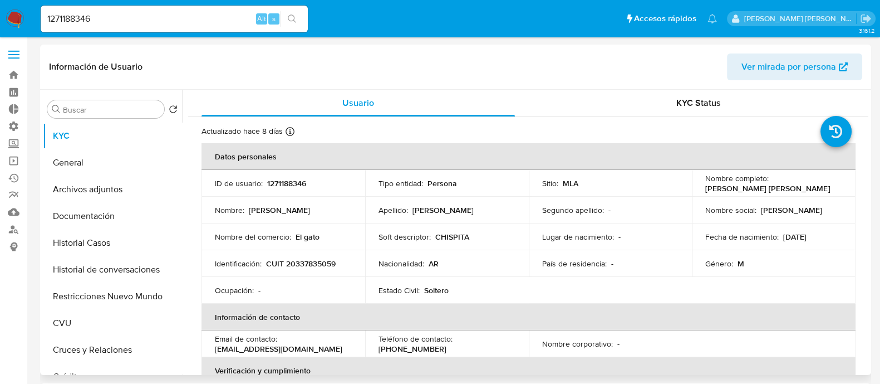
click at [320, 260] on p "CUIT 20337835059" at bounding box center [301, 263] width 70 height 10
click at [320, 258] on p "CUIT 20337835059" at bounding box center [301, 263] width 70 height 10
copy p "20337835059"
click at [119, 215] on button "Documentación" at bounding box center [108, 216] width 130 height 27
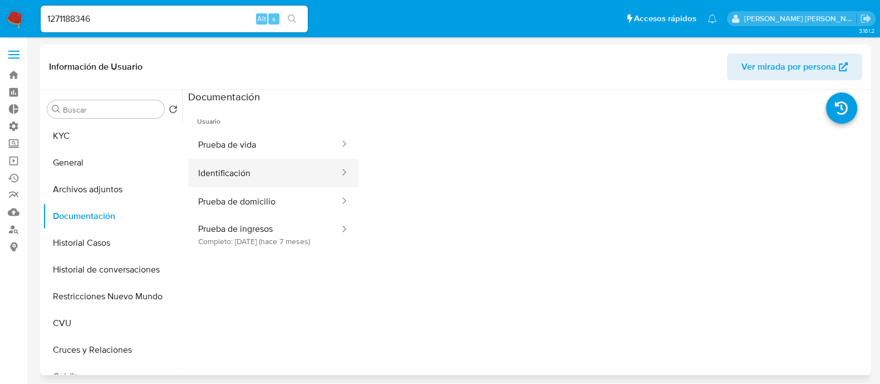
drag, startPoint x: 263, startPoint y: 139, endPoint x: 268, endPoint y: 168, distance: 29.8
click at [264, 139] on button "Prueba de vida" at bounding box center [264, 144] width 153 height 28
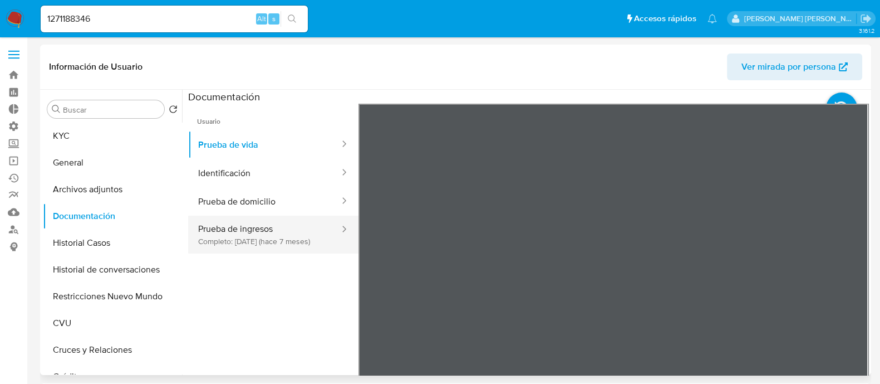
click at [291, 239] on button "Prueba de ingresos Completo: [DATE] (hace 7 meses)" at bounding box center [264, 234] width 153 height 38
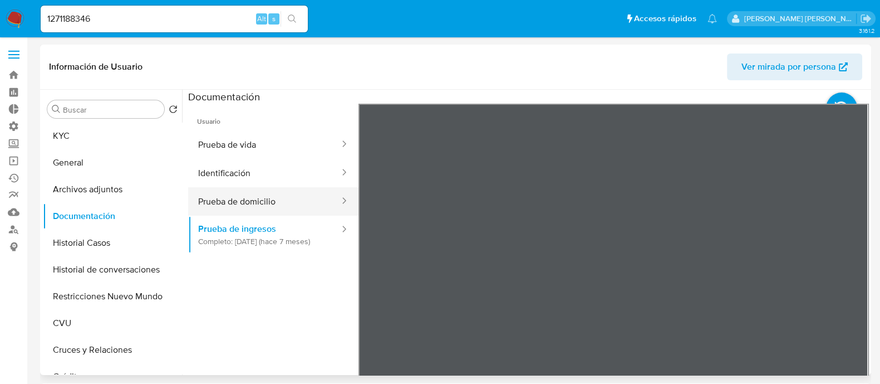
click at [306, 205] on button "Prueba de domicilio" at bounding box center [264, 201] width 153 height 28
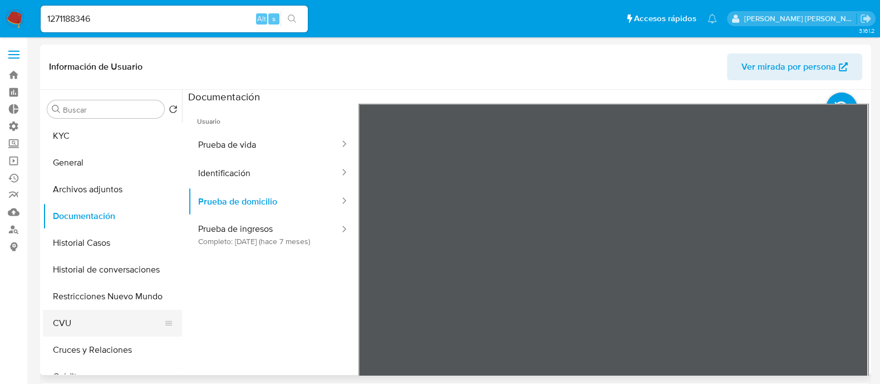
drag, startPoint x: 107, startPoint y: 327, endPoint x: 46, endPoint y: 321, distance: 61.0
click at [107, 327] on button "CVU" at bounding box center [108, 323] width 130 height 27
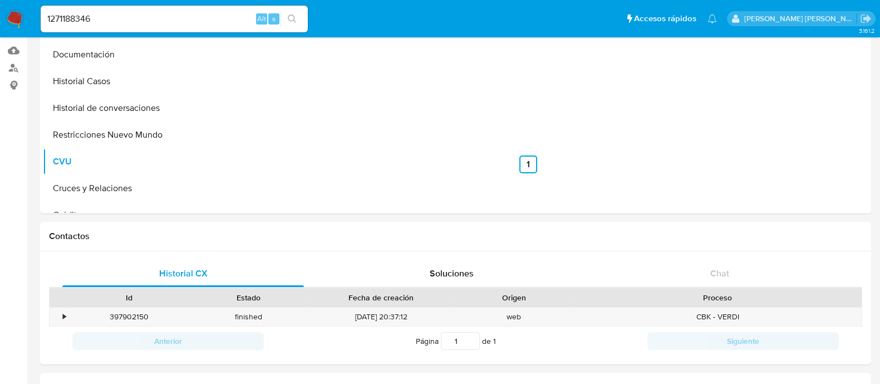
scroll to position [278, 0]
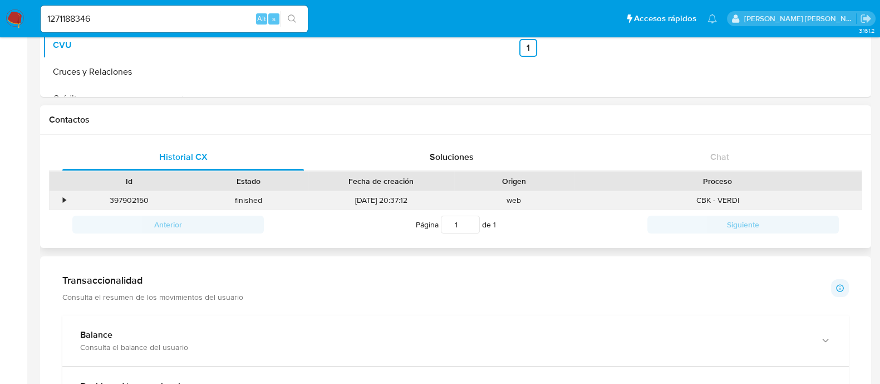
click at [63, 197] on div "•" at bounding box center [64, 200] width 3 height 11
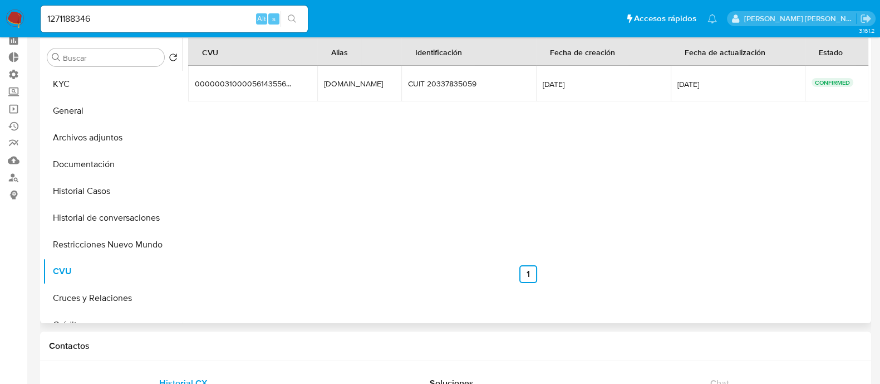
scroll to position [0, 0]
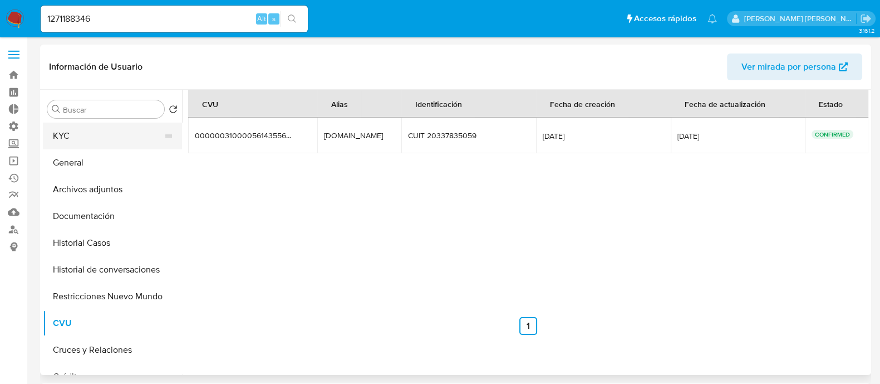
click at [97, 127] on button "KYC" at bounding box center [108, 135] width 130 height 27
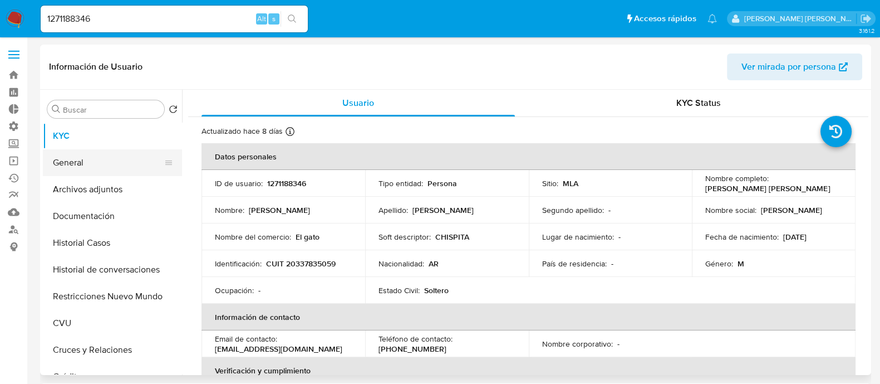
click at [63, 173] on button "General" at bounding box center [108, 162] width 130 height 27
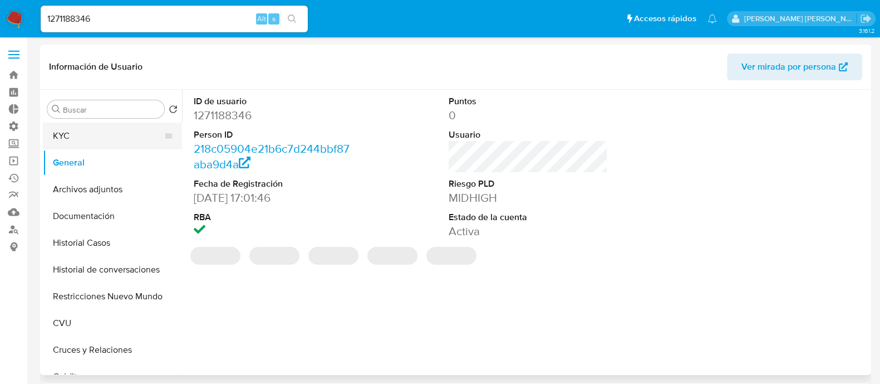
click at [81, 133] on button "KYC" at bounding box center [108, 135] width 130 height 27
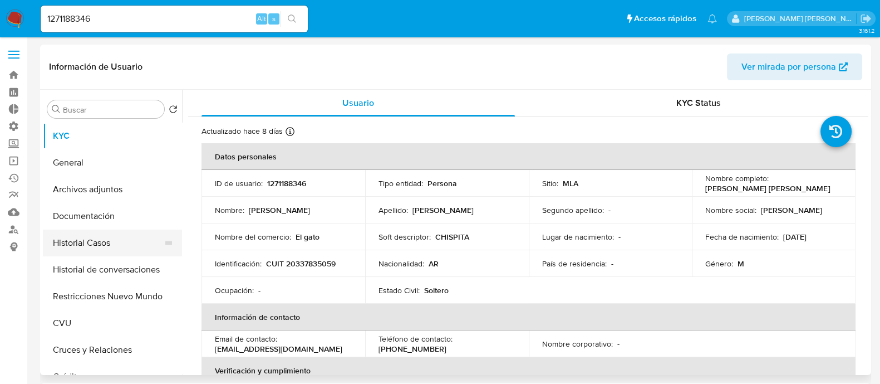
click at [132, 245] on button "Historial Casos" at bounding box center [108, 242] width 130 height 27
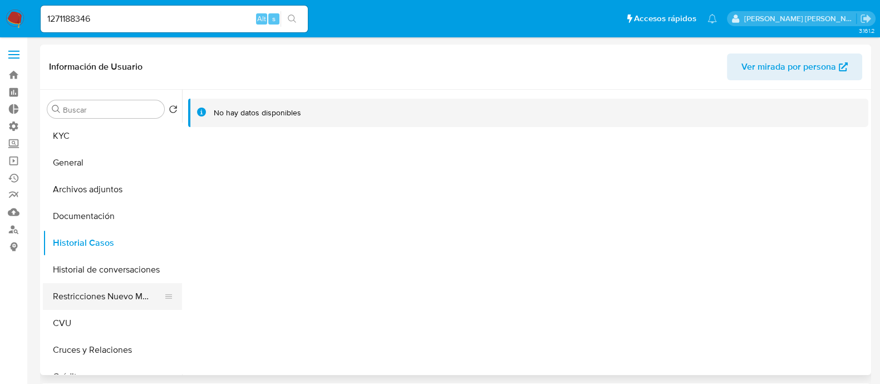
click at [125, 291] on button "Restricciones Nuevo Mundo" at bounding box center [108, 296] width 130 height 27
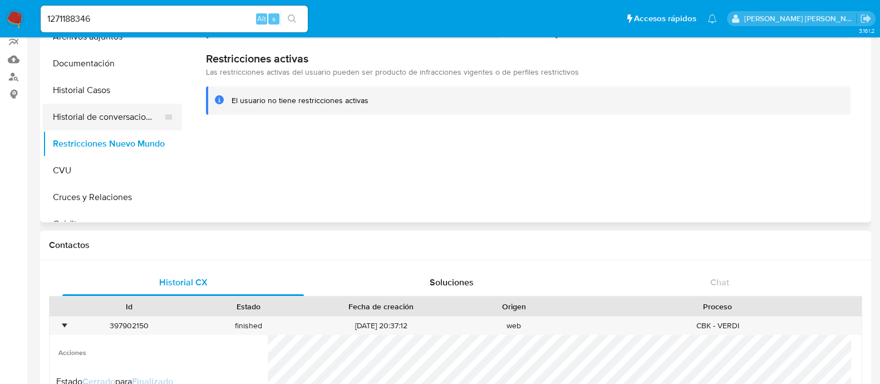
scroll to position [69, 0]
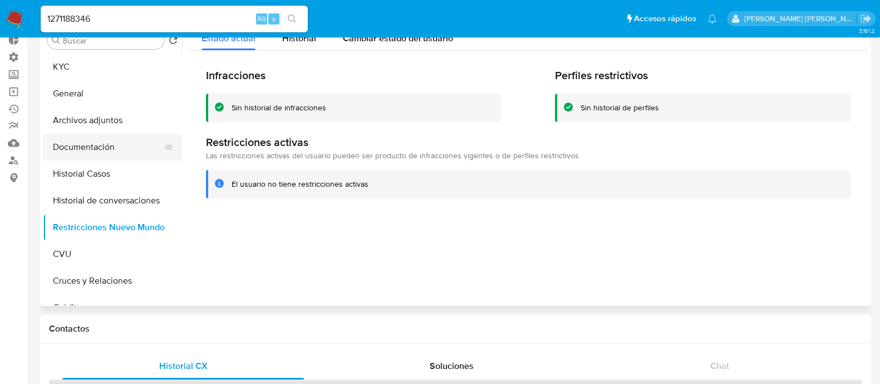
click at [94, 155] on button "Documentación" at bounding box center [108, 147] width 130 height 27
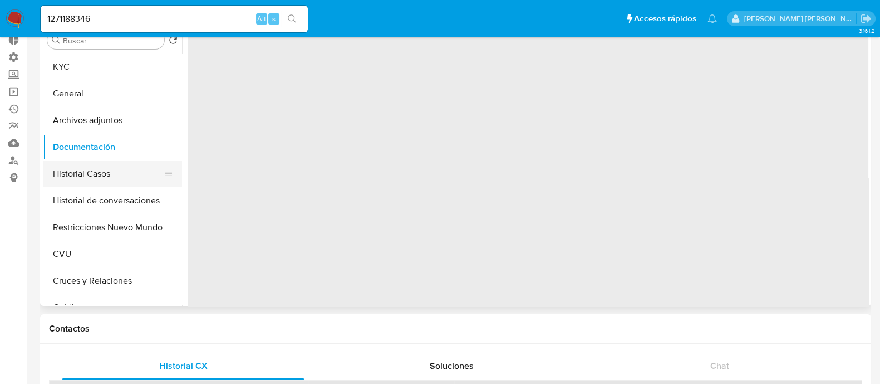
click at [94, 181] on button "Historial Casos" at bounding box center [108, 173] width 130 height 27
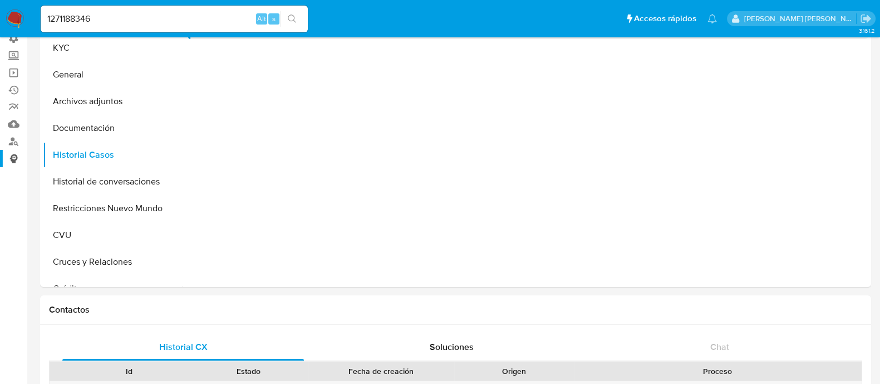
scroll to position [0, 0]
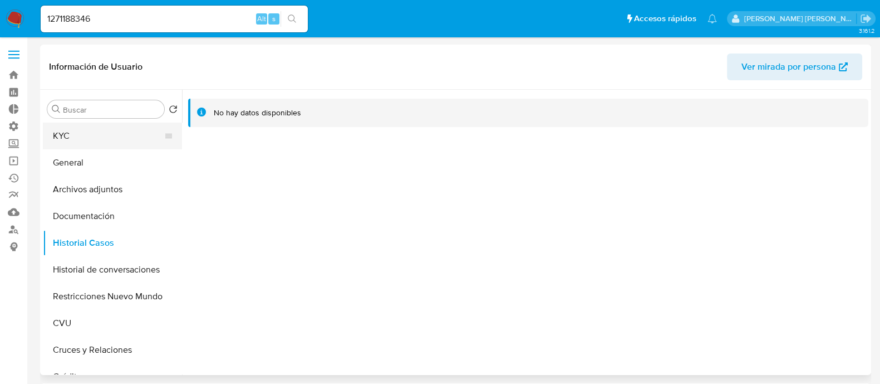
click at [104, 143] on button "KYC" at bounding box center [108, 135] width 130 height 27
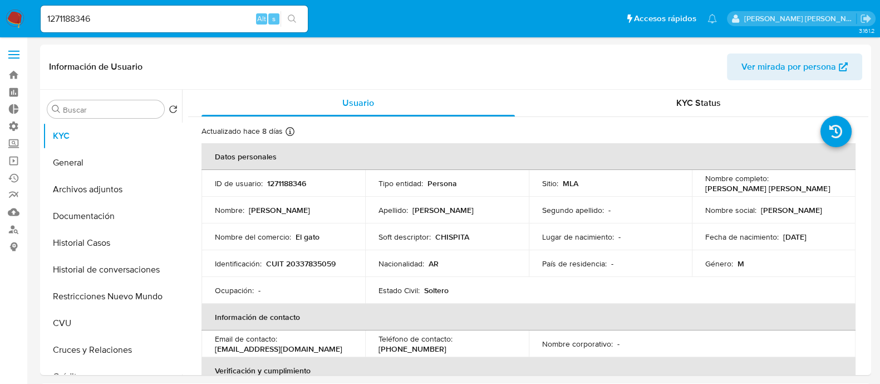
click at [132, 20] on input "1271188346" at bounding box center [174, 19] width 267 height 14
click at [132, 19] on input "1271188346" at bounding box center [174, 19] width 267 height 14
click at [128, 19] on input "1271188346" at bounding box center [174, 19] width 267 height 14
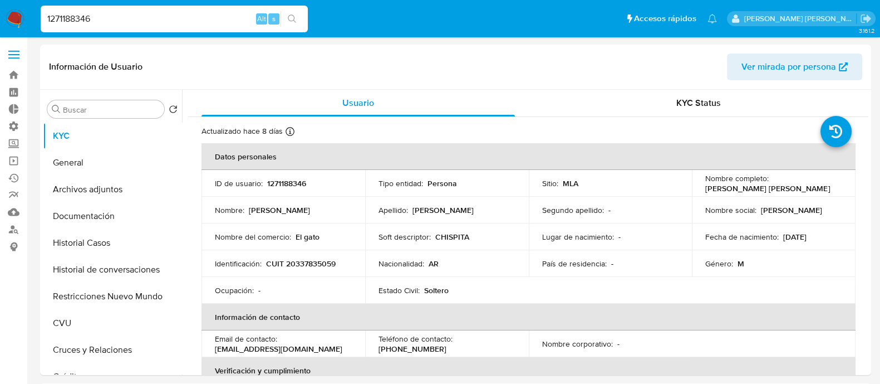
paste input "475514445"
type input "475514445"
click at [288, 14] on button "search-icon" at bounding box center [292, 19] width 23 height 16
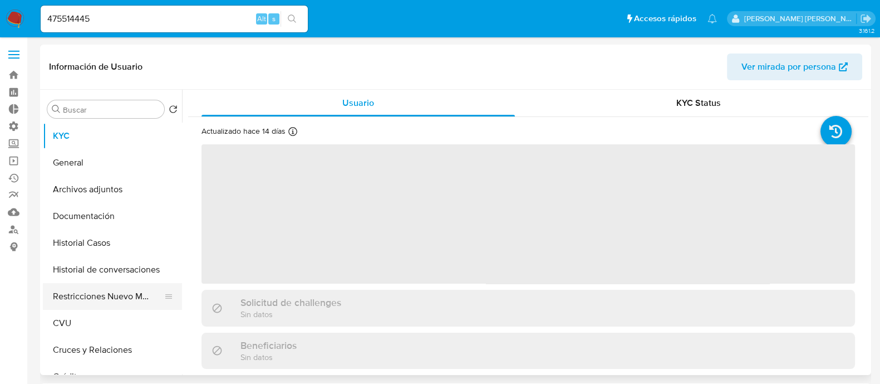
click at [100, 297] on button "Restricciones Nuevo Mundo" at bounding box center [108, 296] width 130 height 27
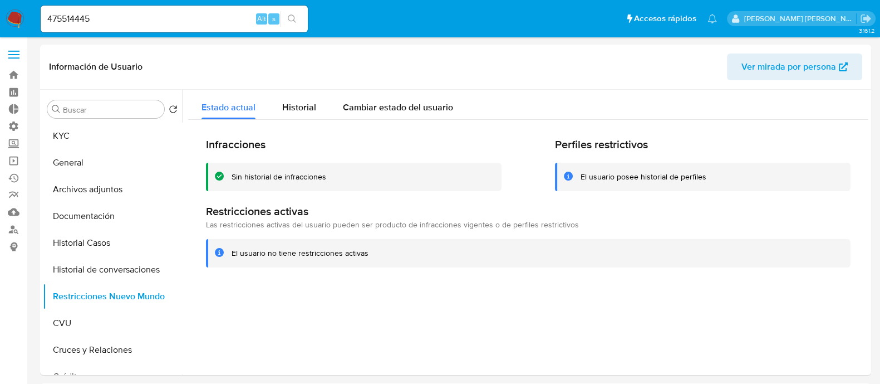
select select "10"
click at [122, 249] on button "Historial Casos" at bounding box center [108, 242] width 130 height 27
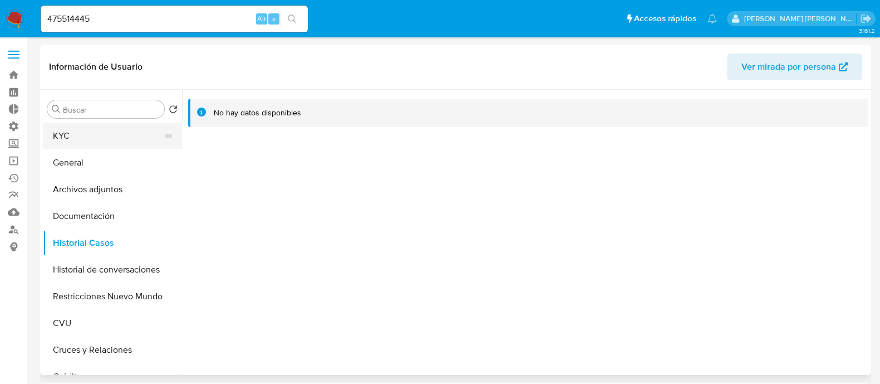
click at [58, 126] on button "KYC" at bounding box center [108, 135] width 130 height 27
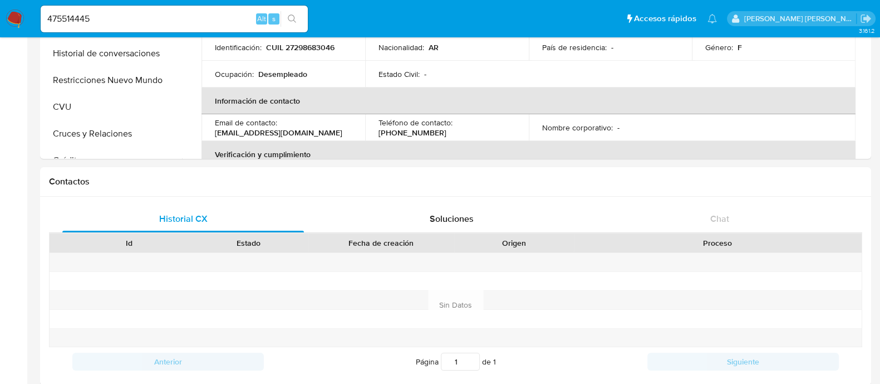
scroll to position [487, 0]
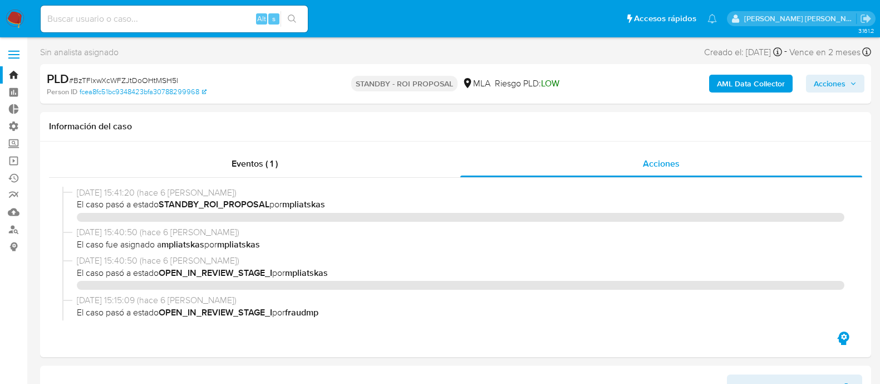
select select "10"
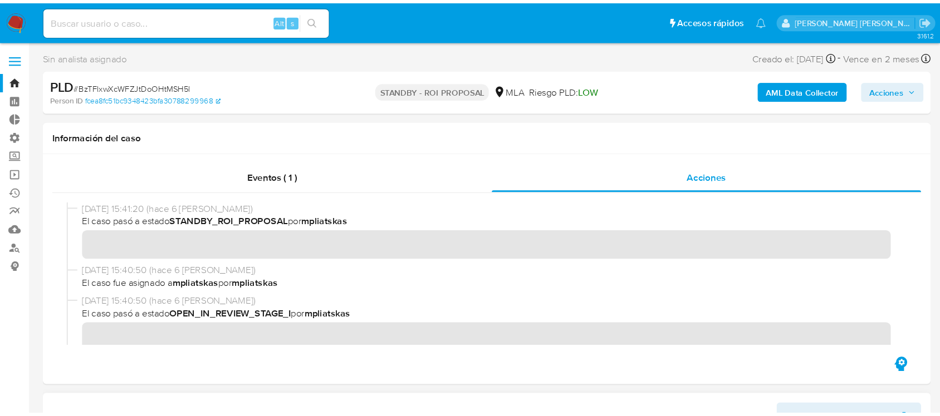
scroll to position [974, 0]
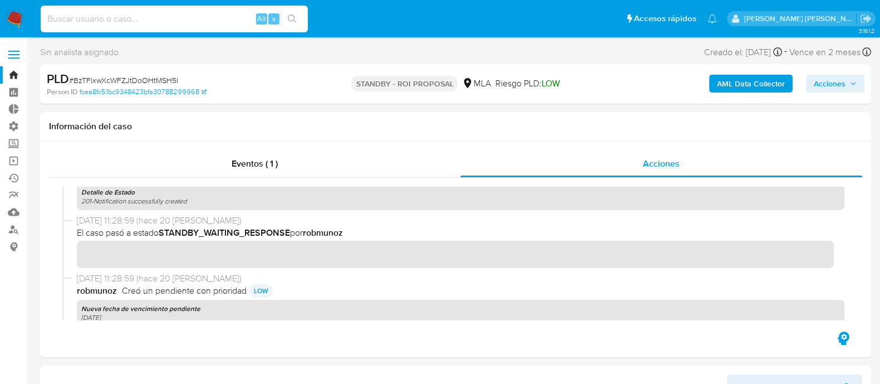
click at [184, 24] on input at bounding box center [174, 19] width 267 height 14
paste input "HqkBtxXsDxLHORDgLmsHDF5I"
type input "HqkBtxXsDxLHORDgLmsHDF5I"
click at [296, 22] on button "search-icon" at bounding box center [292, 19] width 23 height 16
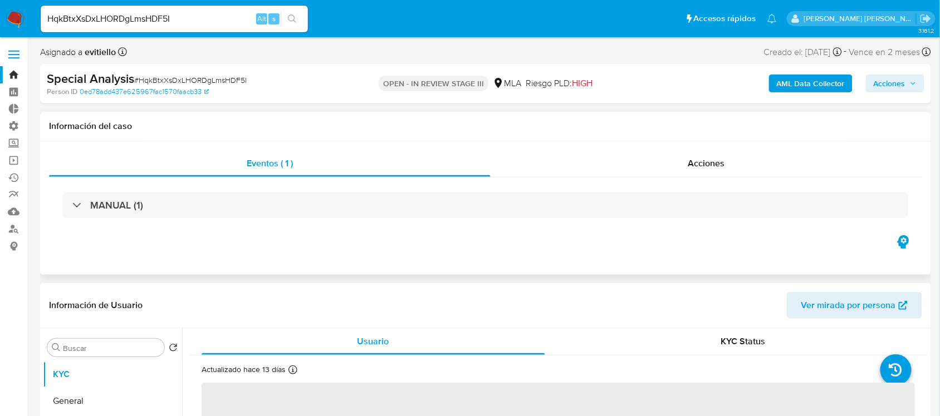
select select "10"
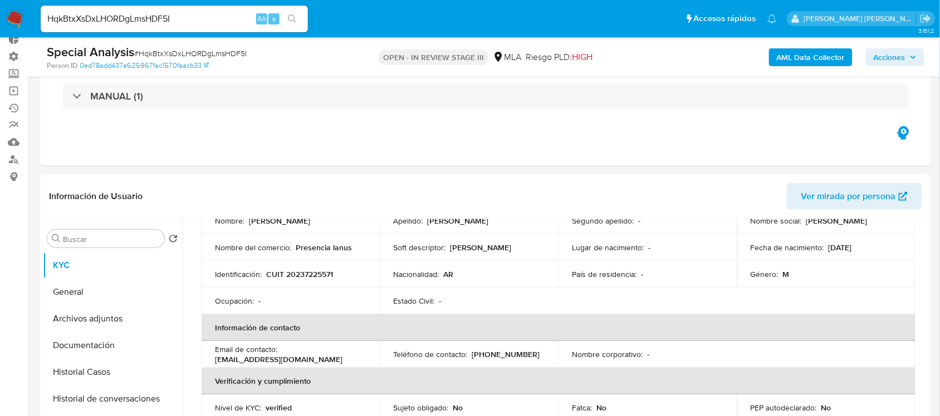
scroll to position [278, 0]
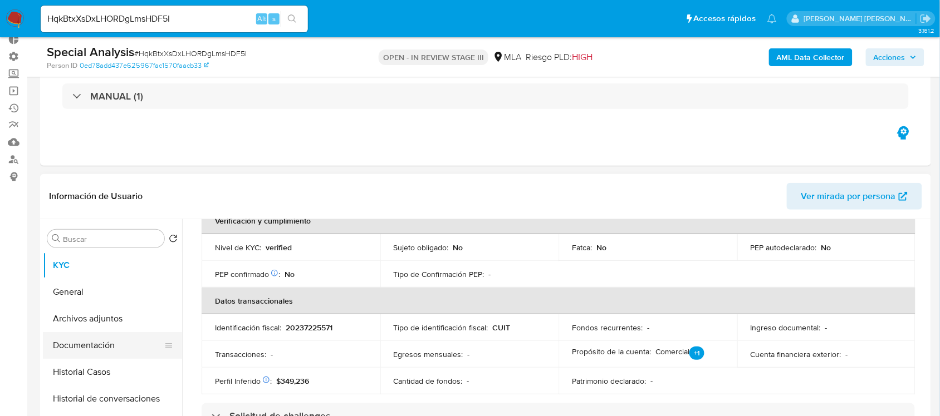
click at [117, 350] on button "Documentación" at bounding box center [108, 345] width 130 height 27
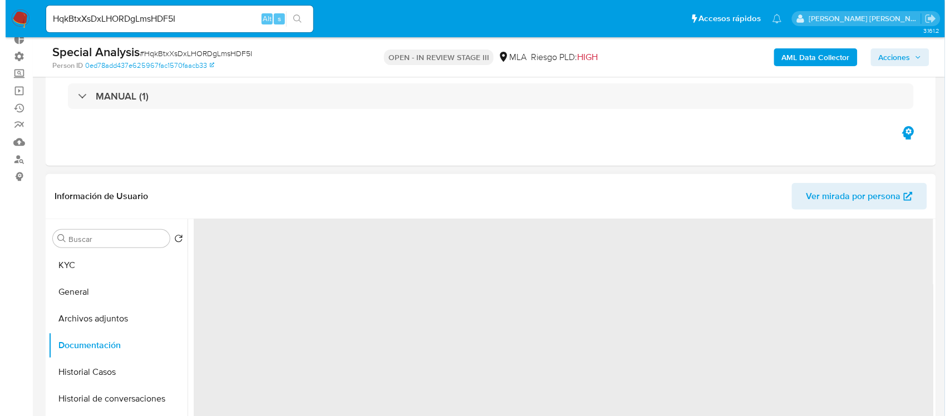
scroll to position [0, 0]
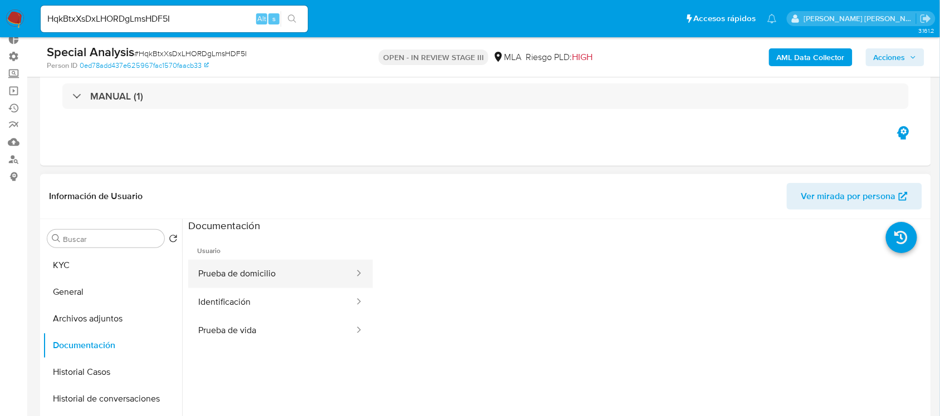
click at [284, 268] on button "Prueba de domicilio" at bounding box center [271, 274] width 167 height 28
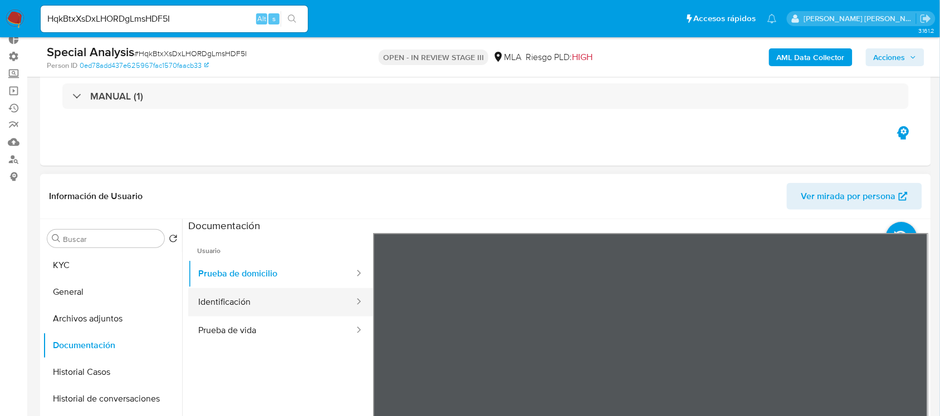
click at [279, 305] on button "Identificación" at bounding box center [271, 302] width 167 height 28
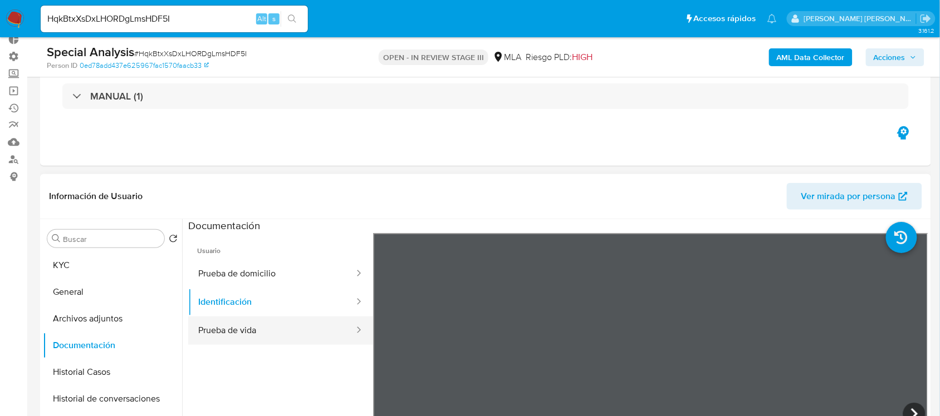
click at [277, 327] on button "Prueba de vida" at bounding box center [271, 331] width 167 height 28
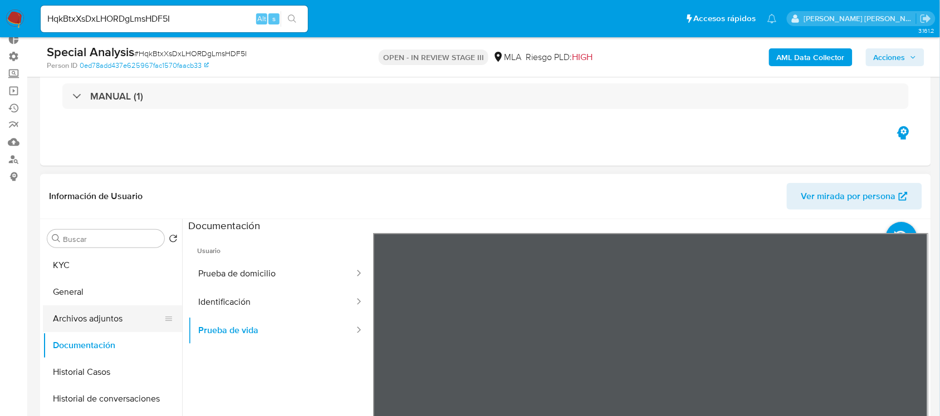
click at [109, 313] on button "Archivos adjuntos" at bounding box center [108, 319] width 130 height 27
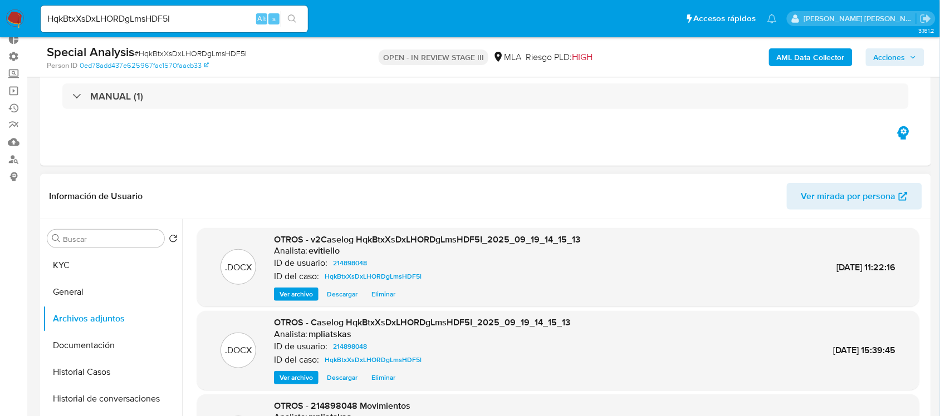
click at [298, 293] on span "Ver archivo" at bounding box center [295, 294] width 33 height 11
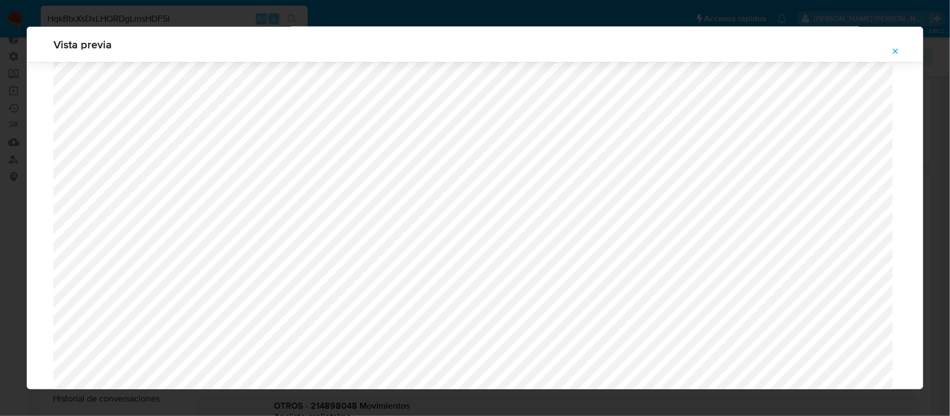
scroll to position [813, 0]
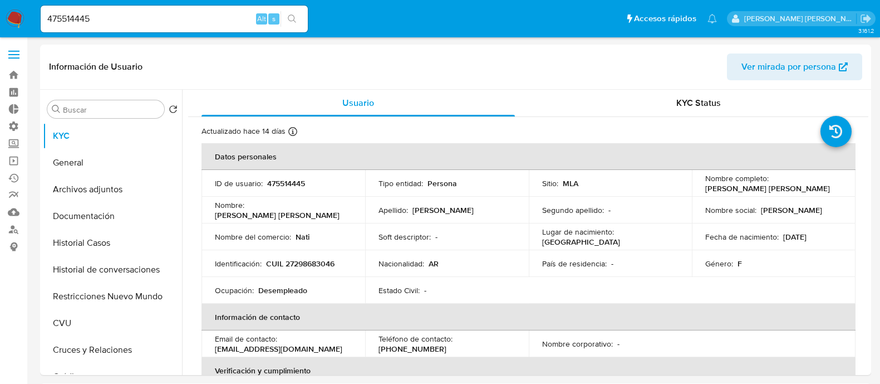
select select "10"
